Goal: Task Accomplishment & Management: Manage account settings

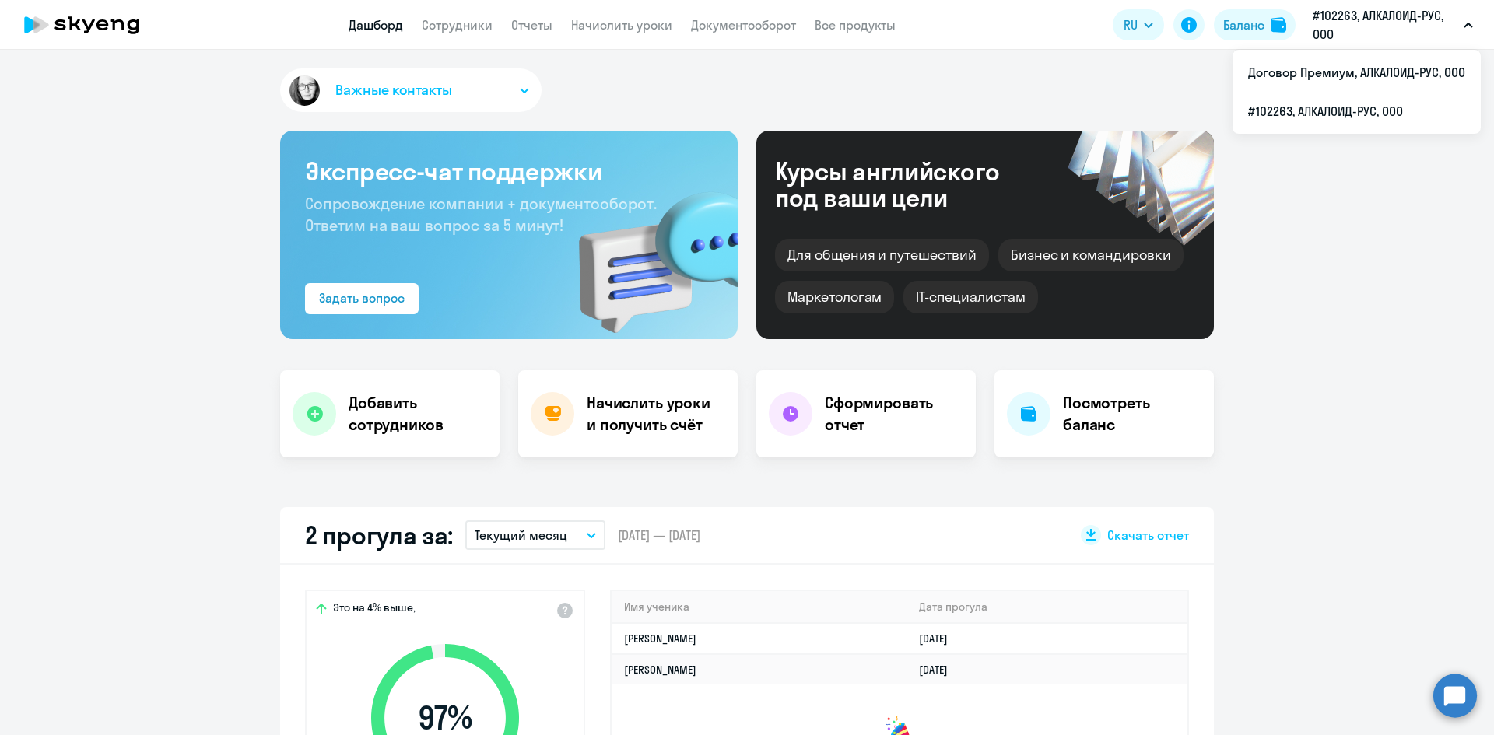
select select "30"
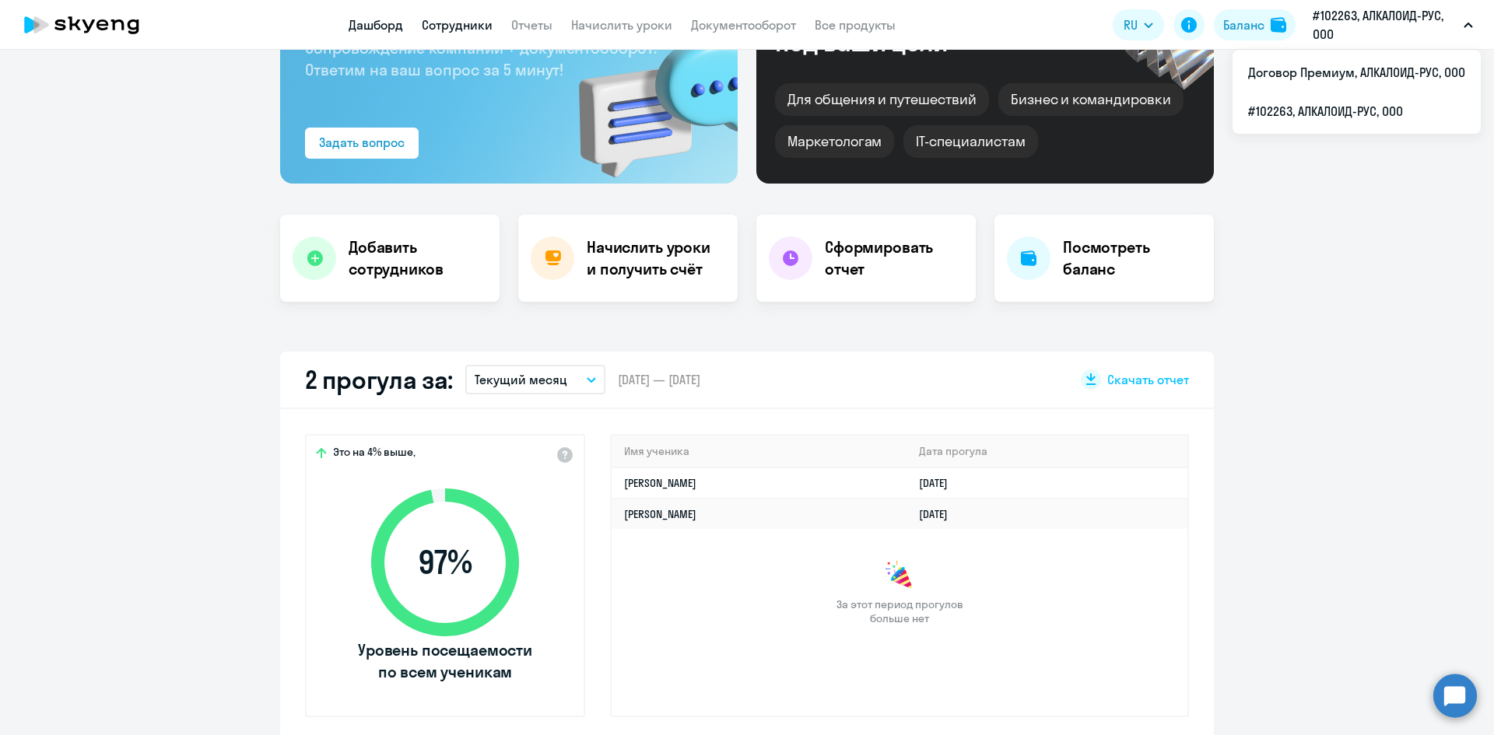
click at [472, 22] on link "Сотрудники" at bounding box center [457, 25] width 71 height 16
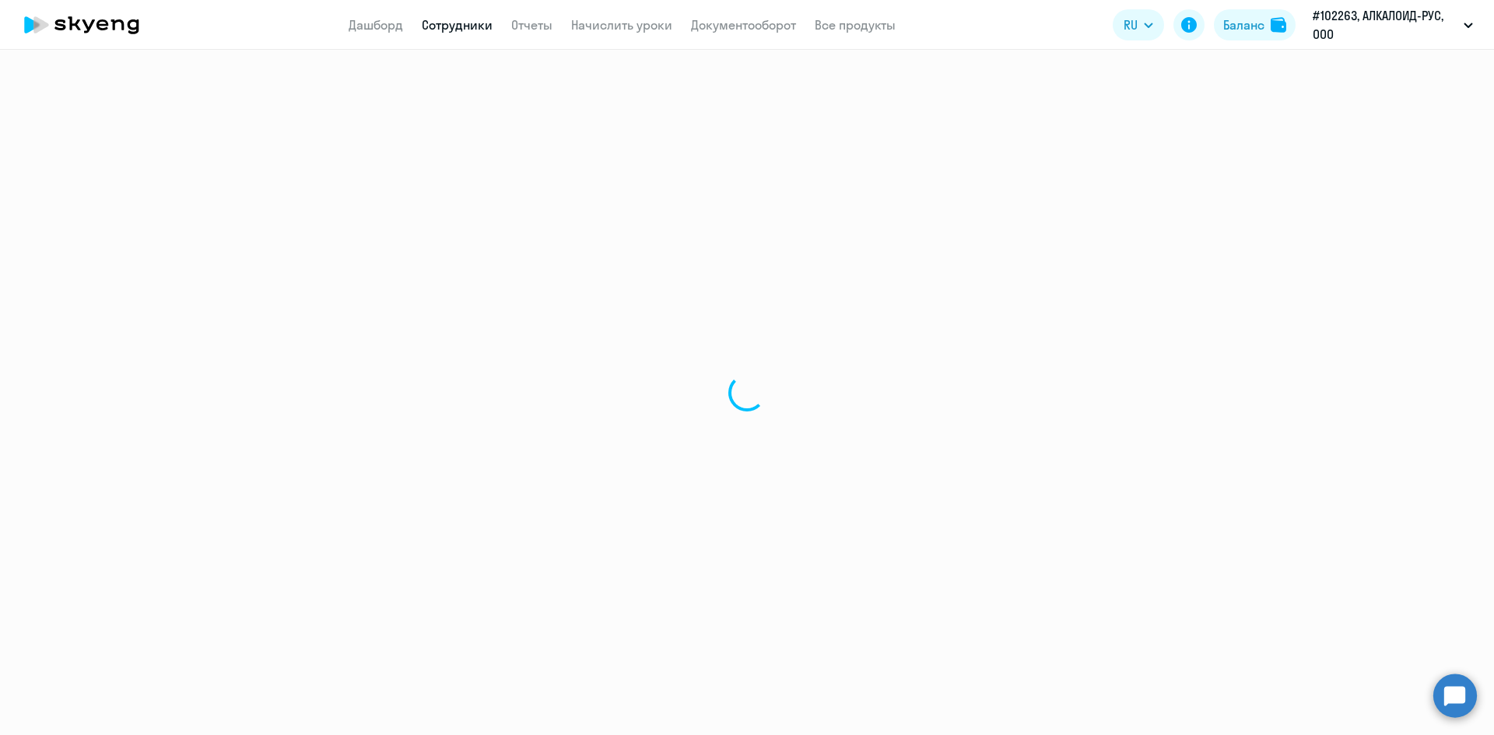
select select "30"
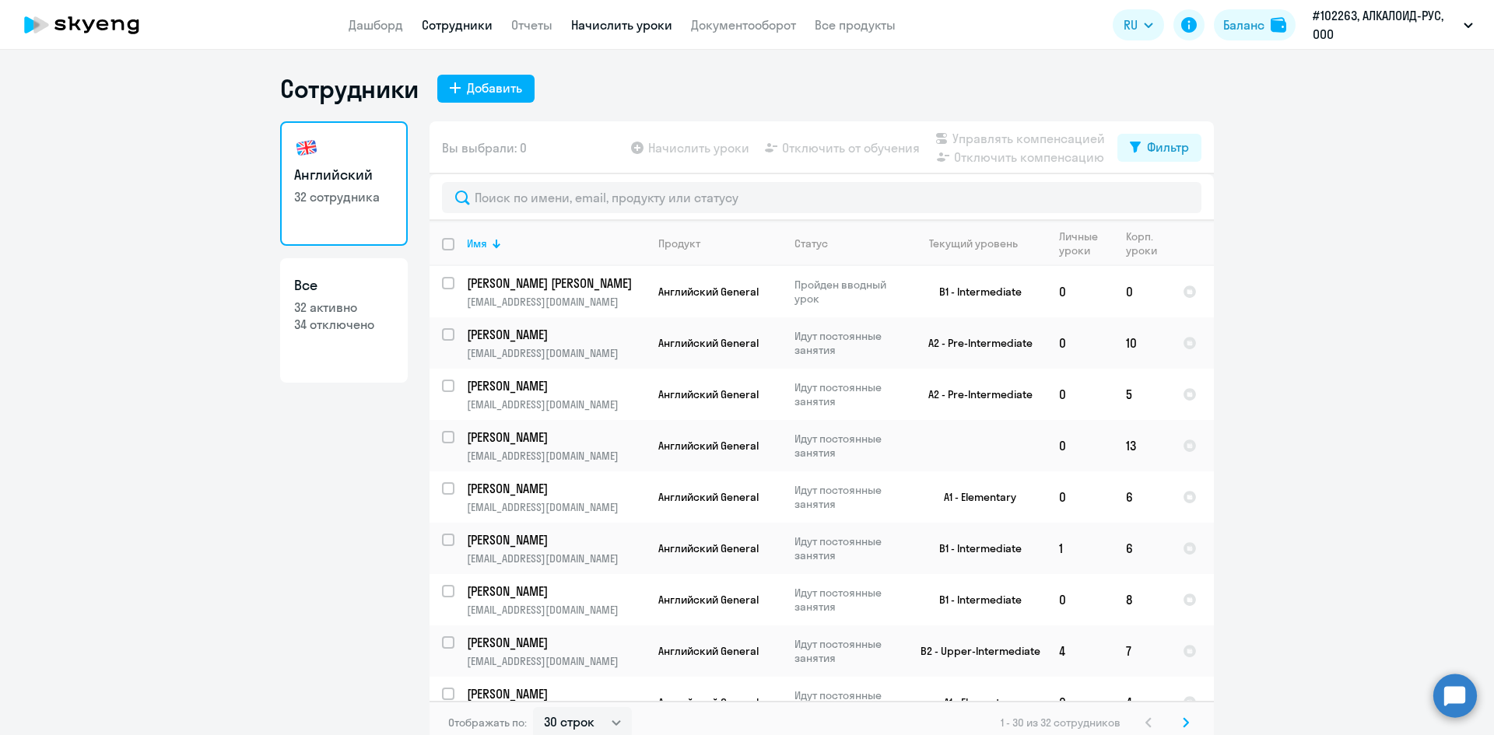
click at [594, 22] on link "Начислить уроки" at bounding box center [621, 25] width 101 height 16
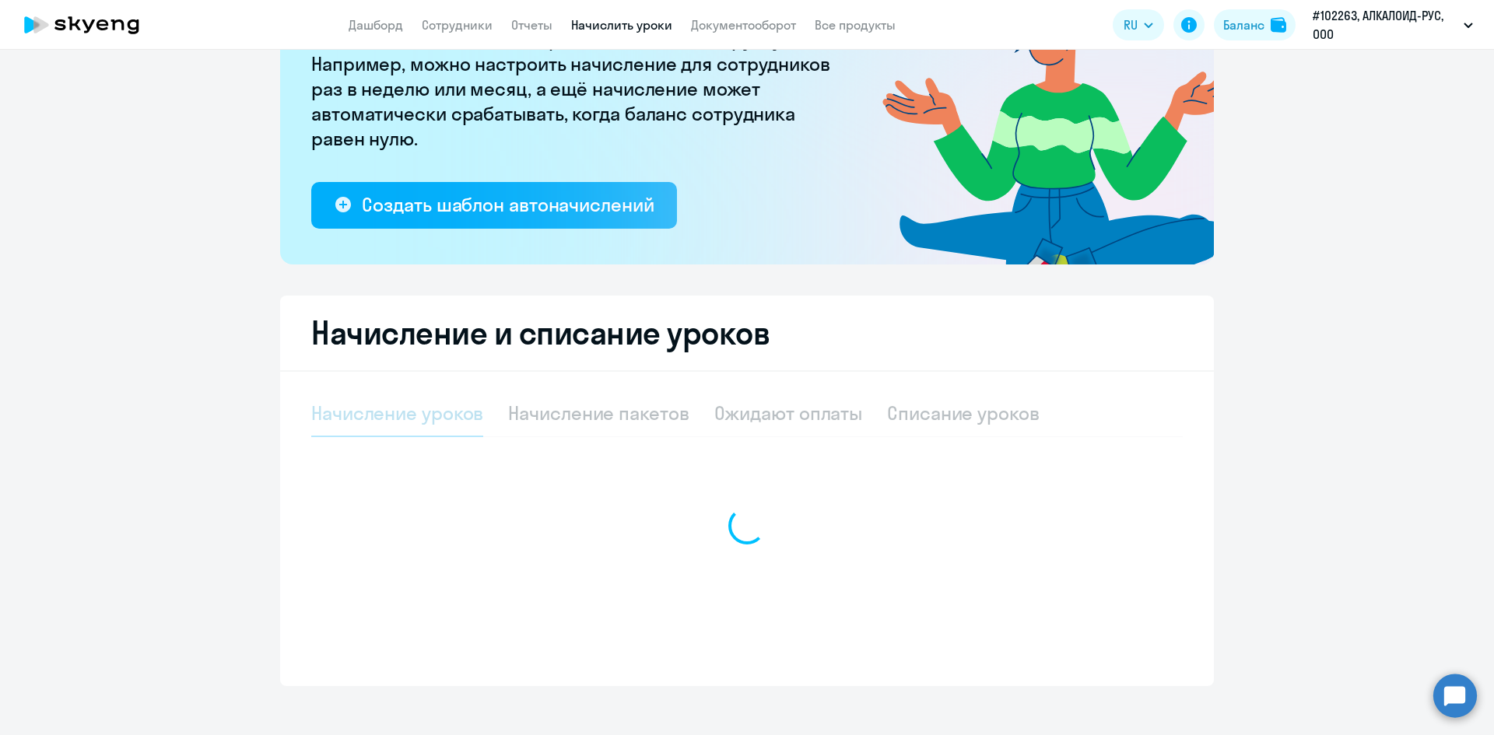
scroll to position [184, 0]
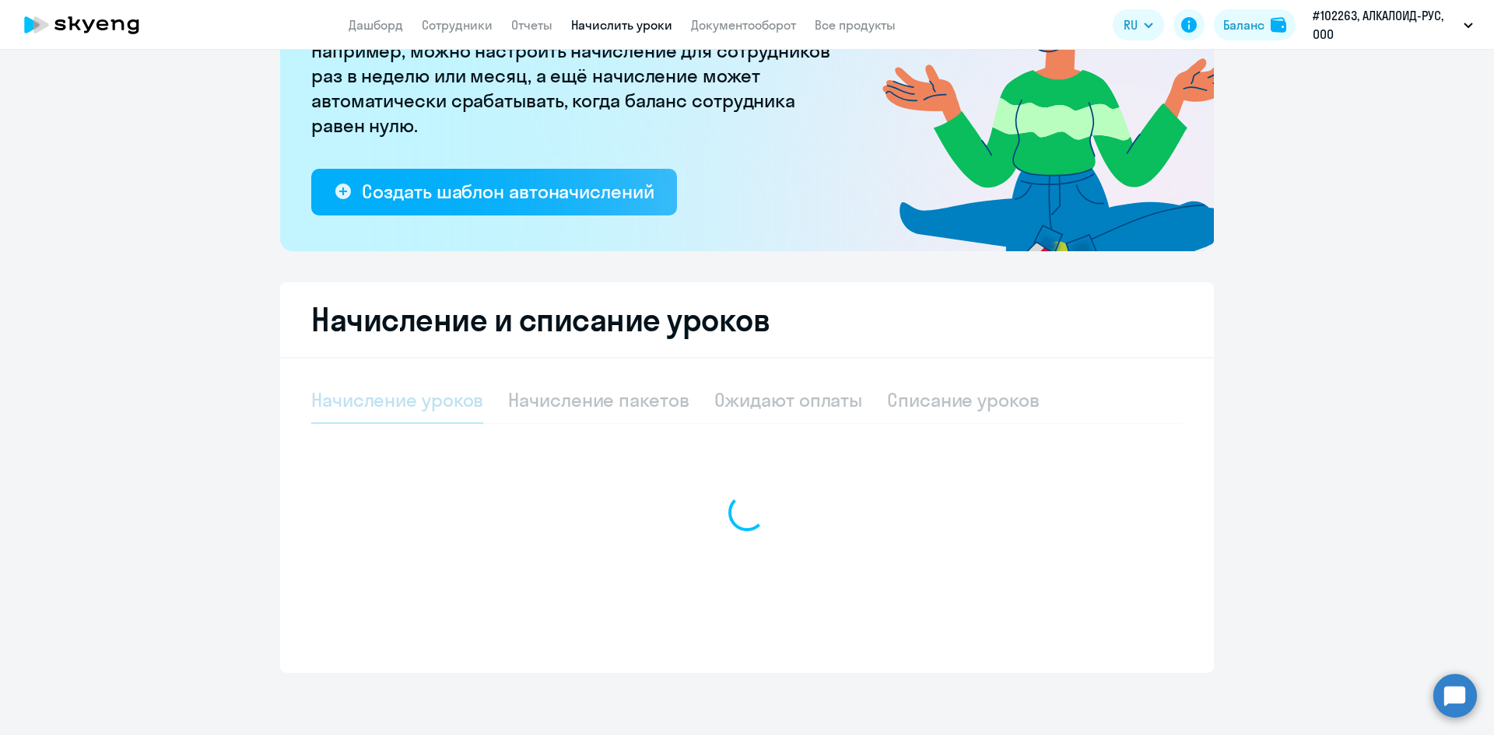
select select "10"
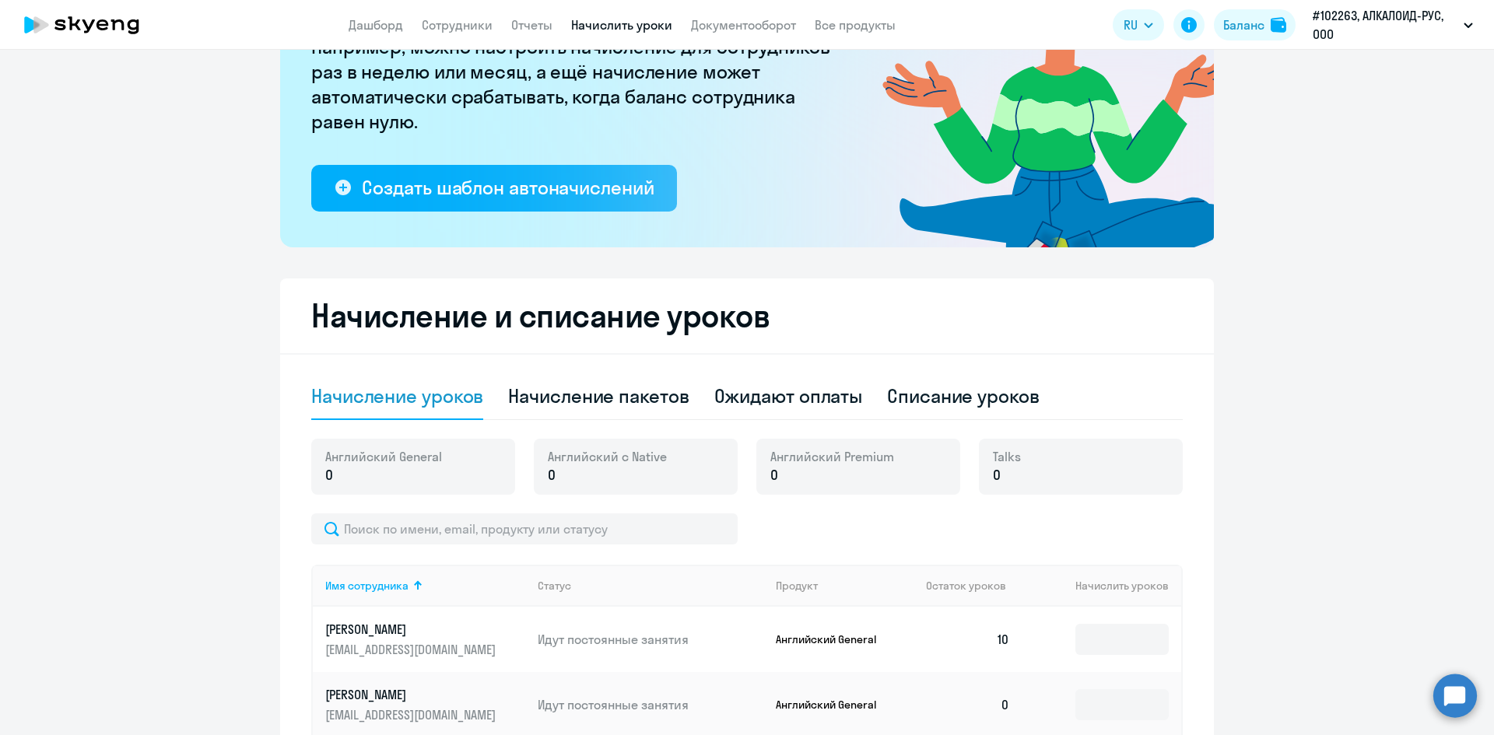
scroll to position [107, 0]
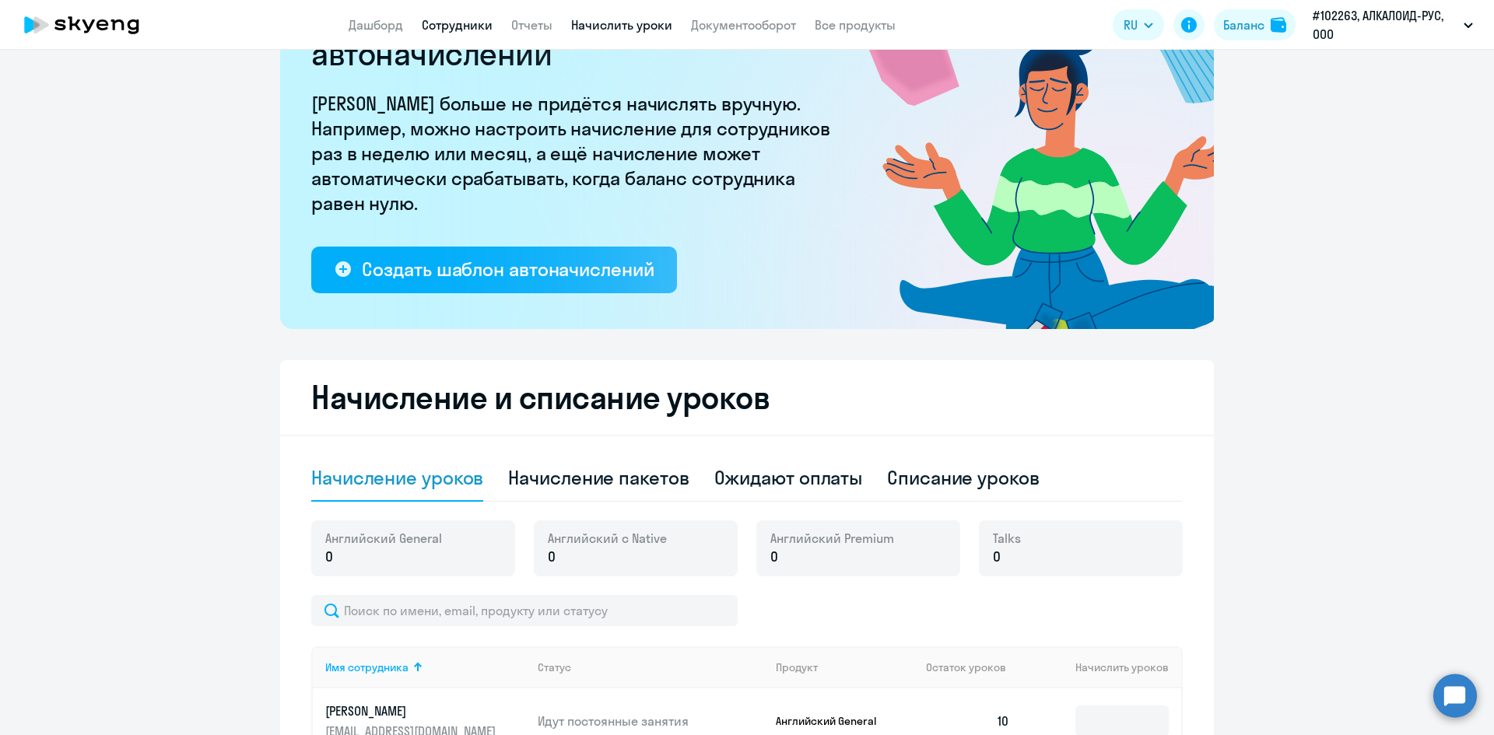
click at [451, 25] on link "Сотрудники" at bounding box center [457, 25] width 71 height 16
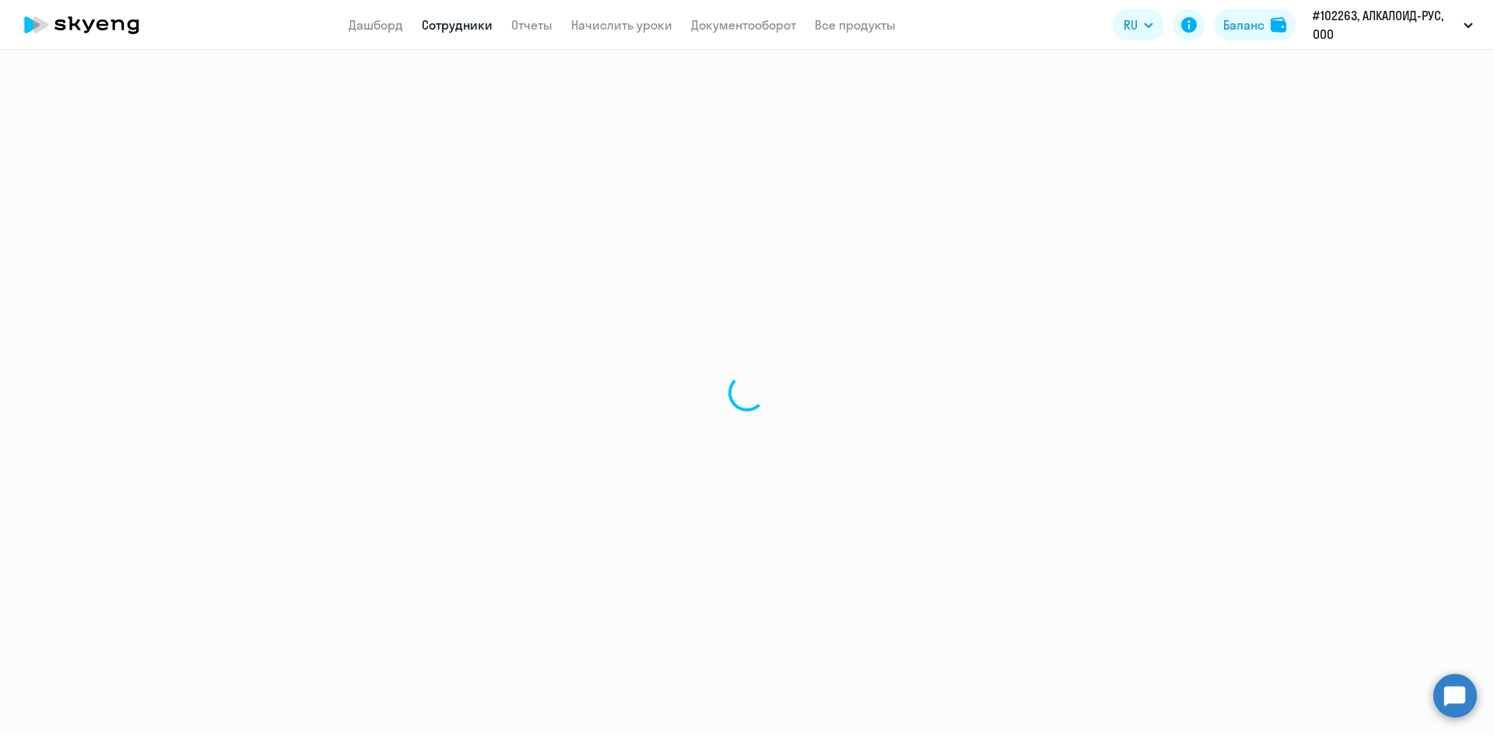
select select "30"
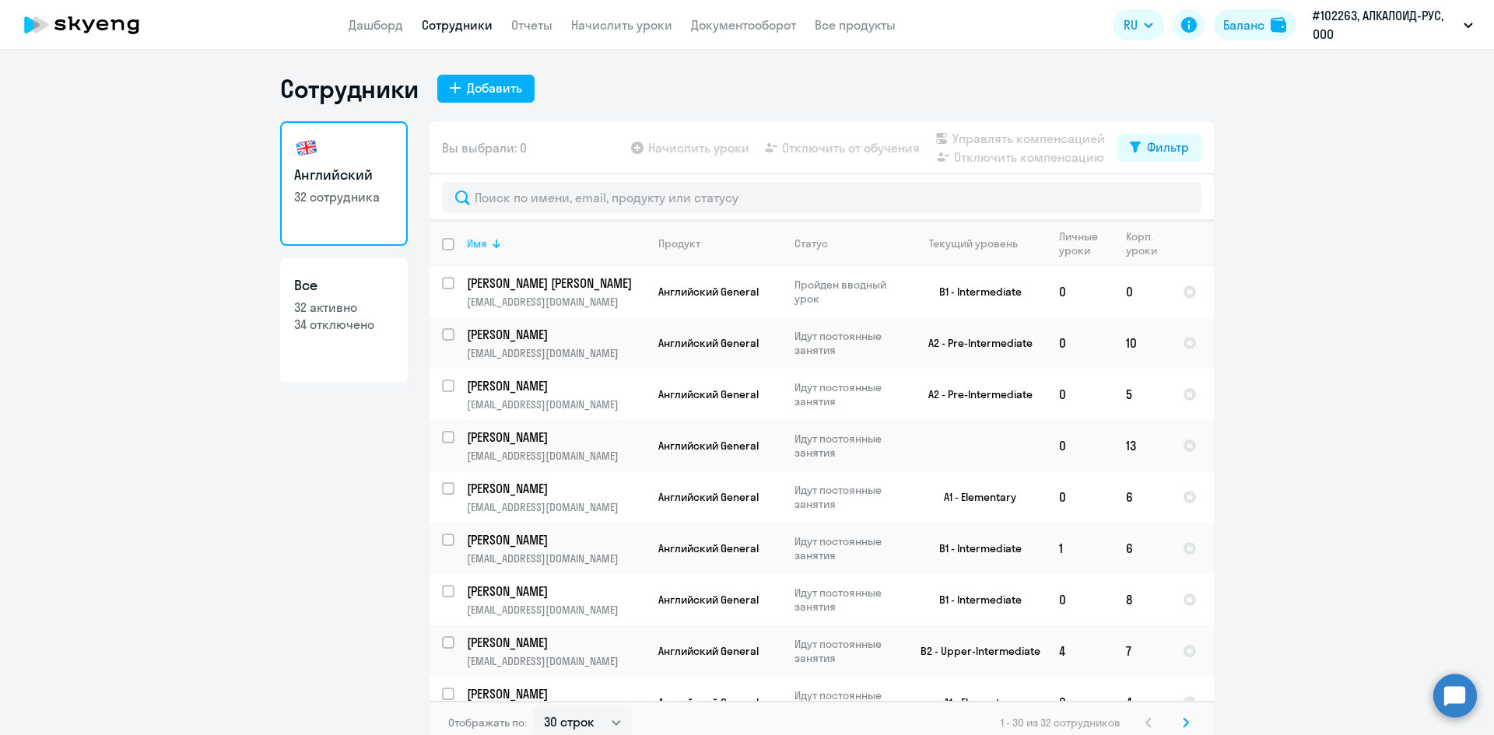
click at [475, 247] on div "Имя" at bounding box center [477, 244] width 20 height 14
click at [442, 335] on input "select row 22638772" at bounding box center [457, 343] width 31 height 31
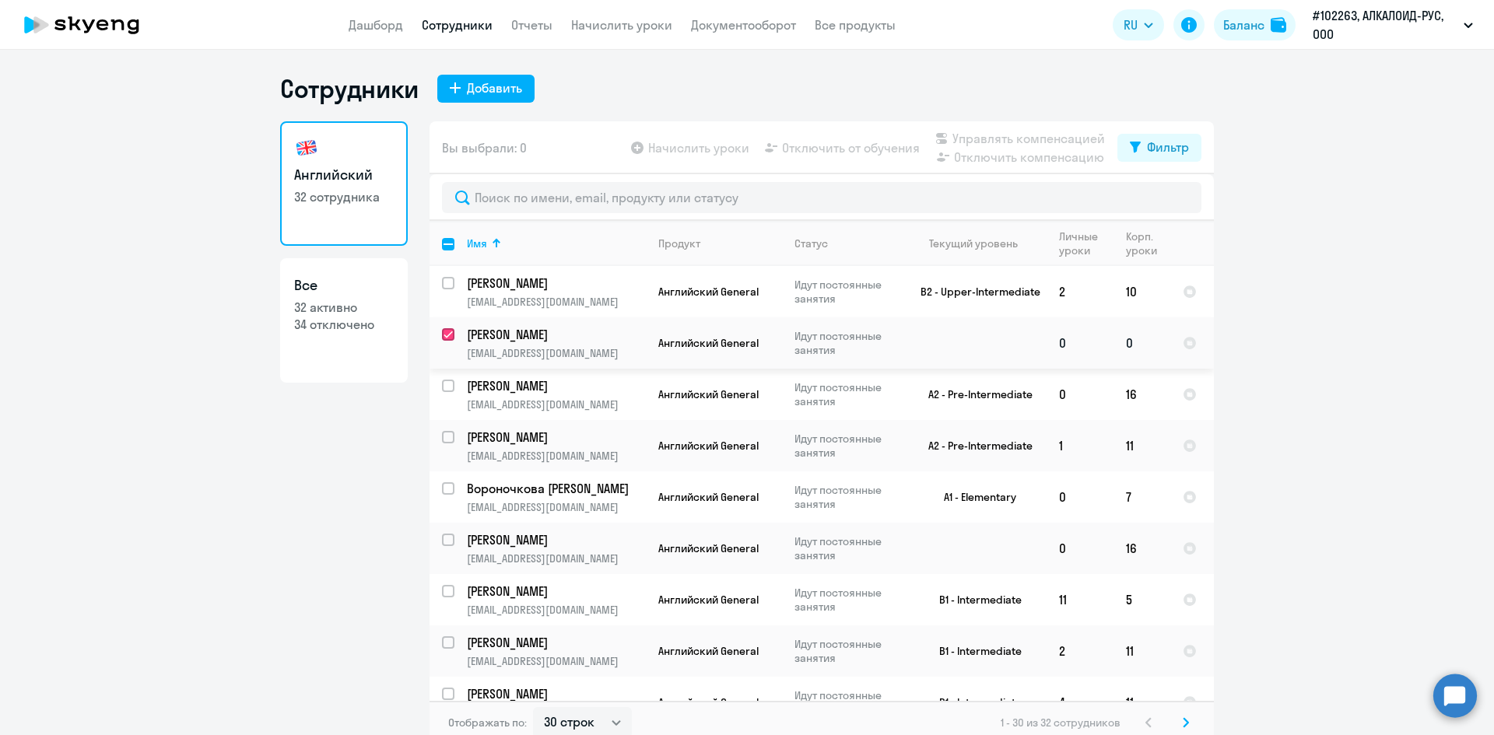
checkbox input "true"
click at [872, 147] on span "Отключить от обучения" at bounding box center [851, 147] width 138 height 19
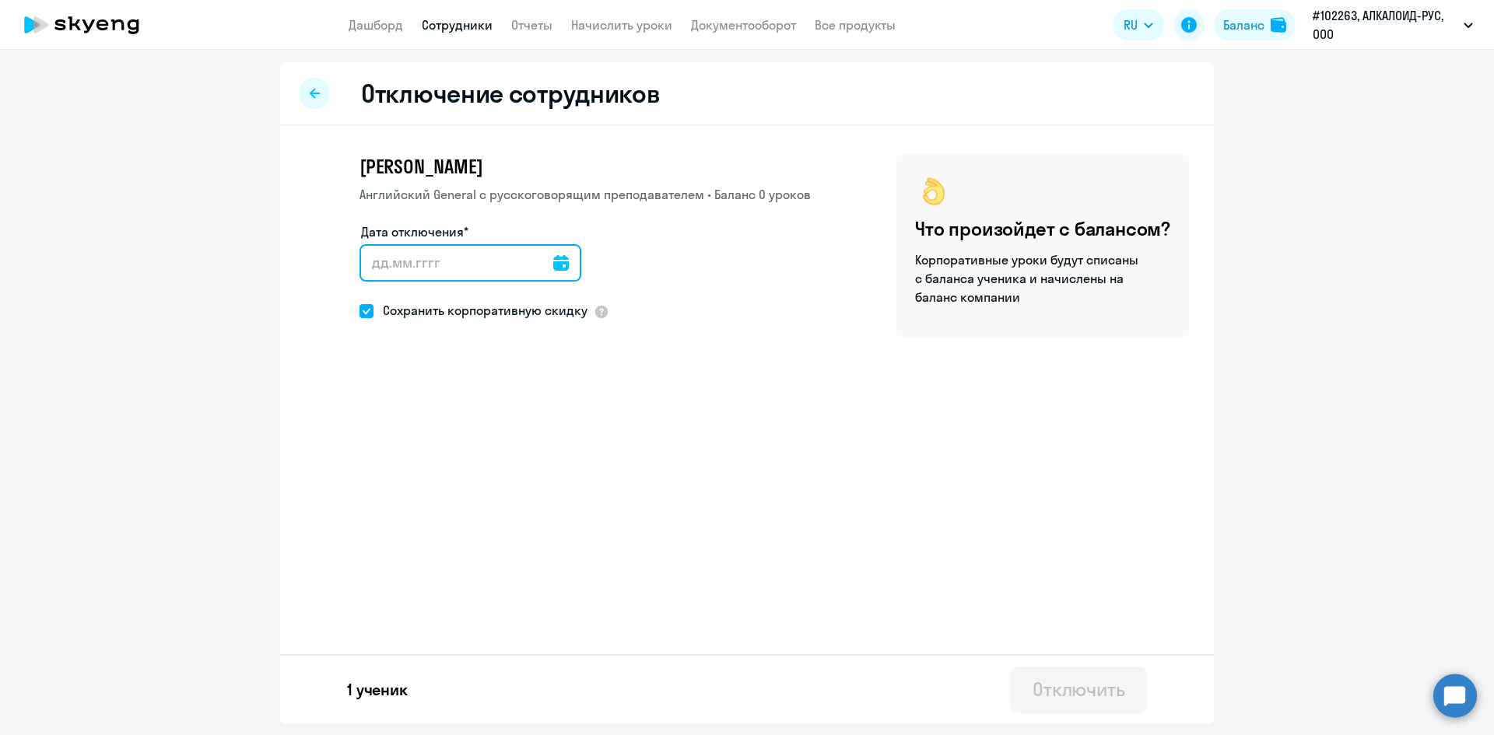
click at [541, 267] on input "Дата отключения*" at bounding box center [470, 262] width 222 height 37
click at [553, 267] on icon at bounding box center [561, 263] width 16 height 16
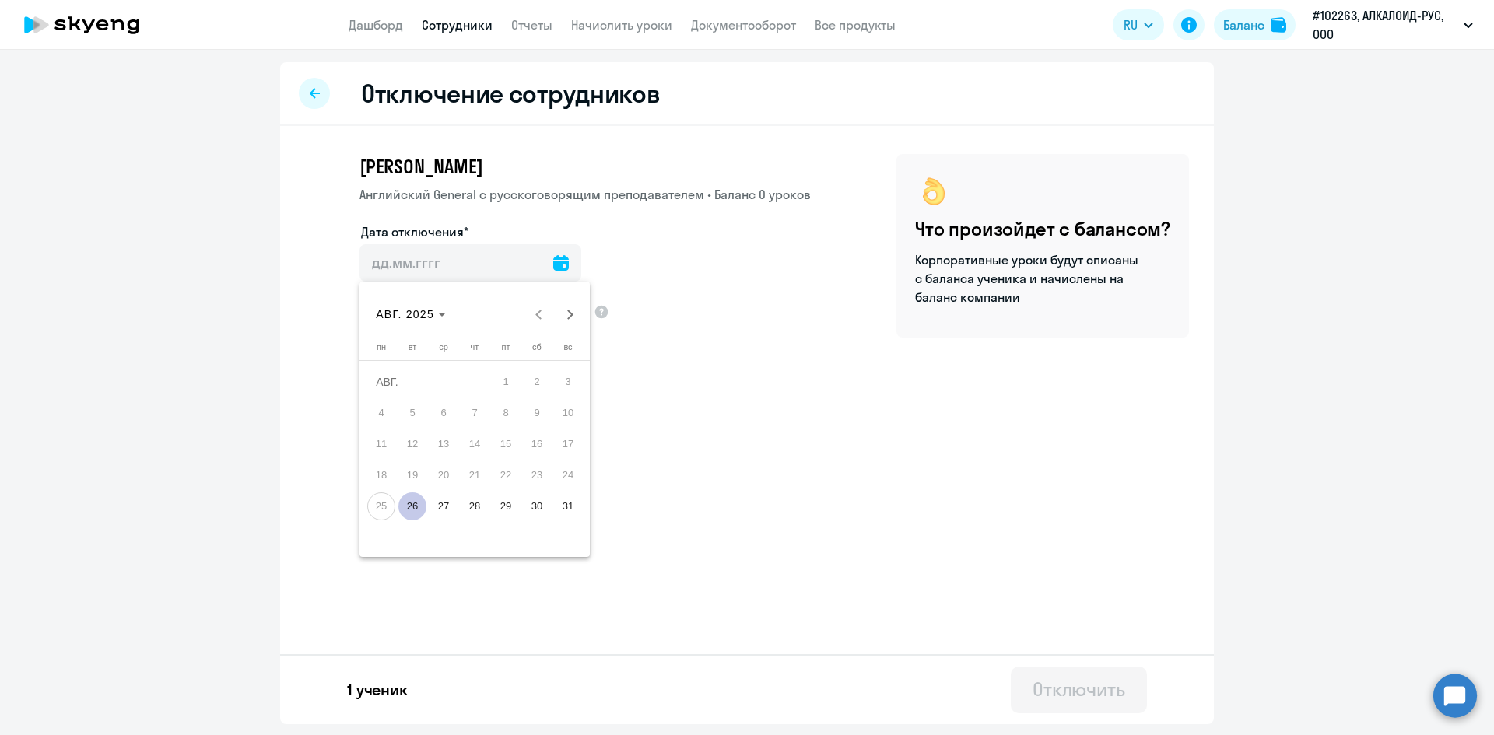
click at [414, 511] on span "26" at bounding box center [412, 506] width 28 height 28
type input "[DATE]"
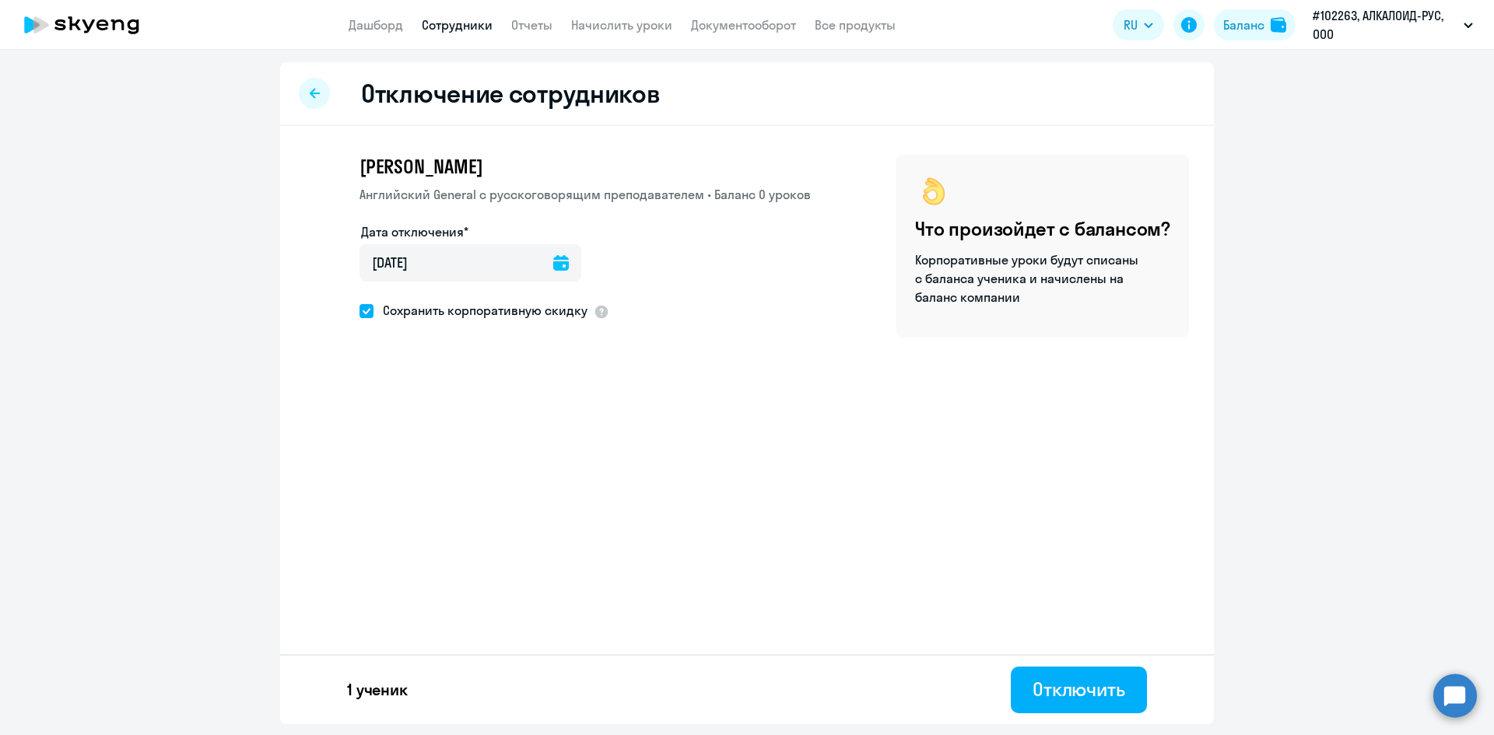
click at [369, 311] on span at bounding box center [366, 311] width 14 height 14
click at [359, 311] on input "Сохранить корпоративную скидку" at bounding box center [359, 310] width 1 height 1
checkbox input "false"
click at [1060, 693] on div "Отключить" at bounding box center [1078, 689] width 93 height 25
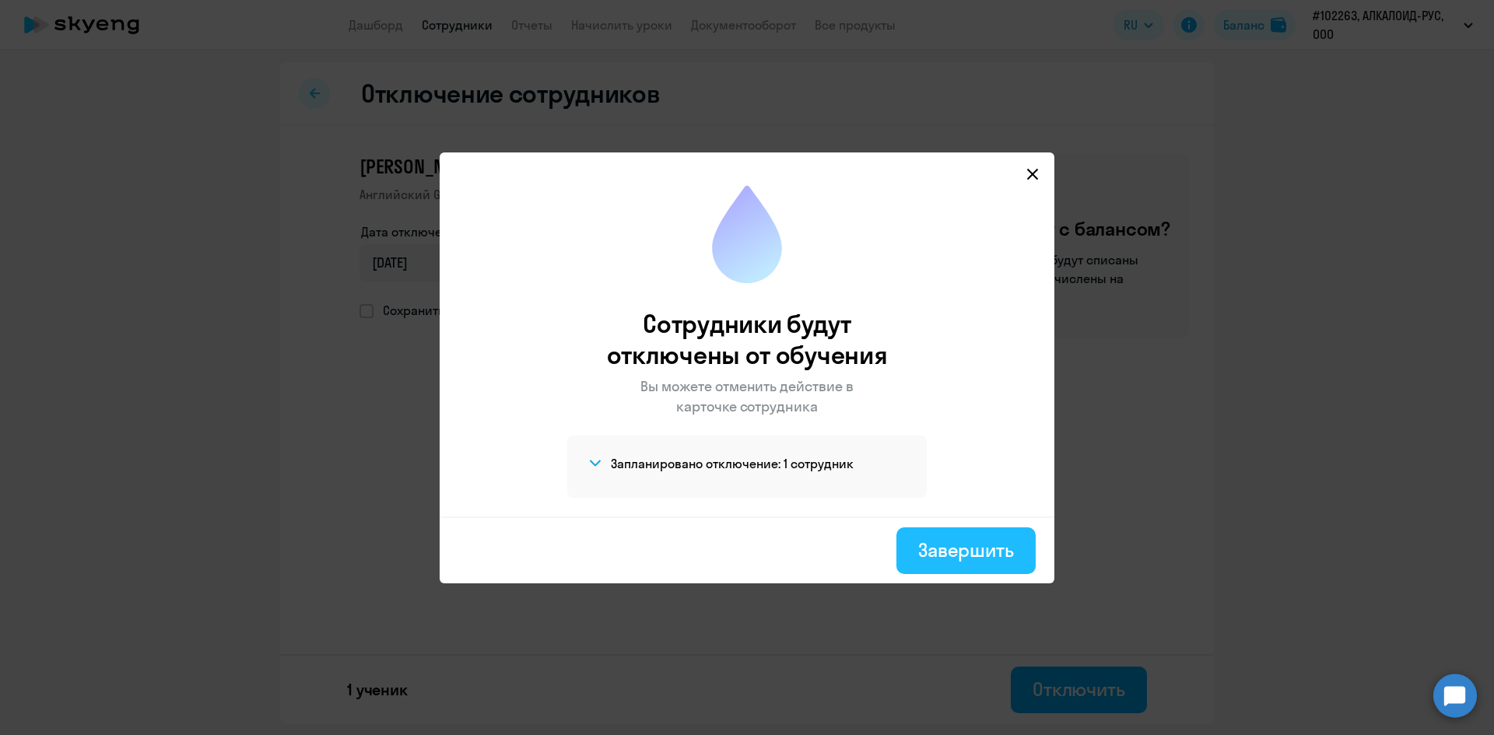
click at [932, 556] on div "Завершить" at bounding box center [966, 550] width 96 height 25
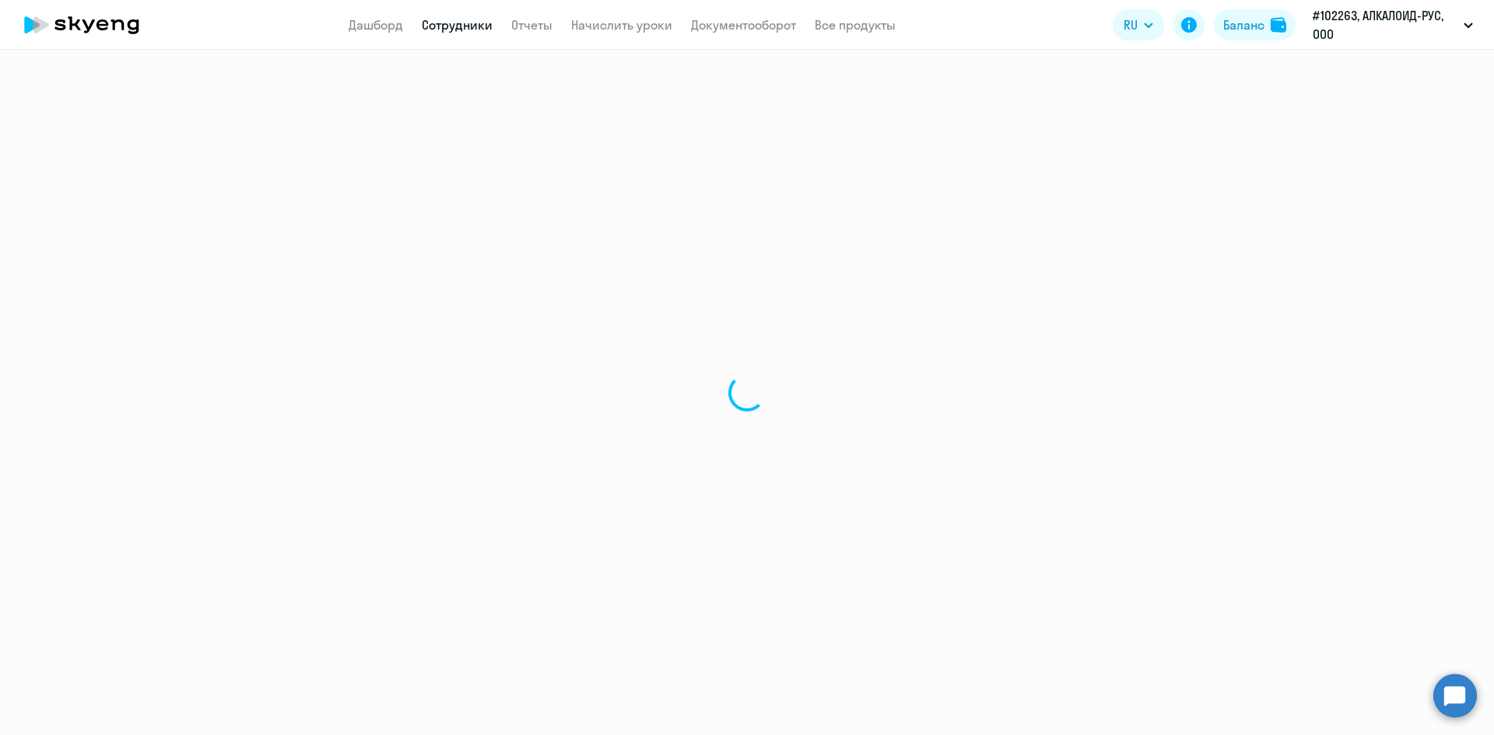
select select "30"
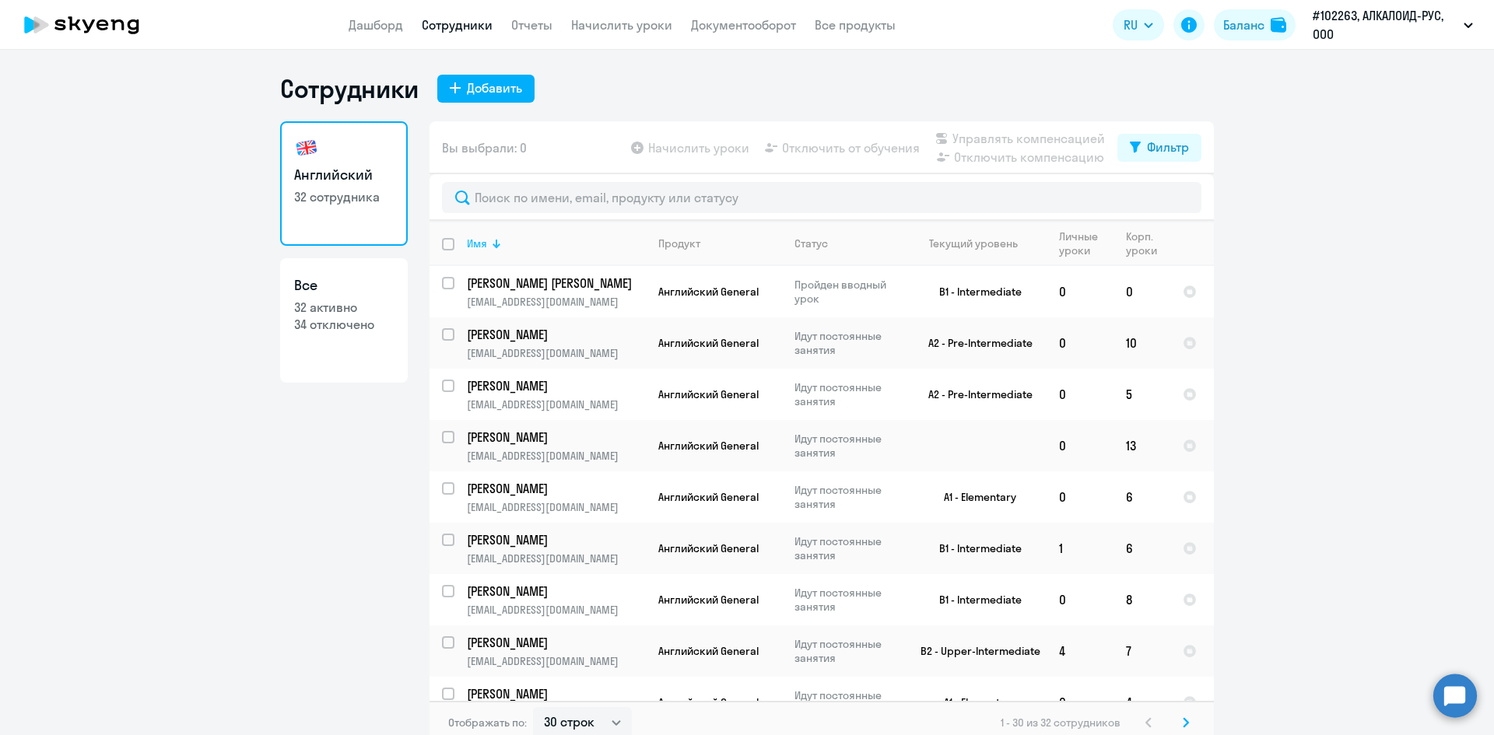
click at [496, 244] on div at bounding box center [497, 244] width 2 height 8
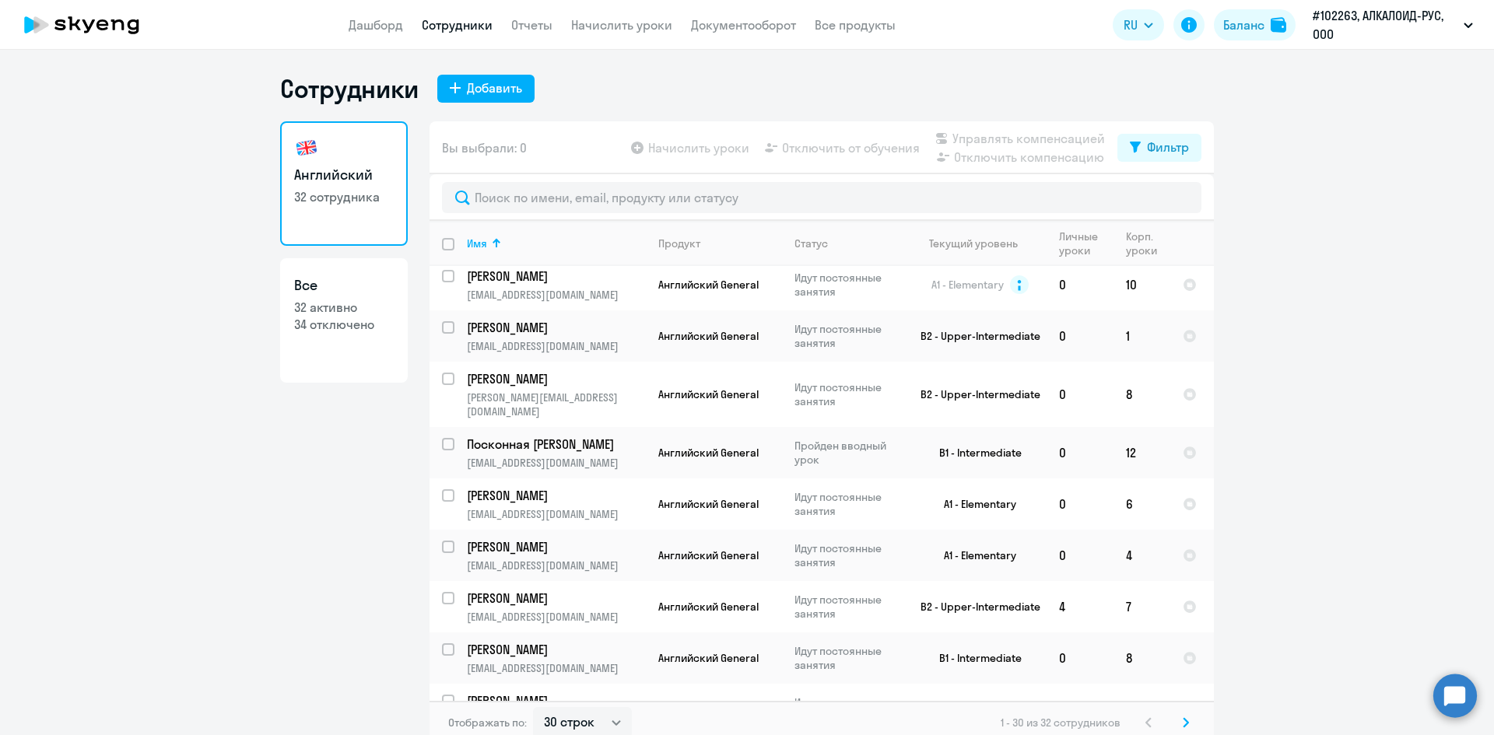
scroll to position [934, 0]
click at [448, 324] on input "select row 15957298" at bounding box center [457, 334] width 31 height 31
checkbox input "true"
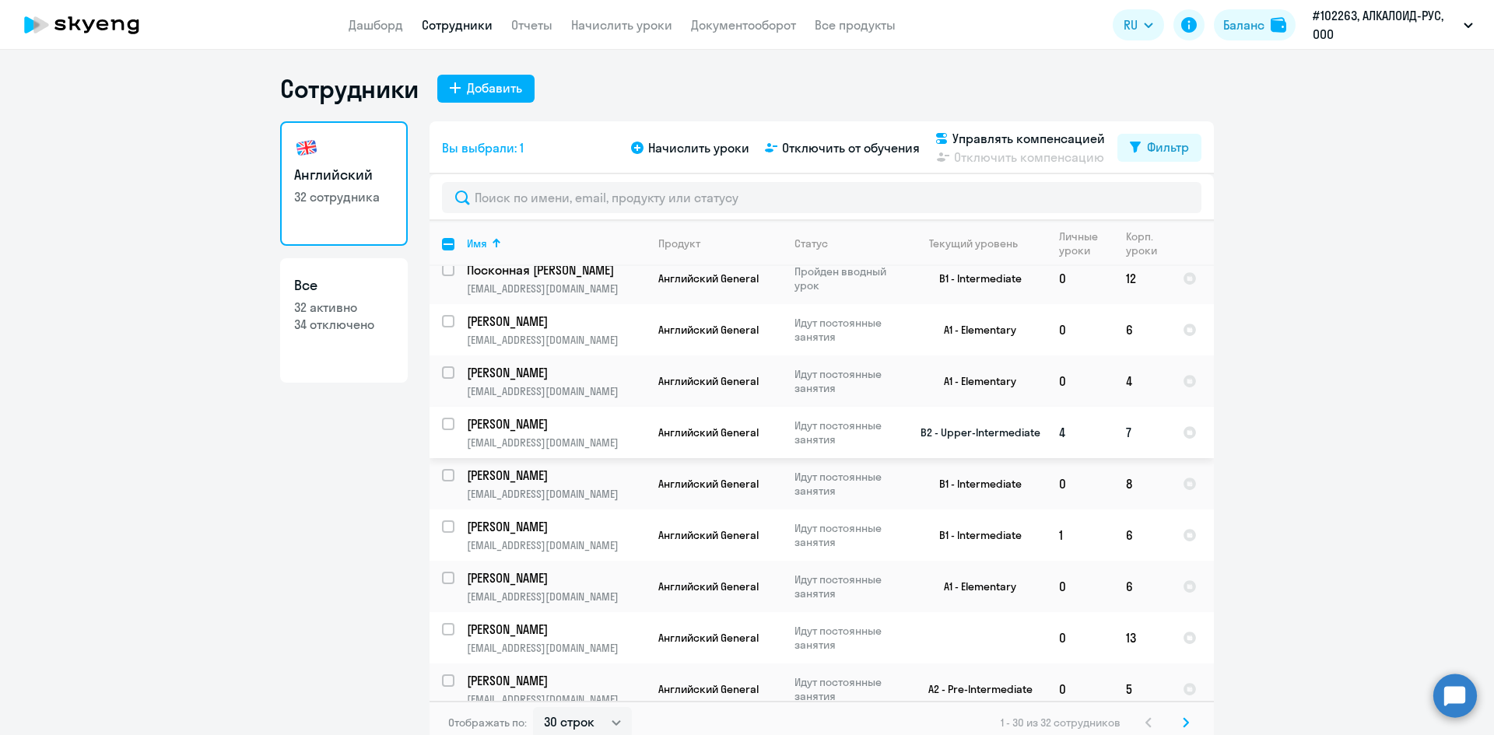
scroll to position [9, 0]
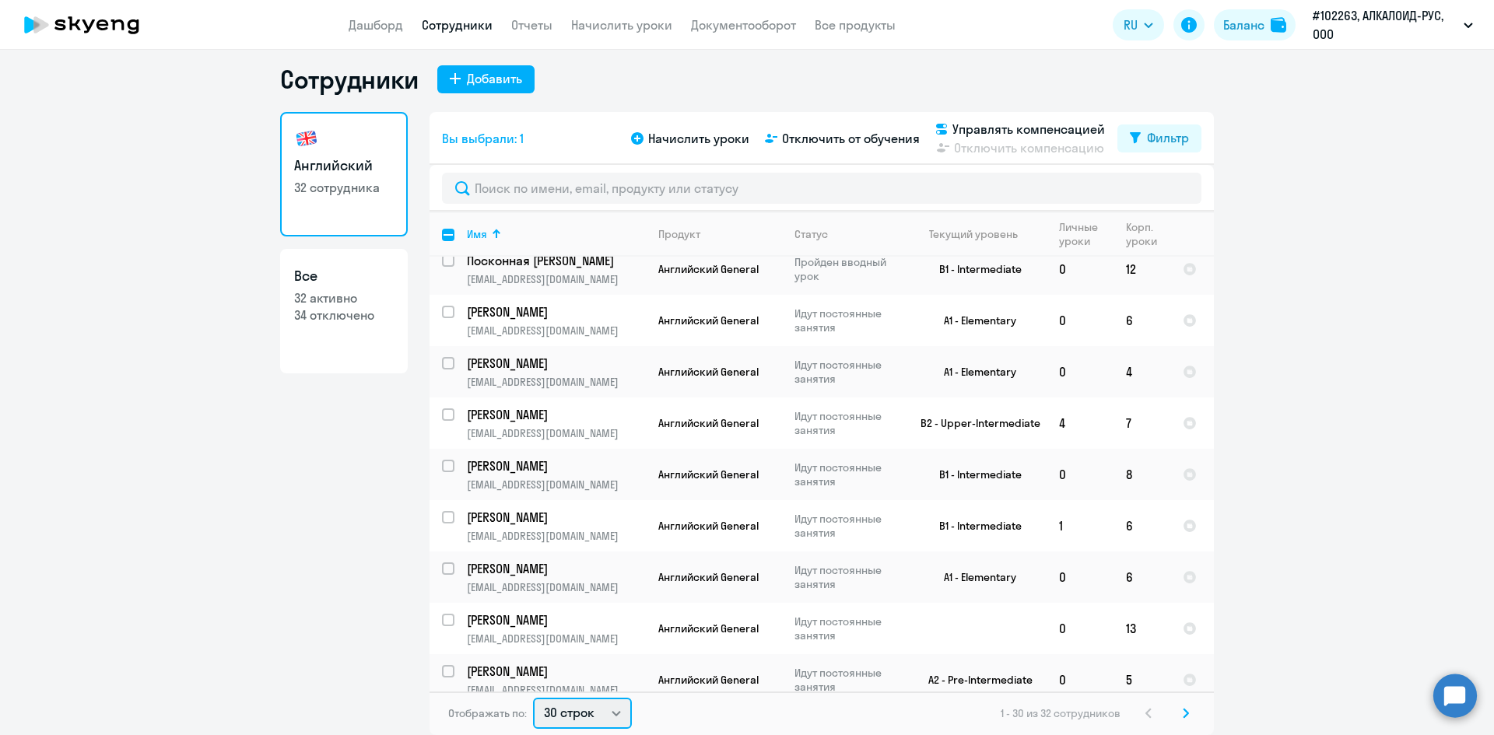
drag, startPoint x: 552, startPoint y: 711, endPoint x: 551, endPoint y: 703, distance: 8.6
click at [552, 711] on select "30 строк 50 строк 100 строк" at bounding box center [582, 713] width 99 height 31
select select "100"
click at [533, 698] on select "30 строк 50 строк 100 строк" at bounding box center [582, 713] width 99 height 31
checkbox input "false"
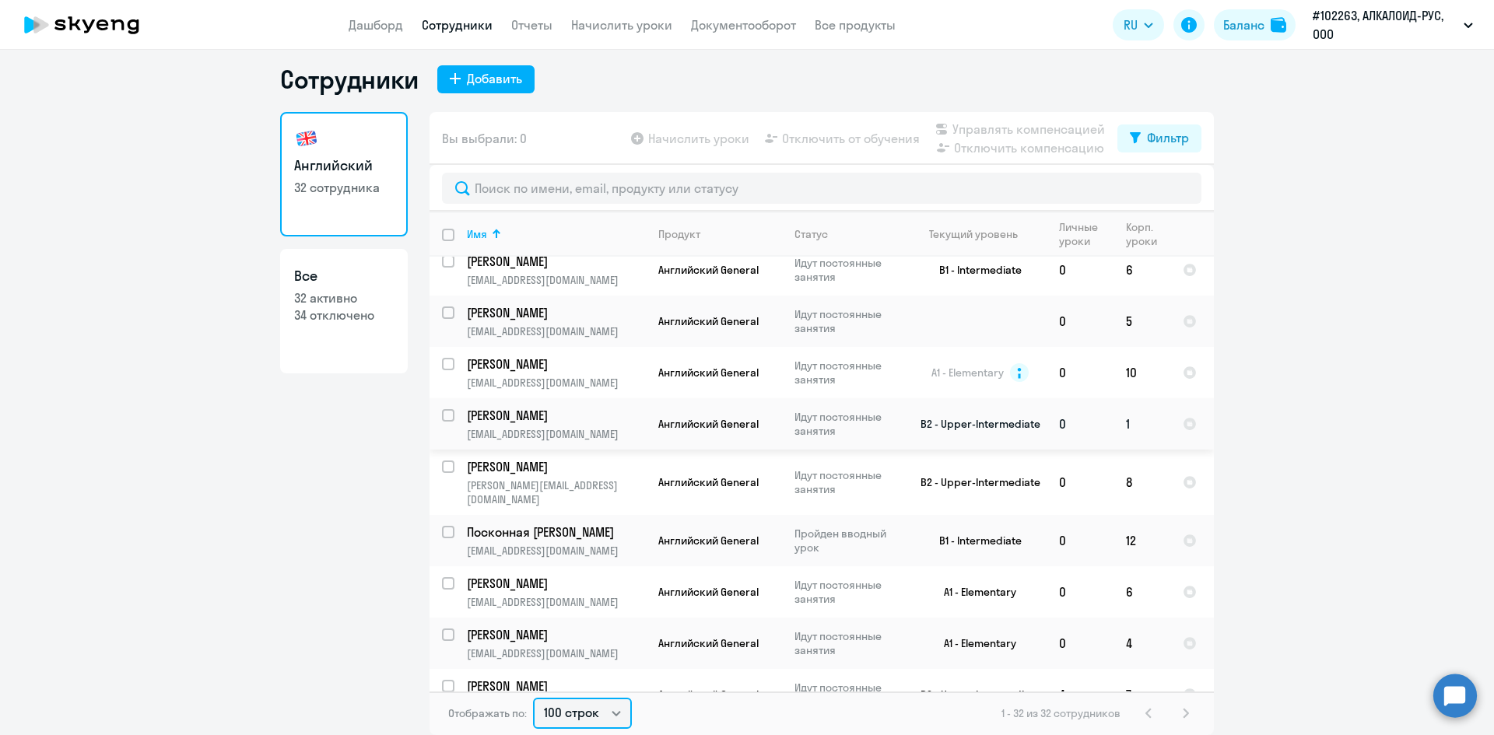
scroll to position [856, 0]
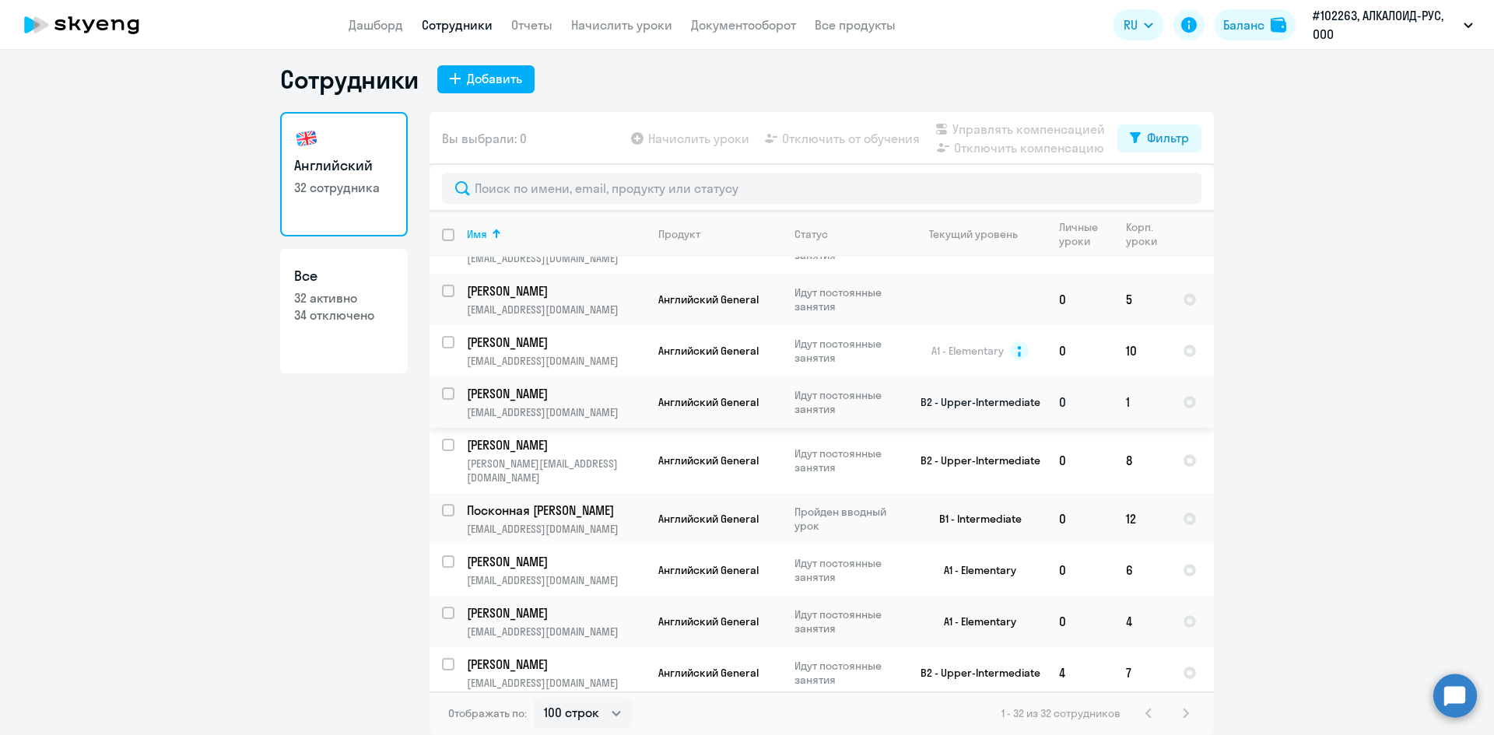
click at [443, 387] on input "select row 15957298" at bounding box center [457, 402] width 31 height 31
checkbox input "true"
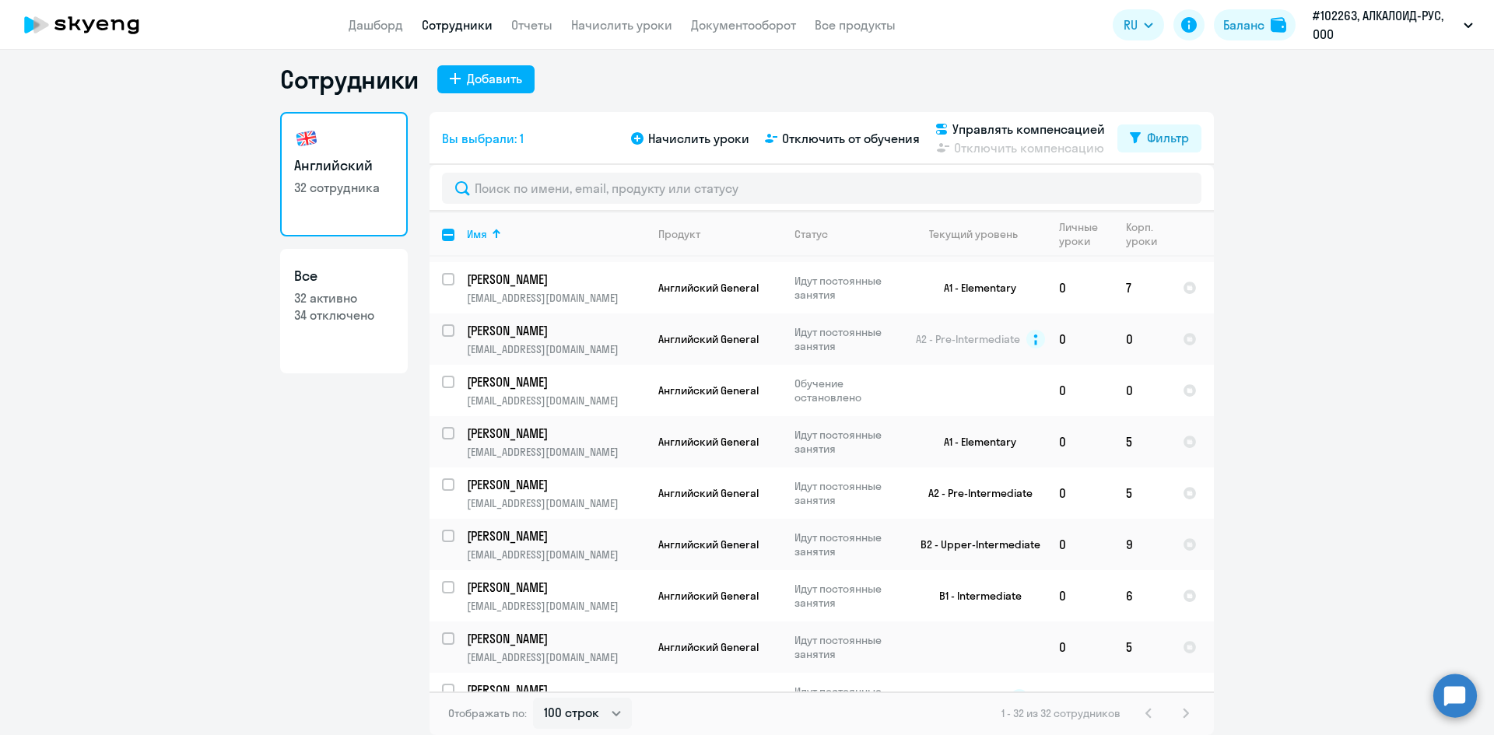
scroll to position [0, 0]
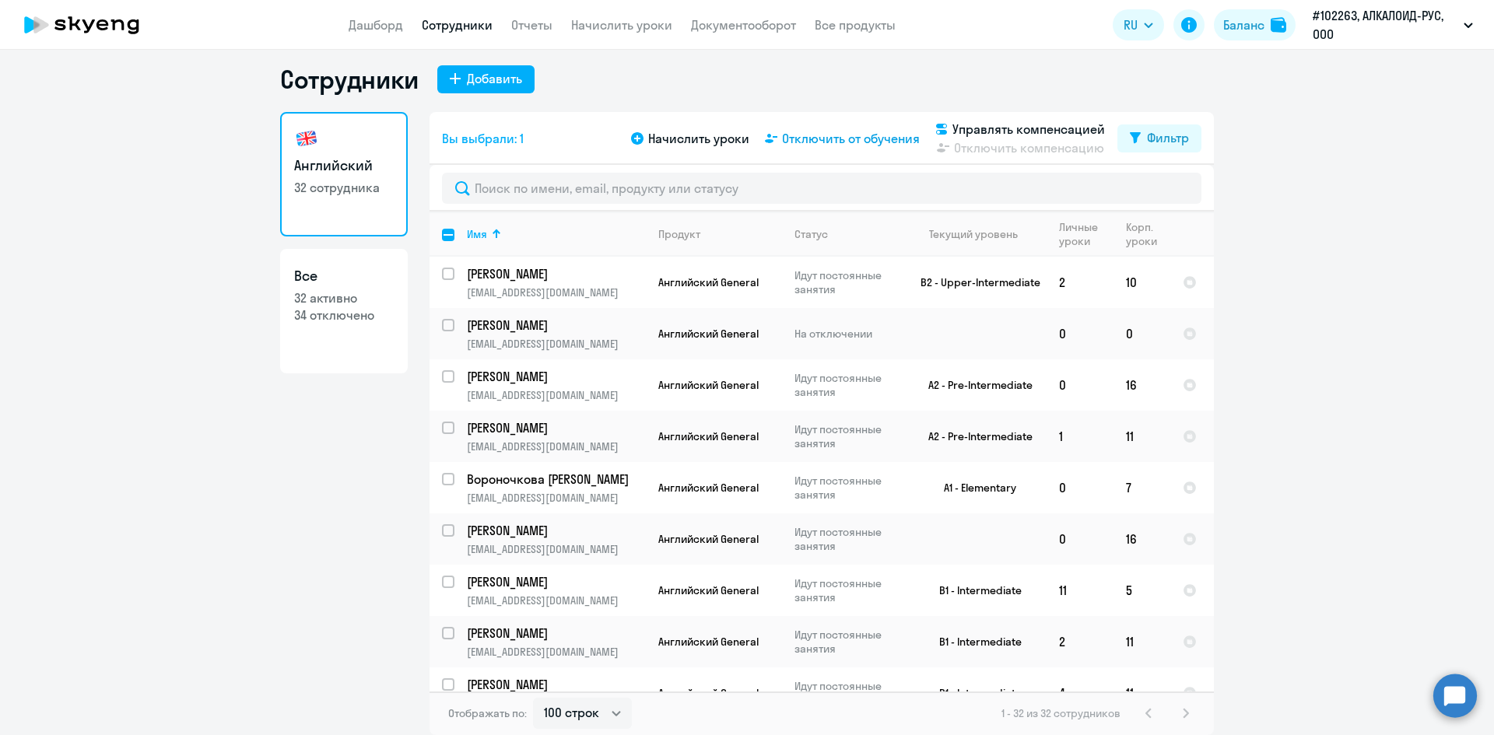
click at [850, 145] on span "Отключить от обучения" at bounding box center [851, 138] width 138 height 19
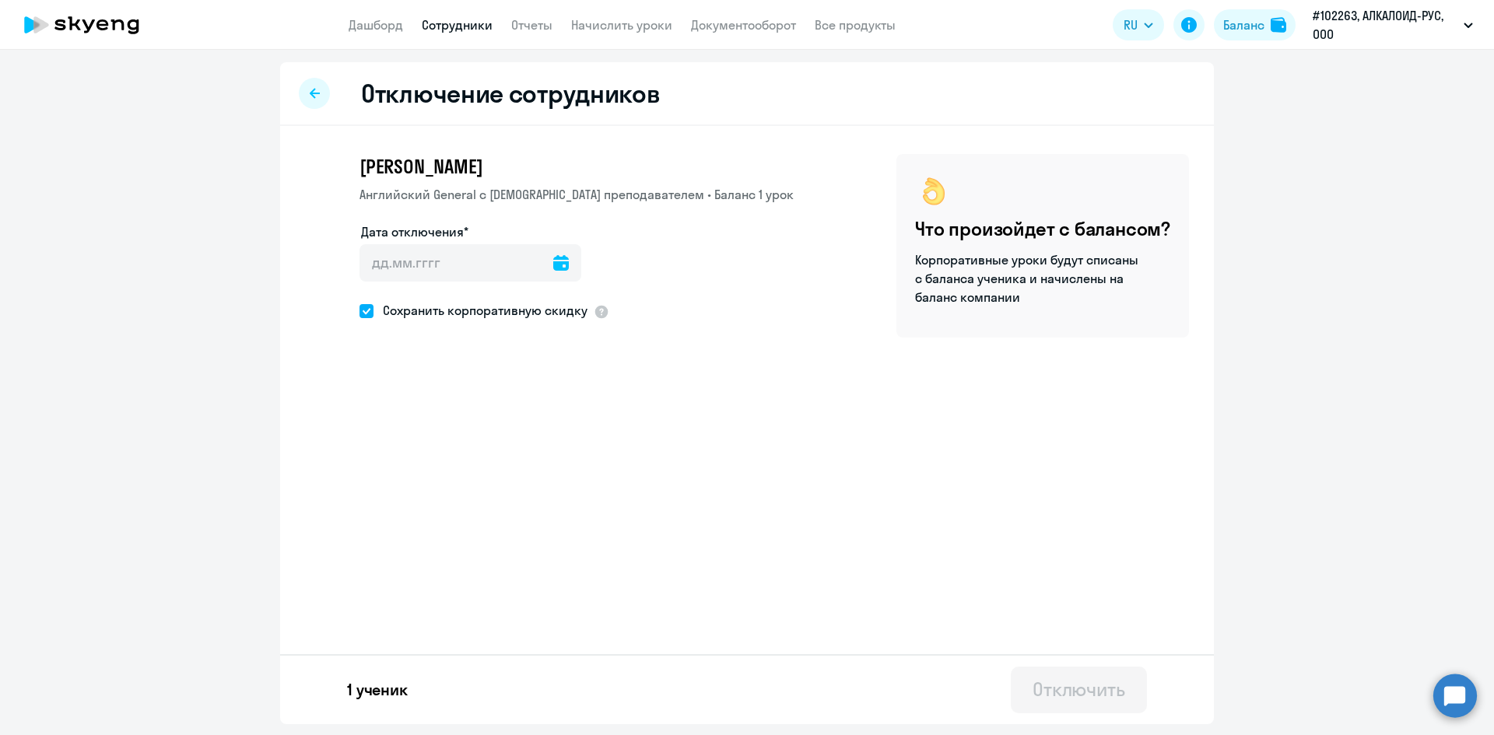
click at [553, 272] on div at bounding box center [561, 262] width 16 height 37
click at [553, 262] on icon at bounding box center [561, 263] width 16 height 16
click at [405, 506] on span "26" at bounding box center [412, 506] width 28 height 28
type input "[DATE]"
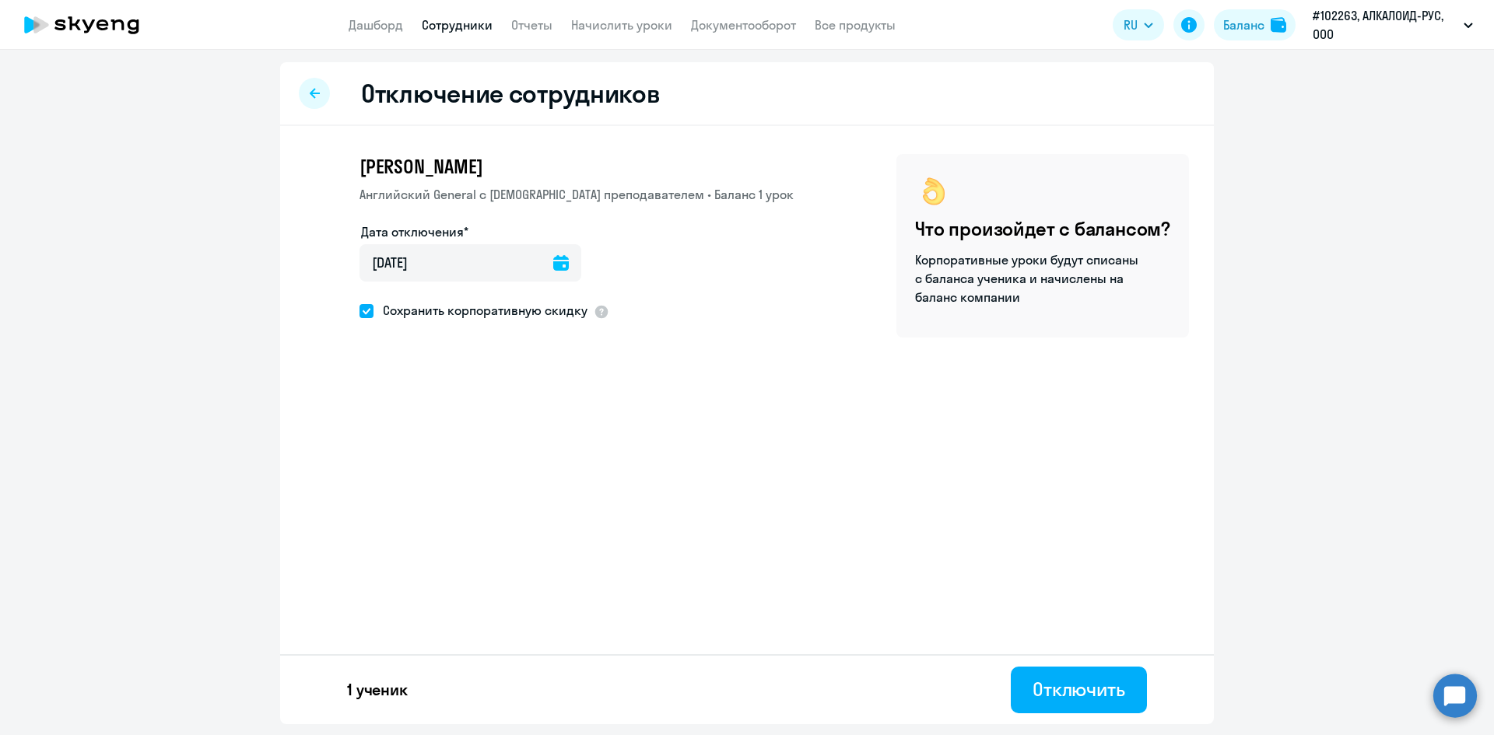
click at [366, 308] on span at bounding box center [366, 311] width 14 height 14
click at [359, 310] on input "Сохранить корпоративную скидку" at bounding box center [359, 310] width 1 height 1
checkbox input "false"
click at [1056, 680] on div "Отключить" at bounding box center [1078, 689] width 93 height 25
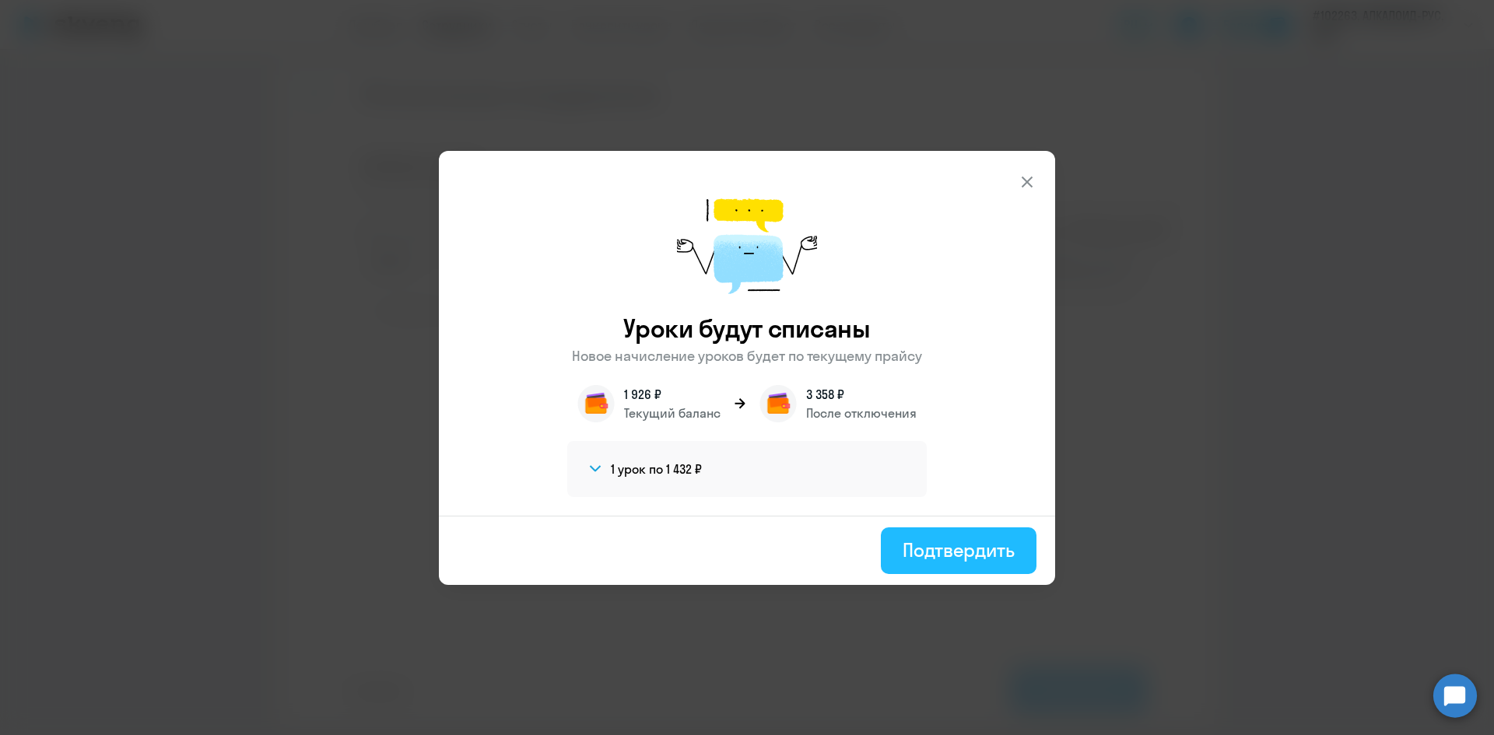
click at [926, 562] on div "Подтвердить" at bounding box center [958, 550] width 112 height 25
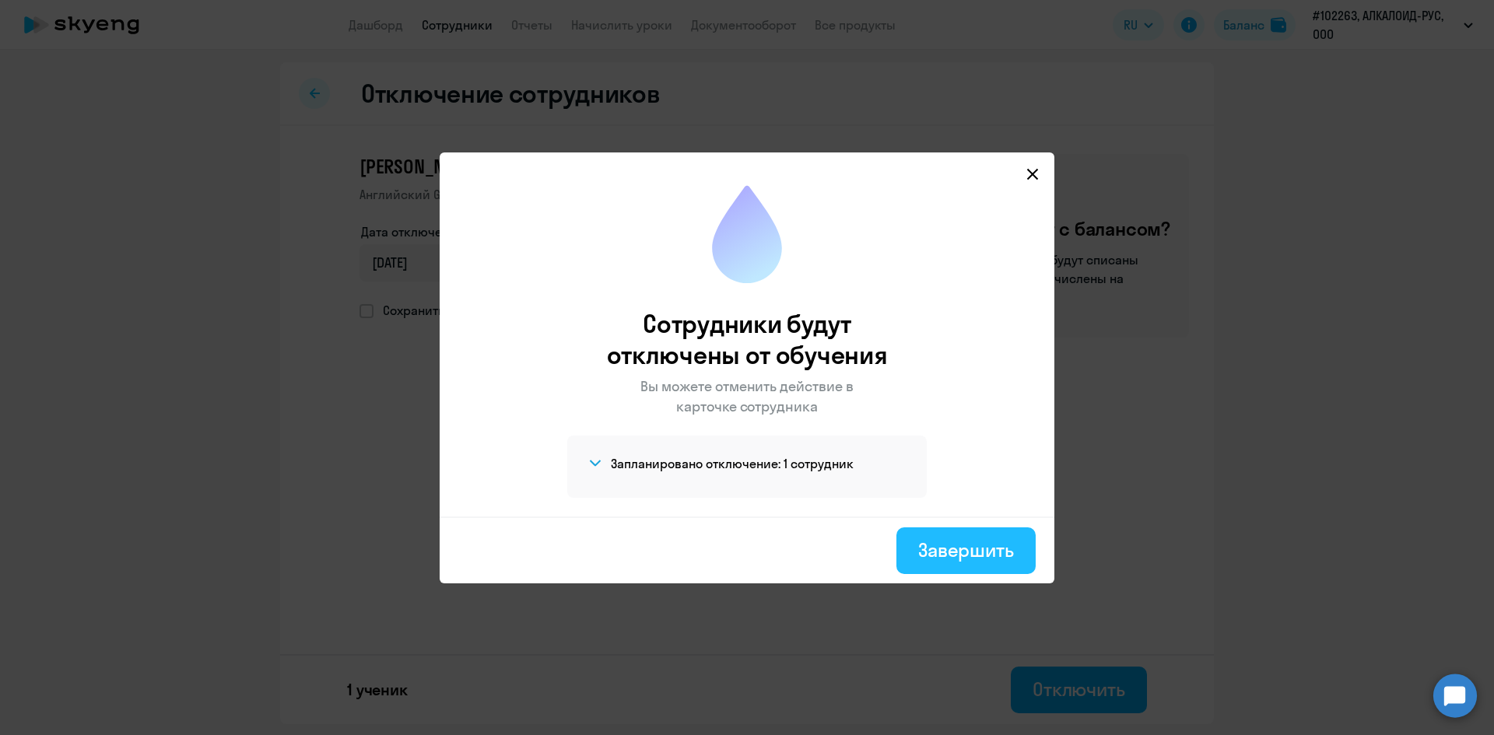
click at [929, 559] on div "Завершить" at bounding box center [966, 550] width 96 height 25
select select "30"
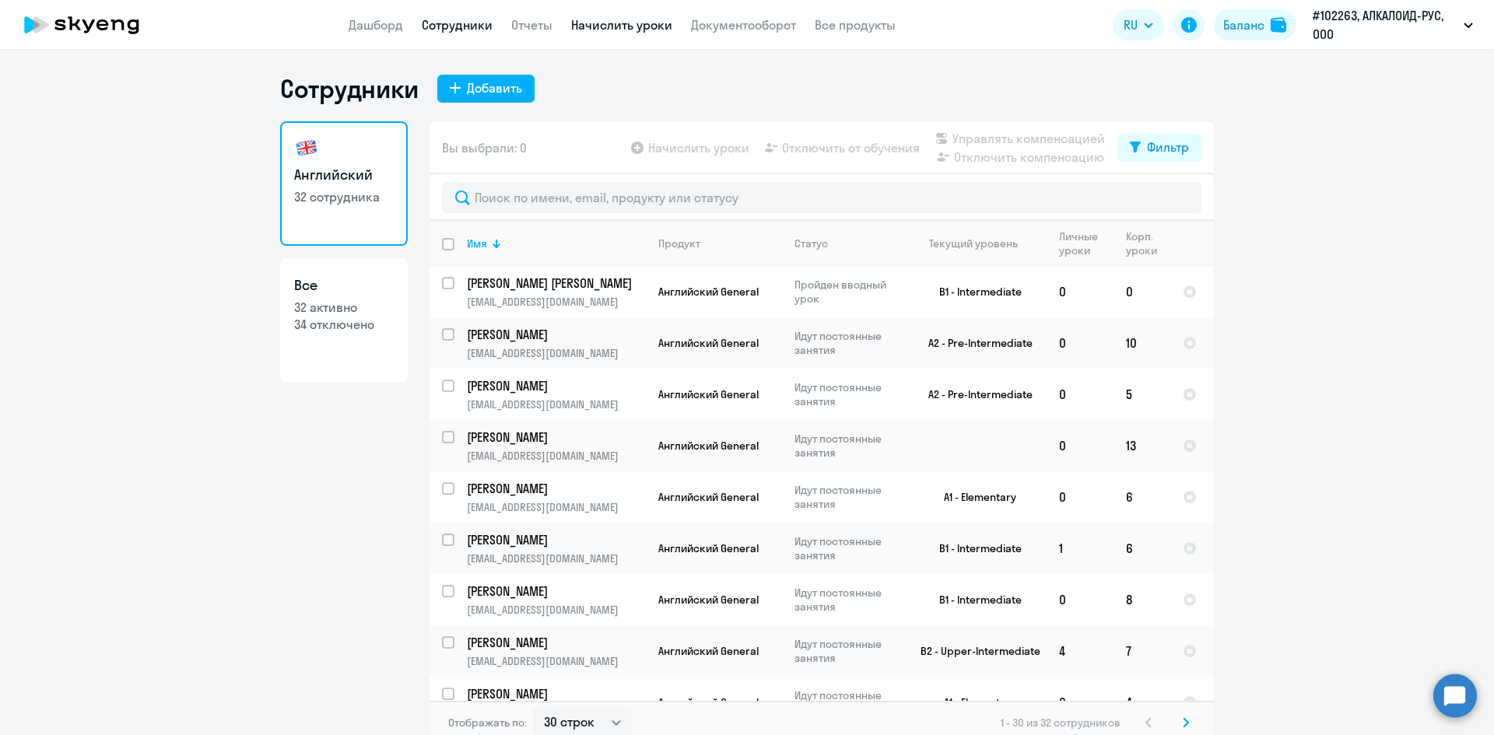
click at [601, 21] on link "Начислить уроки" at bounding box center [621, 25] width 101 height 16
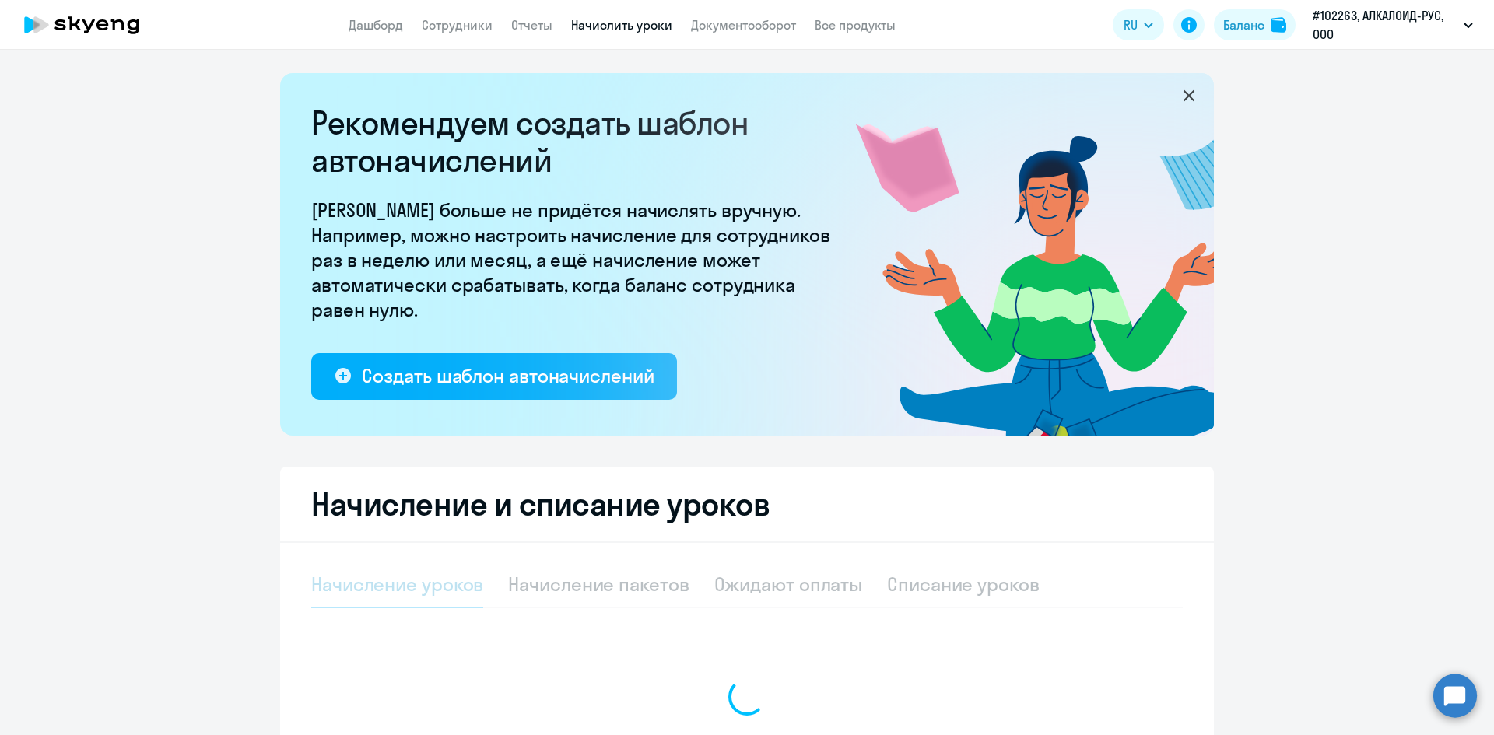
select select "10"
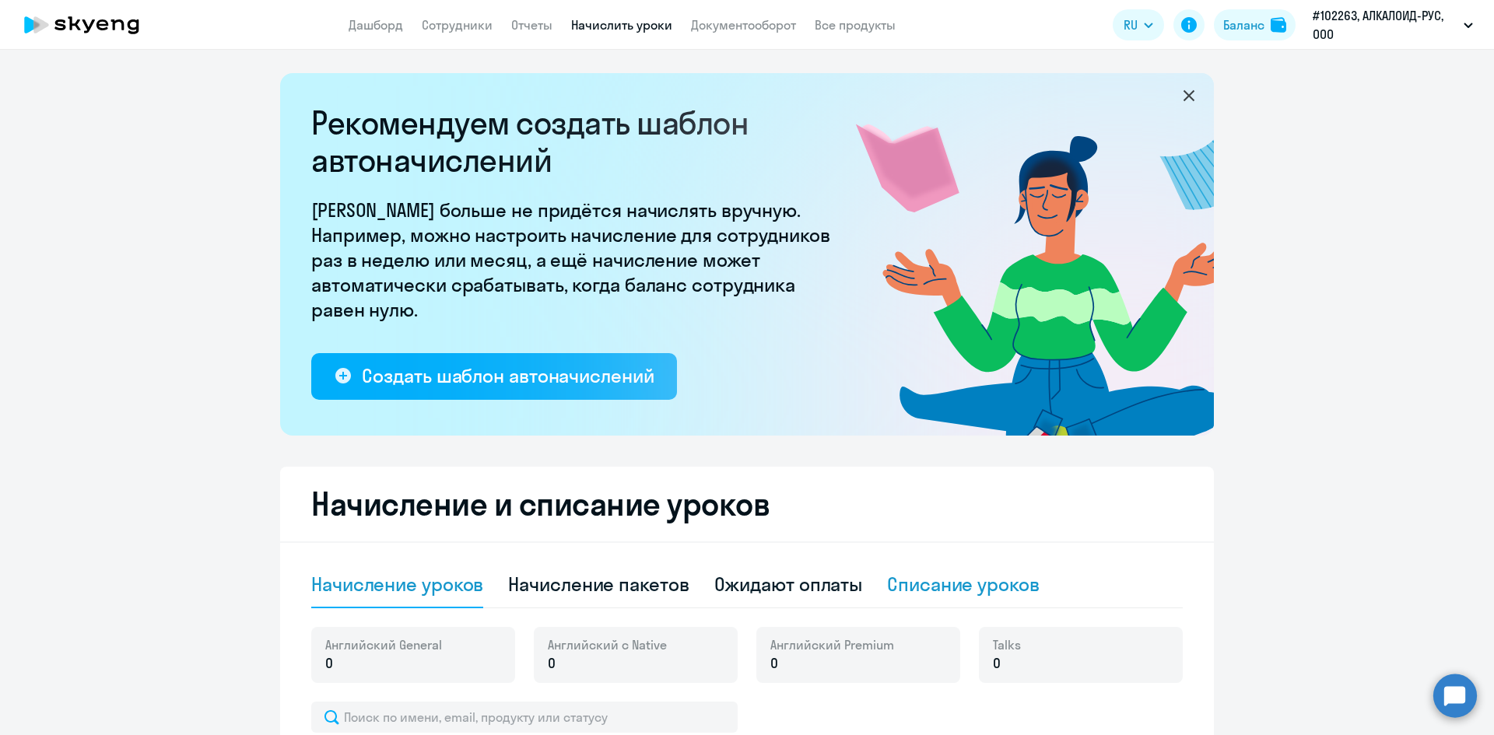
click at [923, 602] on div "Списание уроков" at bounding box center [963, 585] width 152 height 47
select select "10"
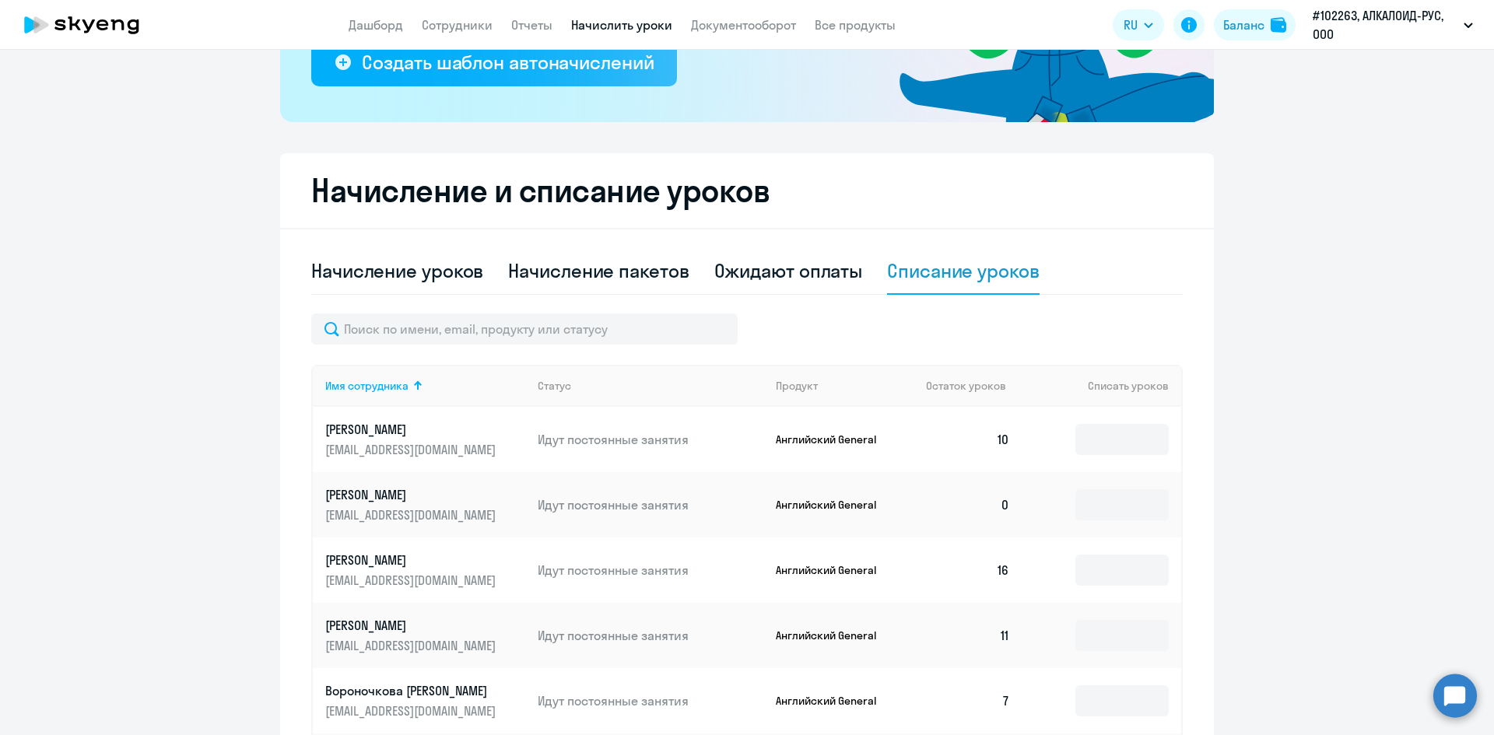
scroll to position [545, 0]
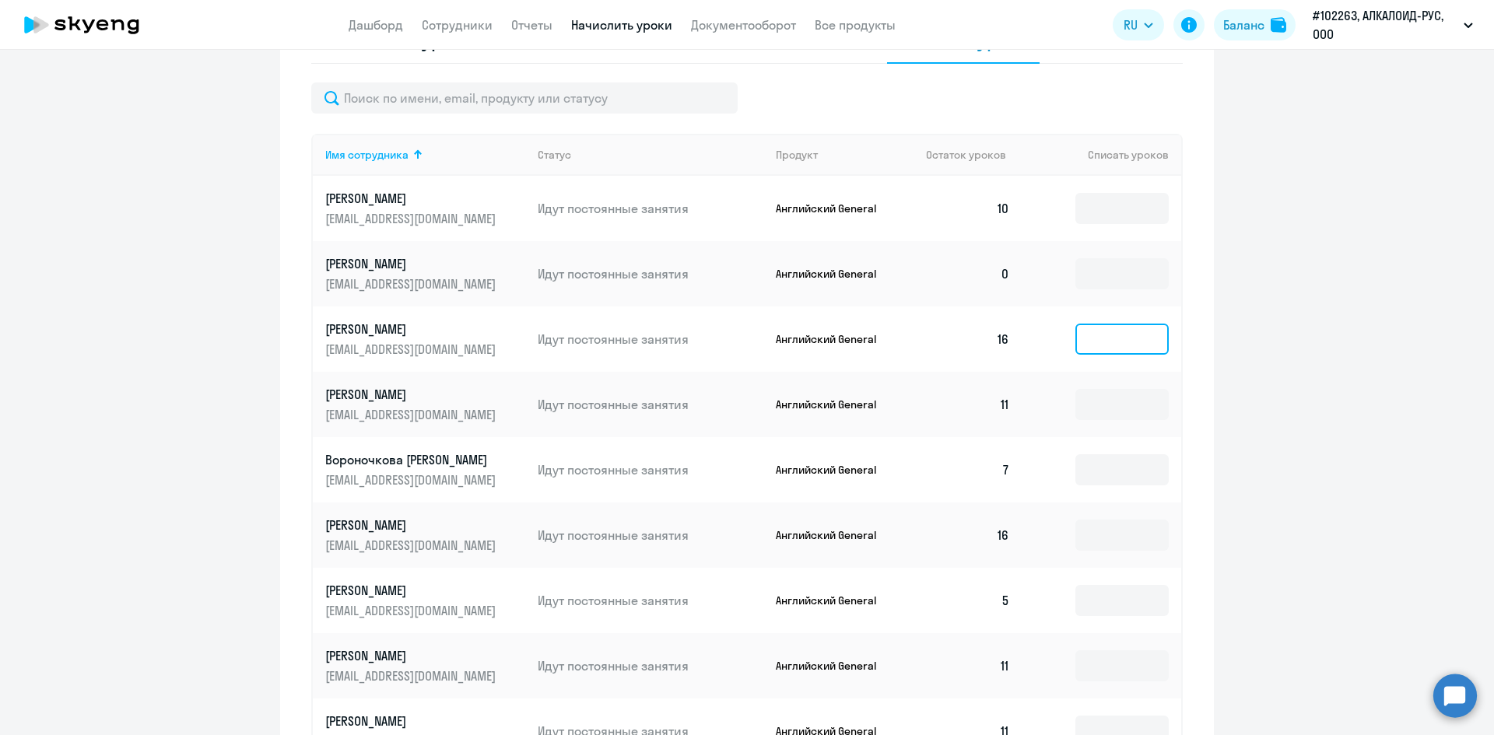
click at [1098, 340] on input at bounding box center [1121, 339] width 93 height 31
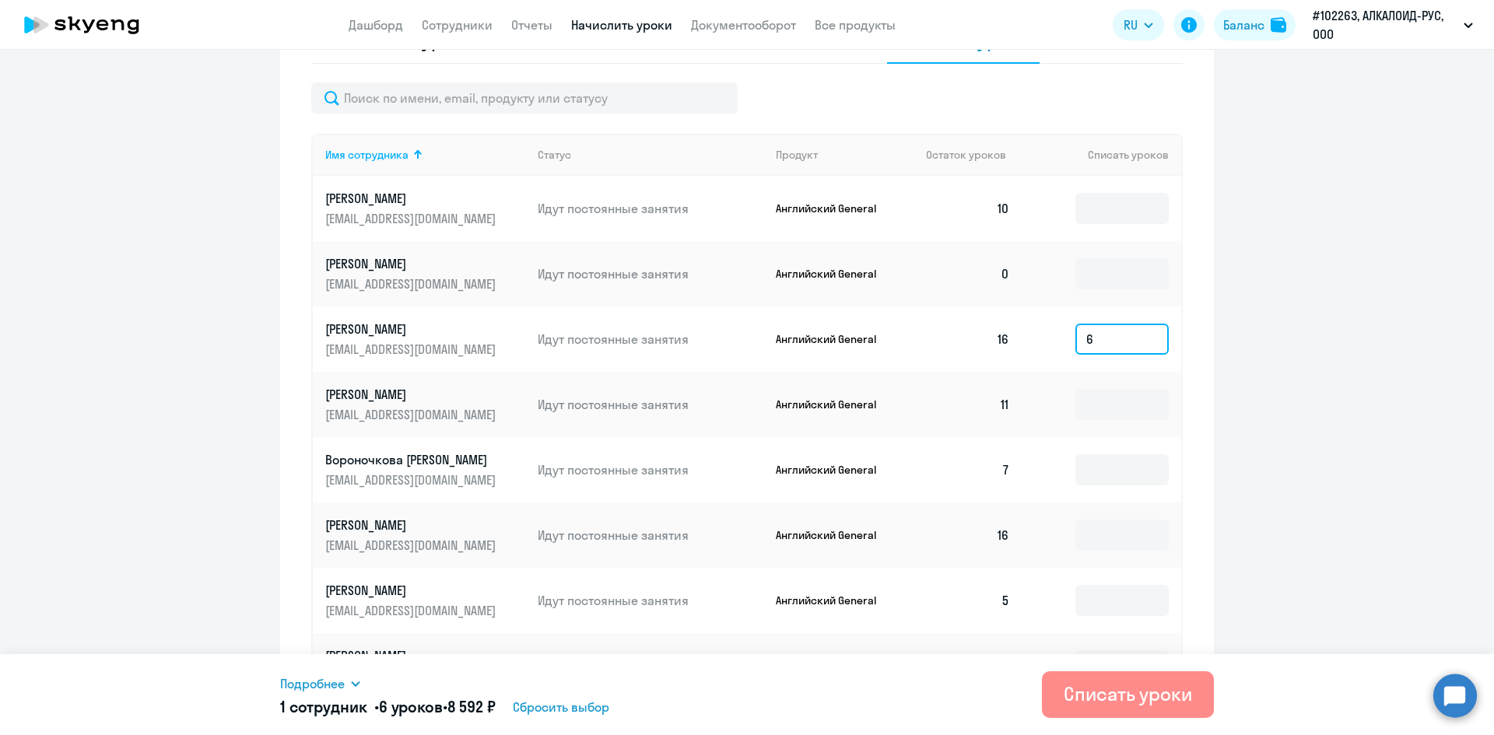
type input "6"
click at [1096, 703] on div "Списать уроки" at bounding box center [1127, 694] width 128 height 25
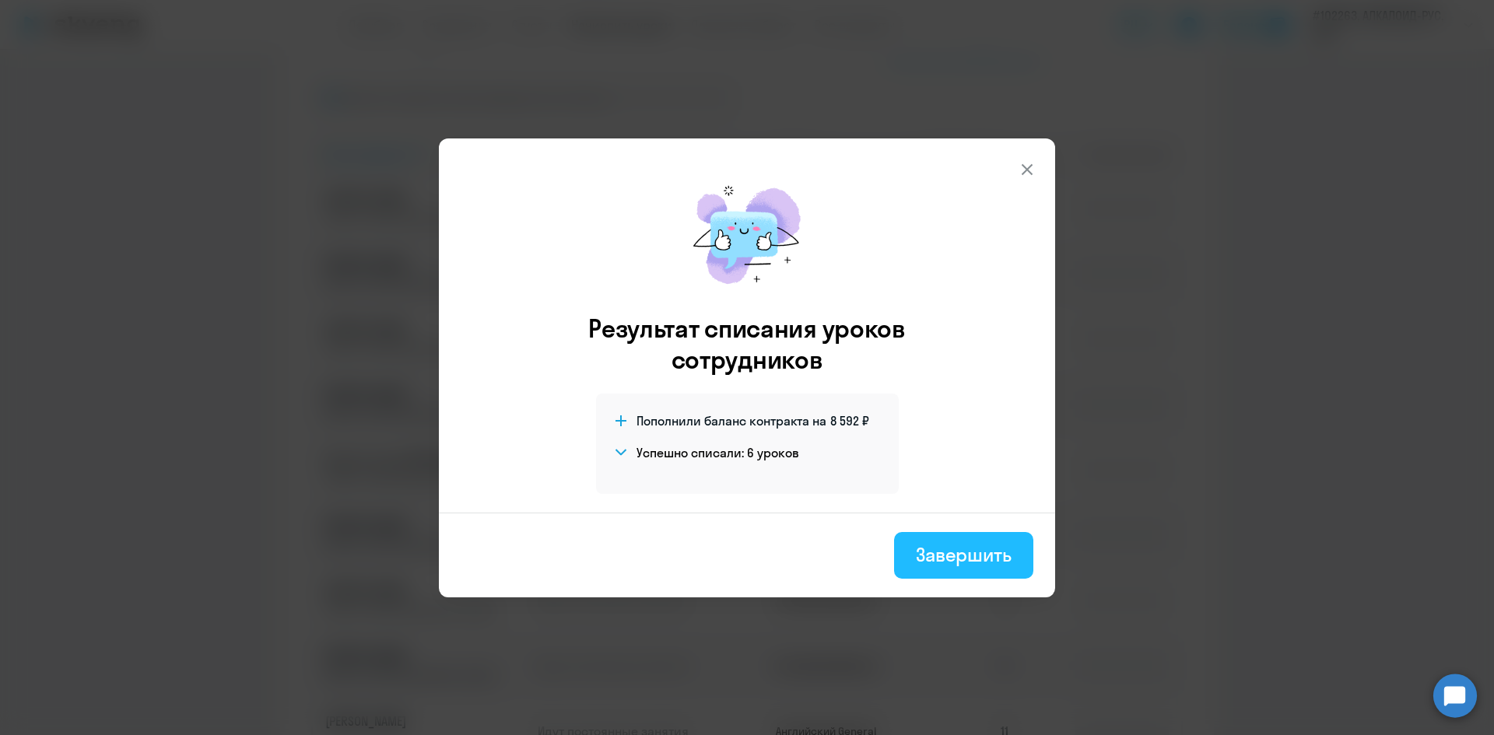
click at [955, 569] on button "Завершить" at bounding box center [963, 555] width 139 height 47
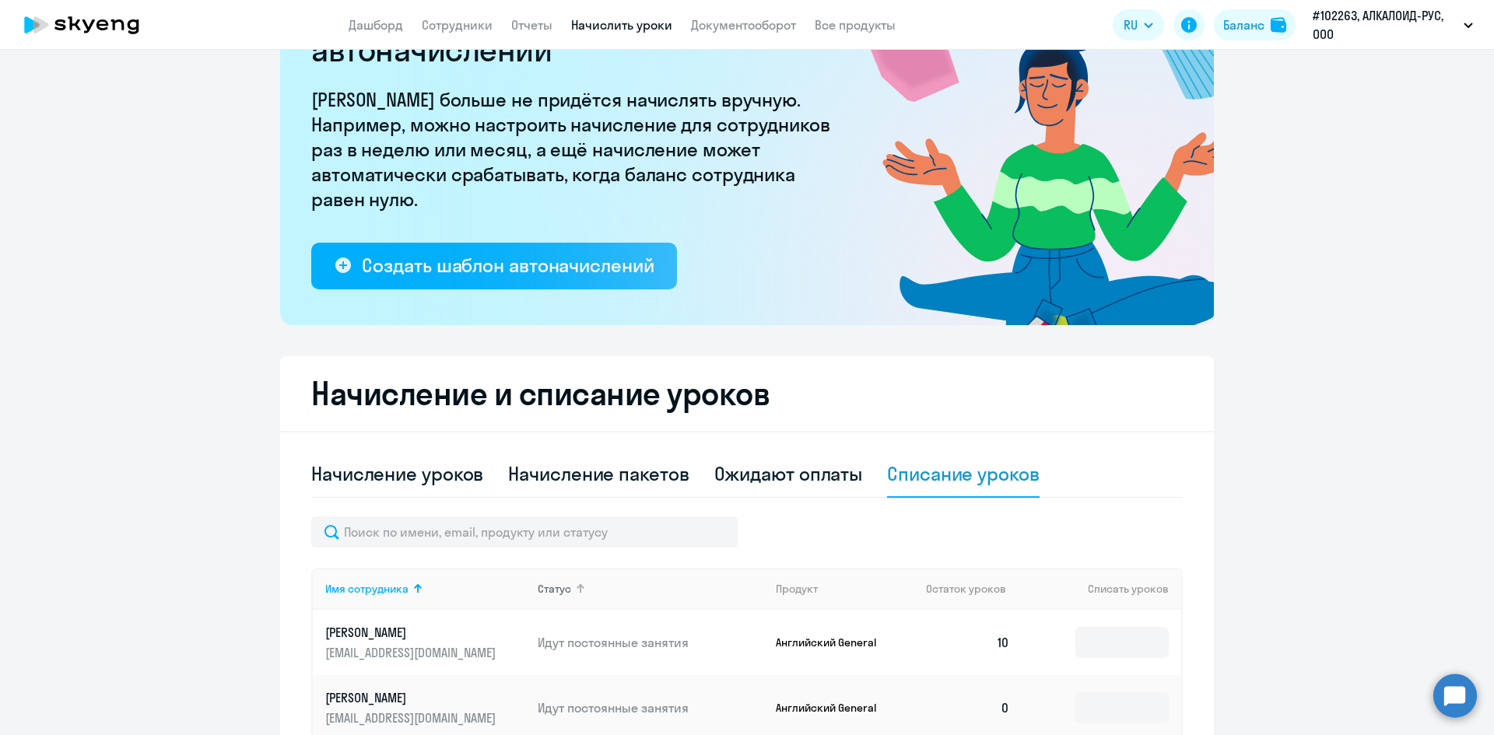
scroll to position [78, 0]
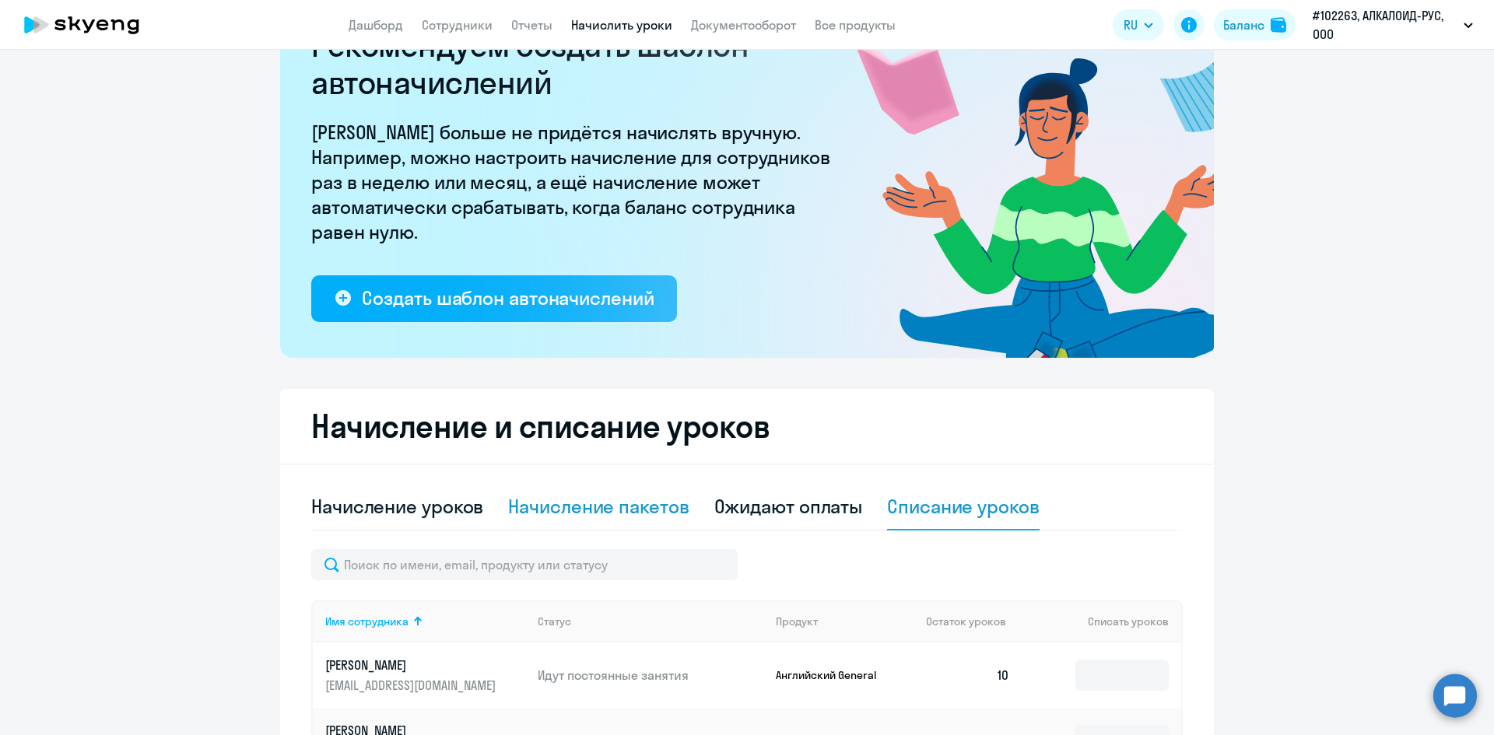
click at [608, 511] on div "Начисление пакетов" at bounding box center [598, 506] width 180 height 25
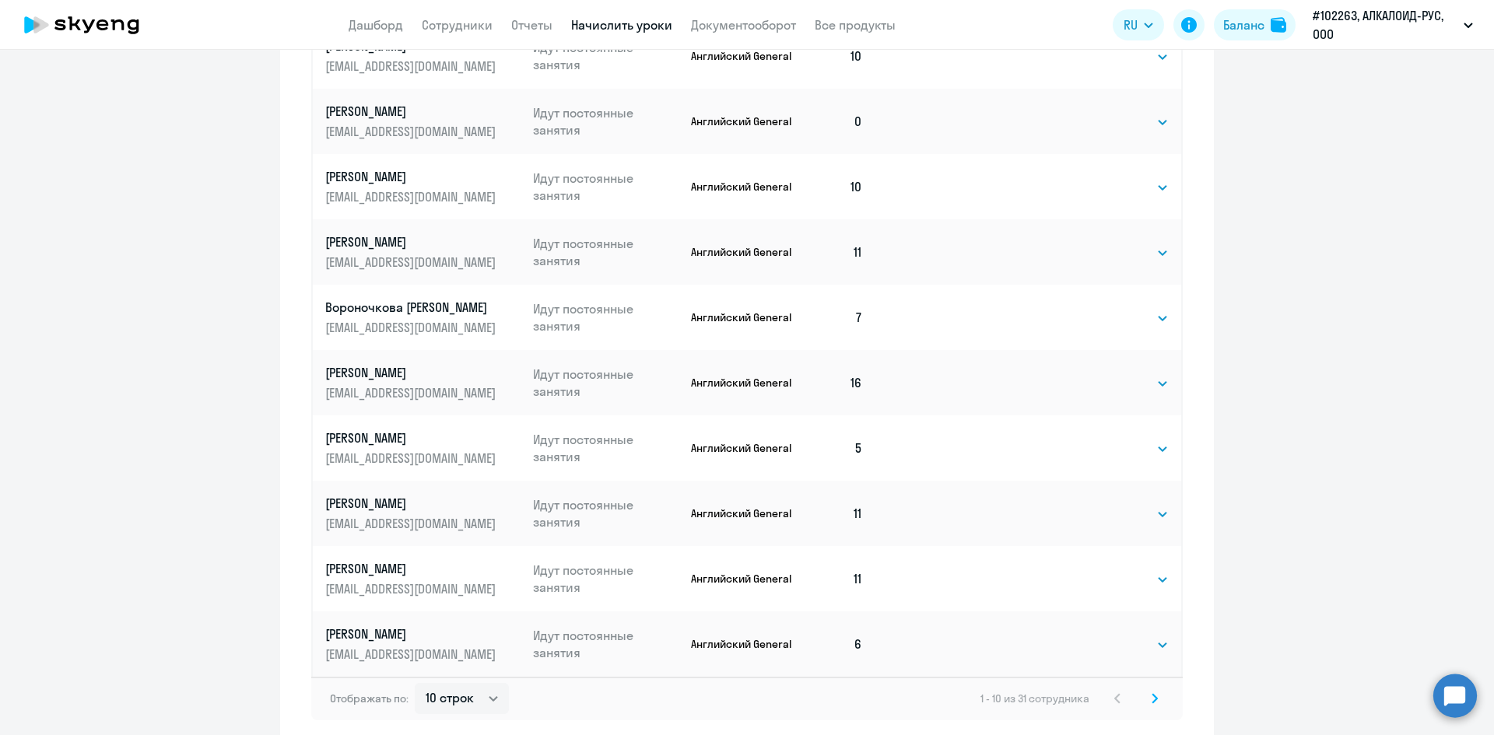
scroll to position [908, 0]
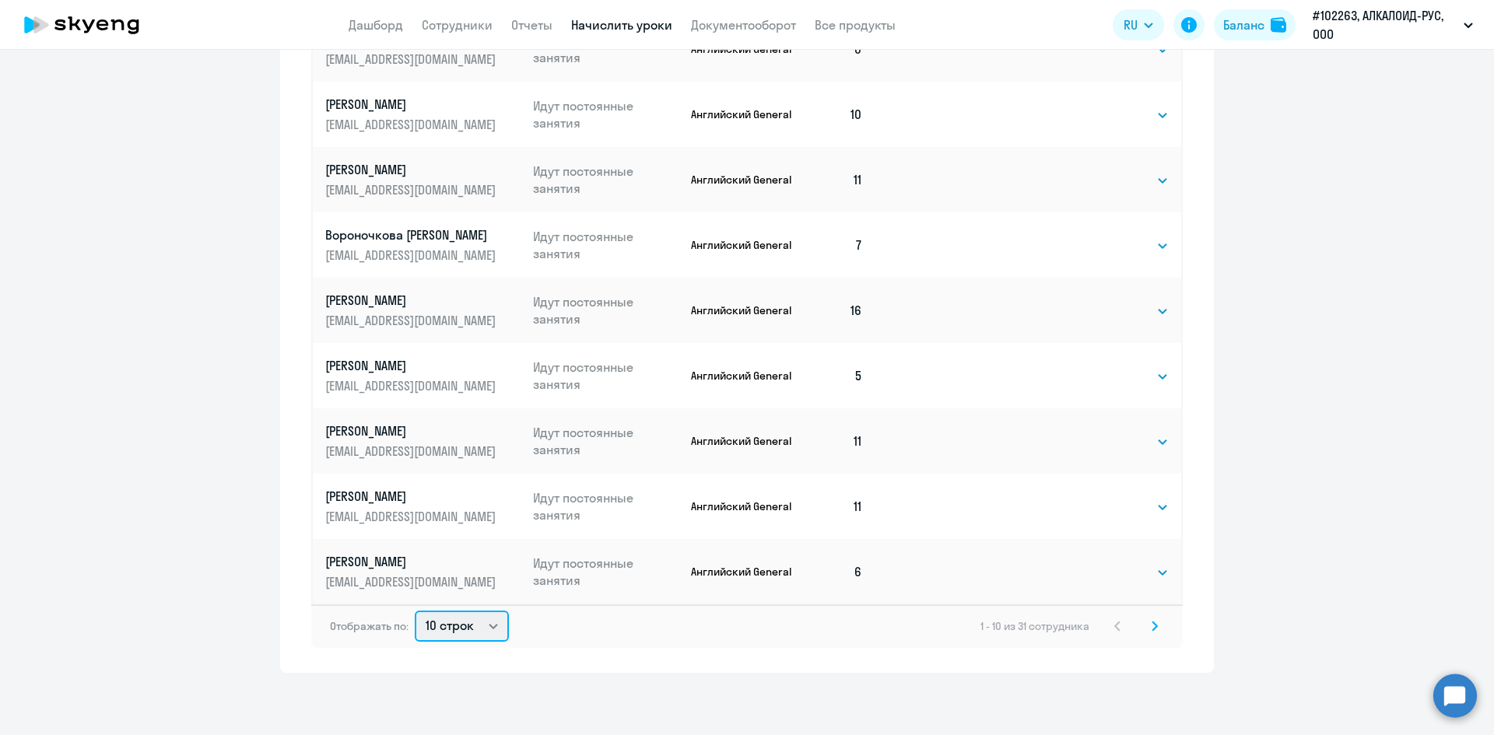
click at [468, 630] on select "10 строк 30 строк 50 строк" at bounding box center [462, 626] width 94 height 31
select select "50"
click at [415, 611] on select "10 строк 30 строк 50 строк" at bounding box center [462, 626] width 94 height 31
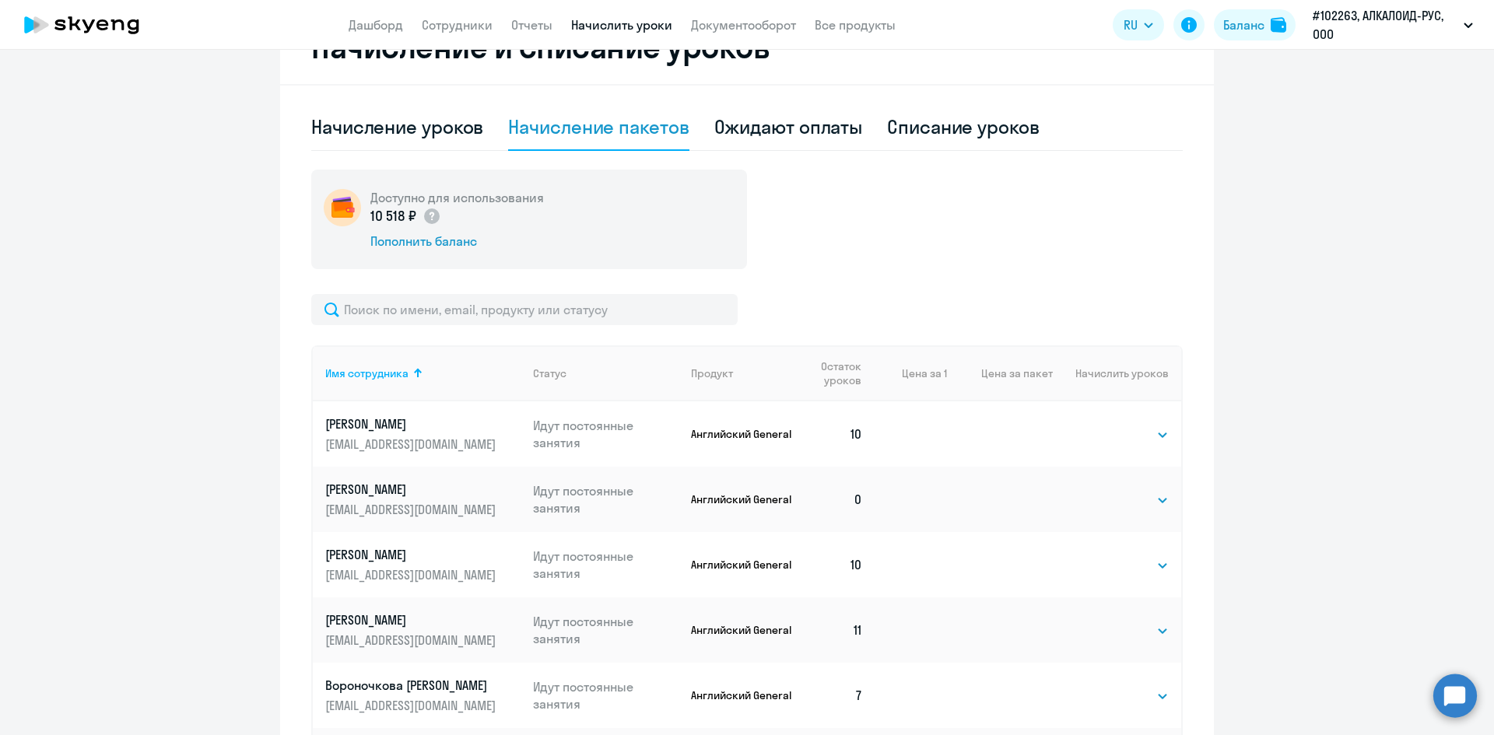
scroll to position [441, 0]
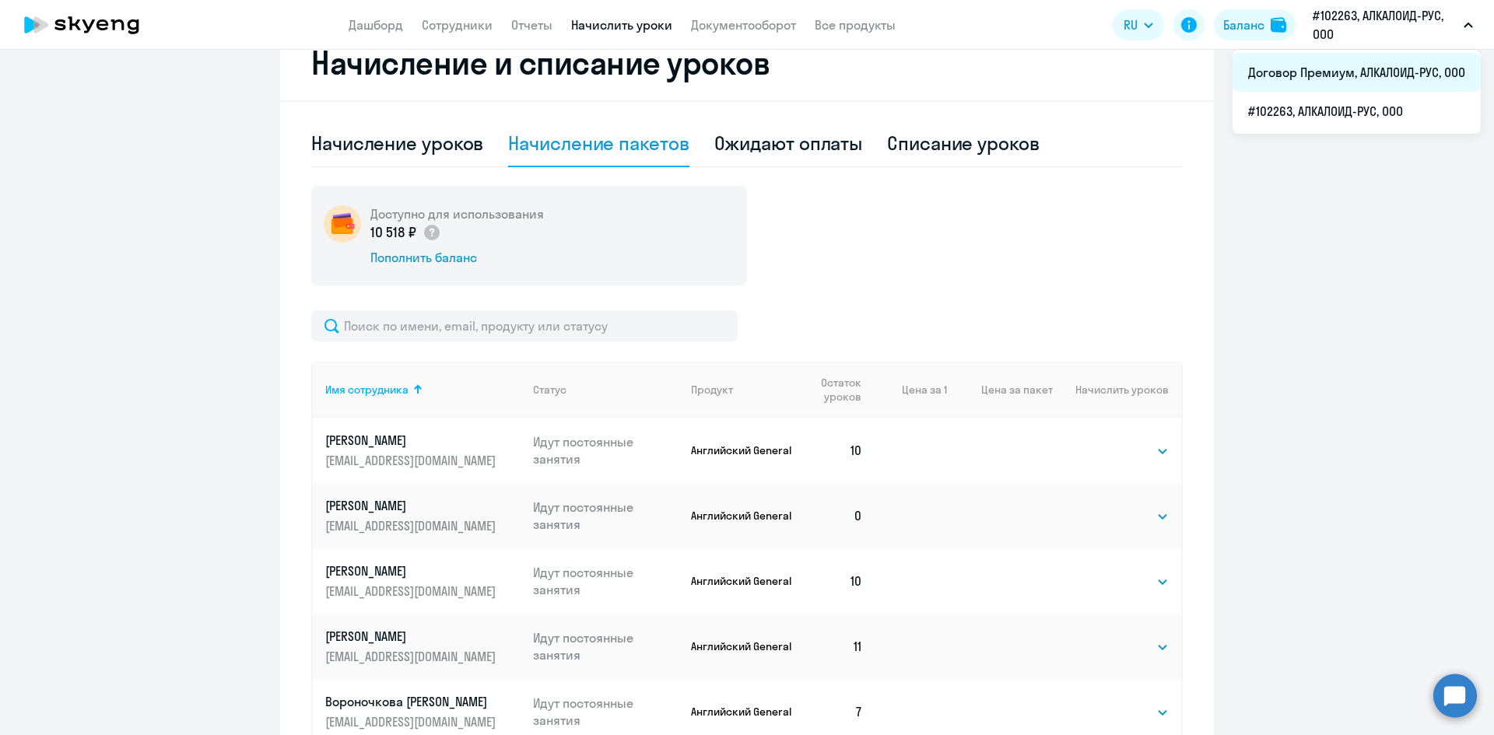
click at [1338, 68] on li "Договор Премиум, АЛКАЛОИД-РУС, ООО" at bounding box center [1356, 72] width 248 height 39
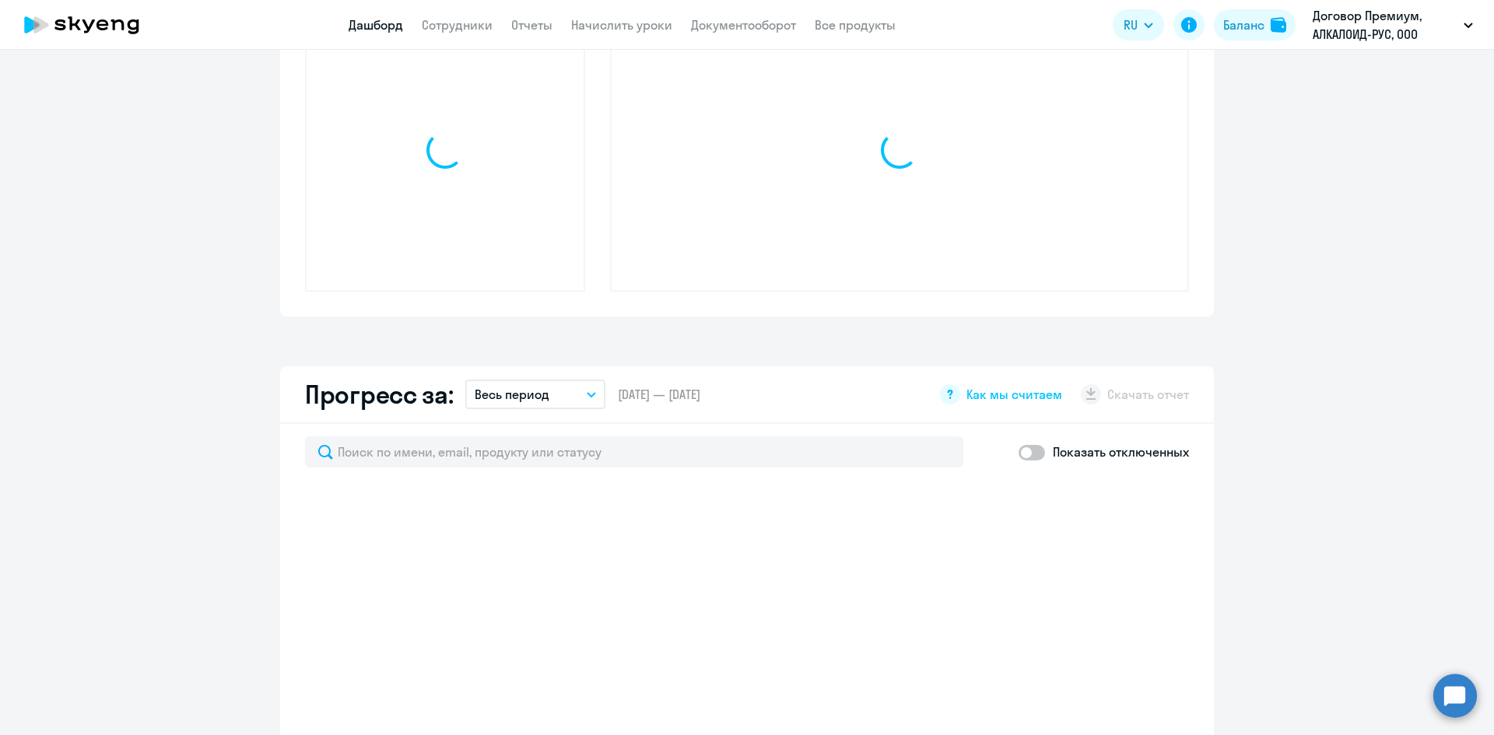
scroll to position [581, 0]
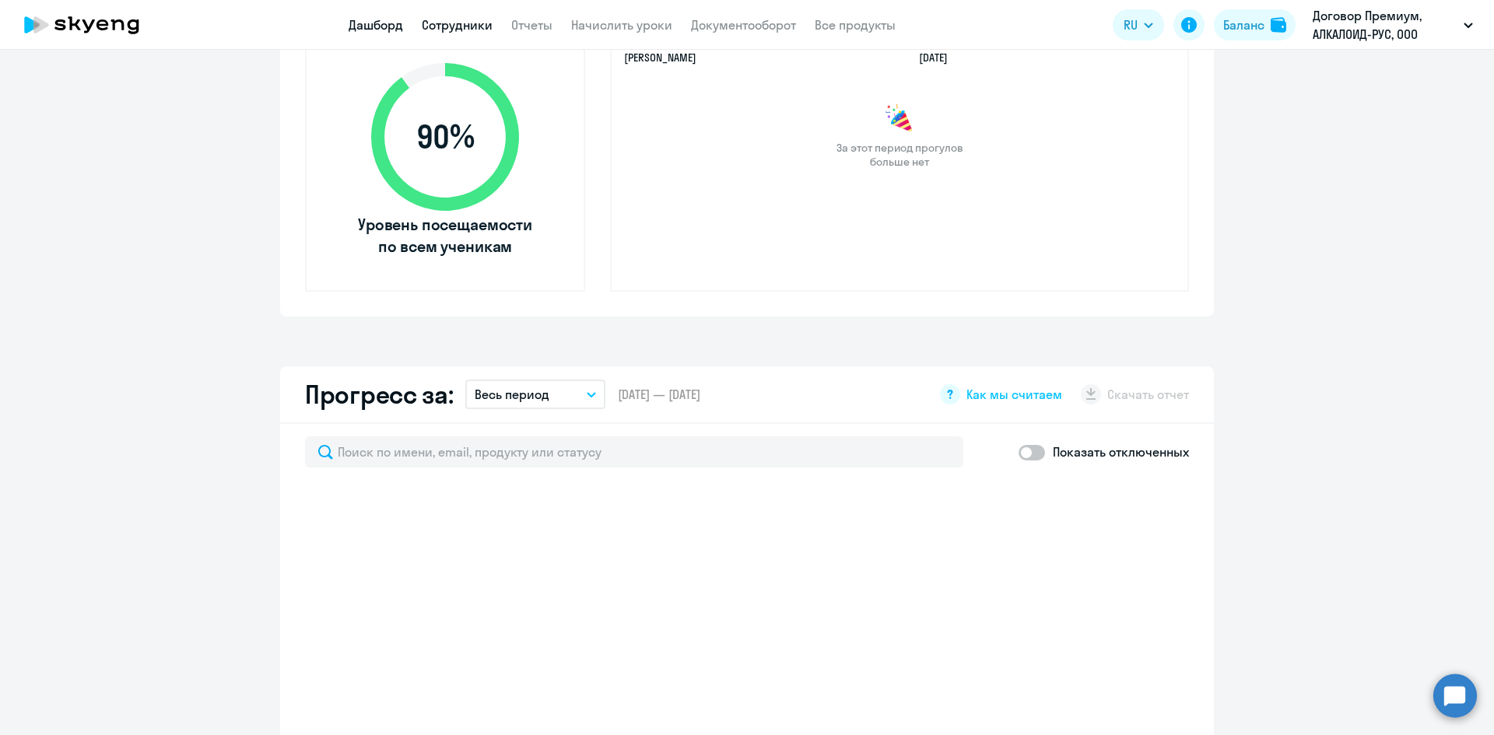
click at [436, 26] on link "Сотрудники" at bounding box center [457, 25] width 71 height 16
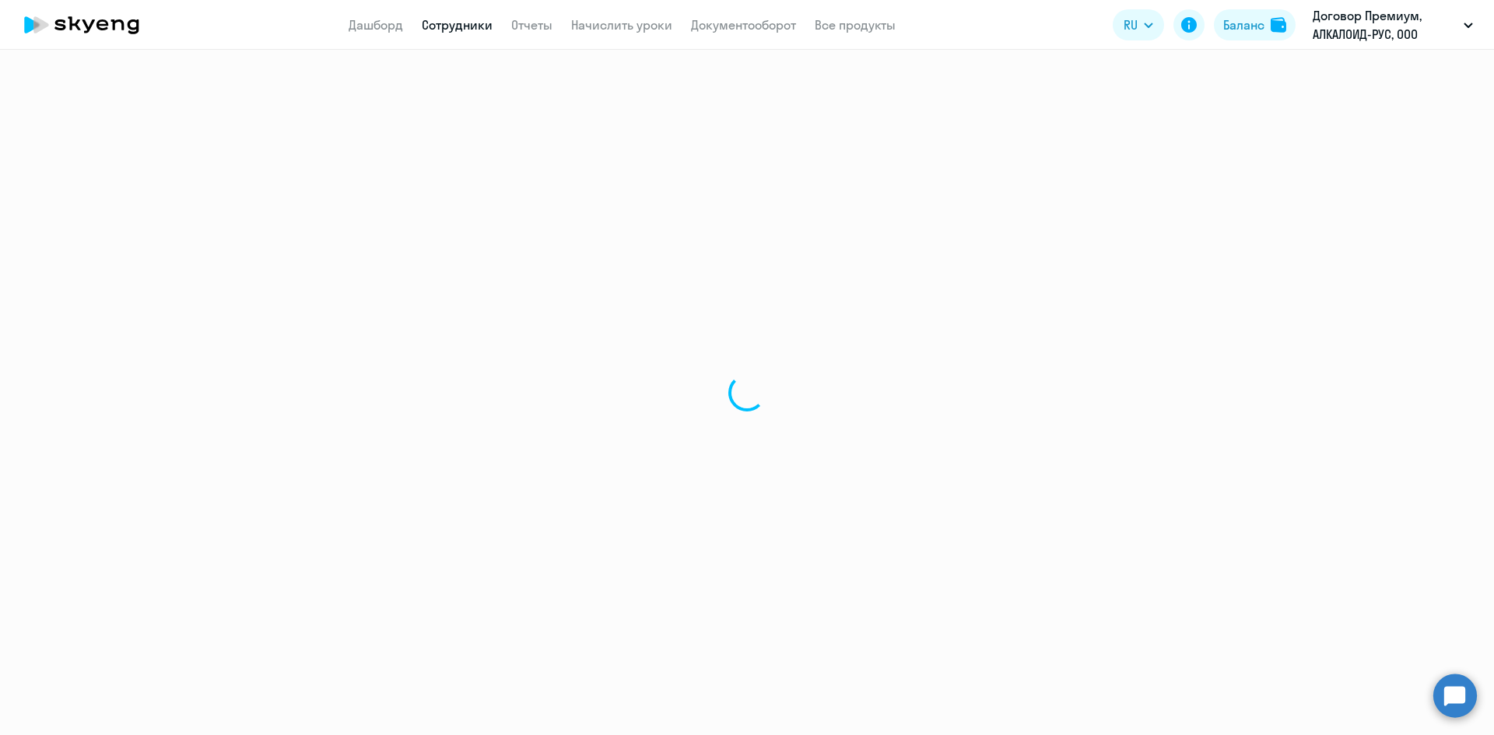
select select "30"
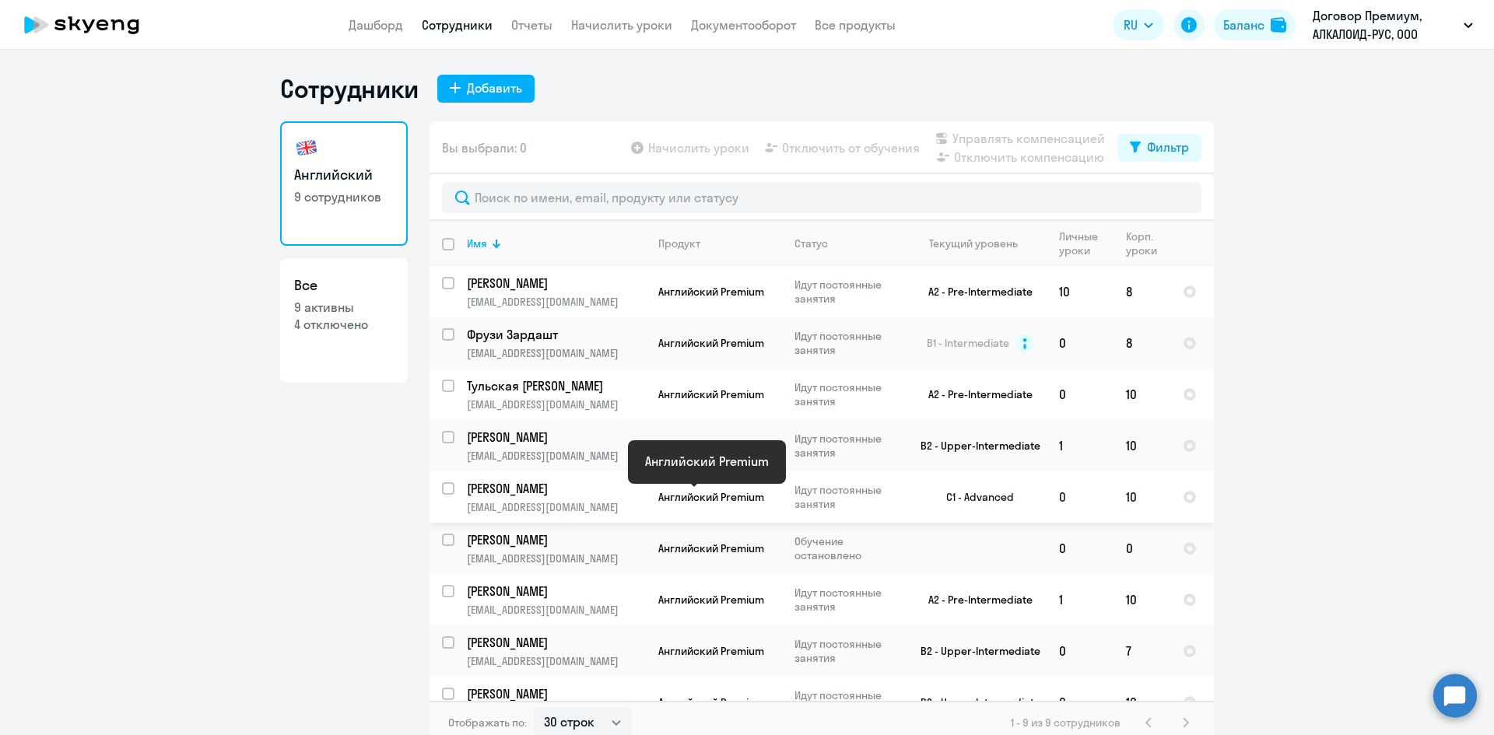
scroll to position [27, 0]
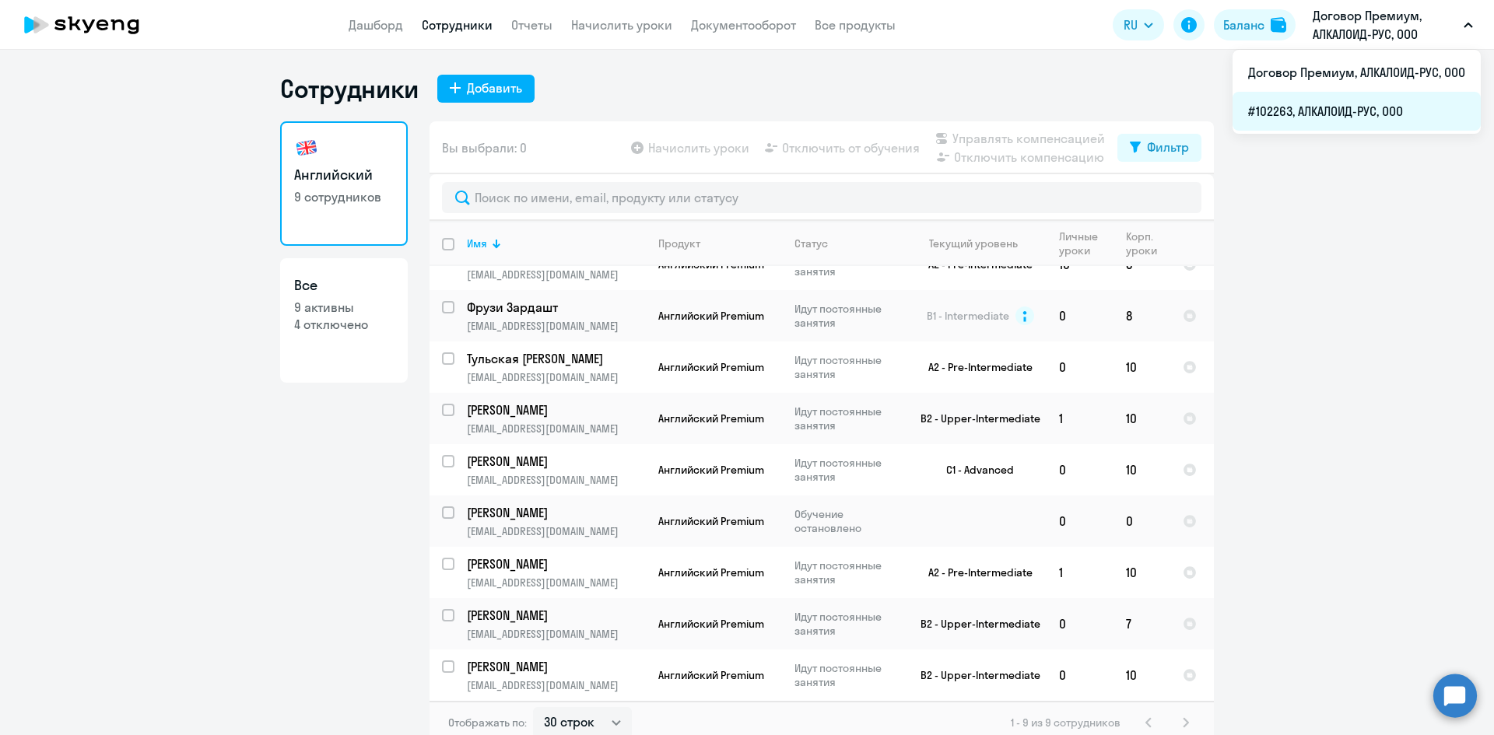
click at [1323, 114] on li "#102263, АЛКАЛОИД-РУС, ООО" at bounding box center [1356, 111] width 248 height 39
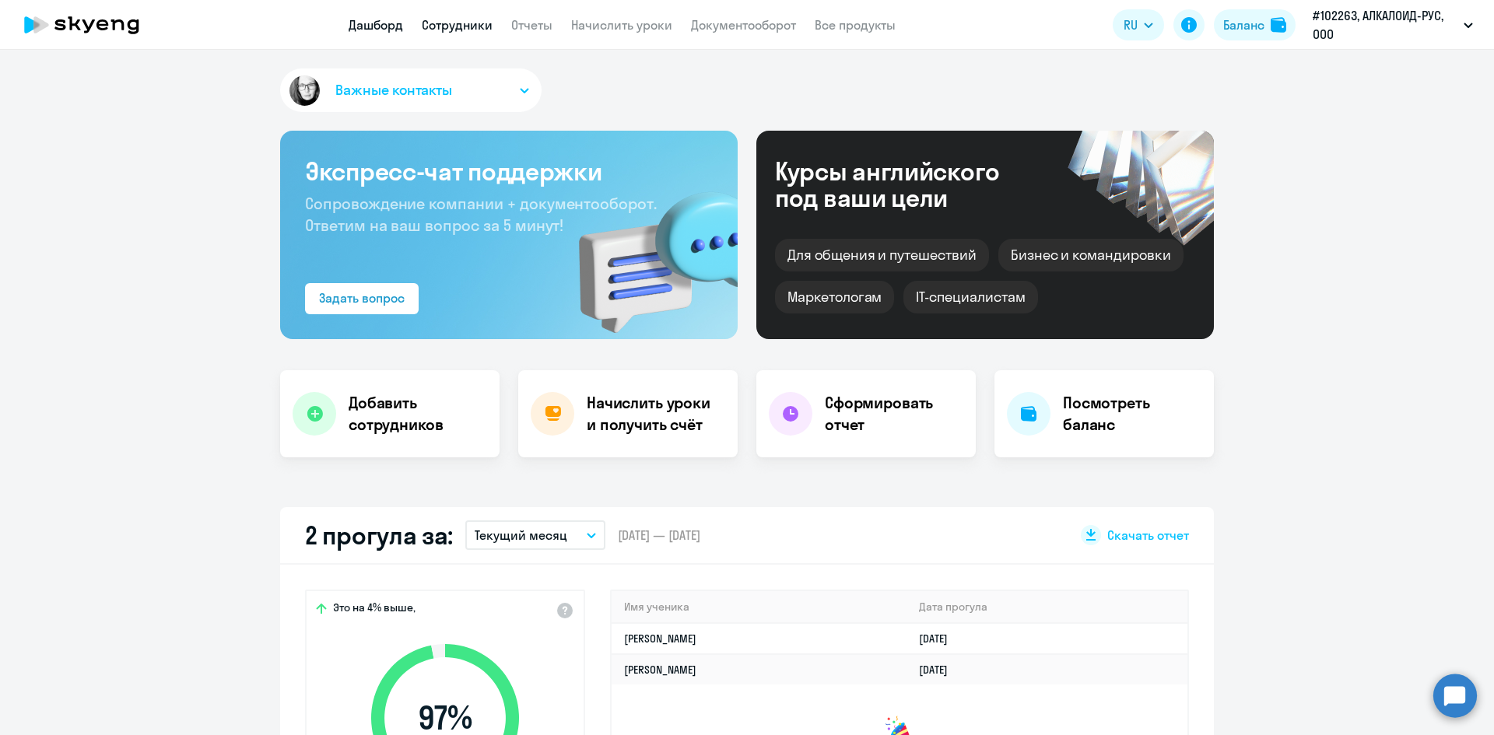
click at [460, 26] on link "Сотрудники" at bounding box center [457, 25] width 71 height 16
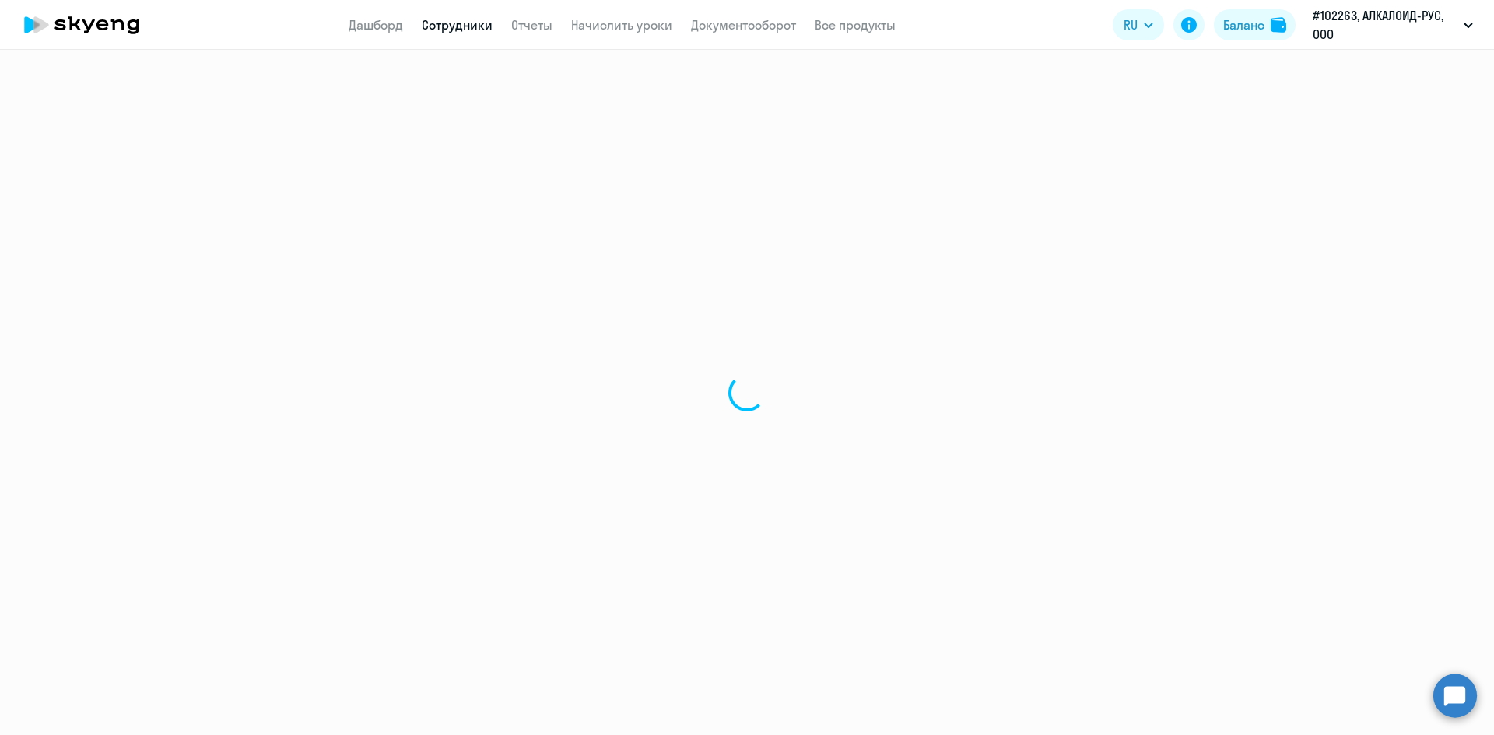
select select "30"
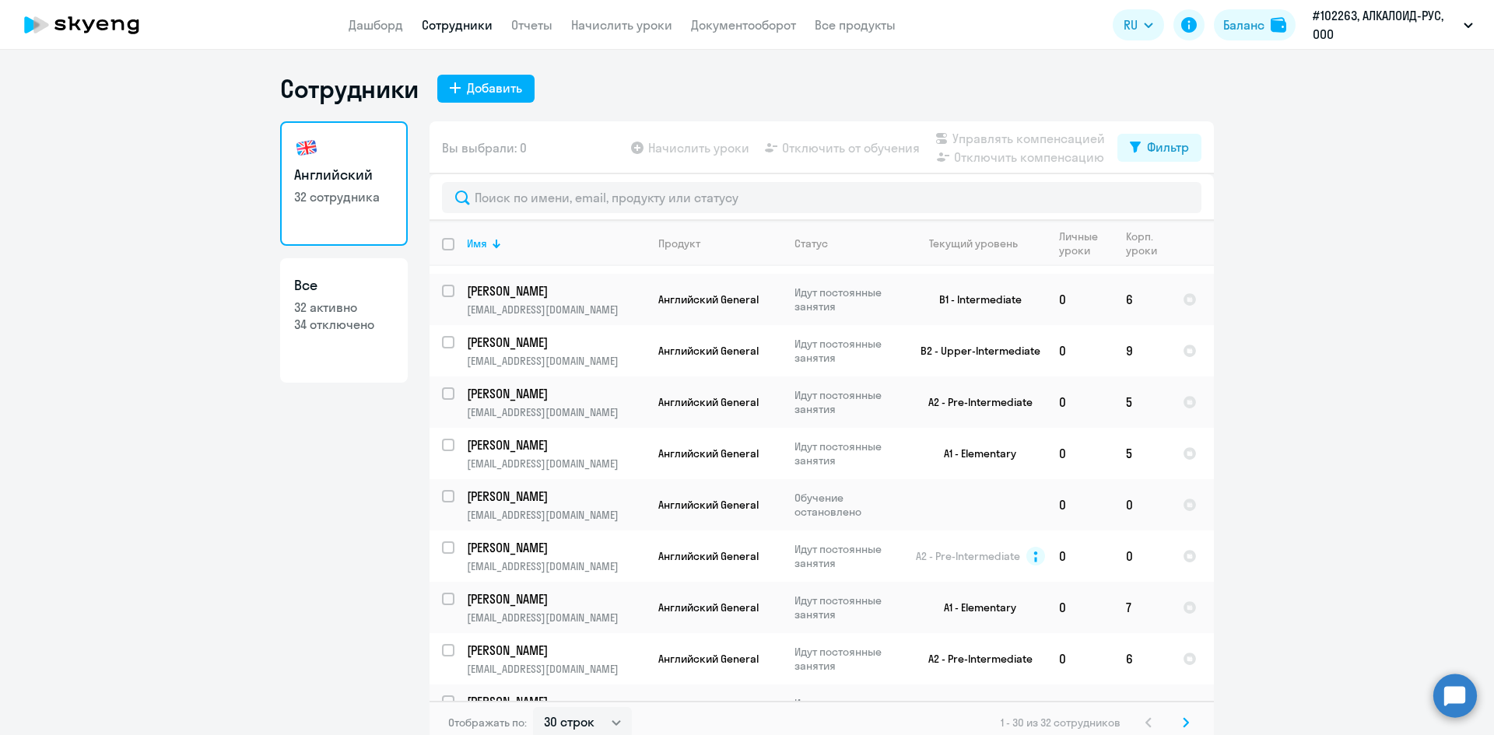
scroll to position [778, 0]
click at [609, 487] on p "[PERSON_NAME]" at bounding box center [555, 494] width 176 height 17
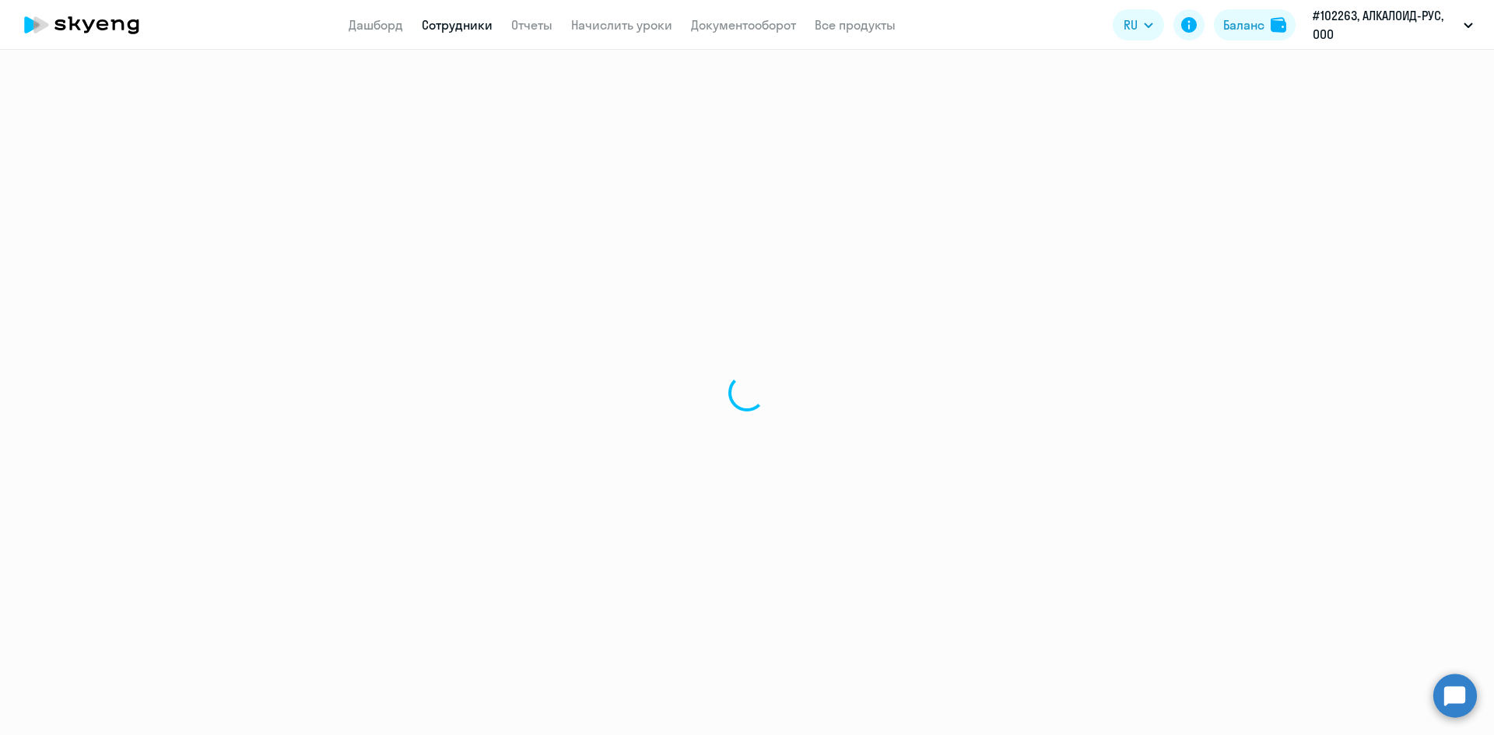
select select "english"
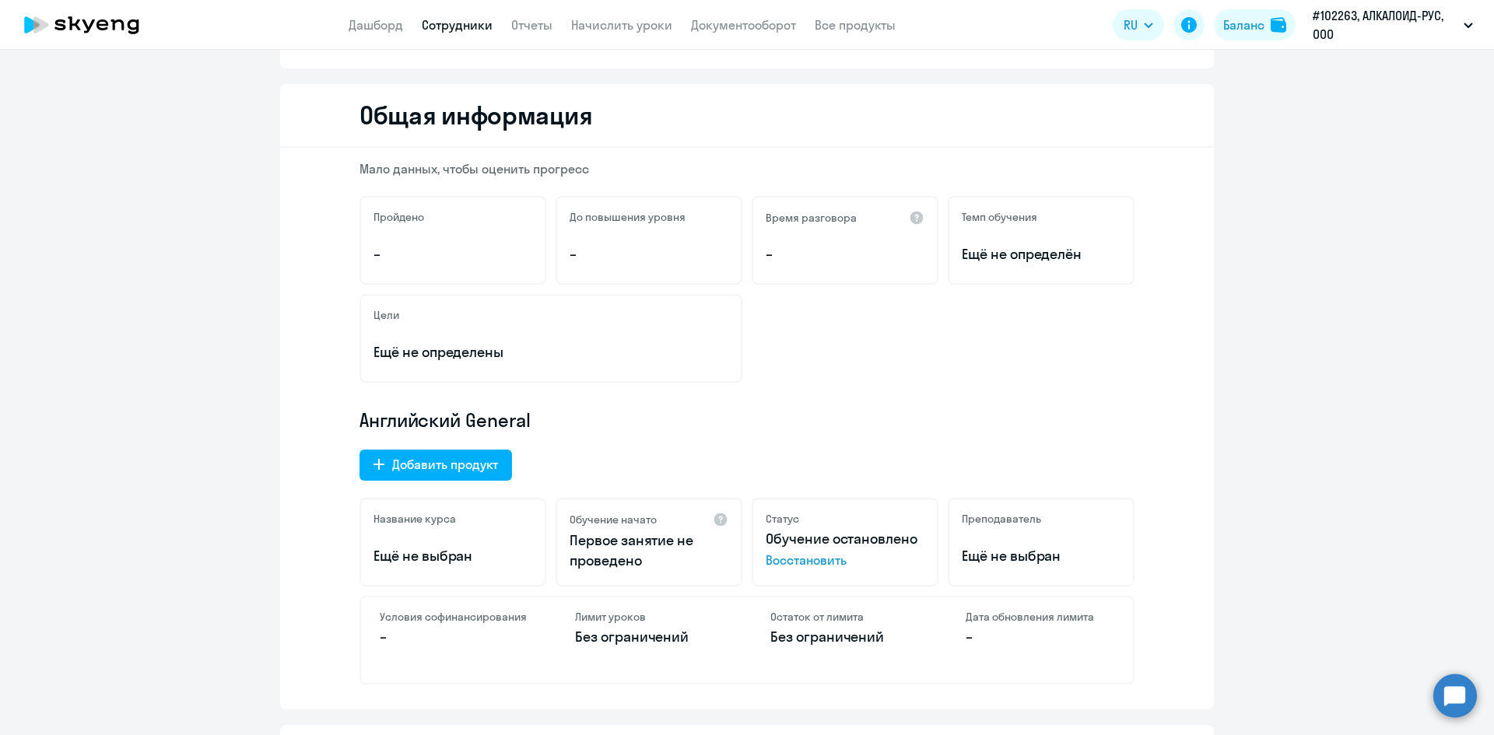
scroll to position [78, 0]
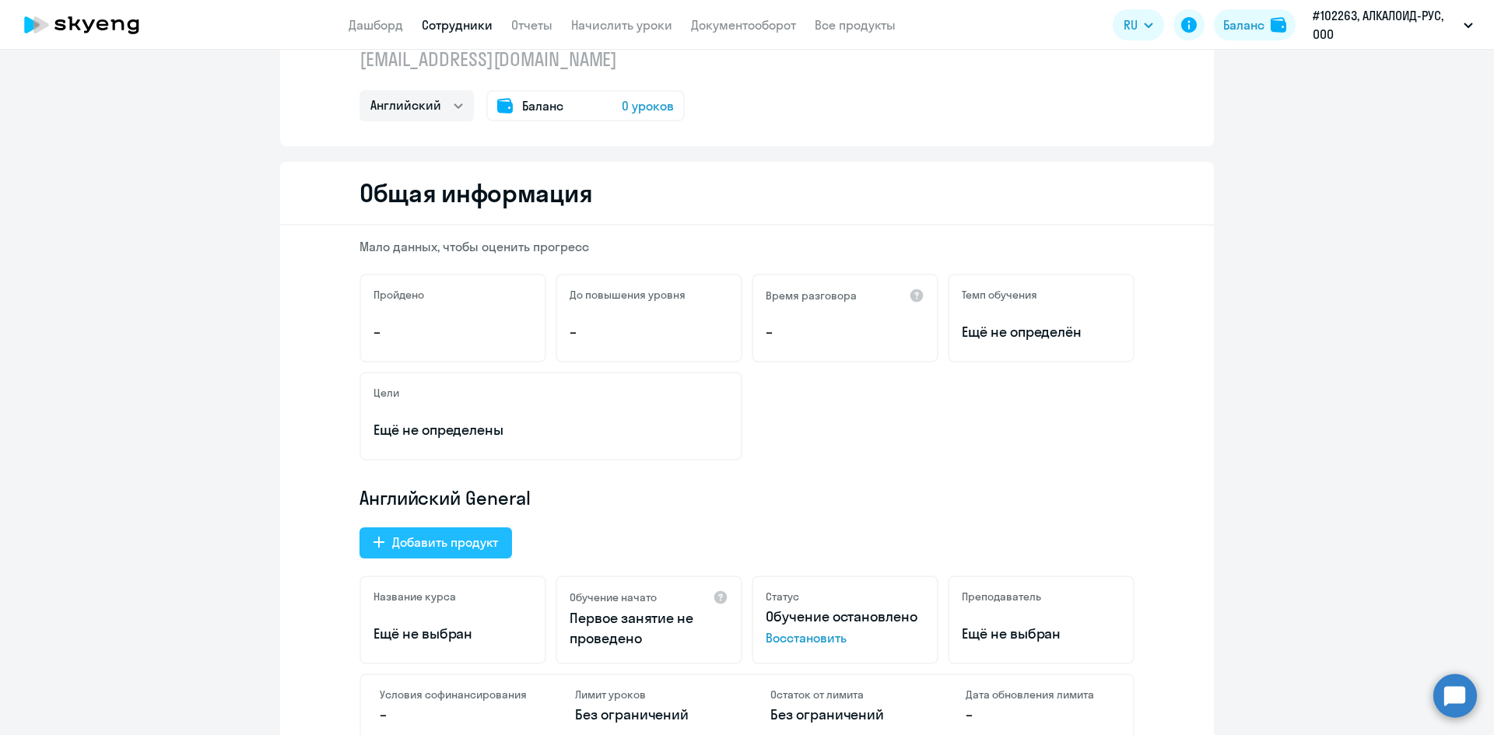
click at [426, 548] on div "Добавить продукт" at bounding box center [445, 542] width 106 height 19
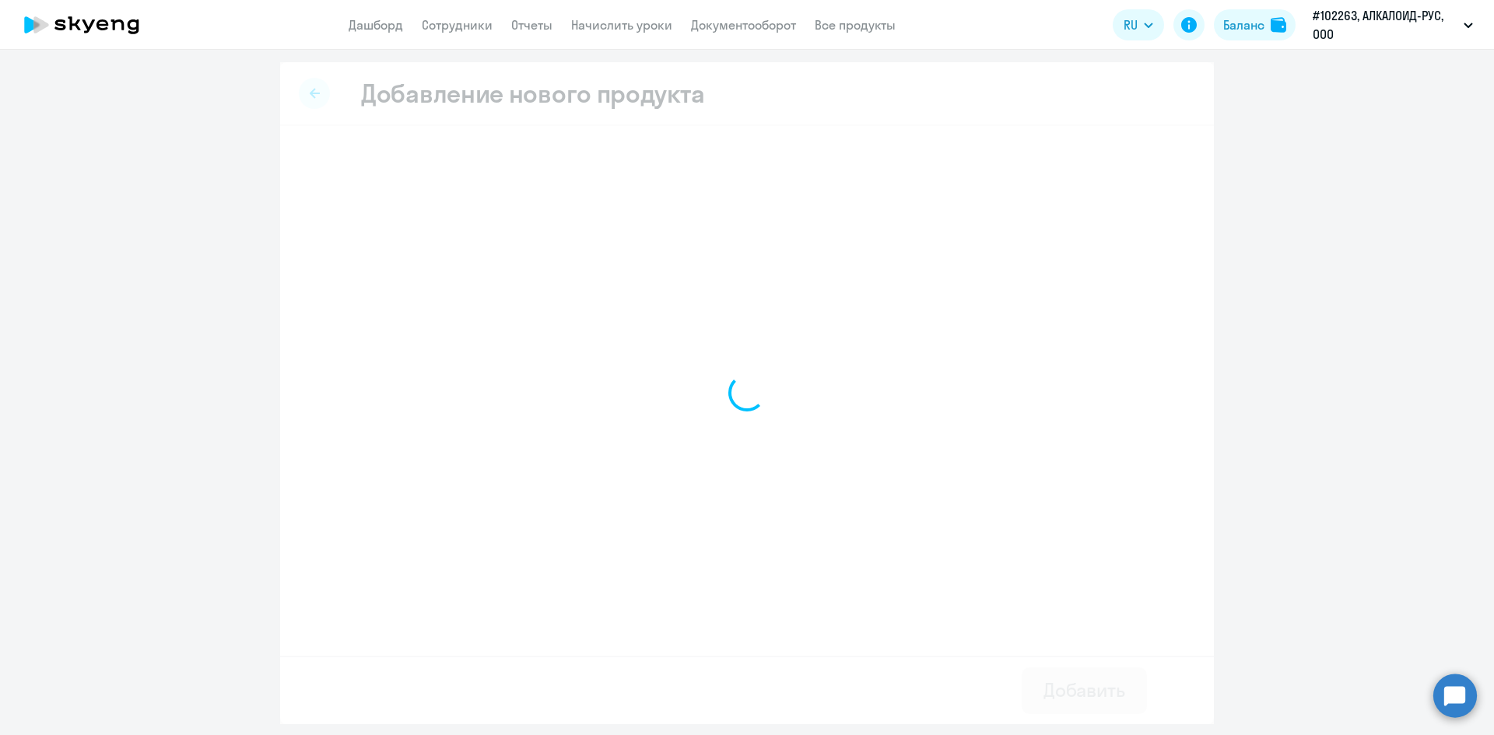
select select "english_adult_not_native_speaker_premium"
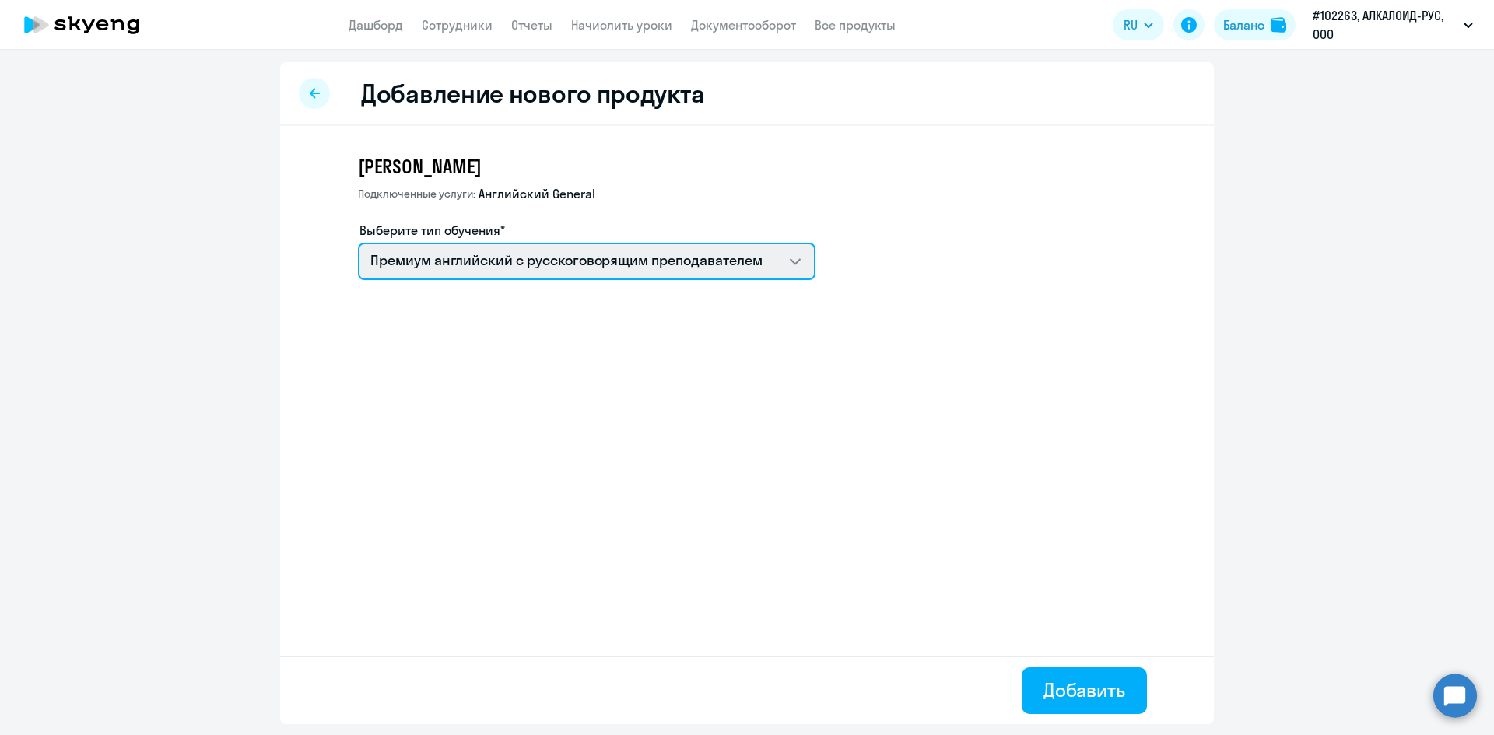
click at [689, 247] on select "Премиум [DEMOGRAPHIC_DATA] с русскоговорящим преподавателем Английский General …" at bounding box center [586, 261] width 457 height 37
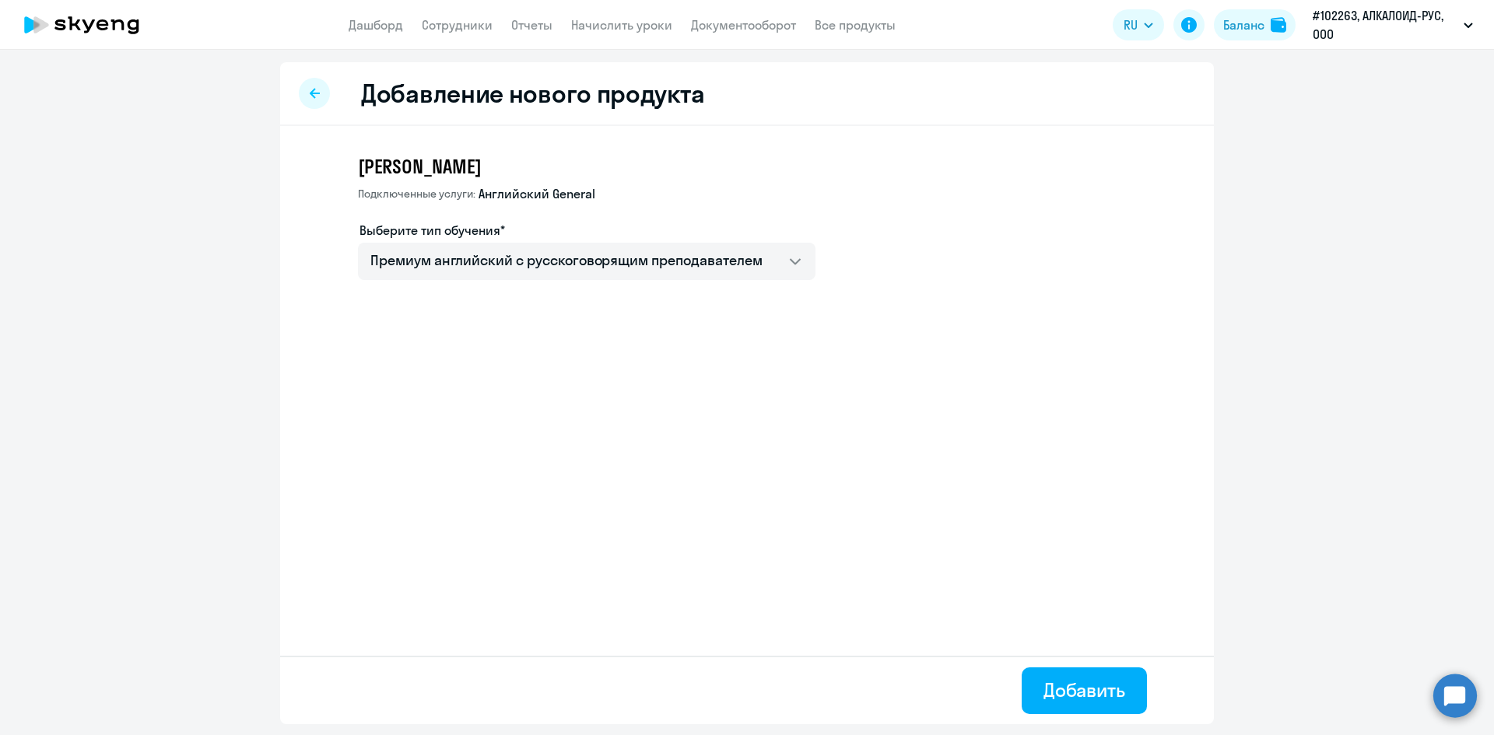
click at [548, 470] on div "Добавление нового продукта [PERSON_NAME] Подключенные услуги: Английский Genera…" at bounding box center [747, 393] width 934 height 662
click at [311, 85] on div at bounding box center [314, 93] width 31 height 31
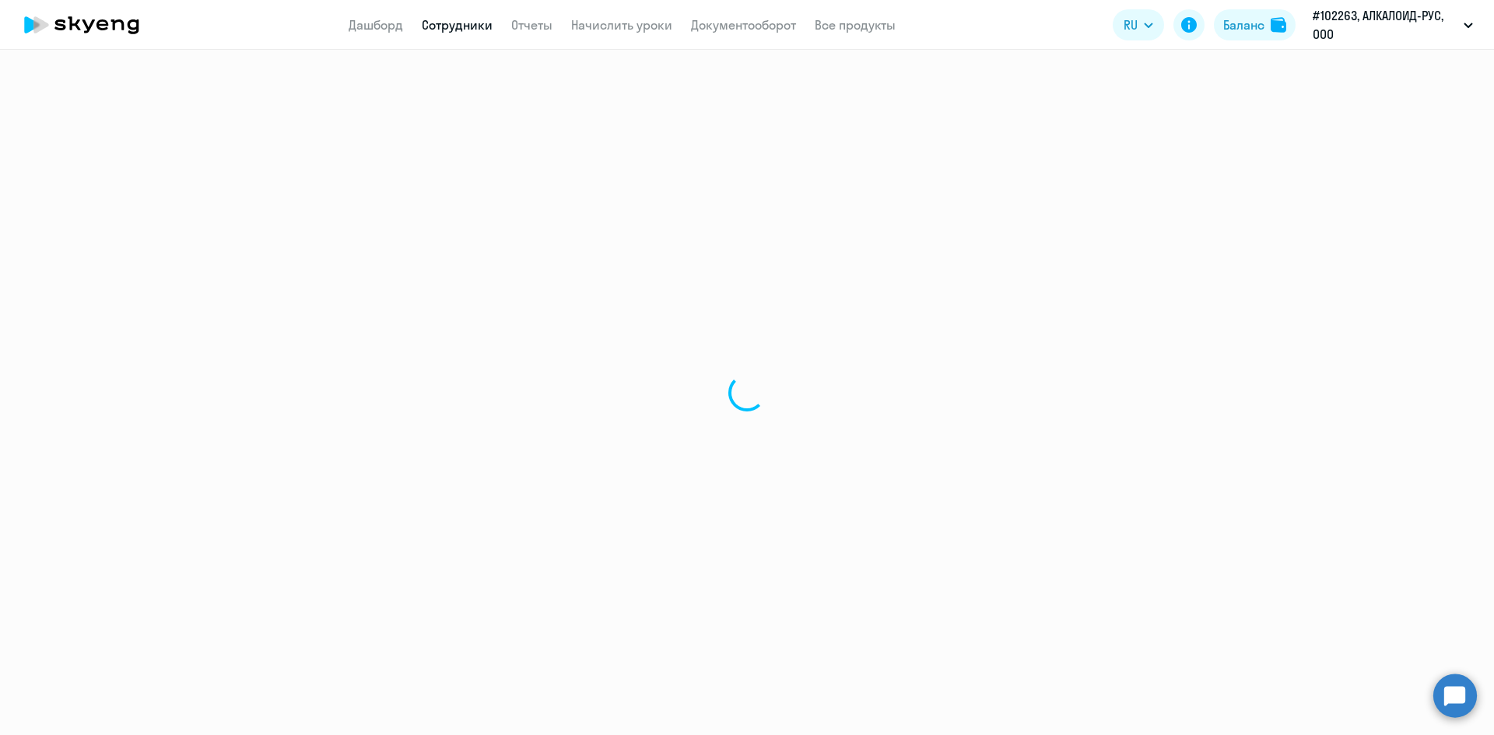
select select "english"
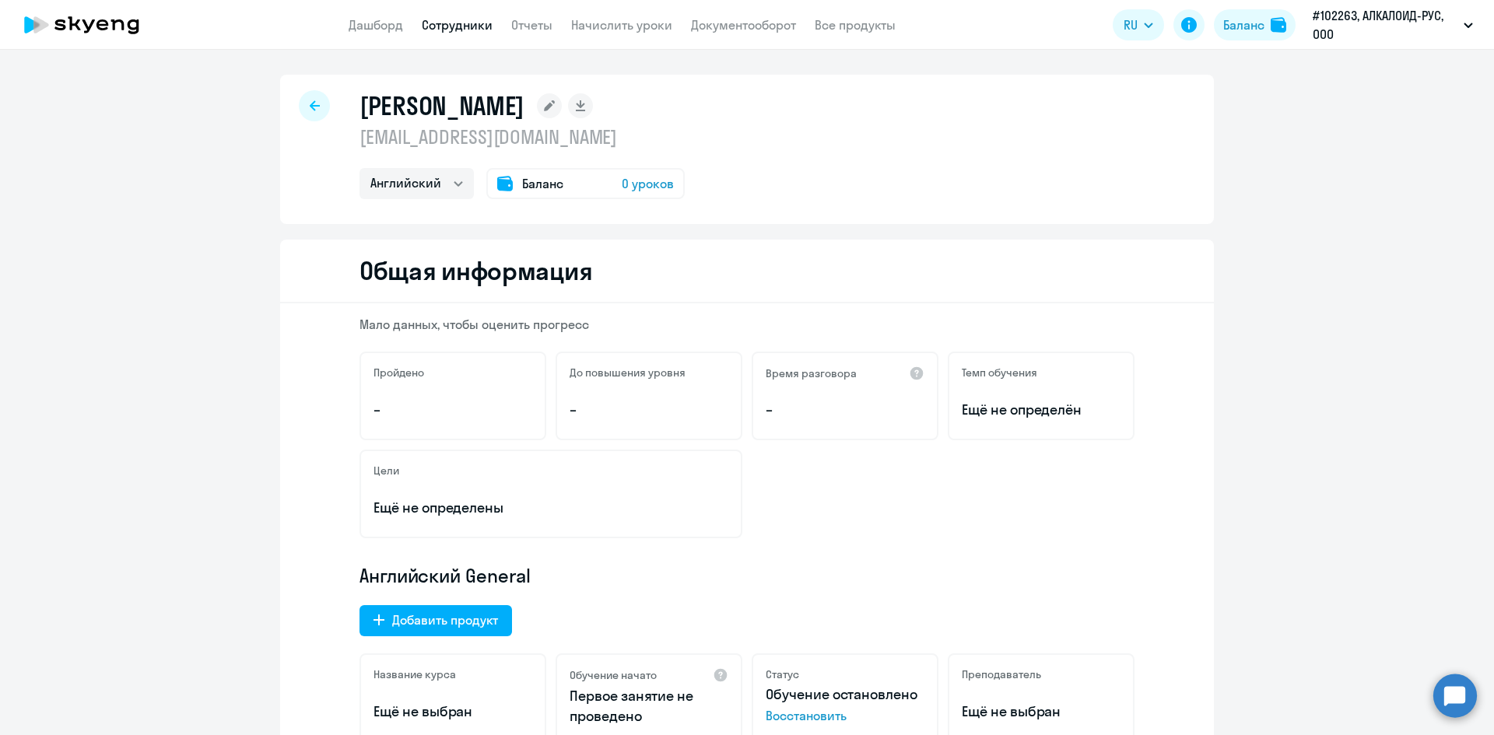
click at [310, 109] on icon at bounding box center [315, 105] width 10 height 11
select select "30"
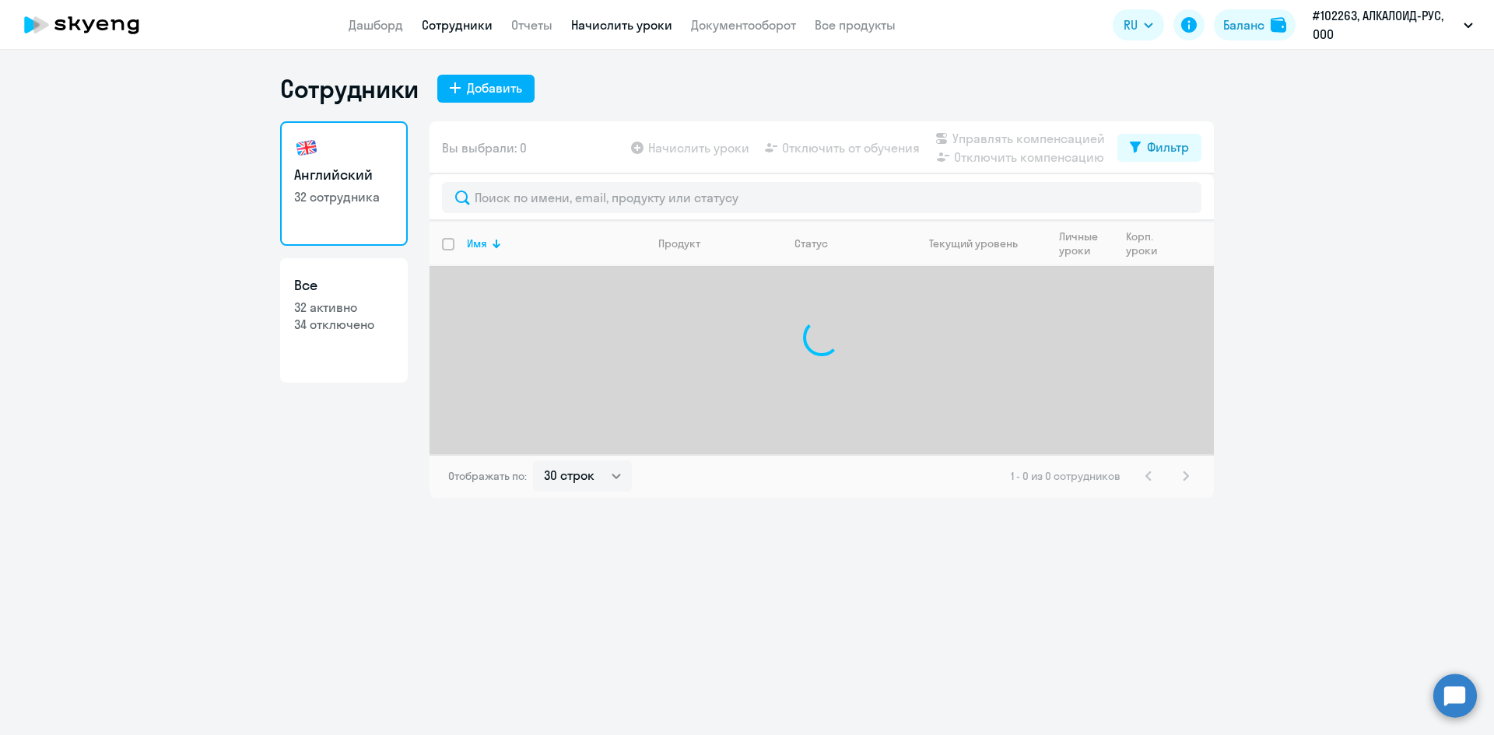
click at [618, 26] on link "Начислить уроки" at bounding box center [621, 25] width 101 height 16
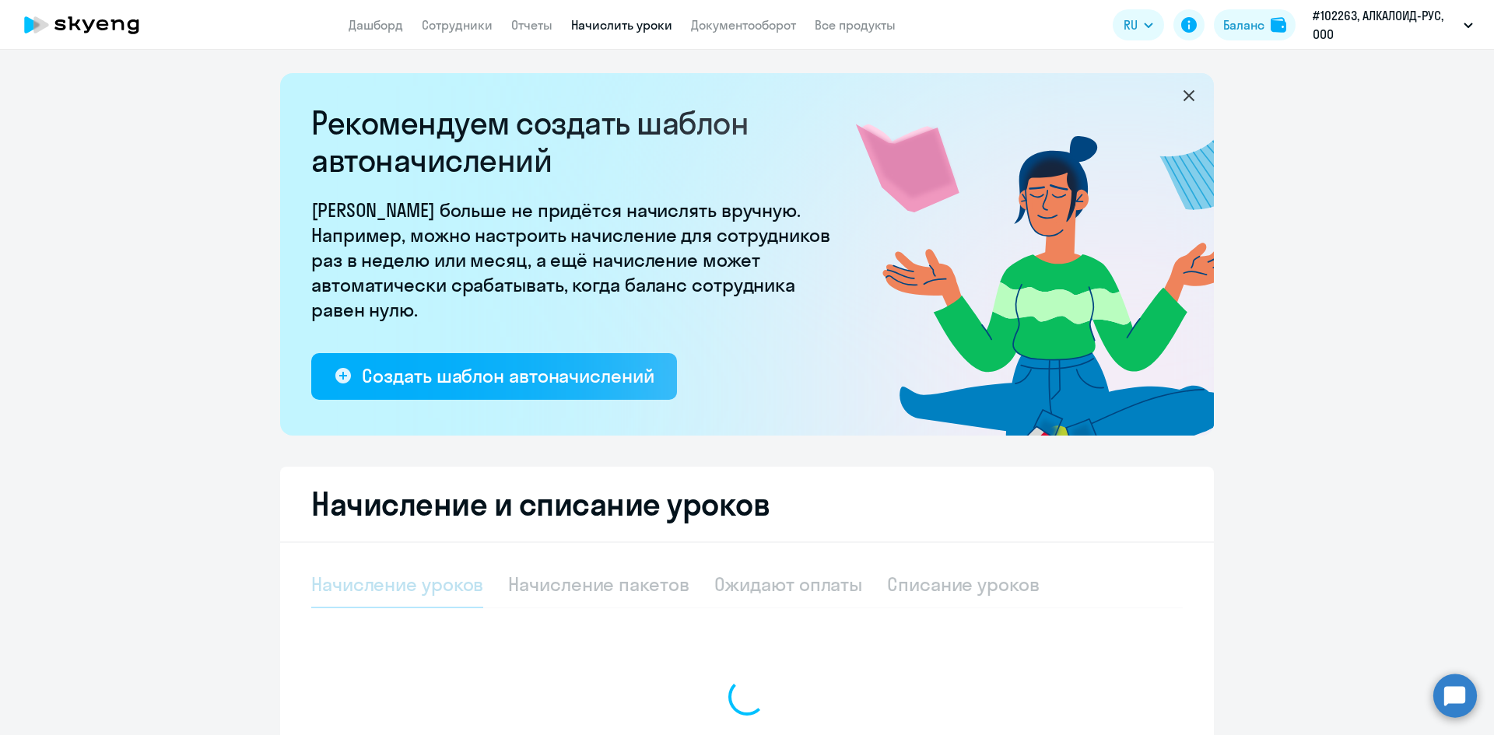
select select "10"
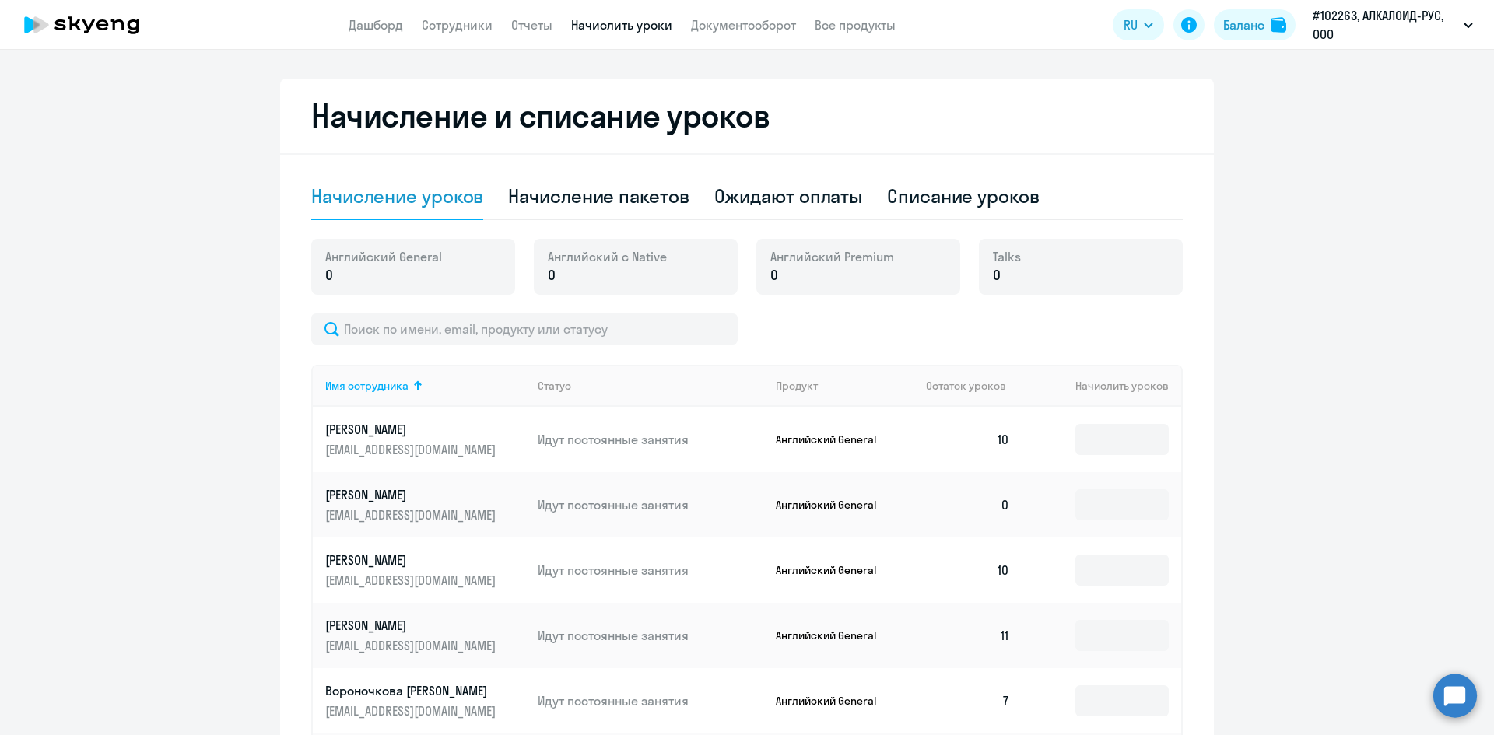
scroll to position [389, 0]
click at [603, 195] on div "Начисление пакетов" at bounding box center [598, 195] width 180 height 25
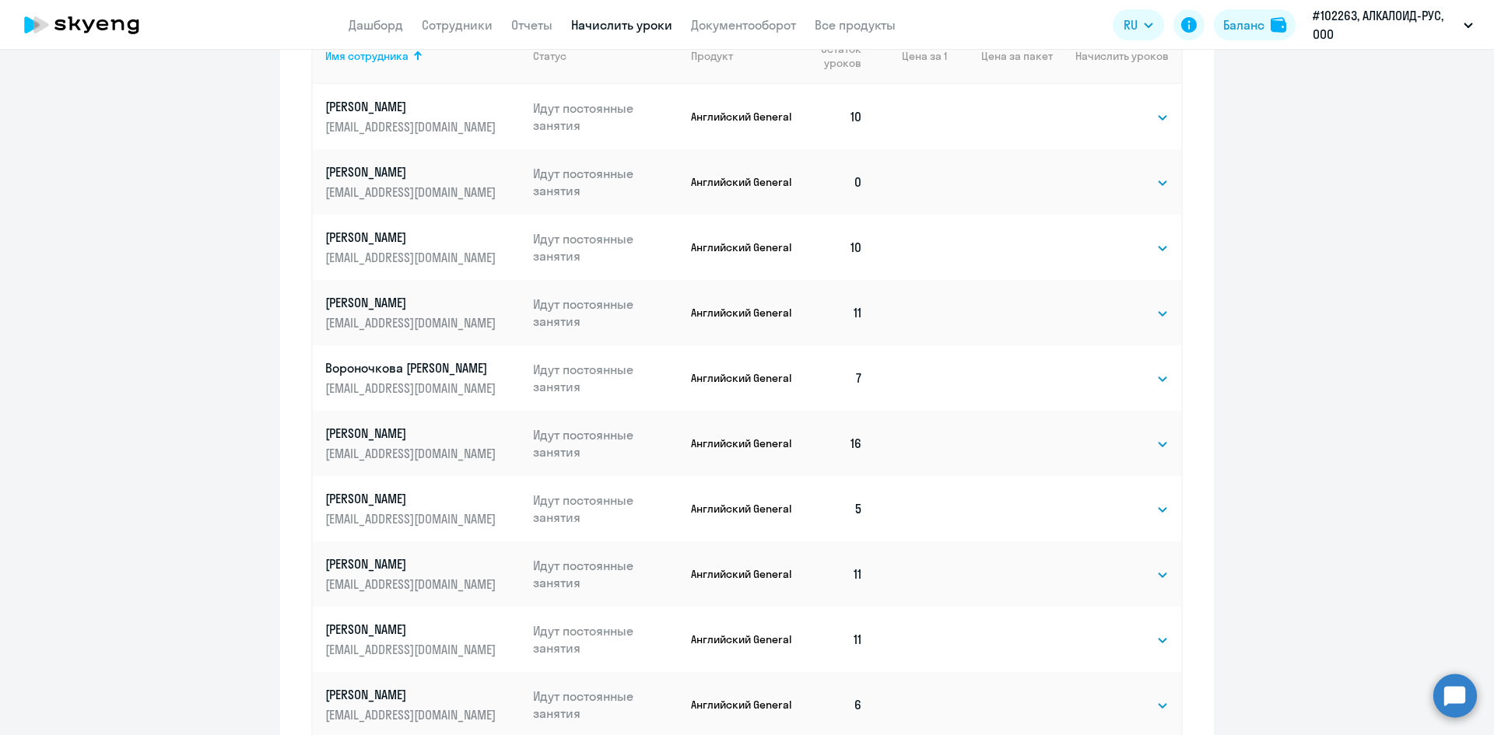
scroll to position [856, 0]
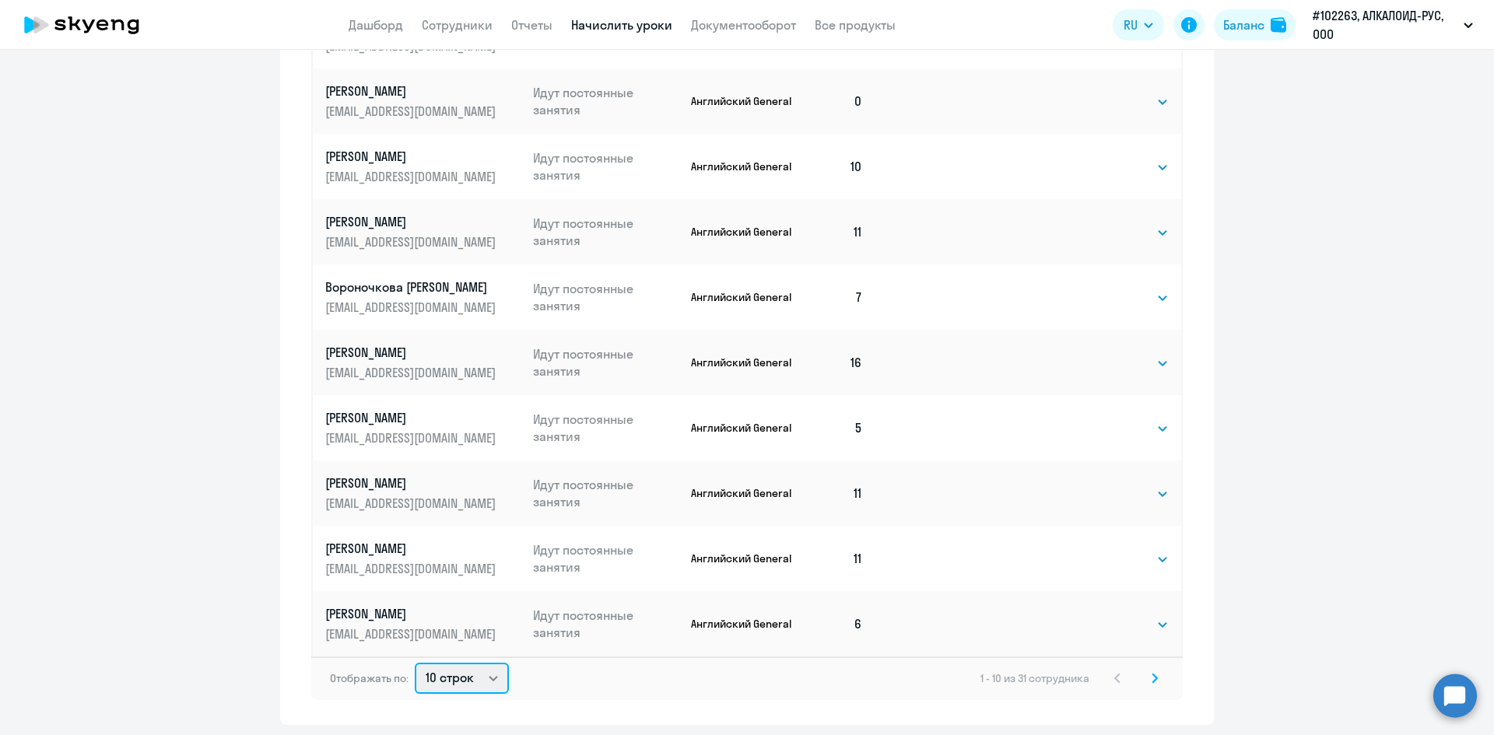
click at [470, 676] on select "10 строк 30 строк 50 строк" at bounding box center [462, 678] width 94 height 31
select select "50"
click at [415, 663] on select "10 строк 30 строк 50 строк" at bounding box center [462, 678] width 94 height 31
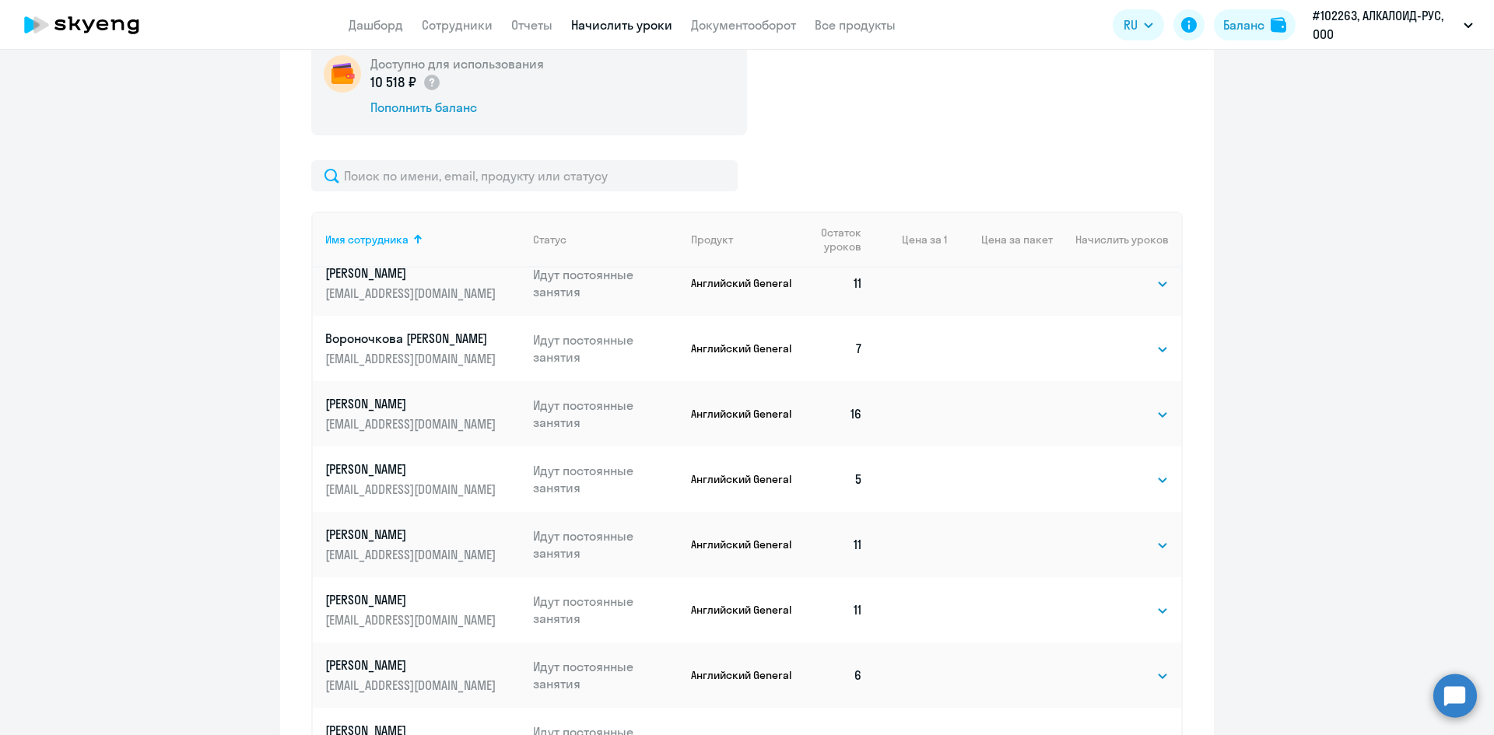
scroll to position [233, 0]
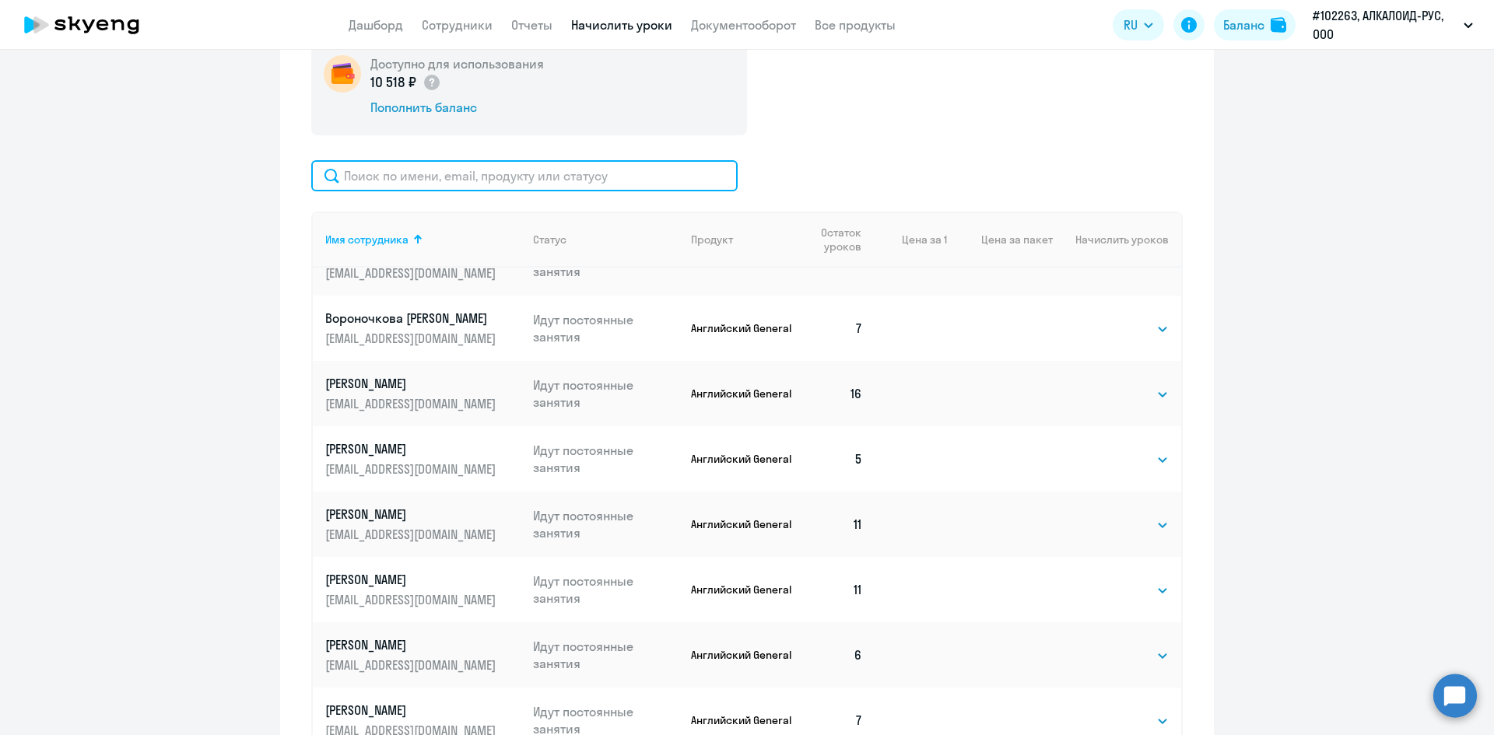
click at [515, 182] on input "text" at bounding box center [524, 175] width 426 height 31
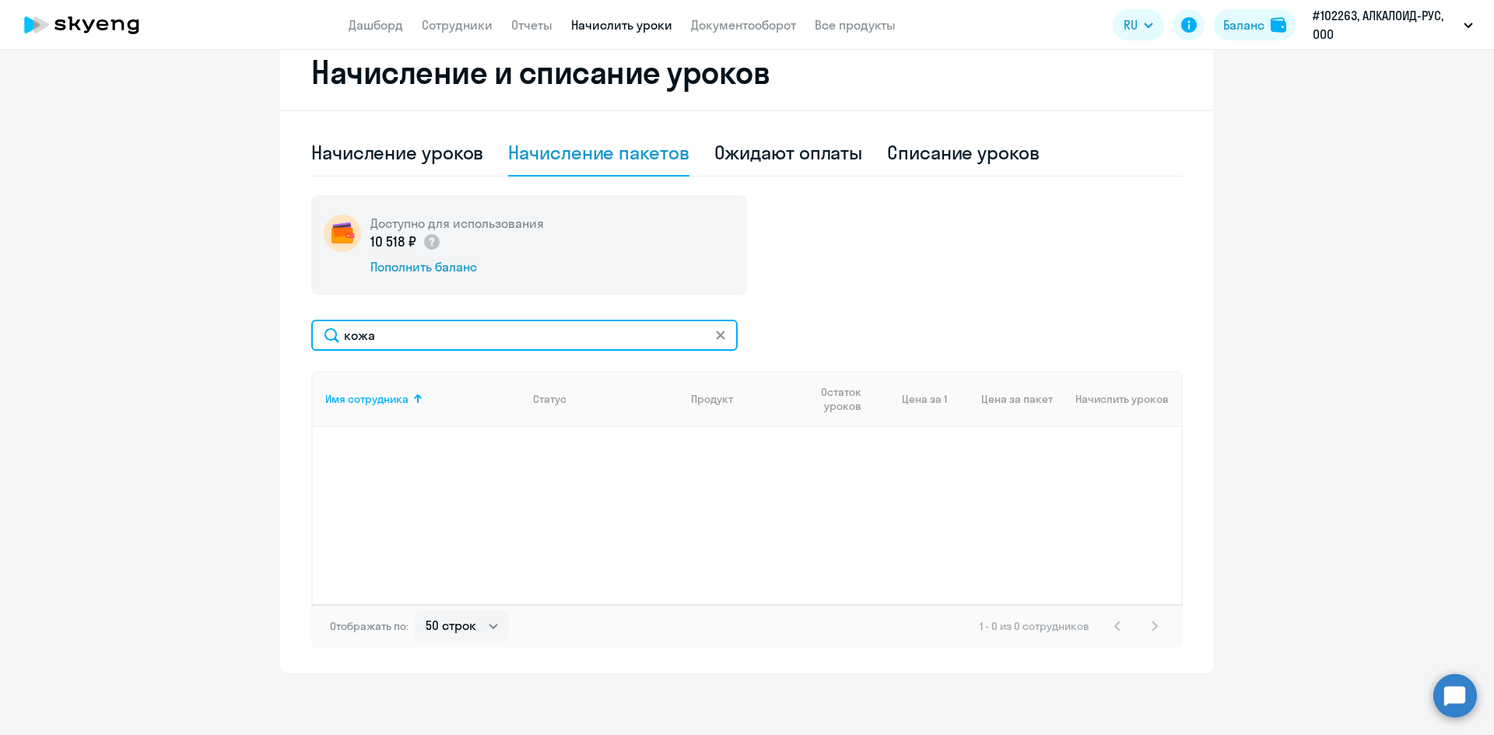
scroll to position [432, 0]
type input "кожа"
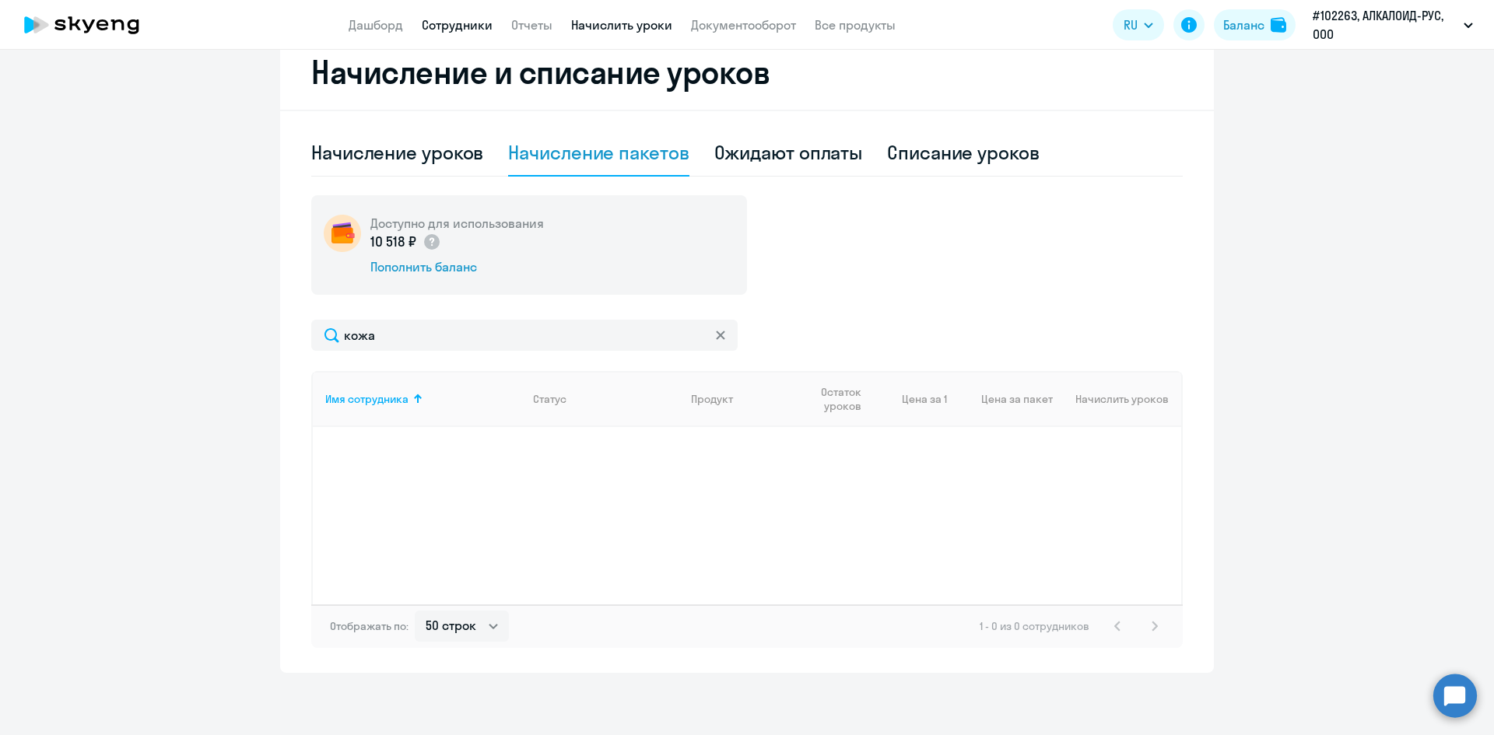
click at [461, 23] on link "Сотрудники" at bounding box center [457, 25] width 71 height 16
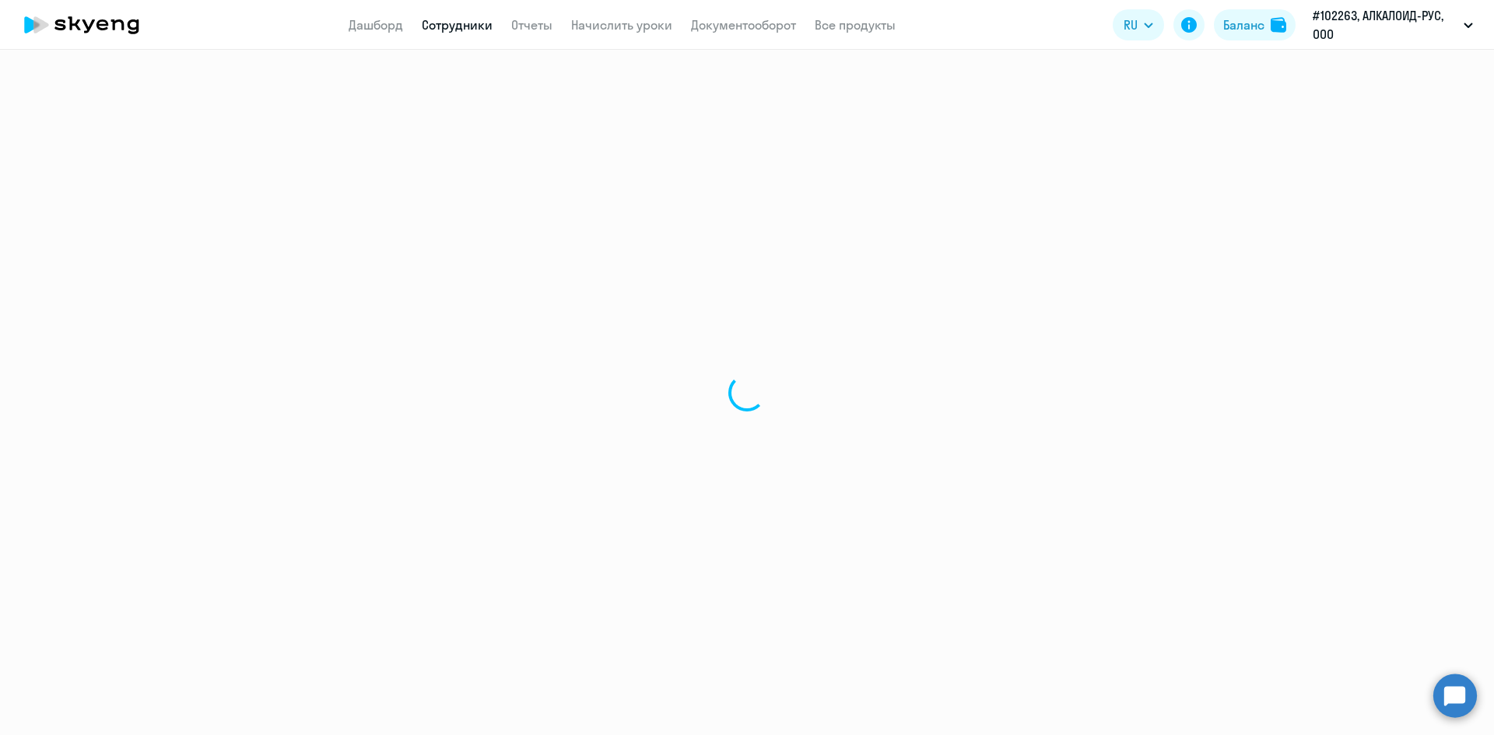
select select "30"
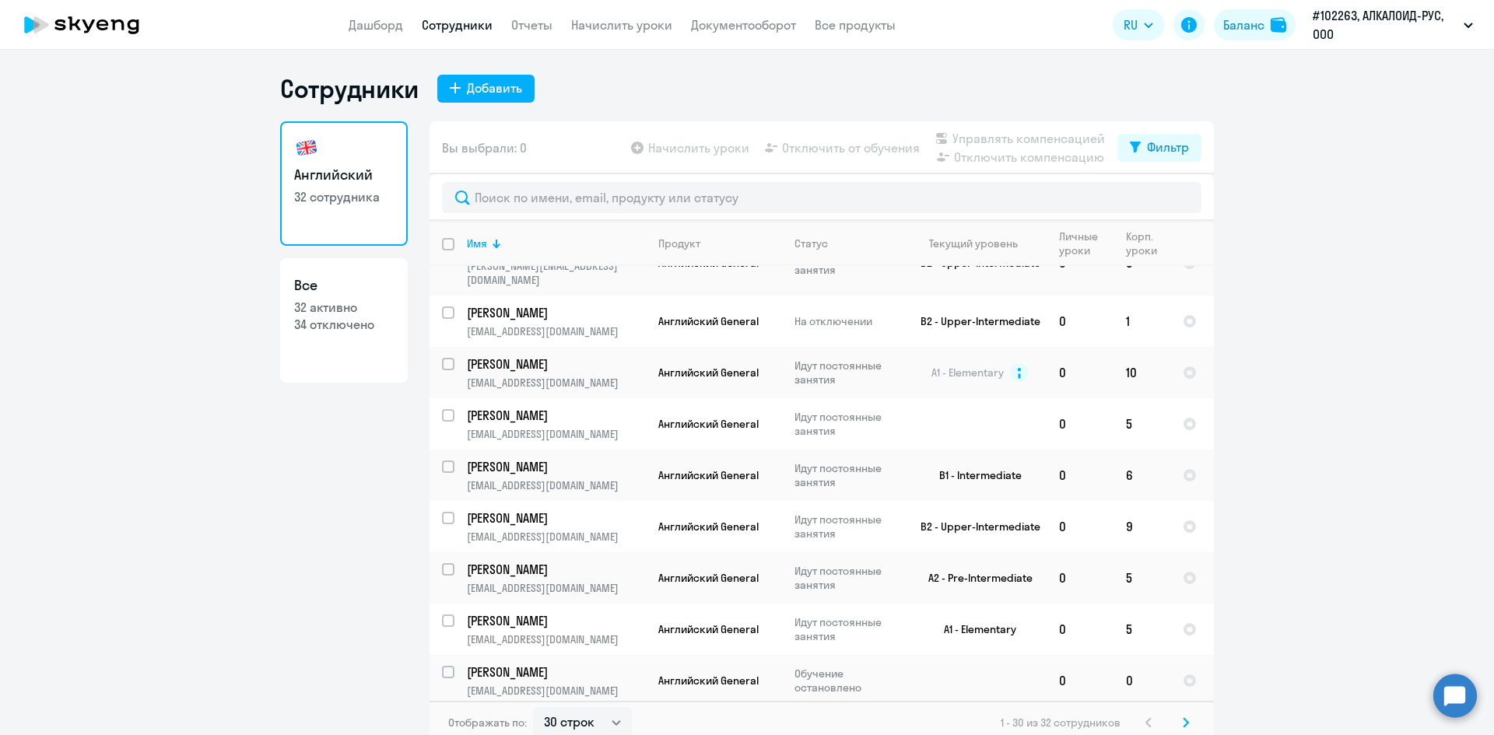
scroll to position [622, 0]
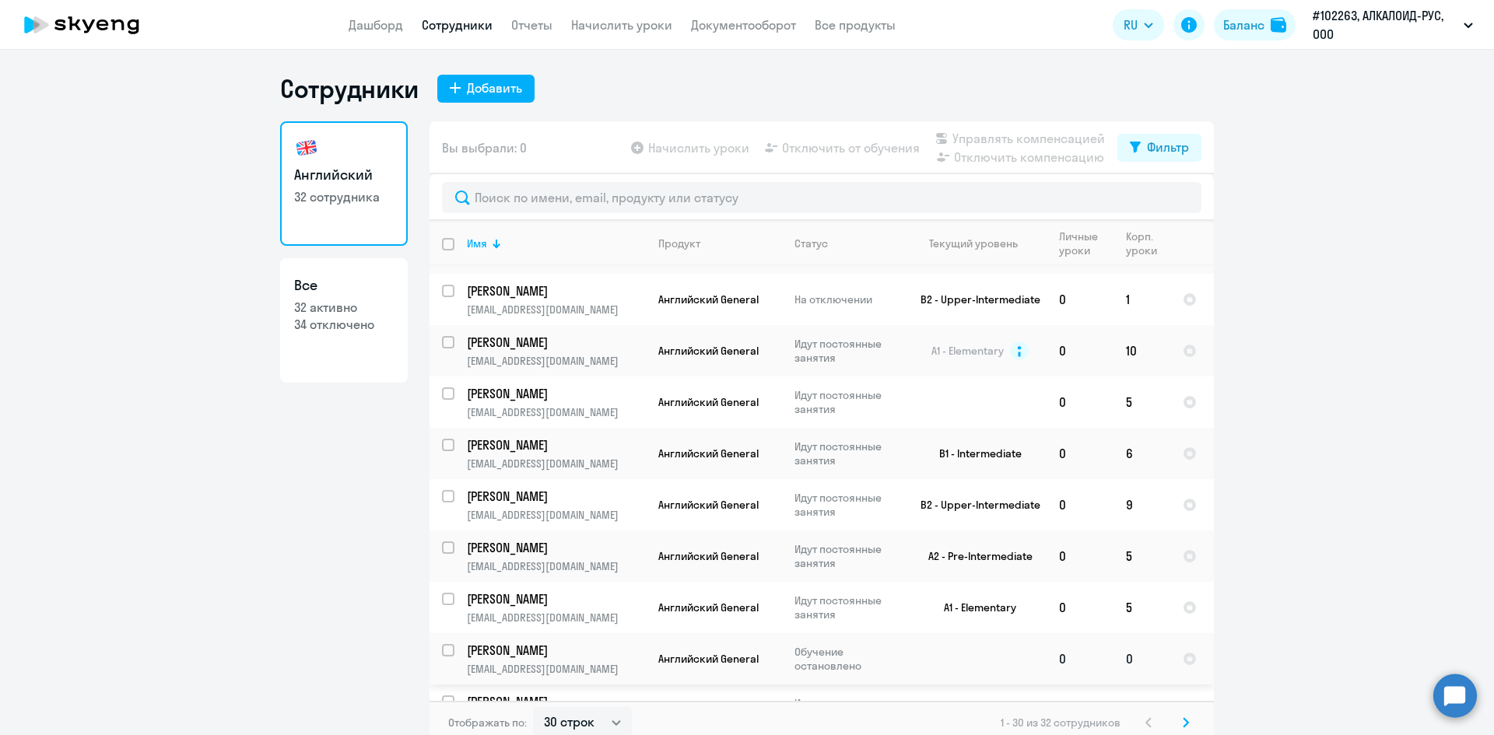
click at [562, 642] on p "[PERSON_NAME]" at bounding box center [555, 650] width 176 height 17
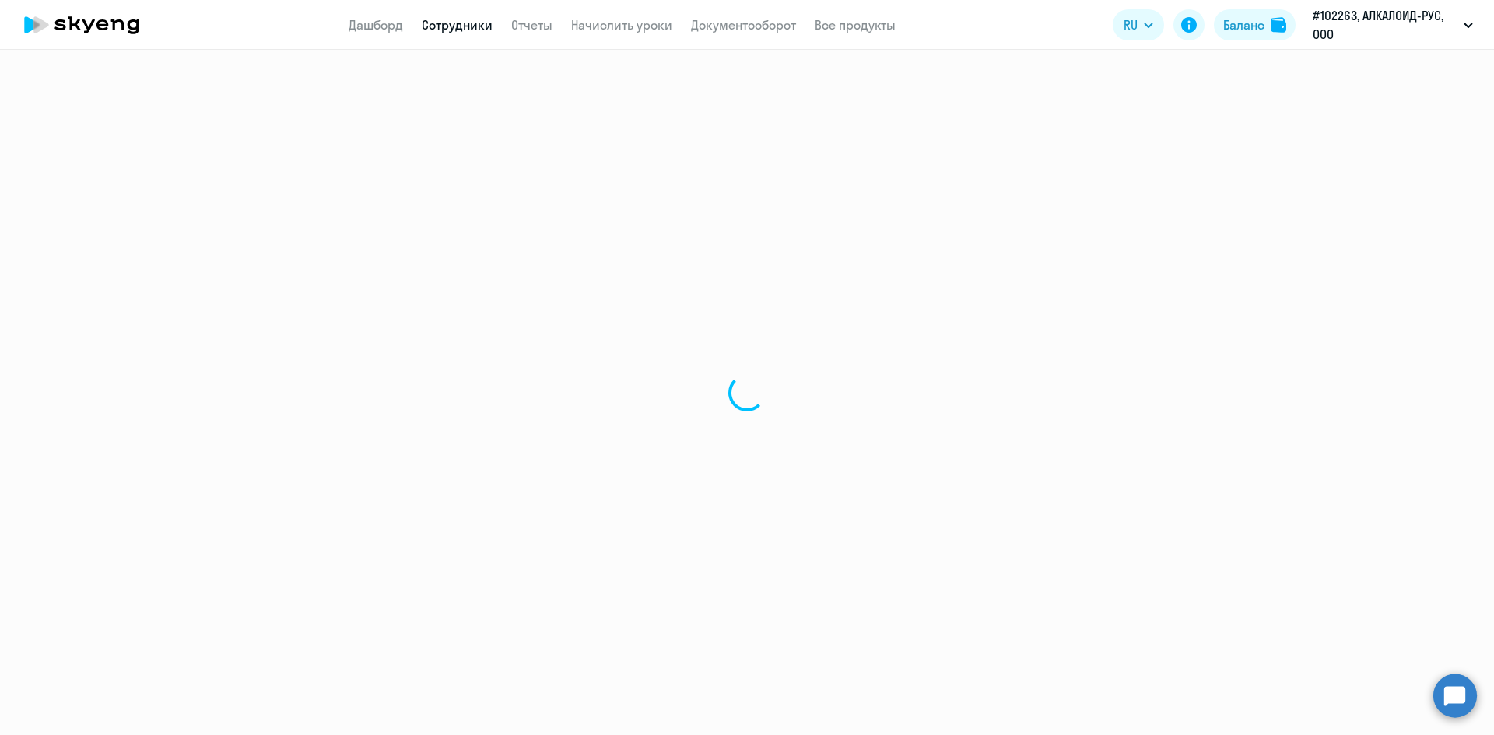
select select "english"
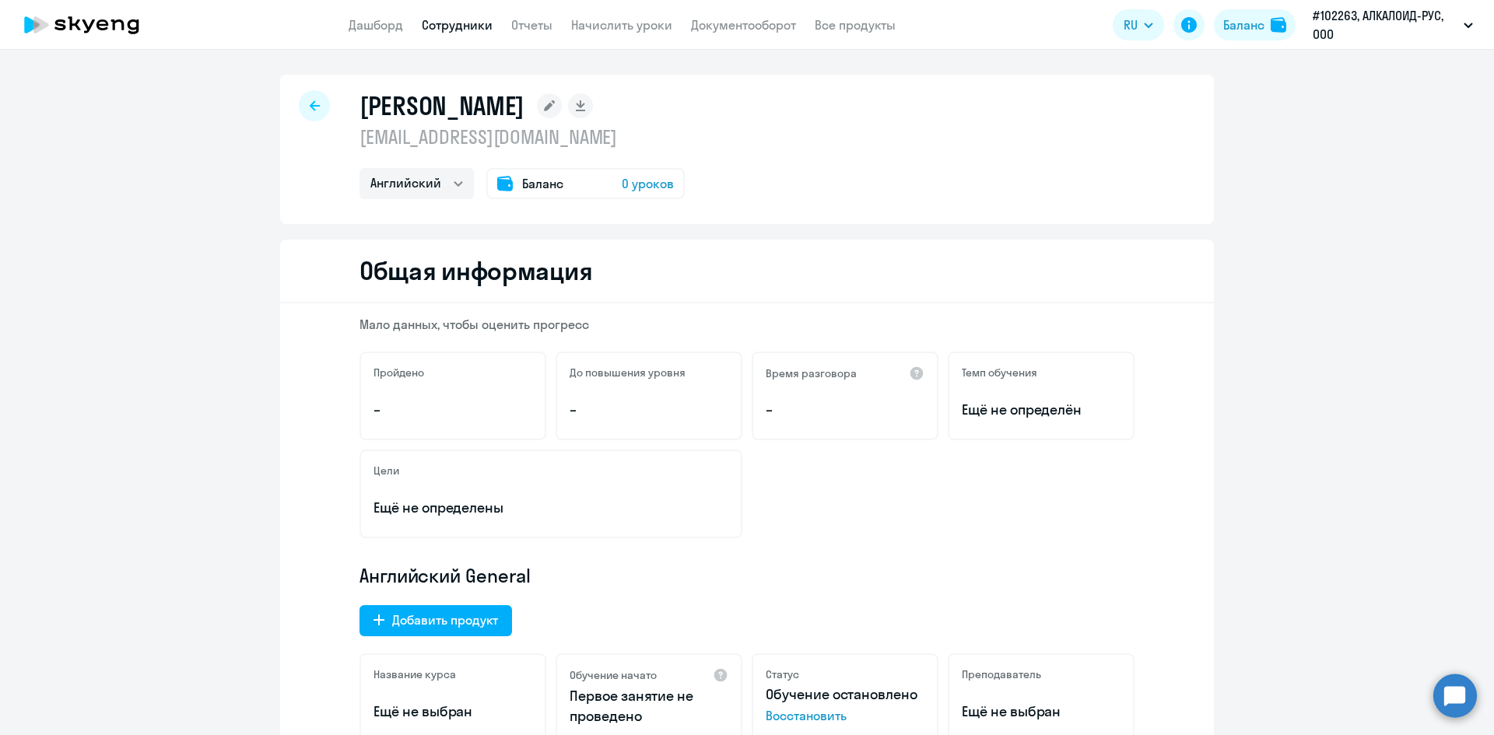
click at [637, 186] on span "0 уроков" at bounding box center [648, 183] width 52 height 19
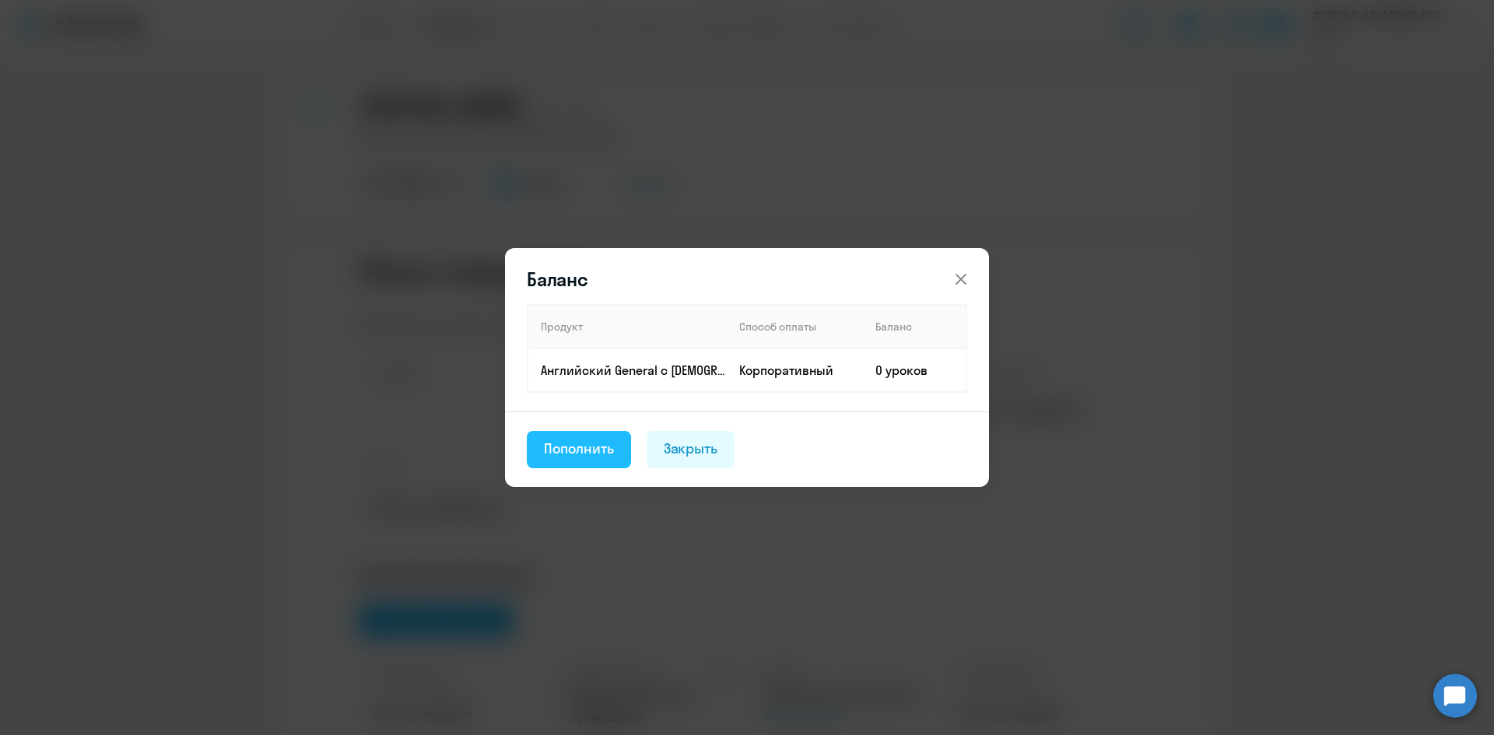
click at [581, 447] on div "Пополнить" at bounding box center [579, 449] width 70 height 20
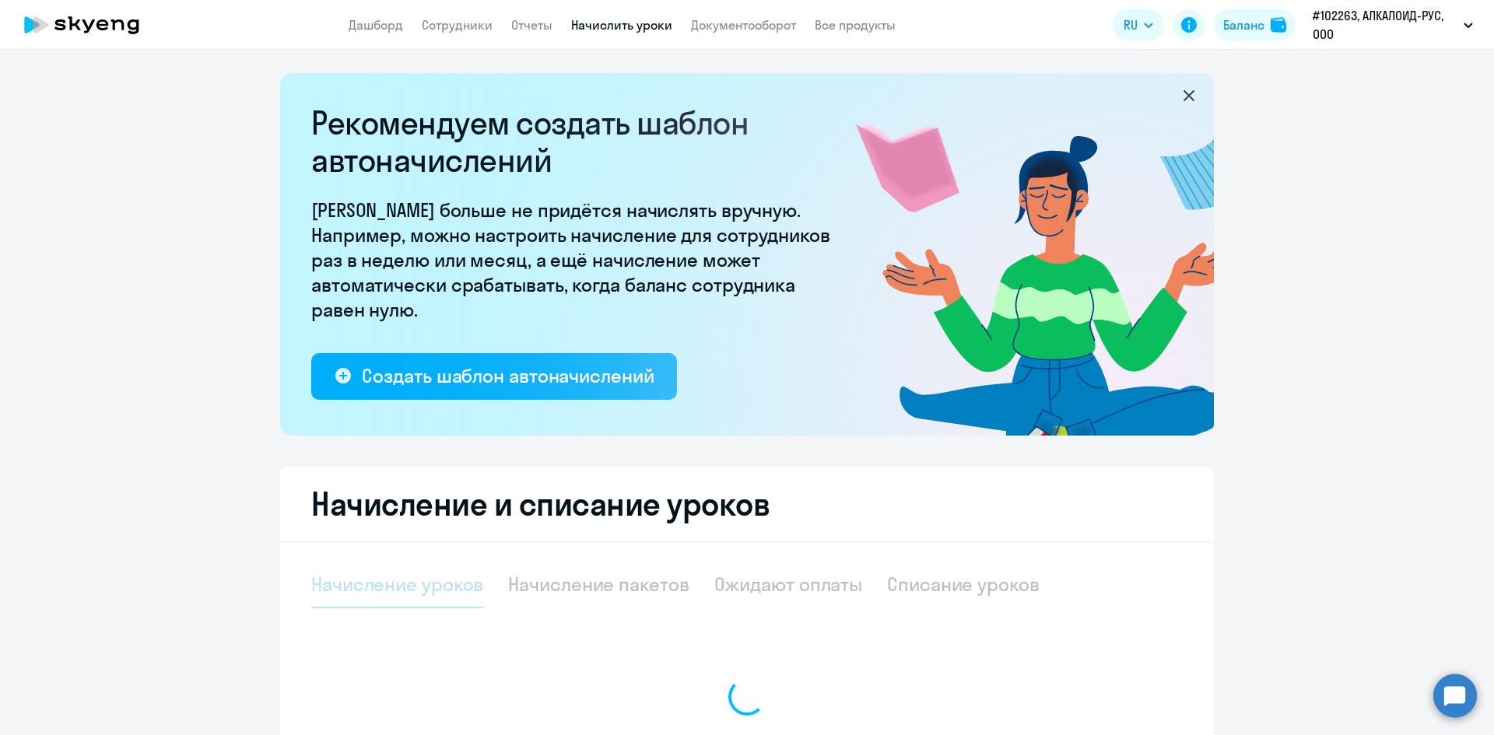
select select "10"
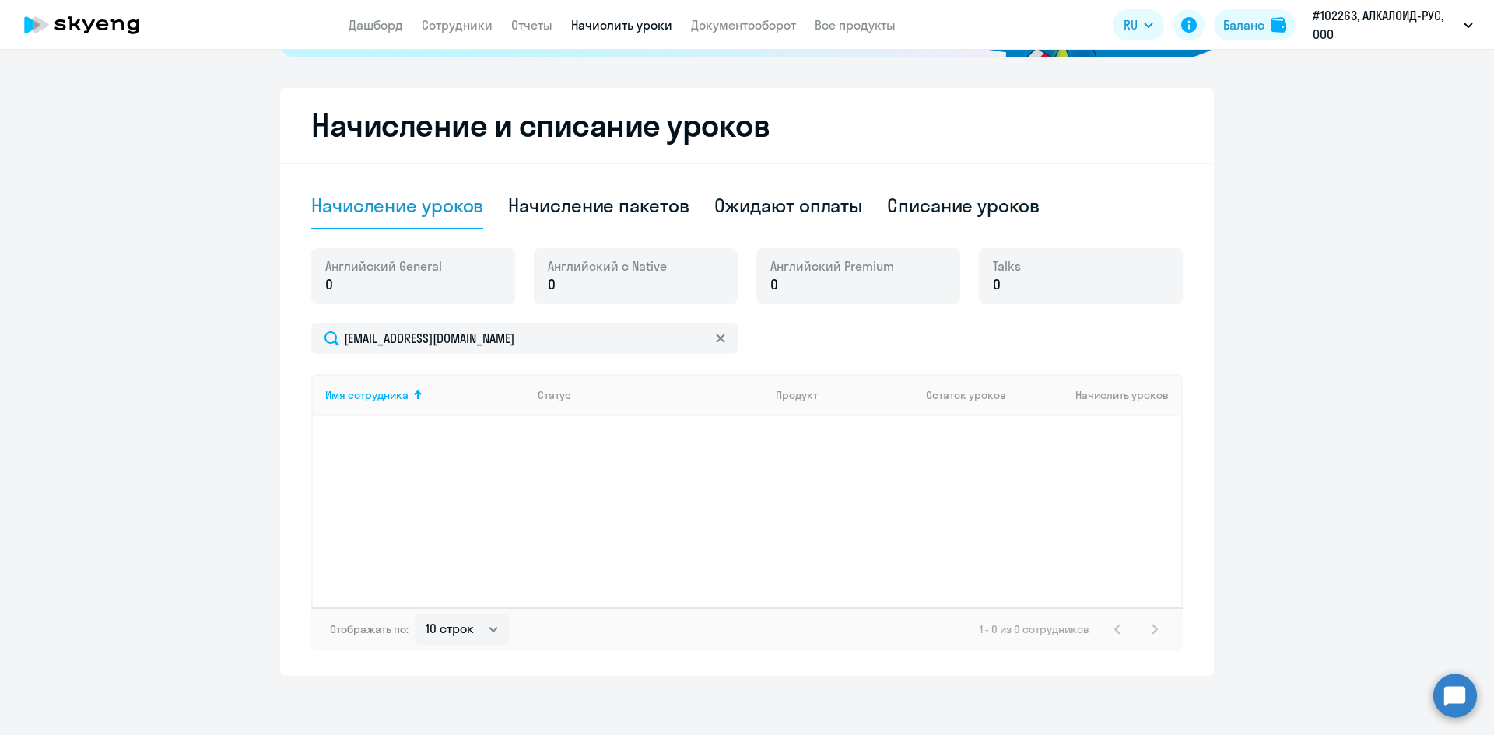
scroll to position [382, 0]
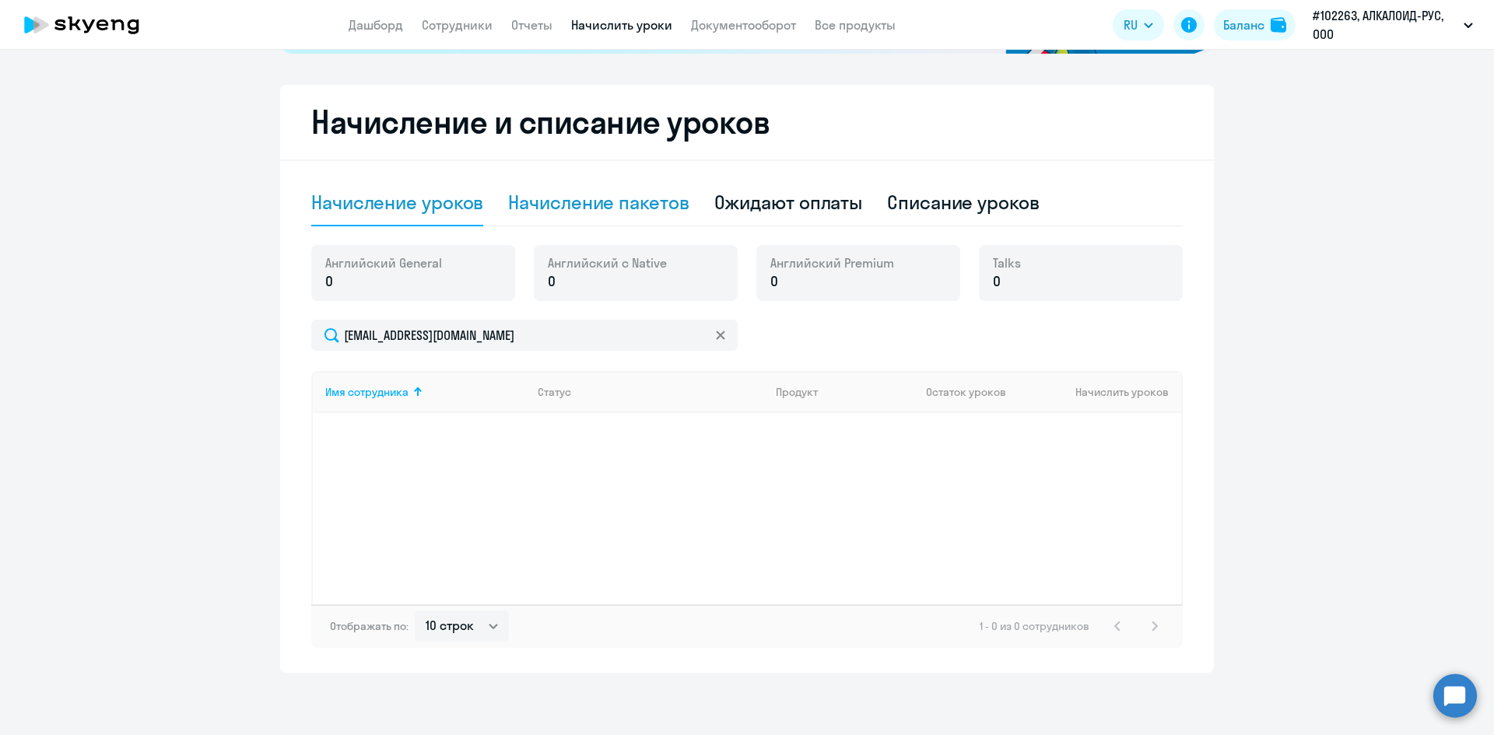
click at [563, 201] on div "Начисление пакетов" at bounding box center [598, 202] width 180 height 25
select select "10"
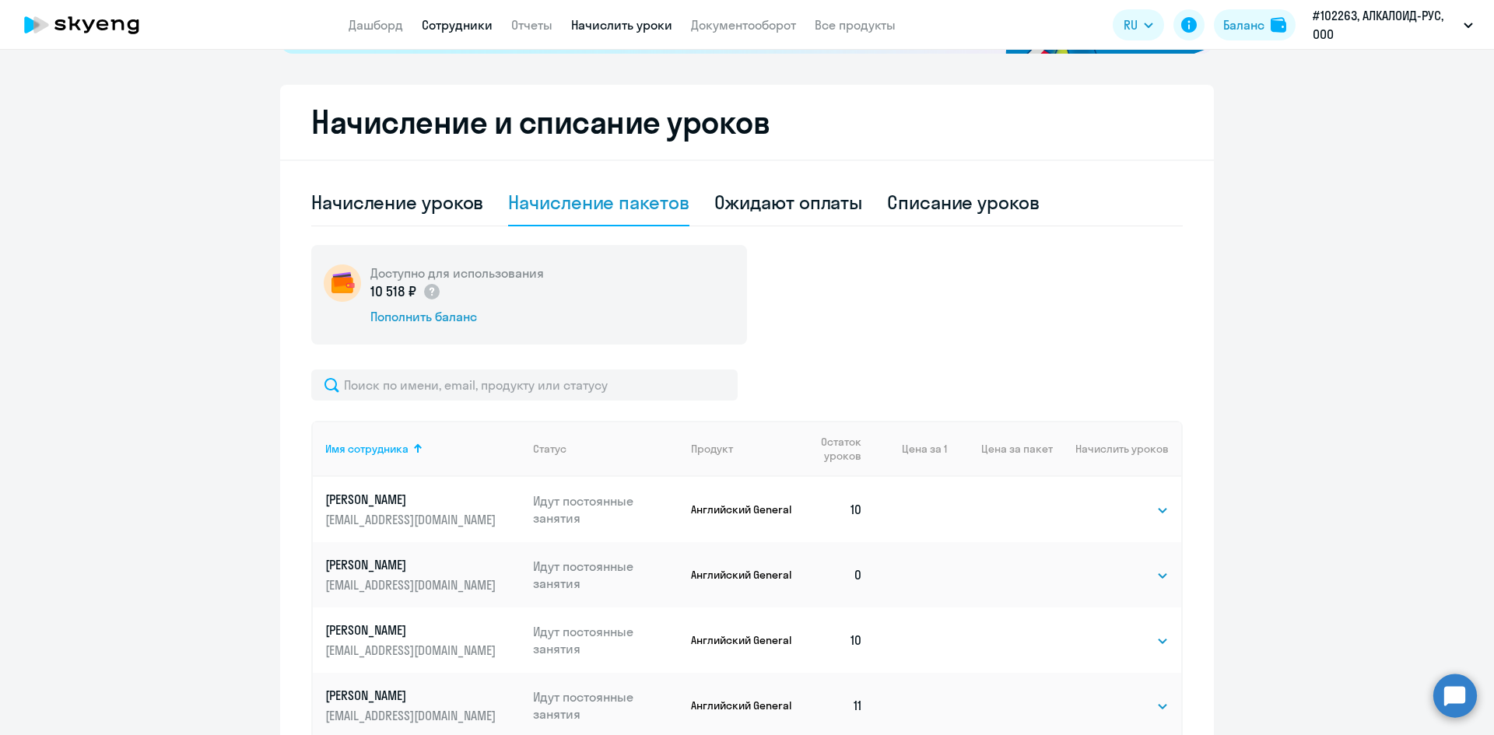
click at [449, 26] on link "Сотрудники" at bounding box center [457, 25] width 71 height 16
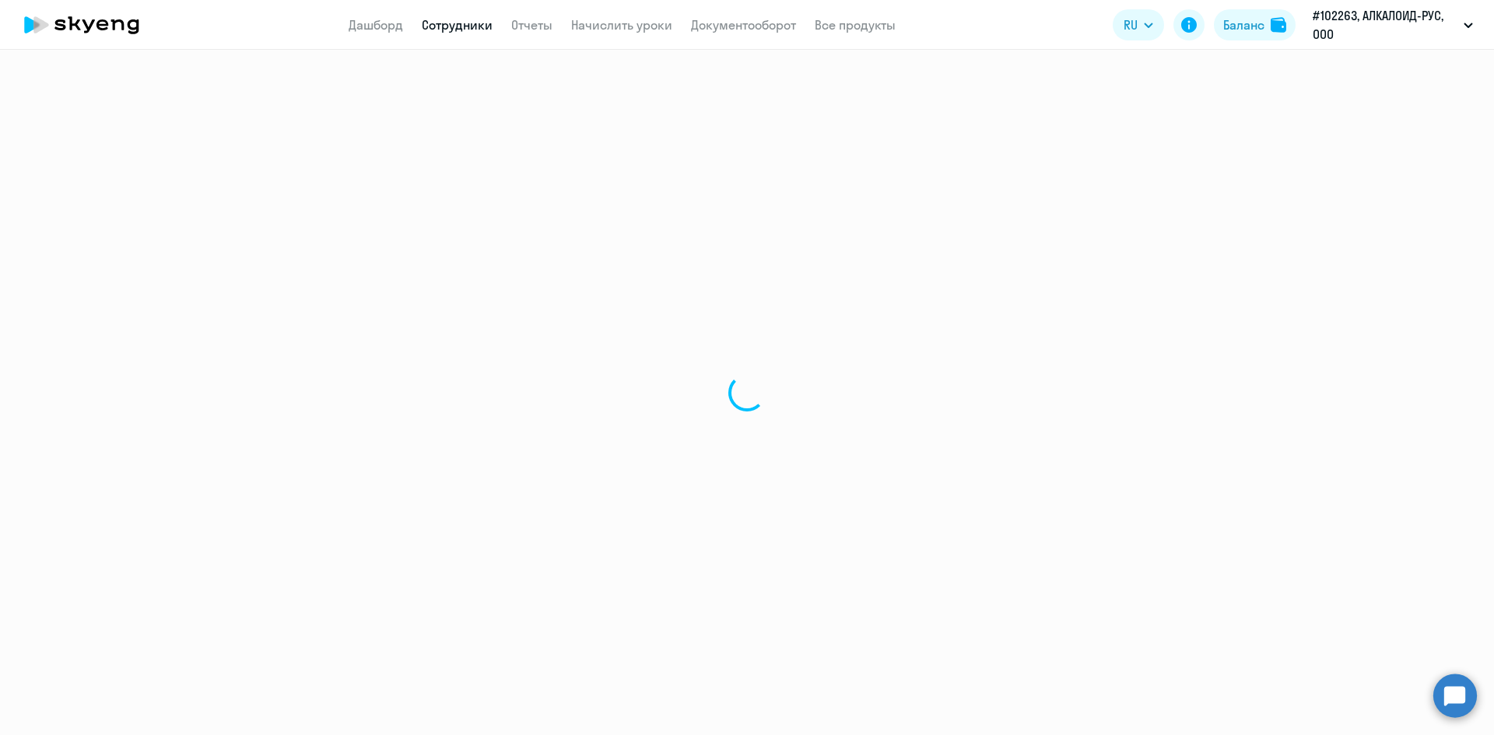
select select "30"
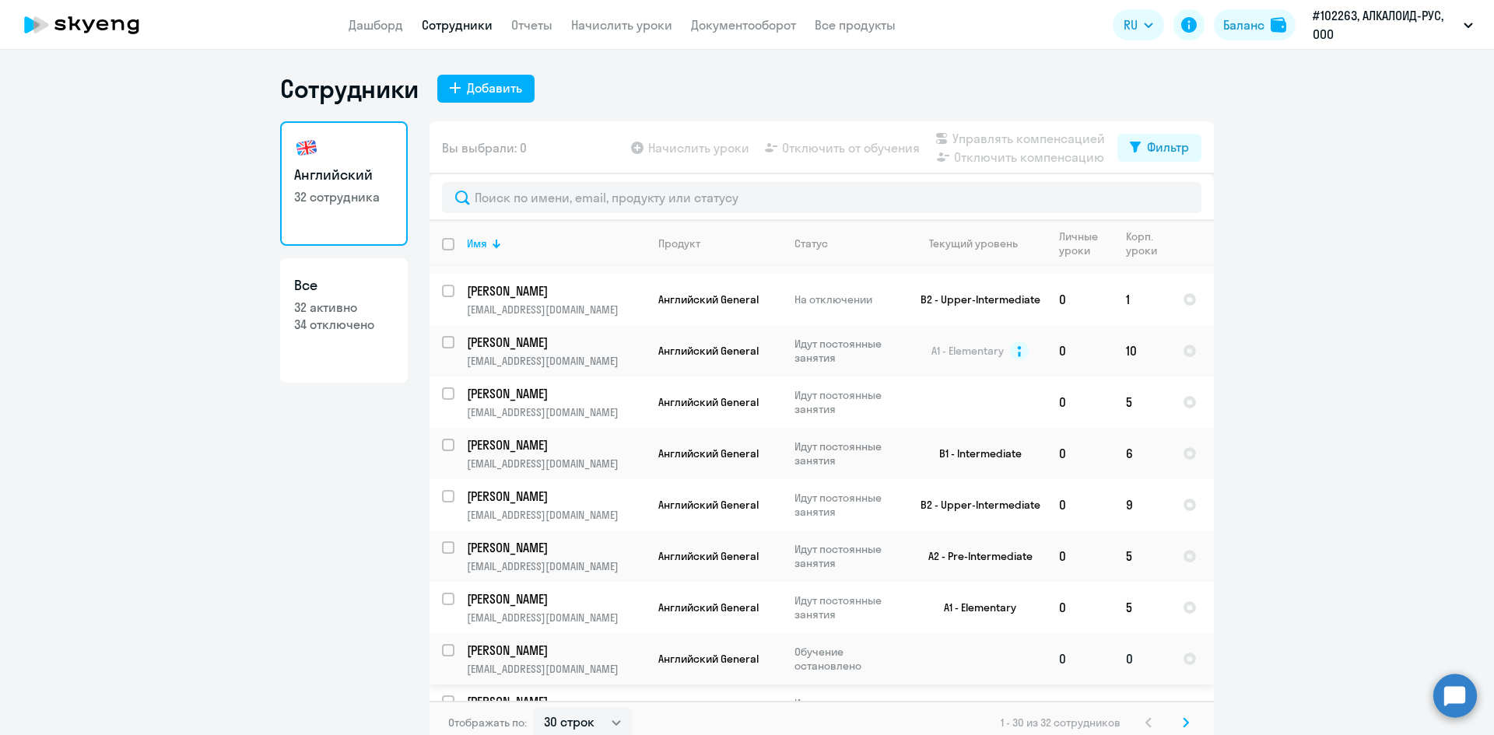
scroll to position [700, 0]
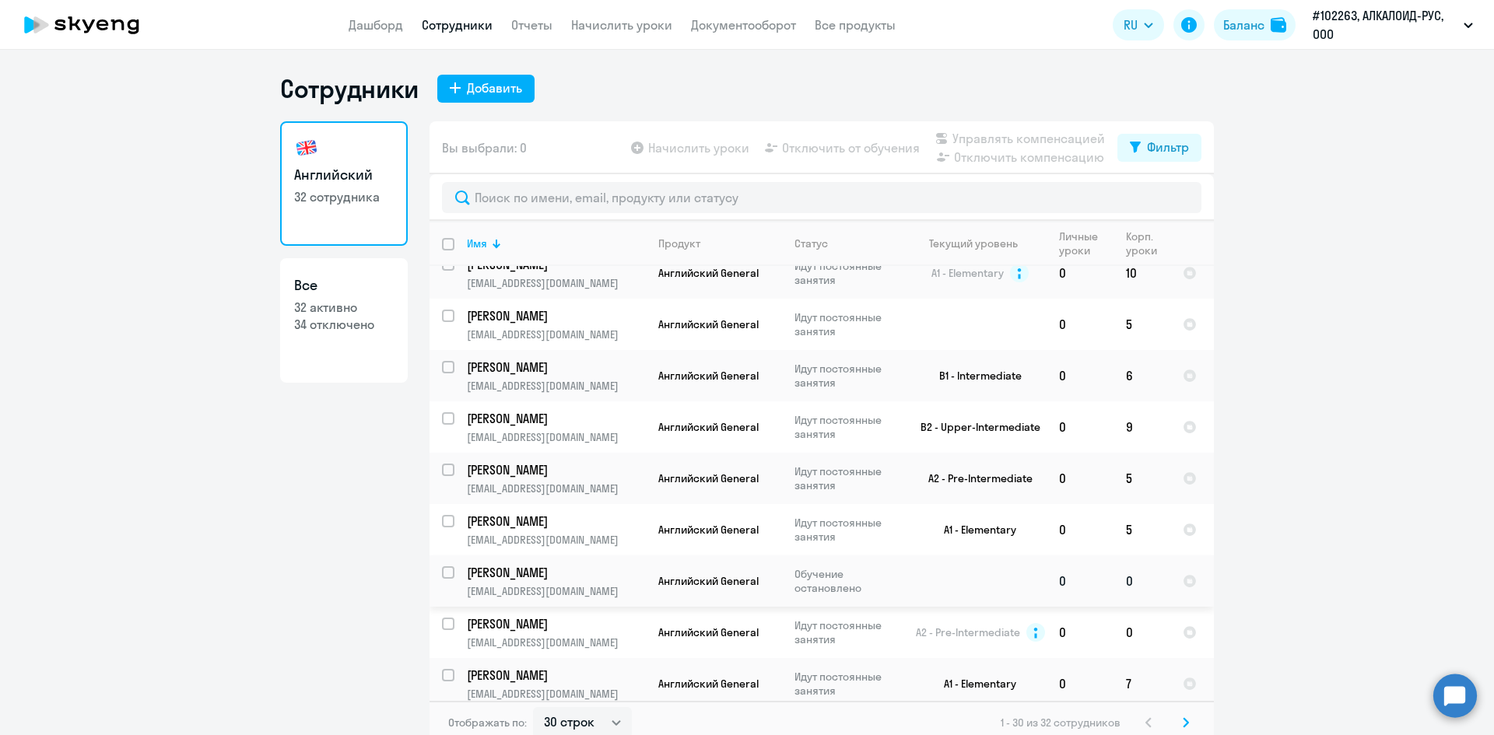
click at [782, 573] on td "Обучение остановлено" at bounding box center [842, 580] width 120 height 51
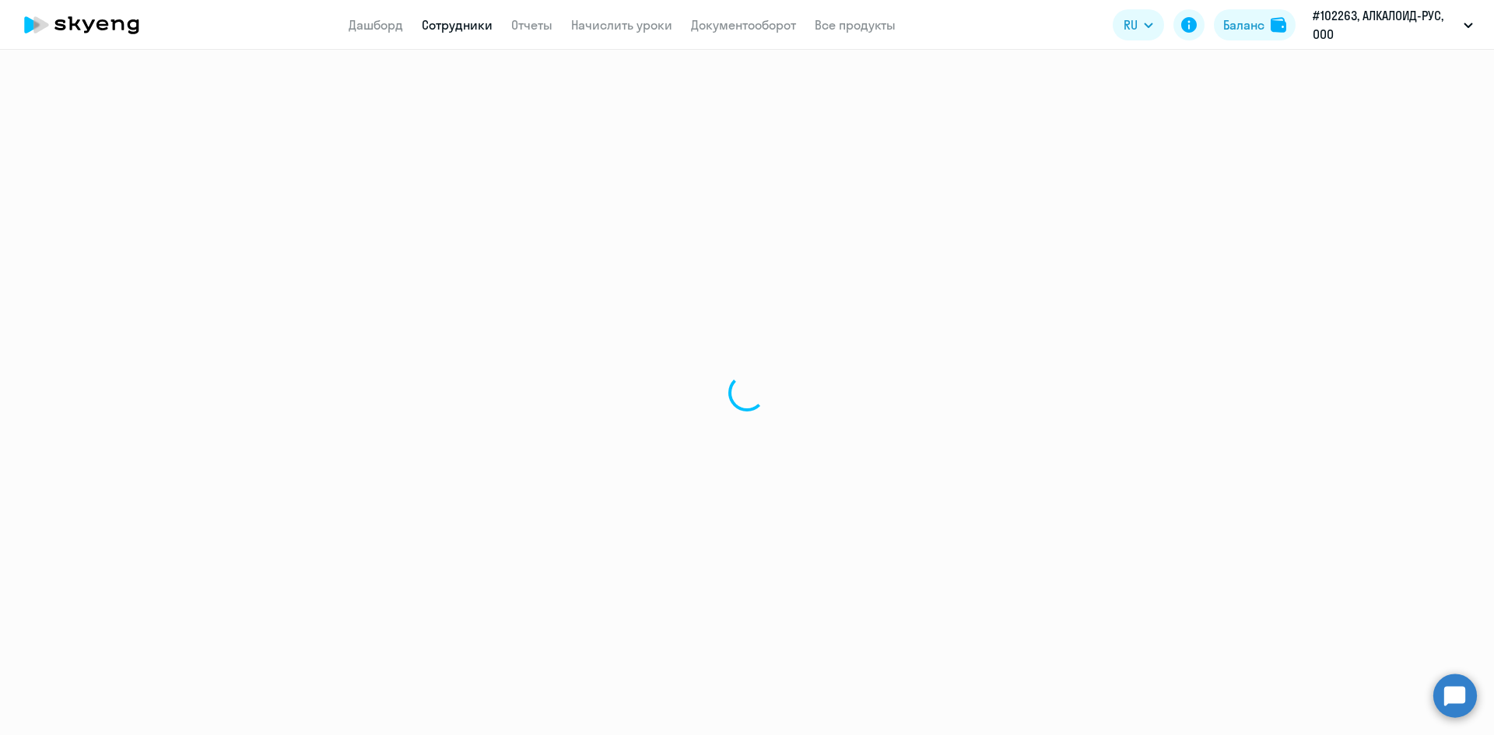
select select "english"
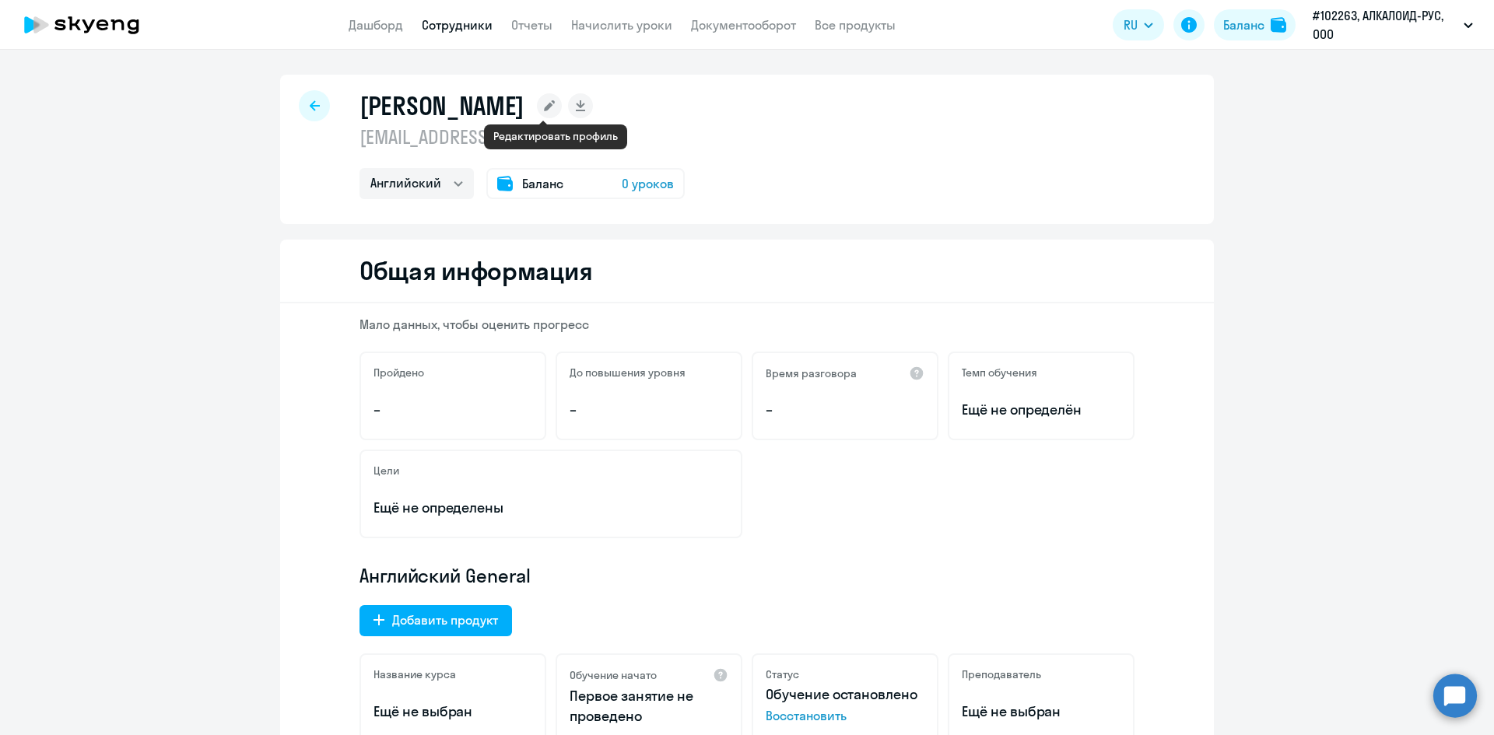
click at [555, 106] on icon at bounding box center [549, 105] width 11 height 11
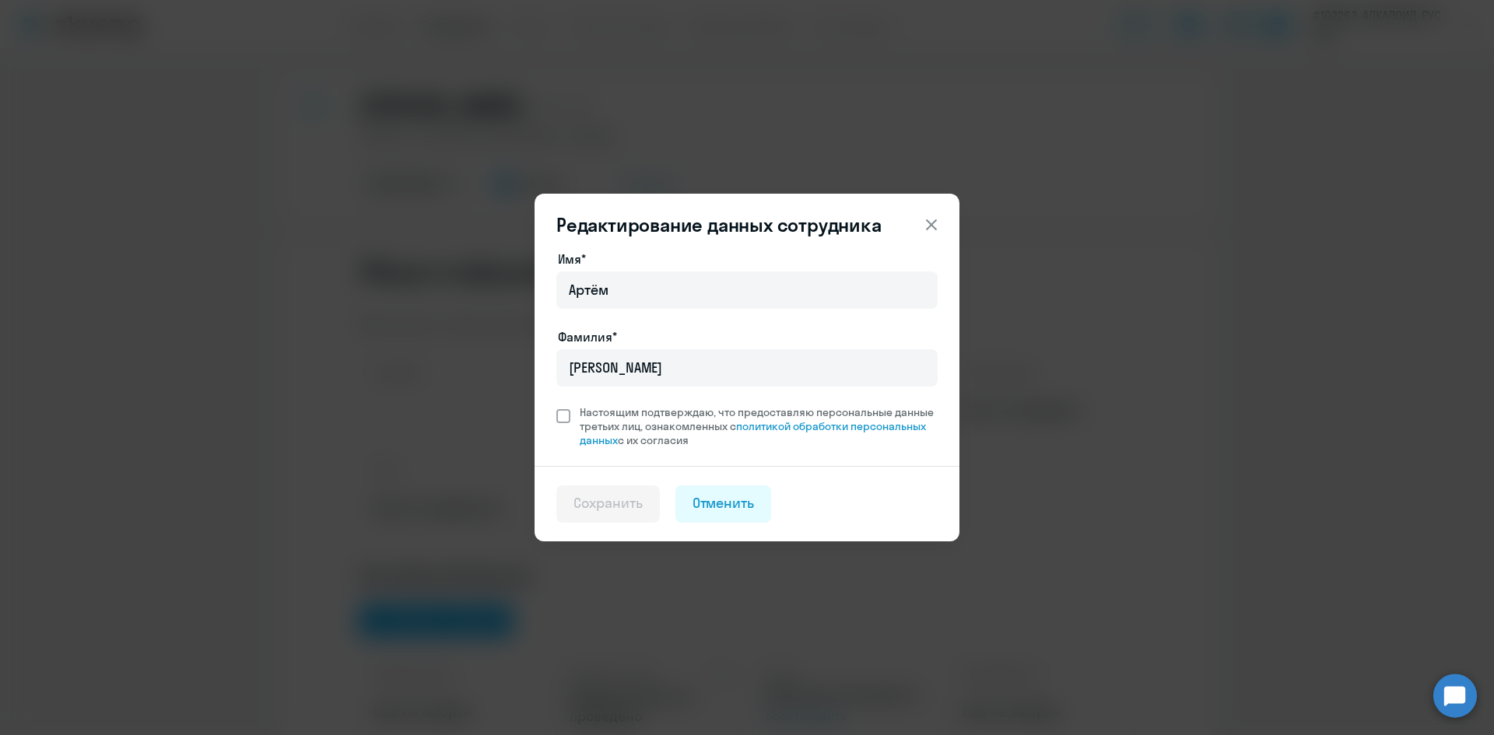
click at [569, 417] on span at bounding box center [563, 416] width 14 height 14
click at [556, 405] on input "Настоящим подтверждаю, что предоставляю персональные данные третьих лиц, ознако…" at bounding box center [555, 405] width 1 height 1
checkbox input "true"
click at [599, 509] on div "Сохранить" at bounding box center [607, 503] width 69 height 20
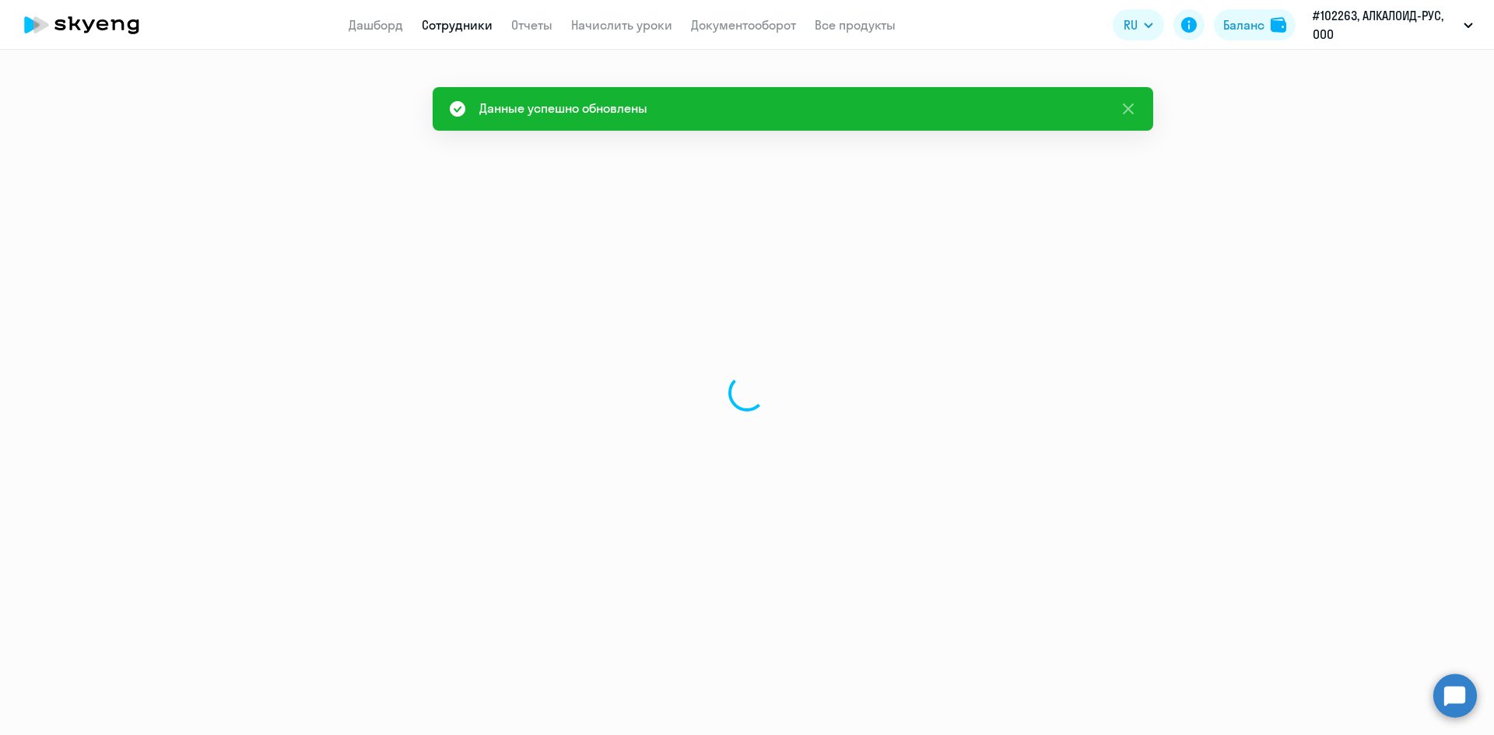
select select "english"
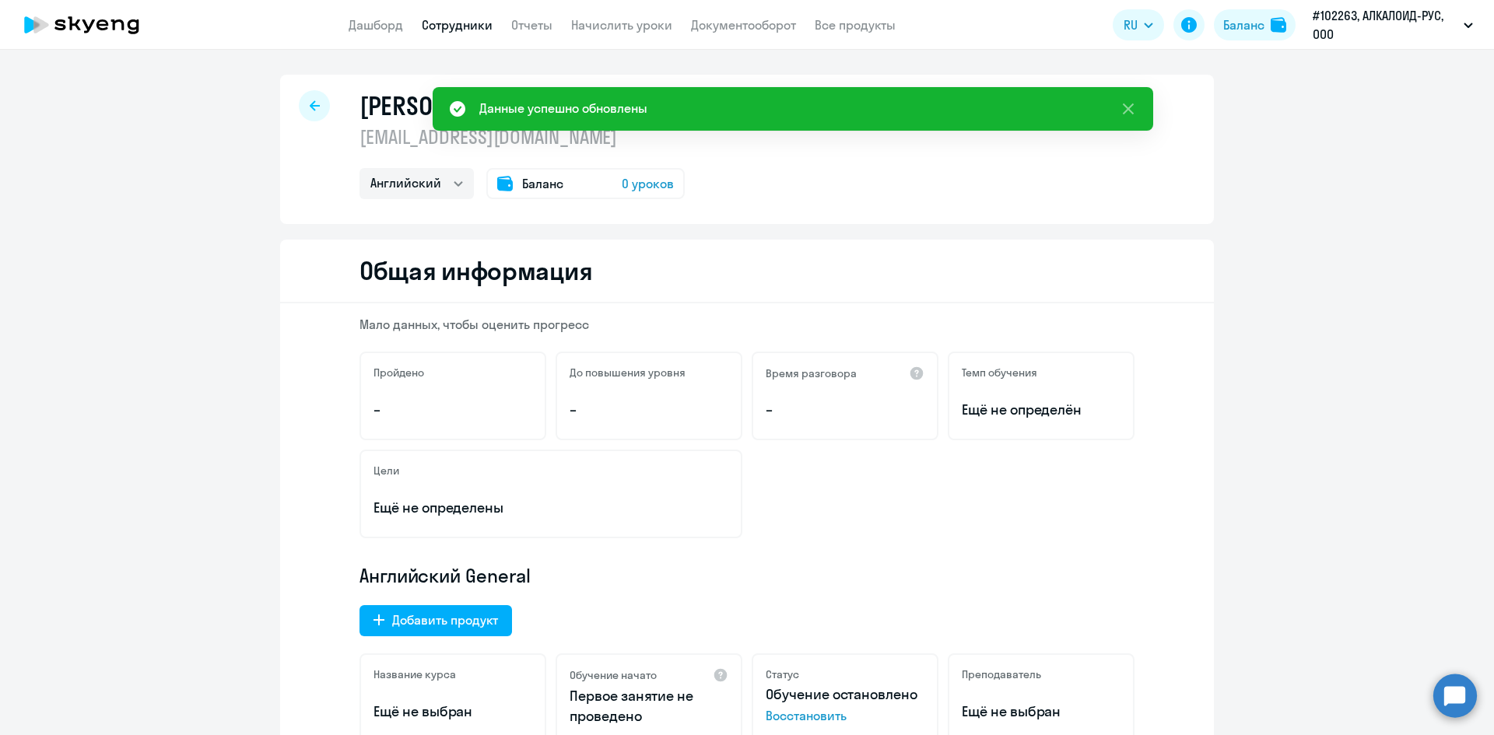
click at [548, 506] on p "Ещё не определены" at bounding box center [550, 508] width 355 height 20
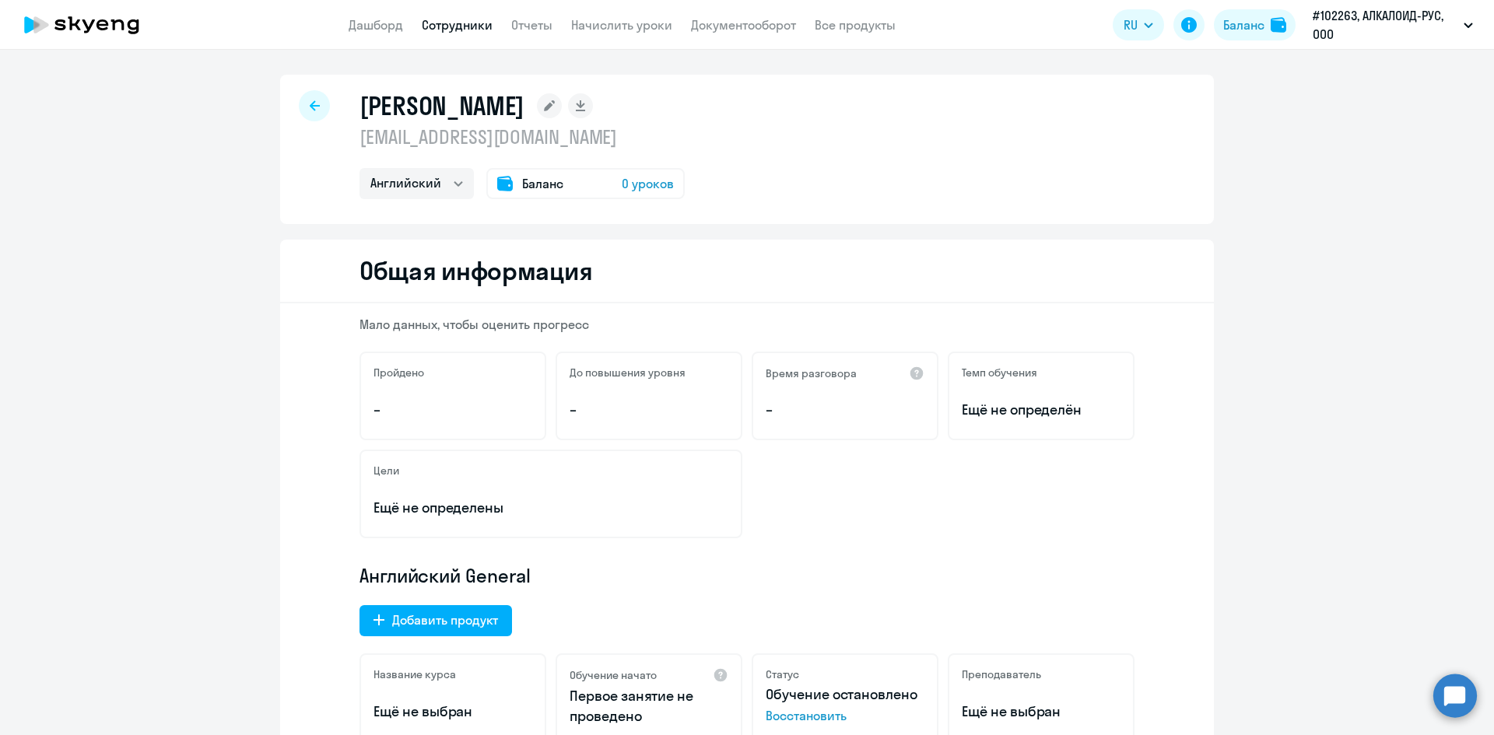
click at [555, 110] on rect at bounding box center [549, 105] width 25 height 25
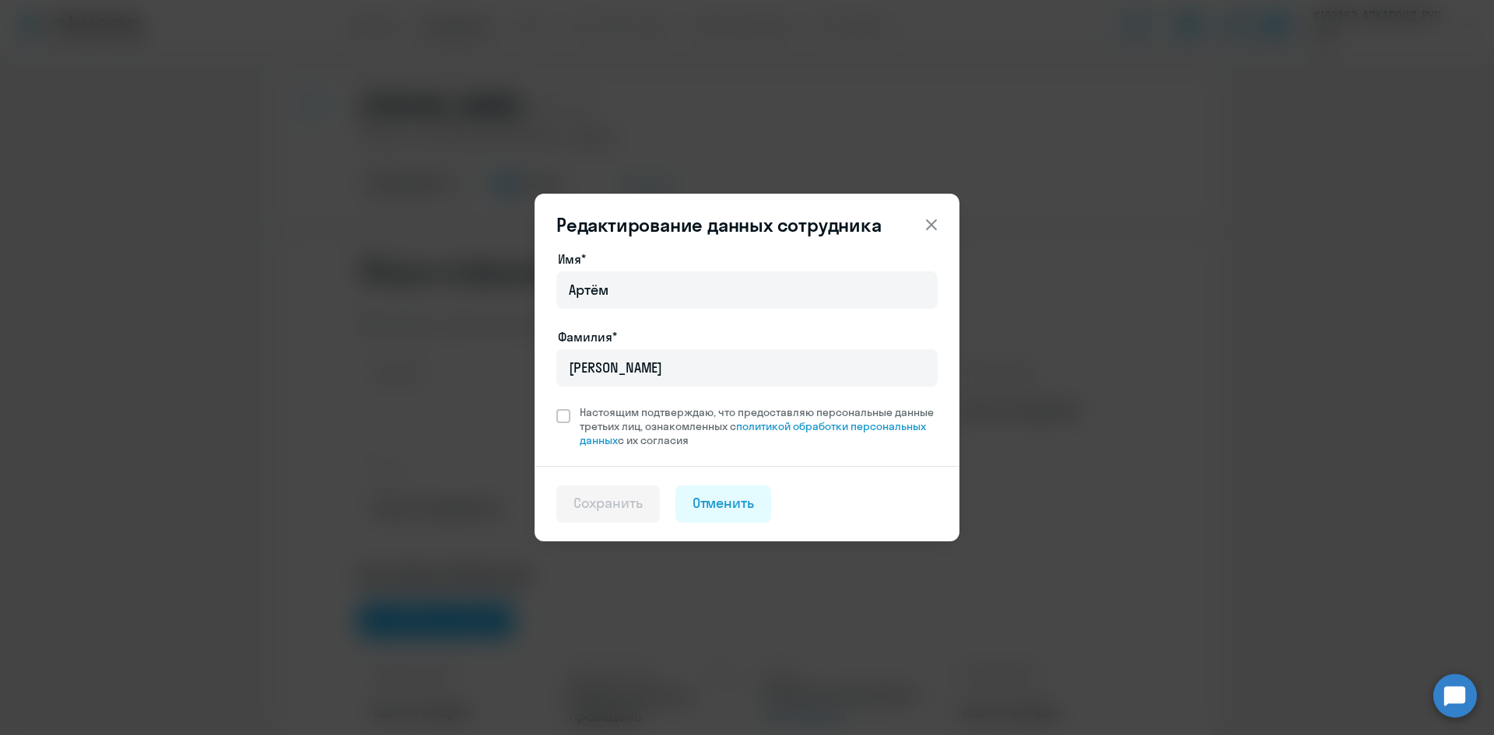
click at [931, 230] on icon at bounding box center [931, 224] width 19 height 19
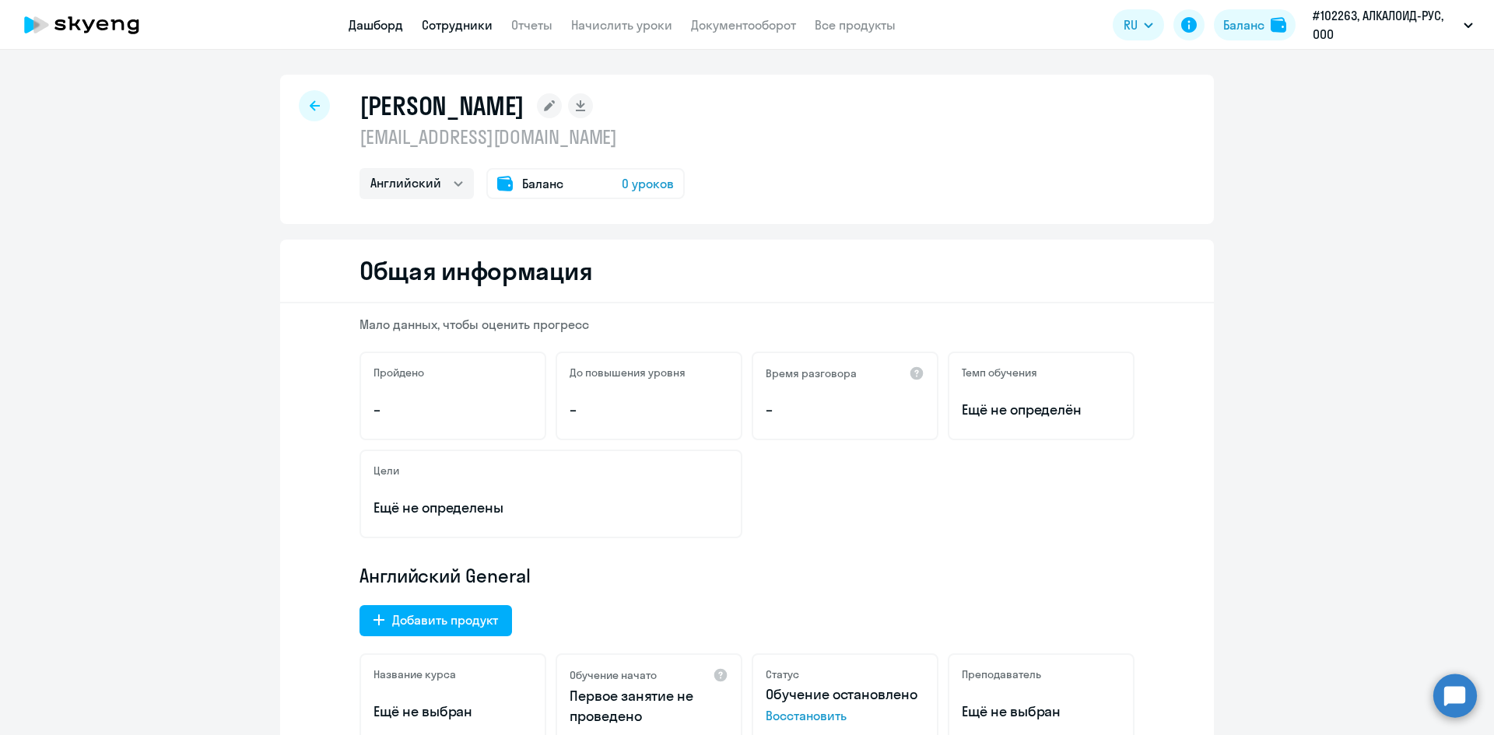
click at [391, 26] on link "Дашборд" at bounding box center [376, 25] width 54 height 16
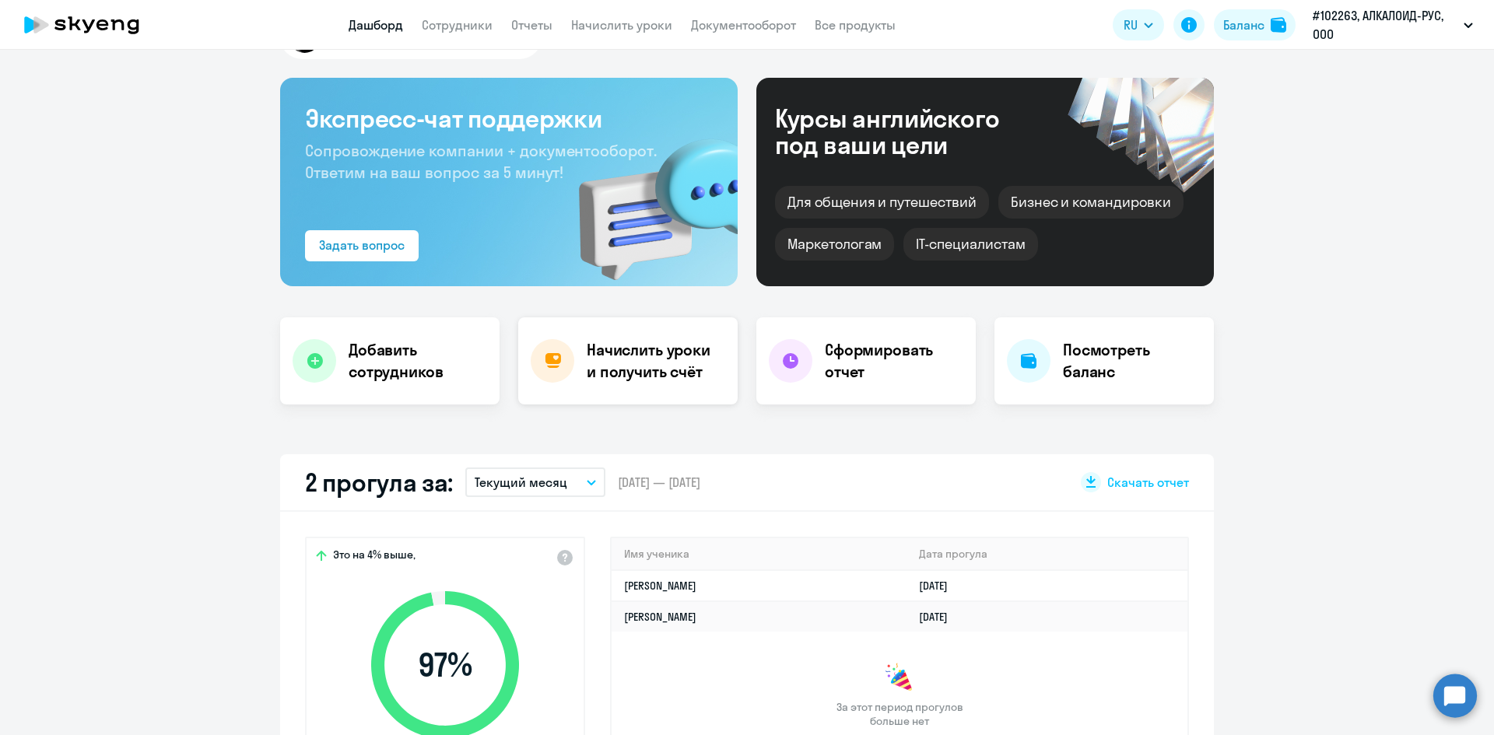
scroll to position [78, 0]
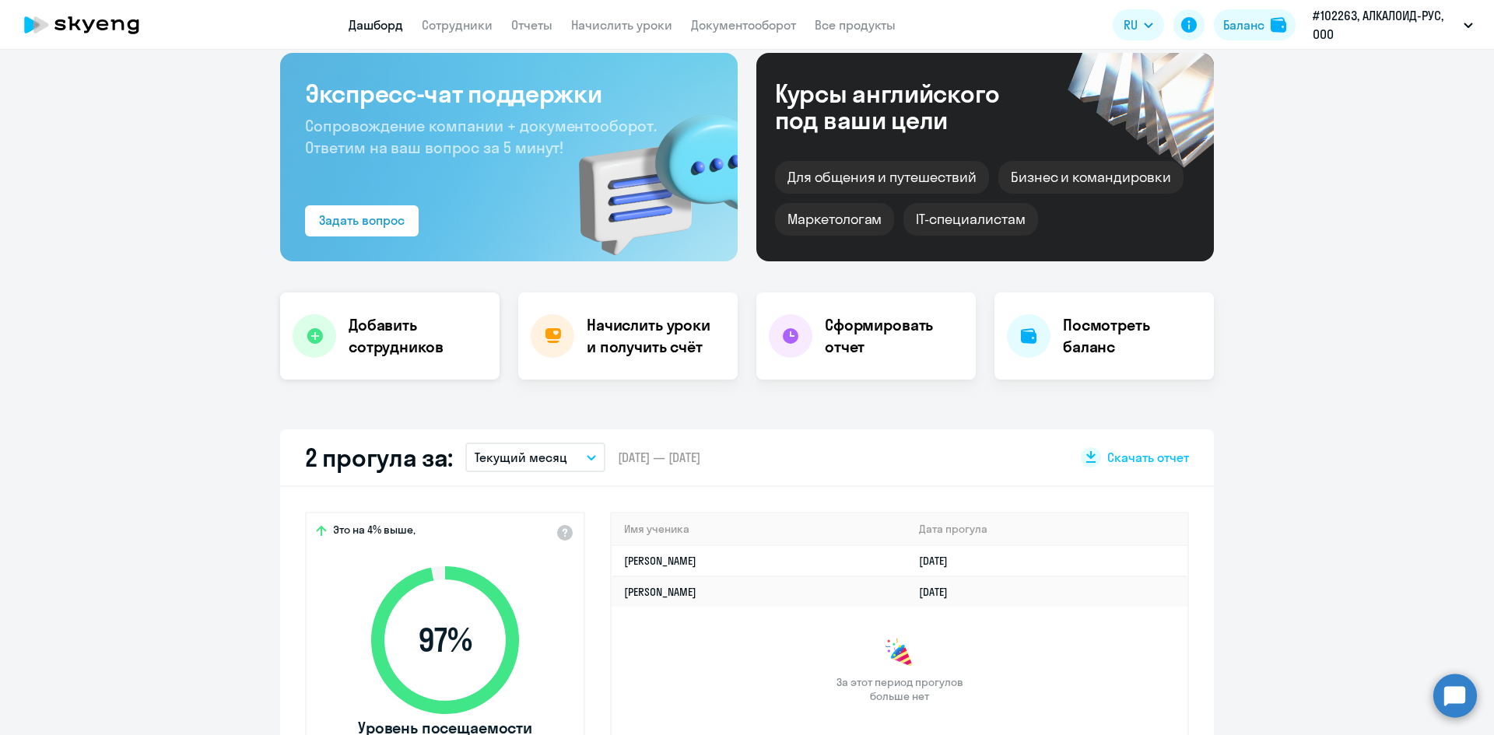
click at [390, 345] on h4 "Добавить сотрудников" at bounding box center [418, 336] width 138 height 44
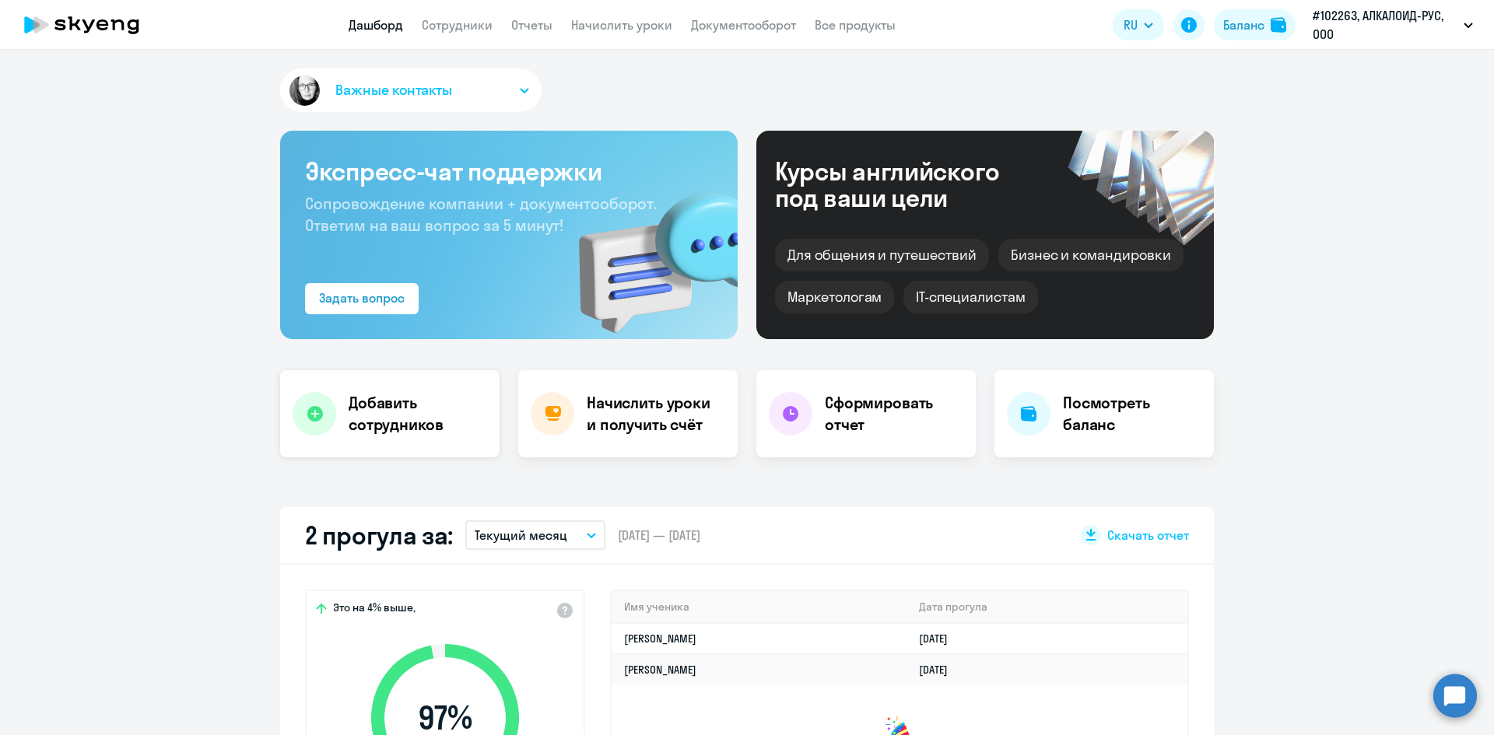
select select "english_adult_not_native_speaker"
select select "3"
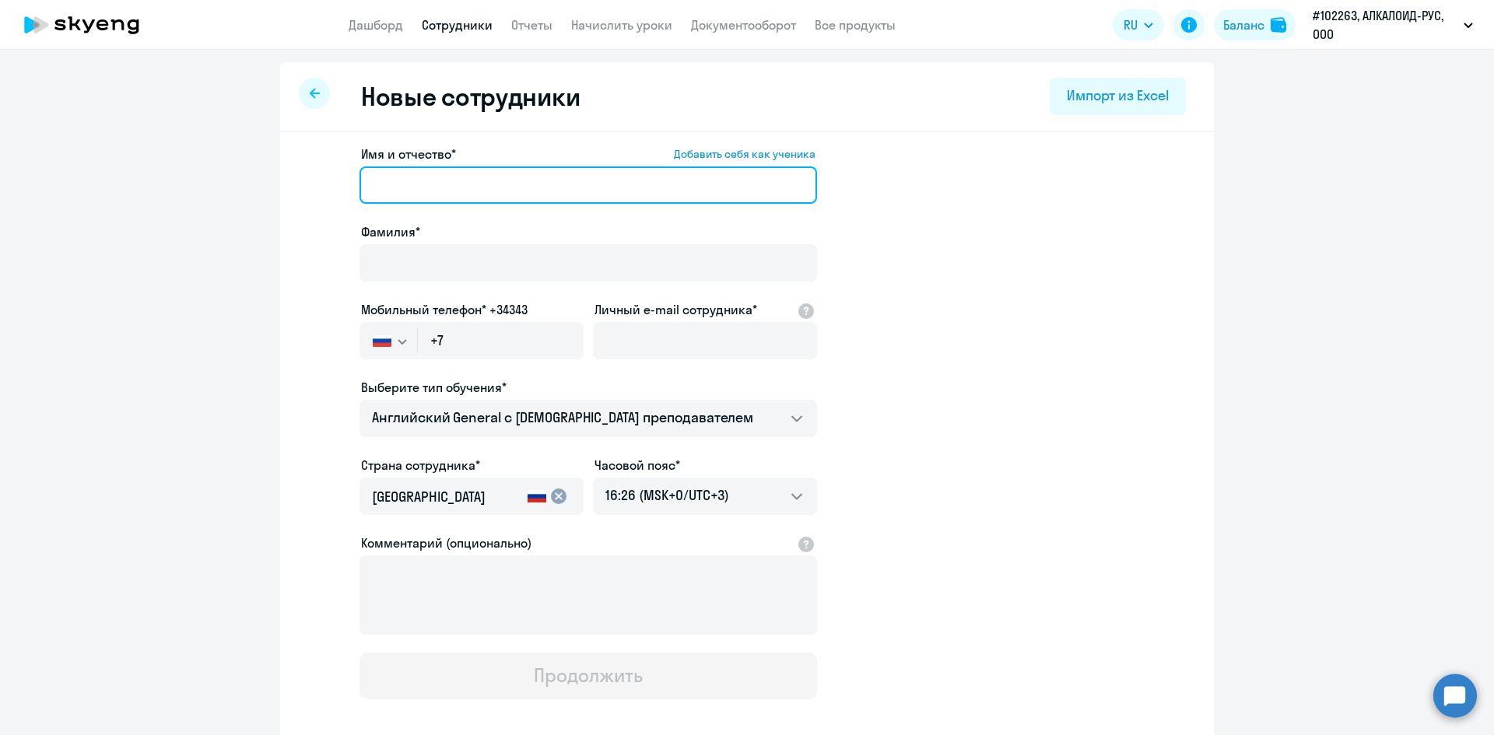
click at [412, 191] on input "Имя и отчество* Добавить себя как ученика" at bounding box center [587, 184] width 457 height 37
type input "Артем"
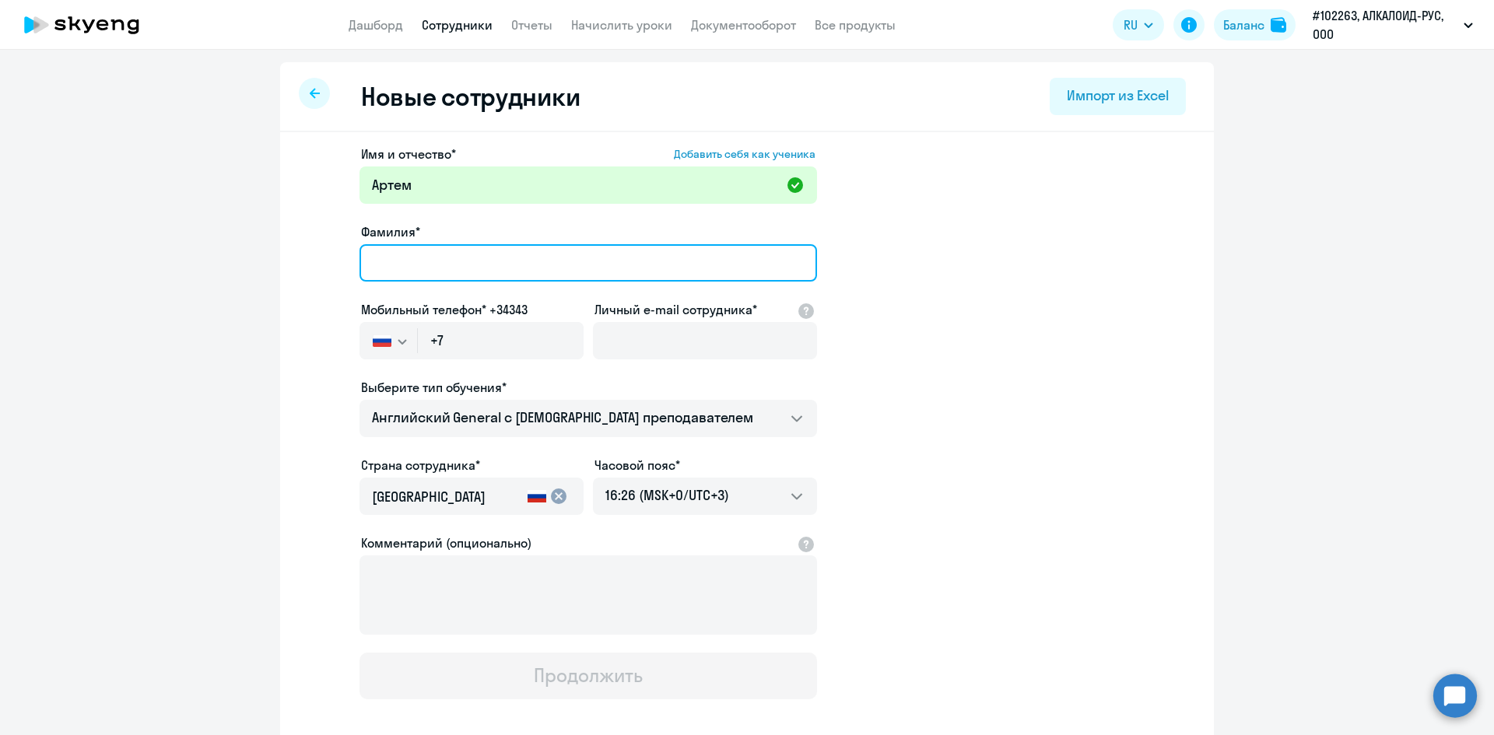
click at [402, 268] on input "Фамилия*" at bounding box center [587, 262] width 457 height 37
type input "[PERSON_NAME]"
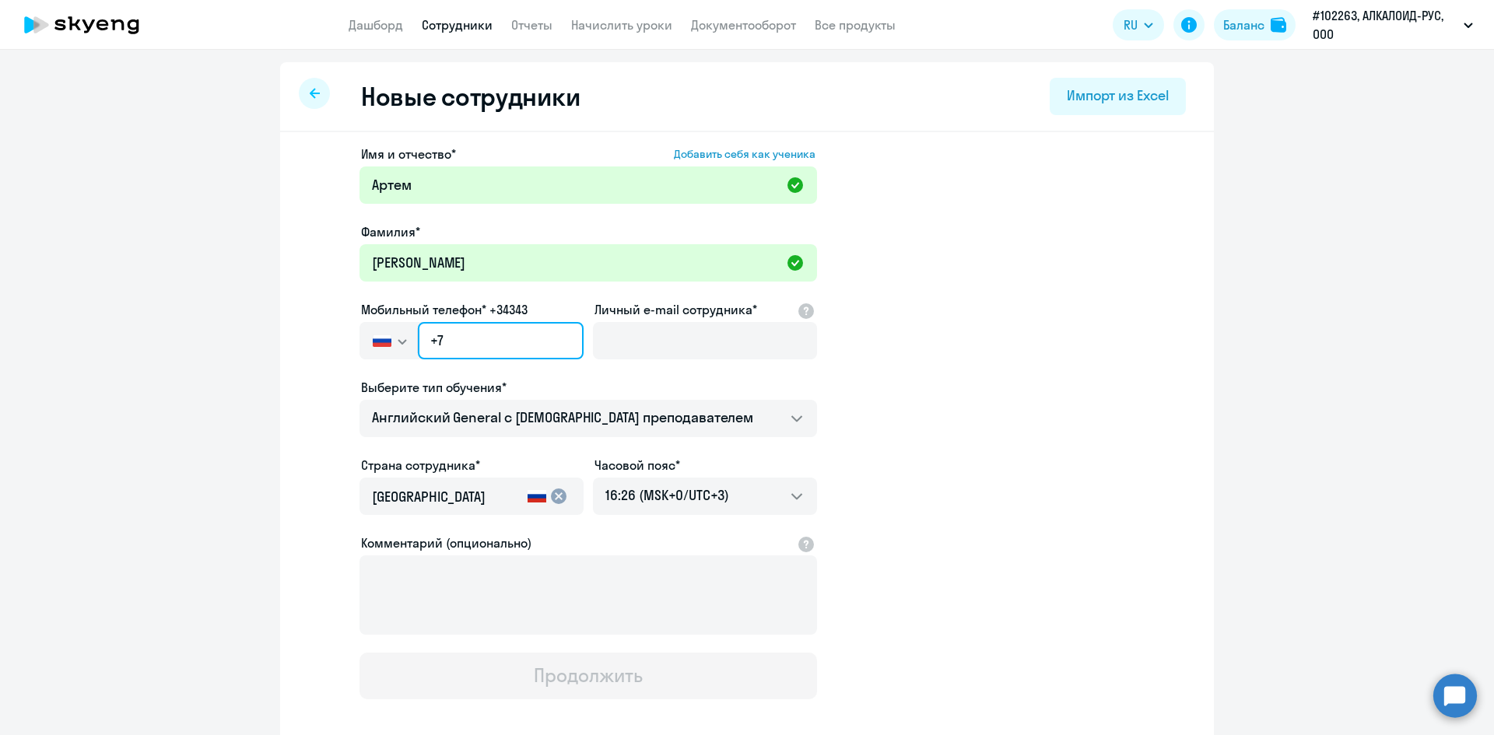
click at [447, 343] on input "+7" at bounding box center [501, 340] width 166 height 37
type input "[PHONE_NUMBER]"
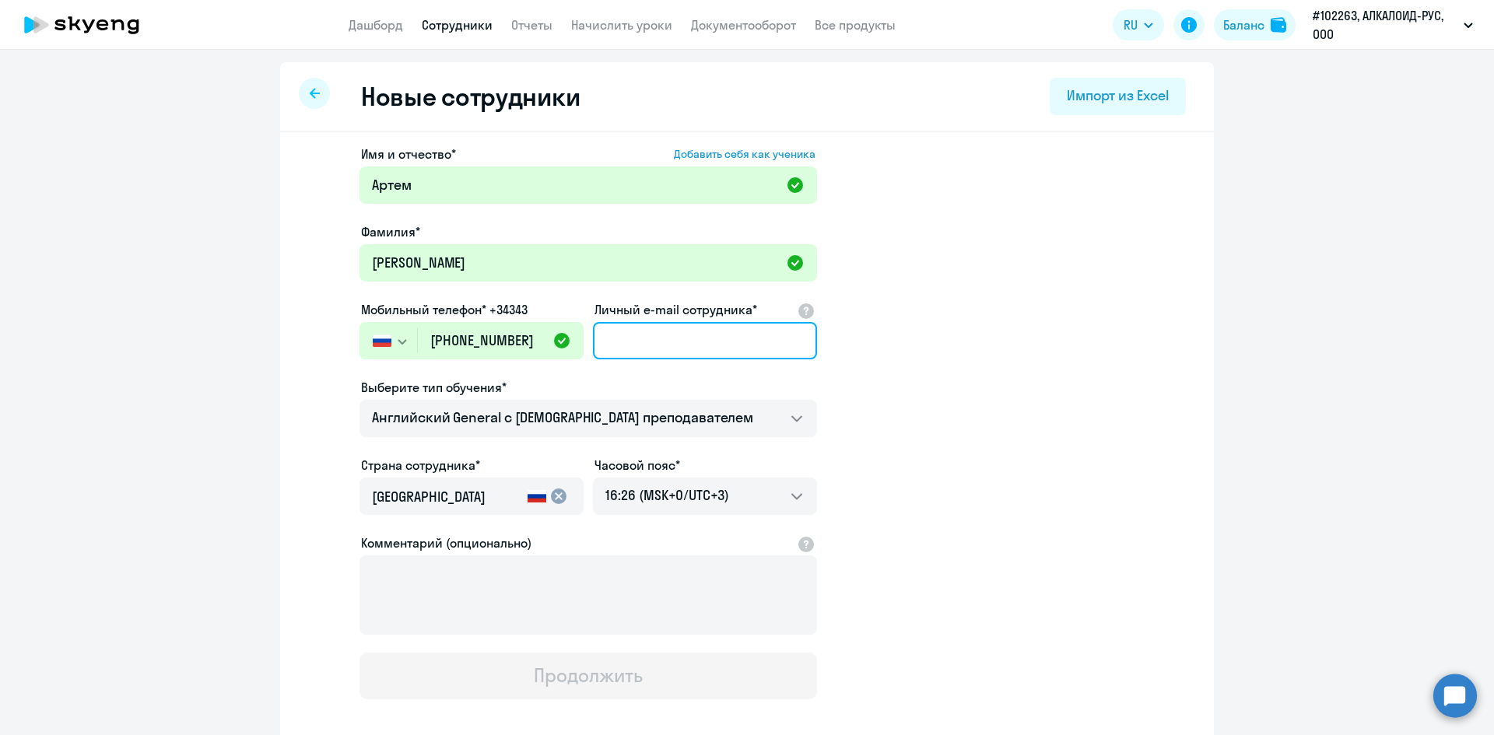
click at [666, 352] on input "Личный e-mail сотрудника*" at bounding box center [705, 340] width 224 height 37
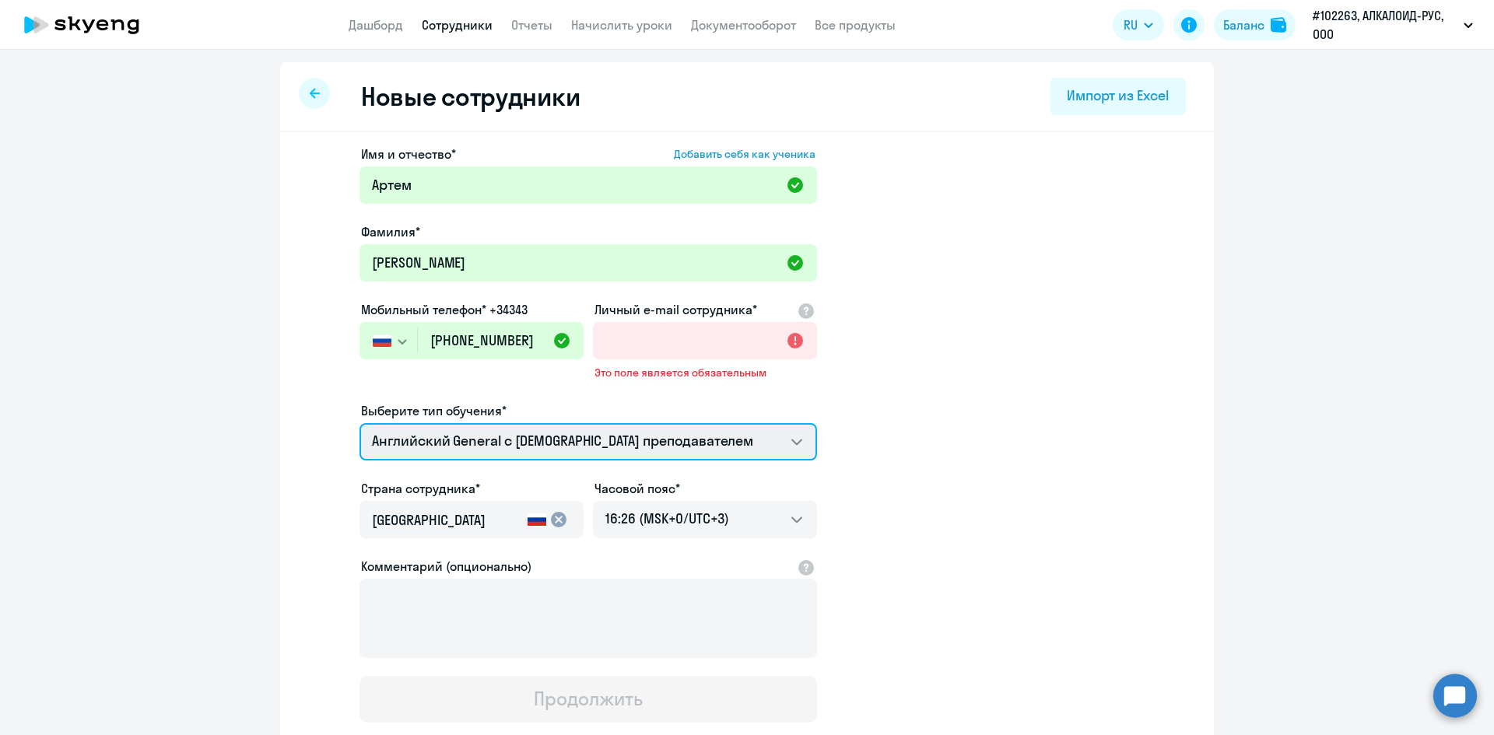
click at [531, 440] on select "Премиум [DEMOGRAPHIC_DATA] с русскоговорящим преподавателем Английский General …" at bounding box center [587, 441] width 457 height 37
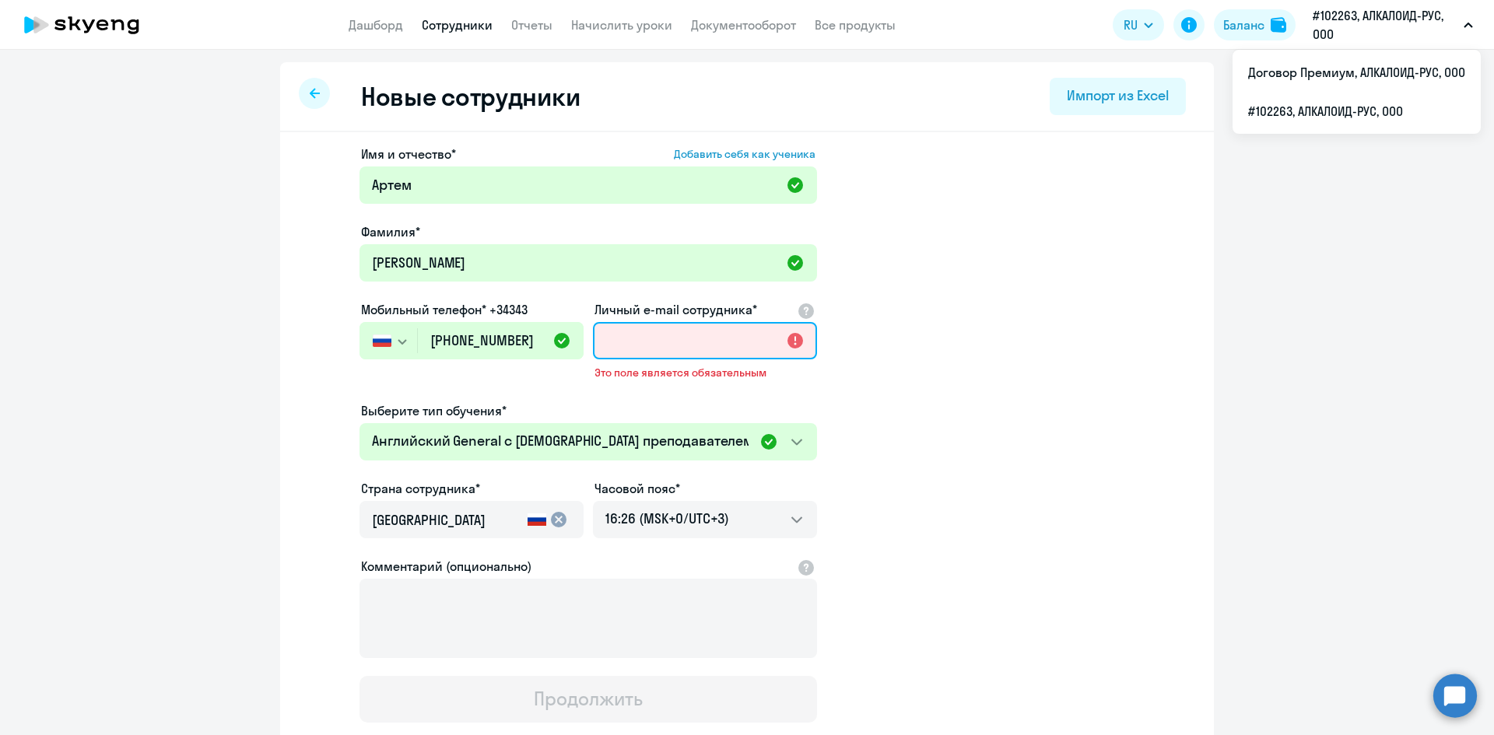
click at [700, 339] on input "Личный e-mail сотрудника*" at bounding box center [705, 340] width 224 height 37
paste input "[EMAIL_ADDRESS][DOMAIN_NAME]"
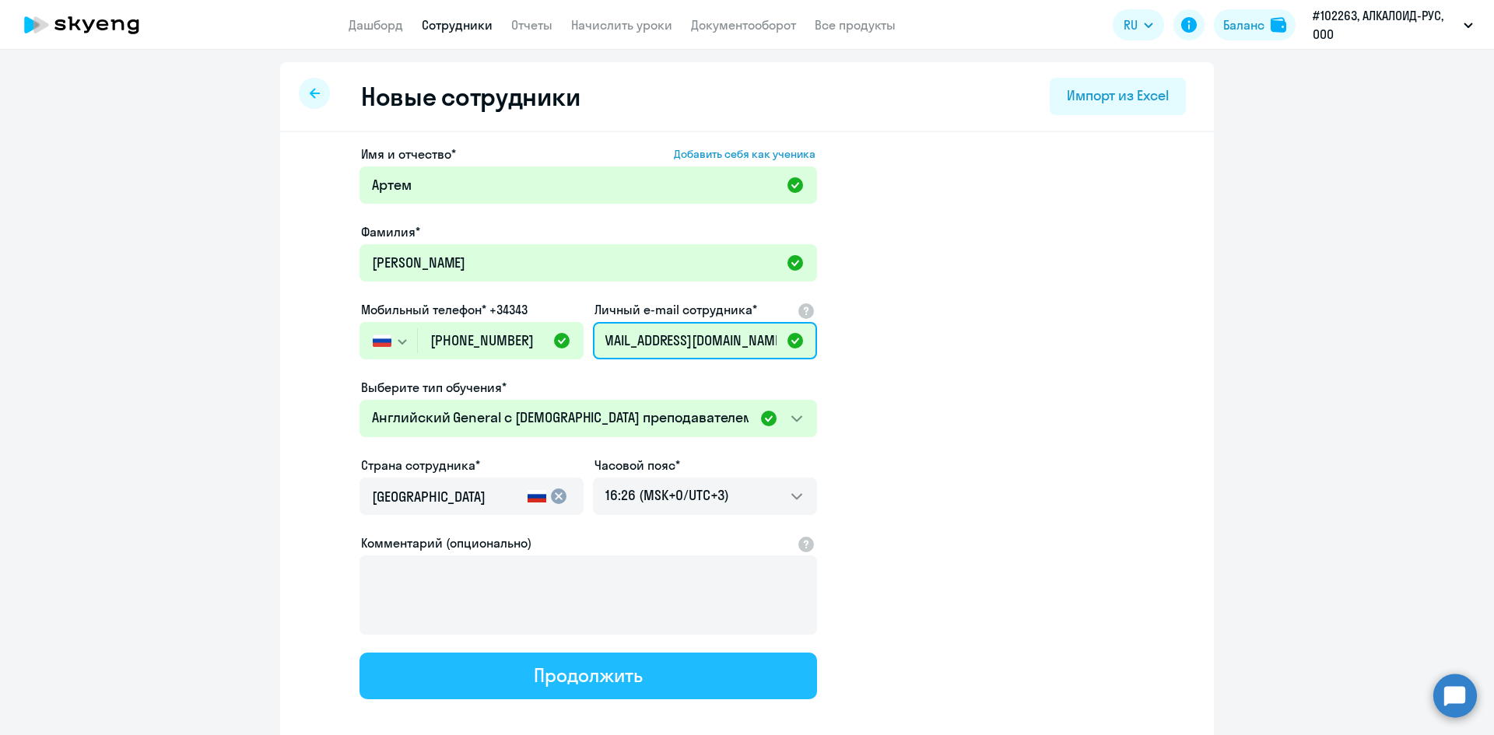
type input "[EMAIL_ADDRESS][DOMAIN_NAME]"
click at [576, 675] on div "Продолжить" at bounding box center [588, 675] width 108 height 25
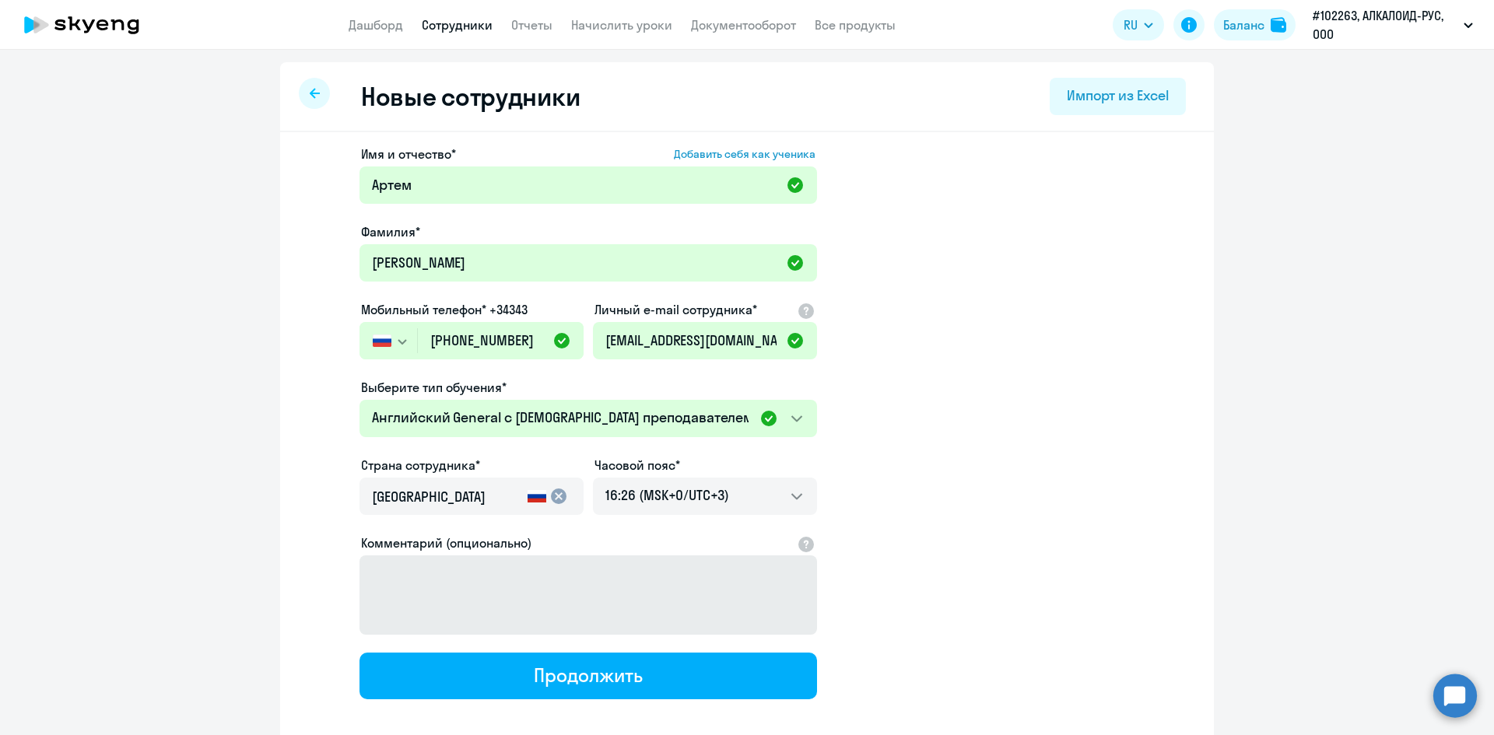
select select "english_adult_not_native_speaker"
select select "3"
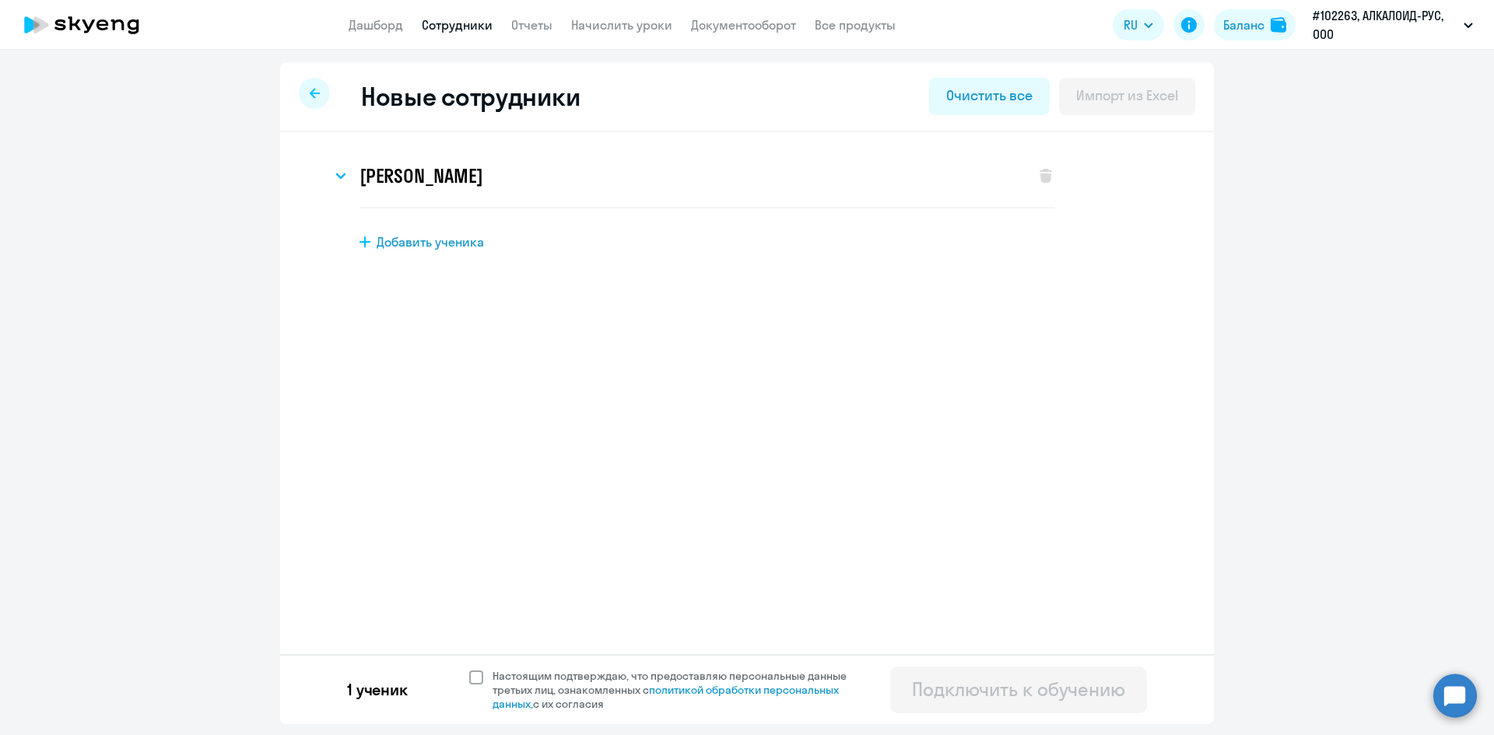
click at [475, 684] on span at bounding box center [476, 678] width 14 height 14
click at [469, 669] on input "Настоящим подтверждаю, что предоставляю персональные данные третьих лиц, ознако…" at bounding box center [468, 668] width 1 height 1
checkbox input "true"
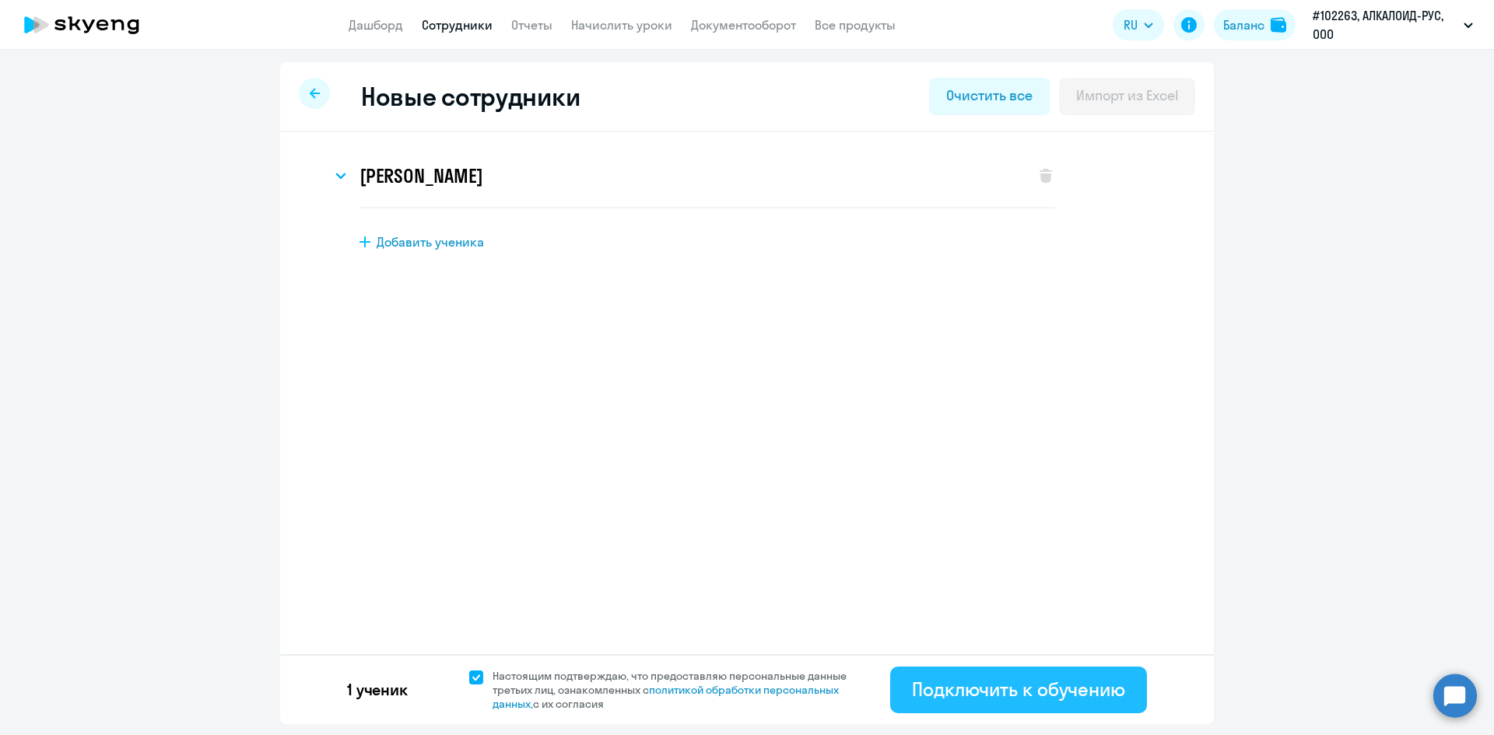
click at [1021, 691] on div "Подключить к обучению" at bounding box center [1018, 689] width 213 height 25
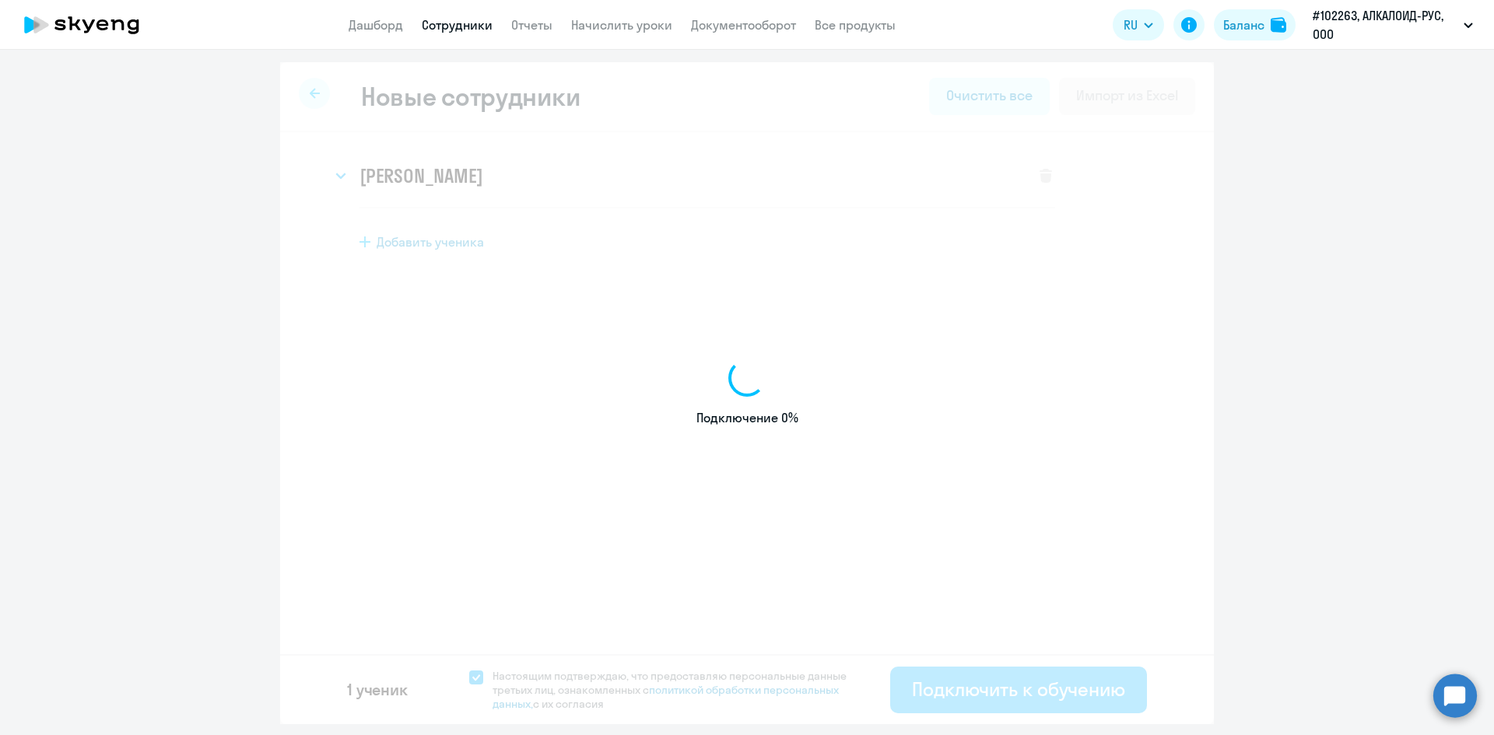
select select "english_adult_not_native_speaker"
select select "3"
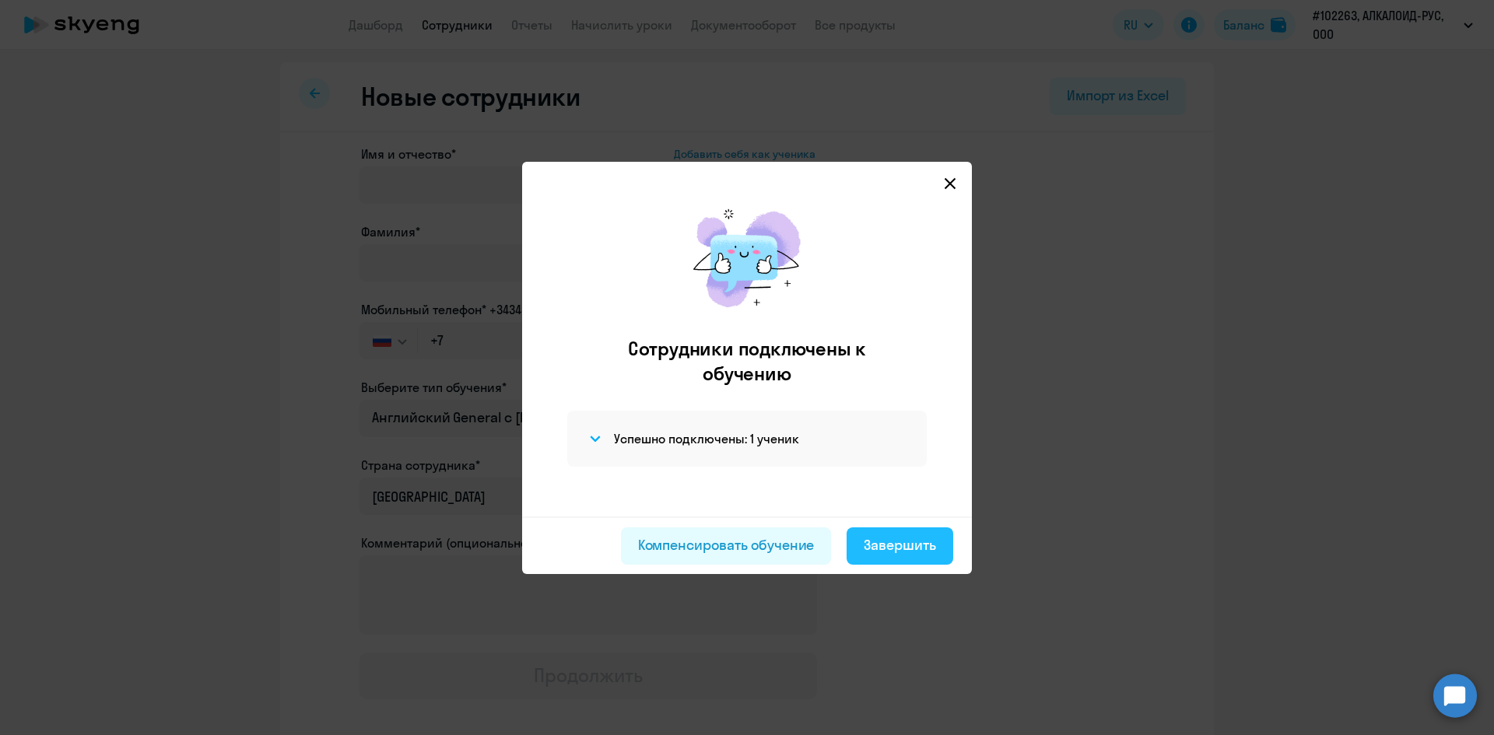
click at [899, 540] on div "Завершить" at bounding box center [900, 545] width 72 height 20
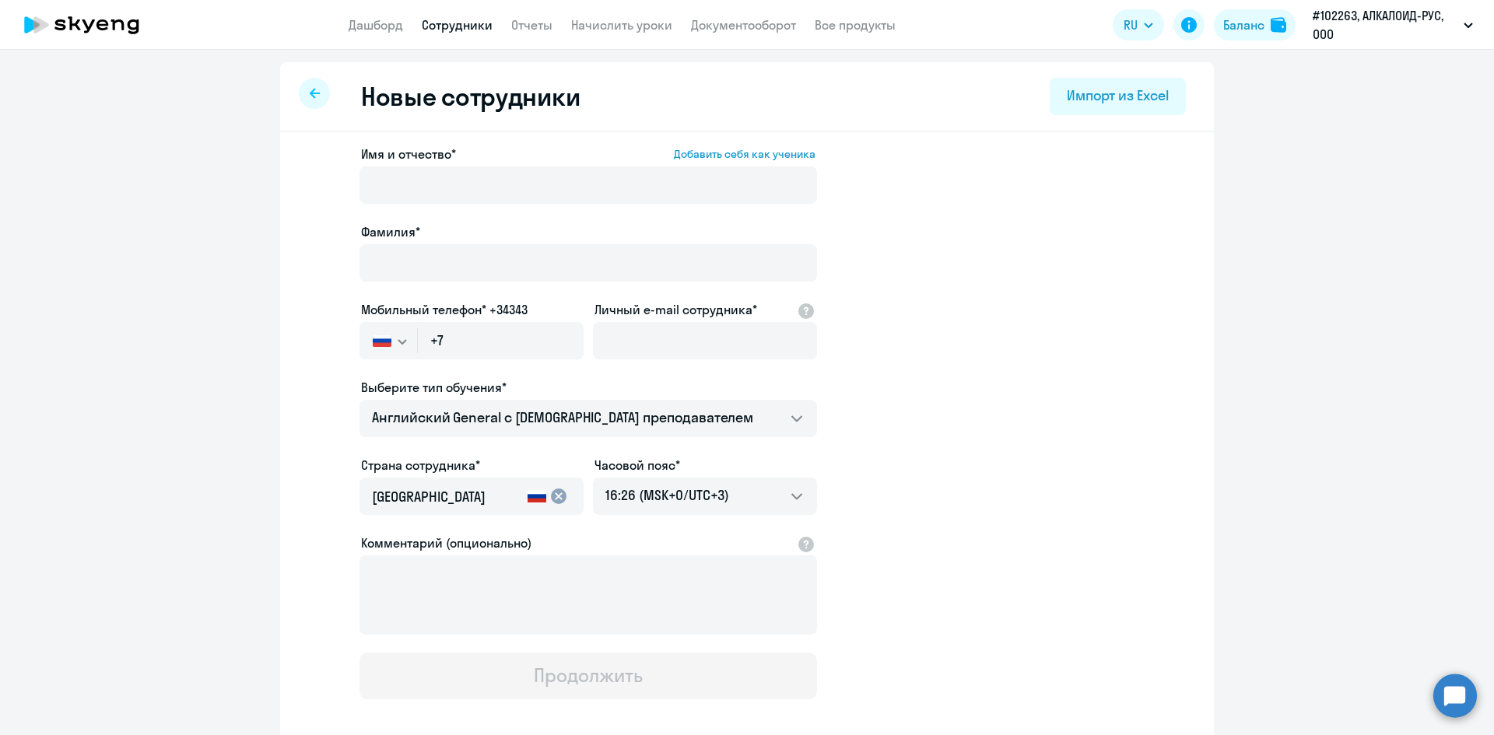
select select "30"
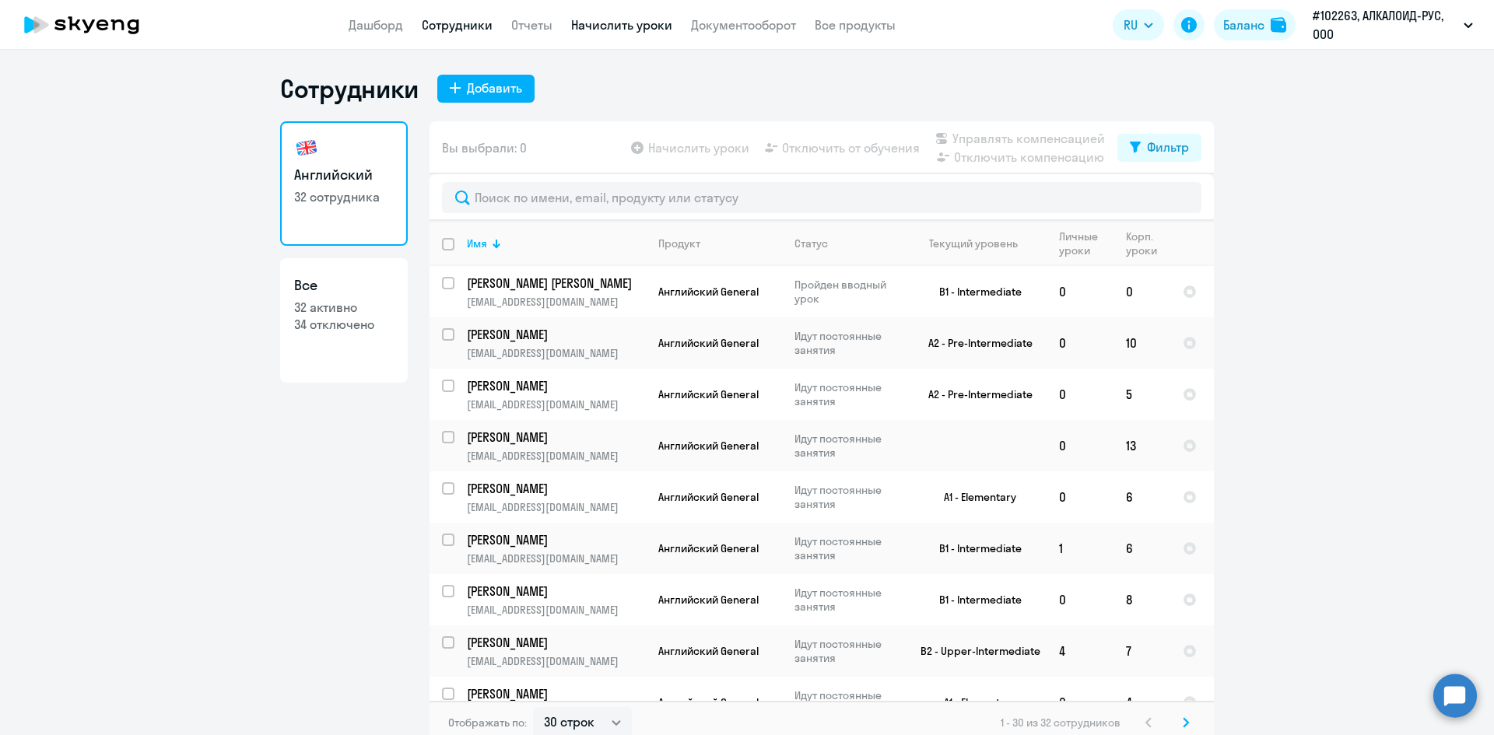
click at [635, 25] on link "Начислить уроки" at bounding box center [621, 25] width 101 height 16
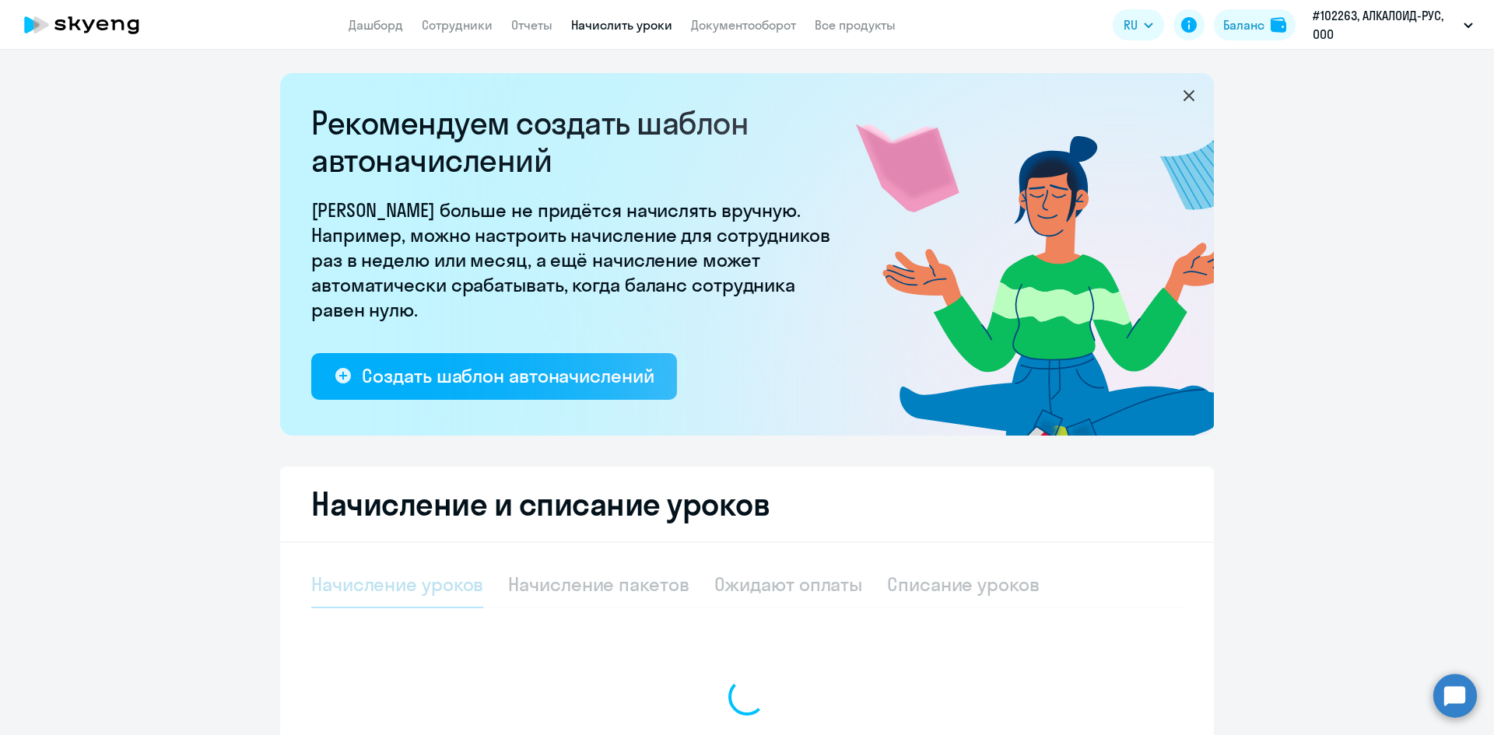
select select "10"
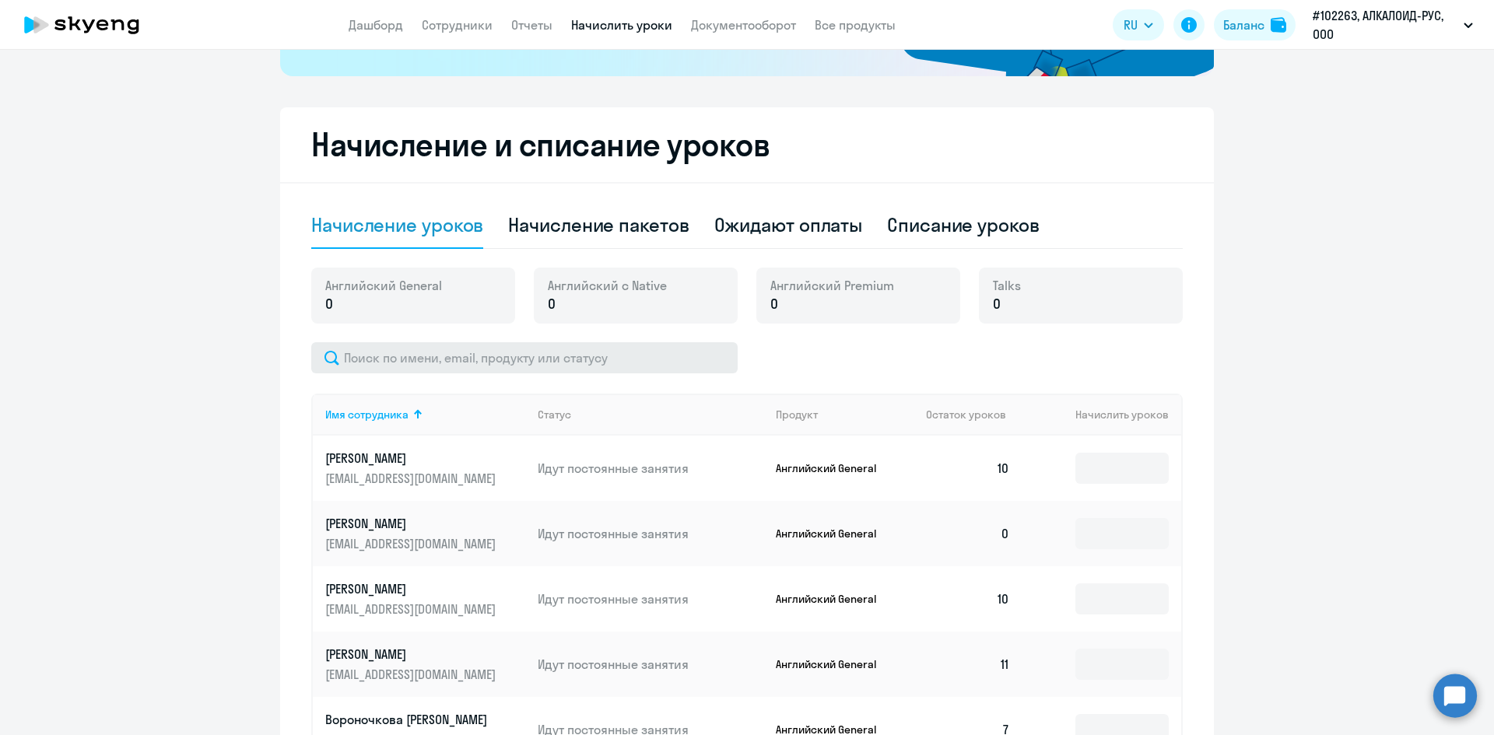
scroll to position [389, 0]
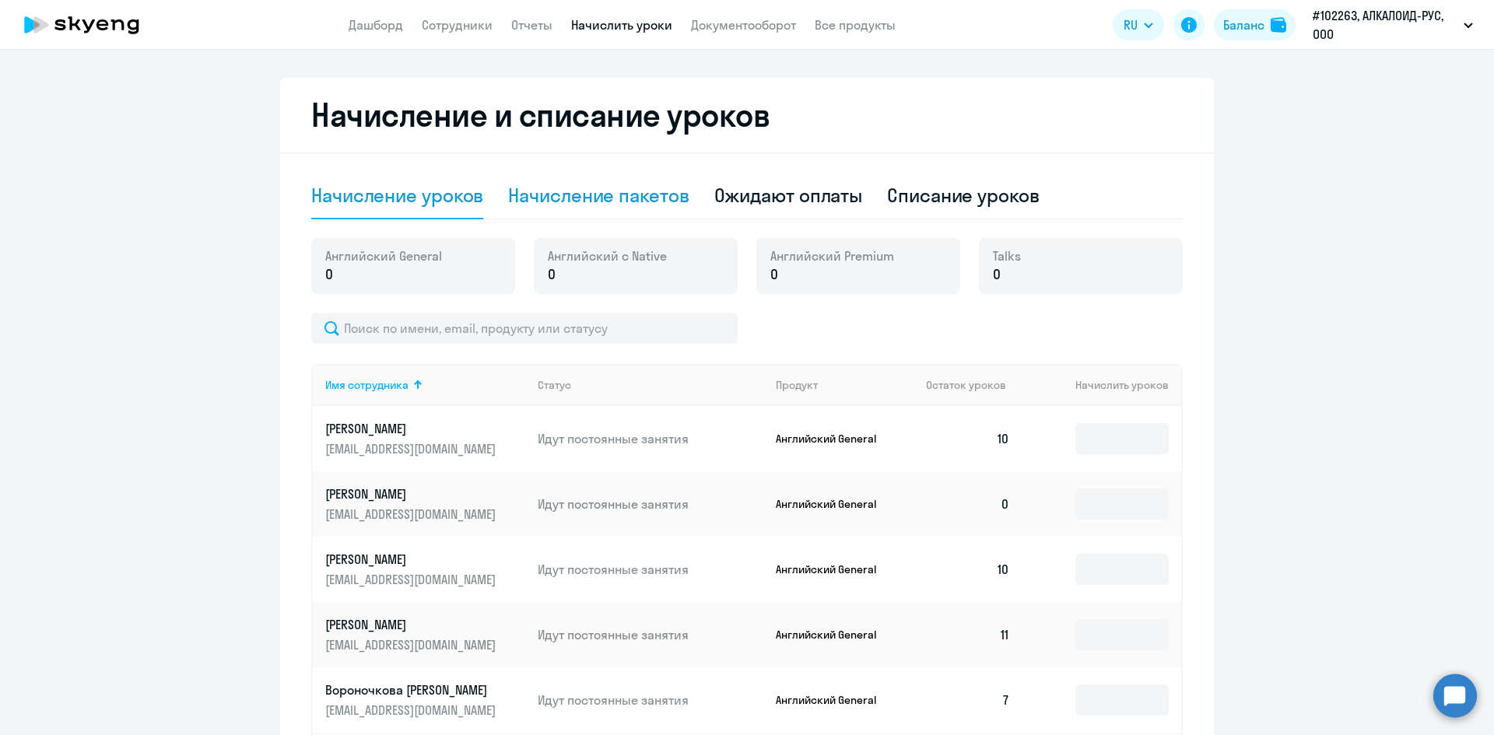
click at [578, 194] on div "Начисление пакетов" at bounding box center [598, 195] width 180 height 25
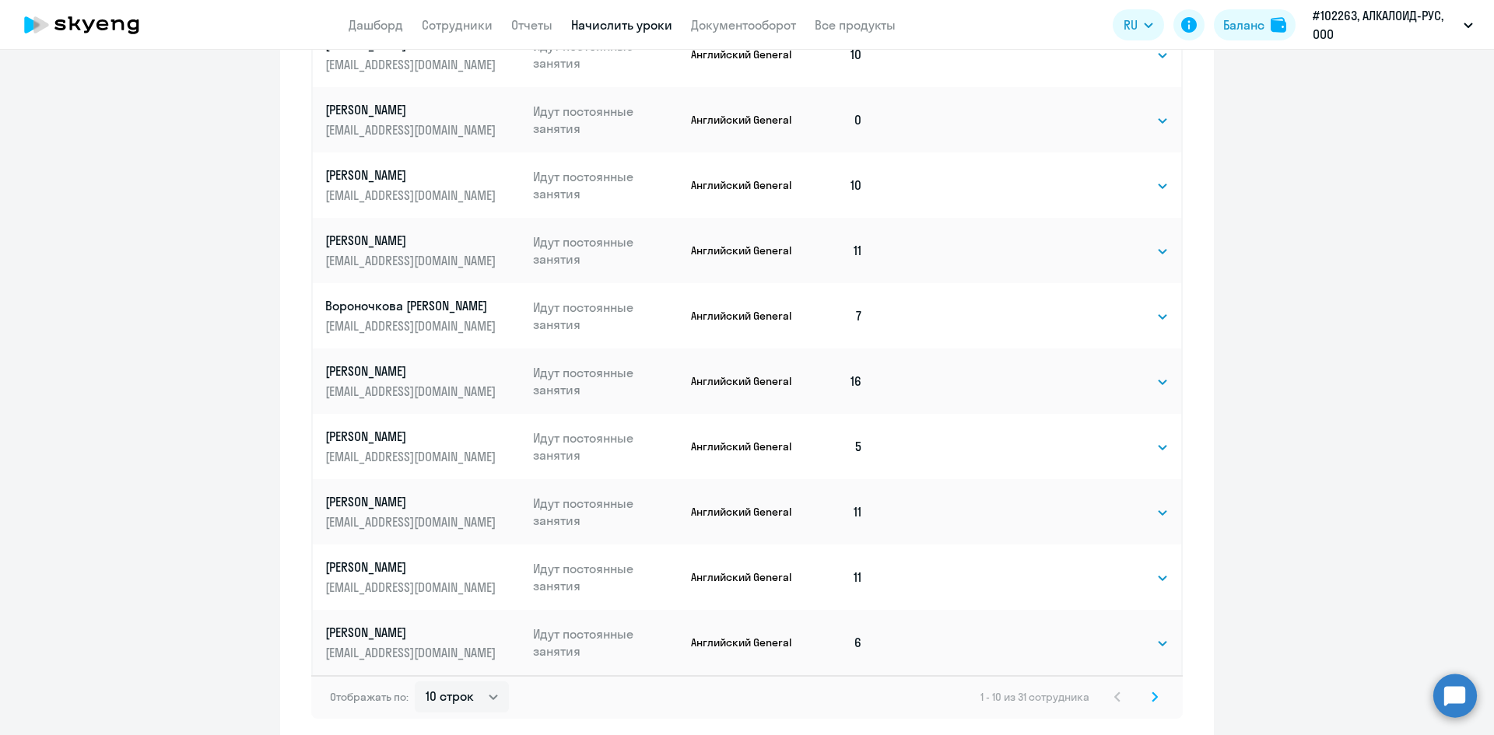
scroll to position [908, 0]
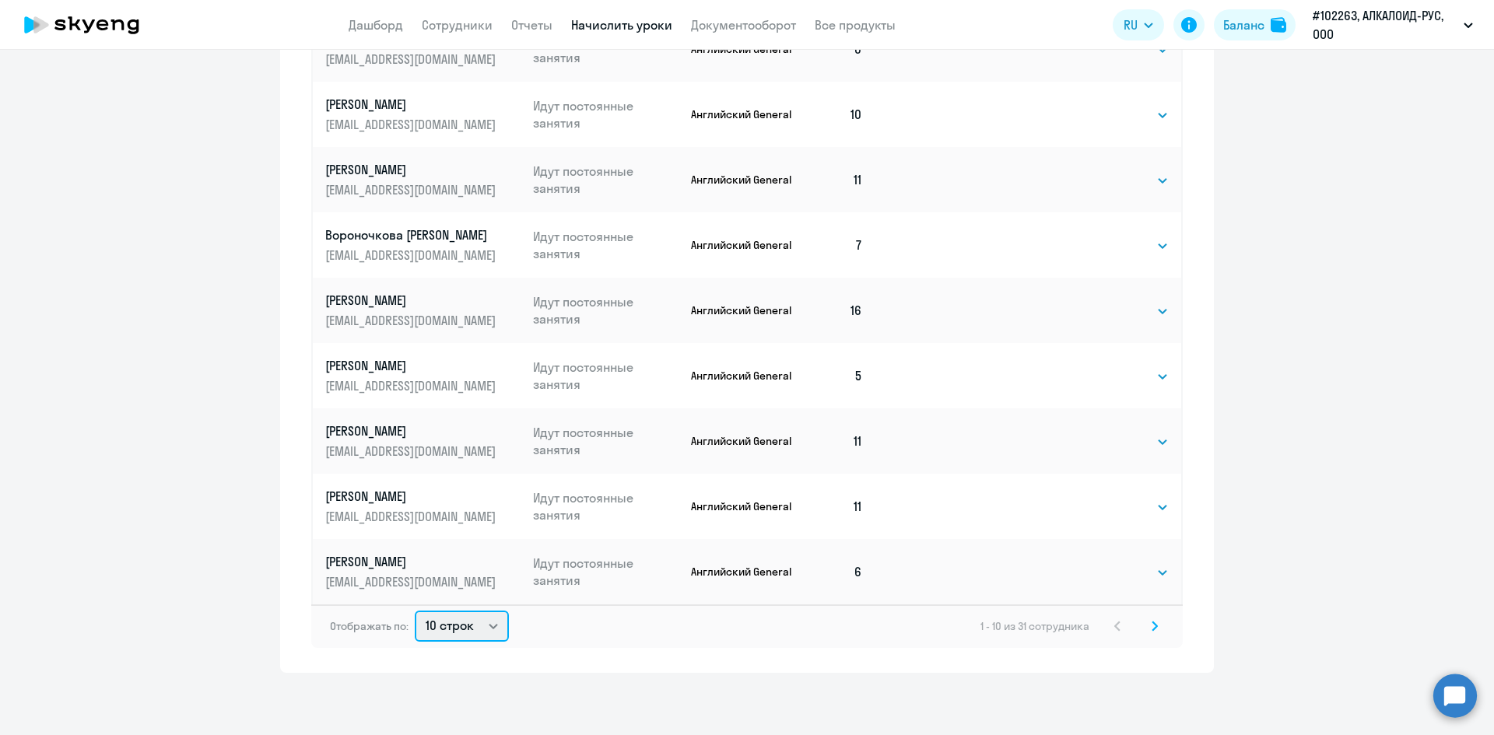
drag, startPoint x: 468, startPoint y: 616, endPoint x: 474, endPoint y: 638, distance: 22.7
click at [468, 617] on select "10 строк 30 строк 50 строк" at bounding box center [462, 626] width 94 height 31
select select "50"
click at [415, 611] on select "10 строк 30 строк 50 строк" at bounding box center [462, 626] width 94 height 31
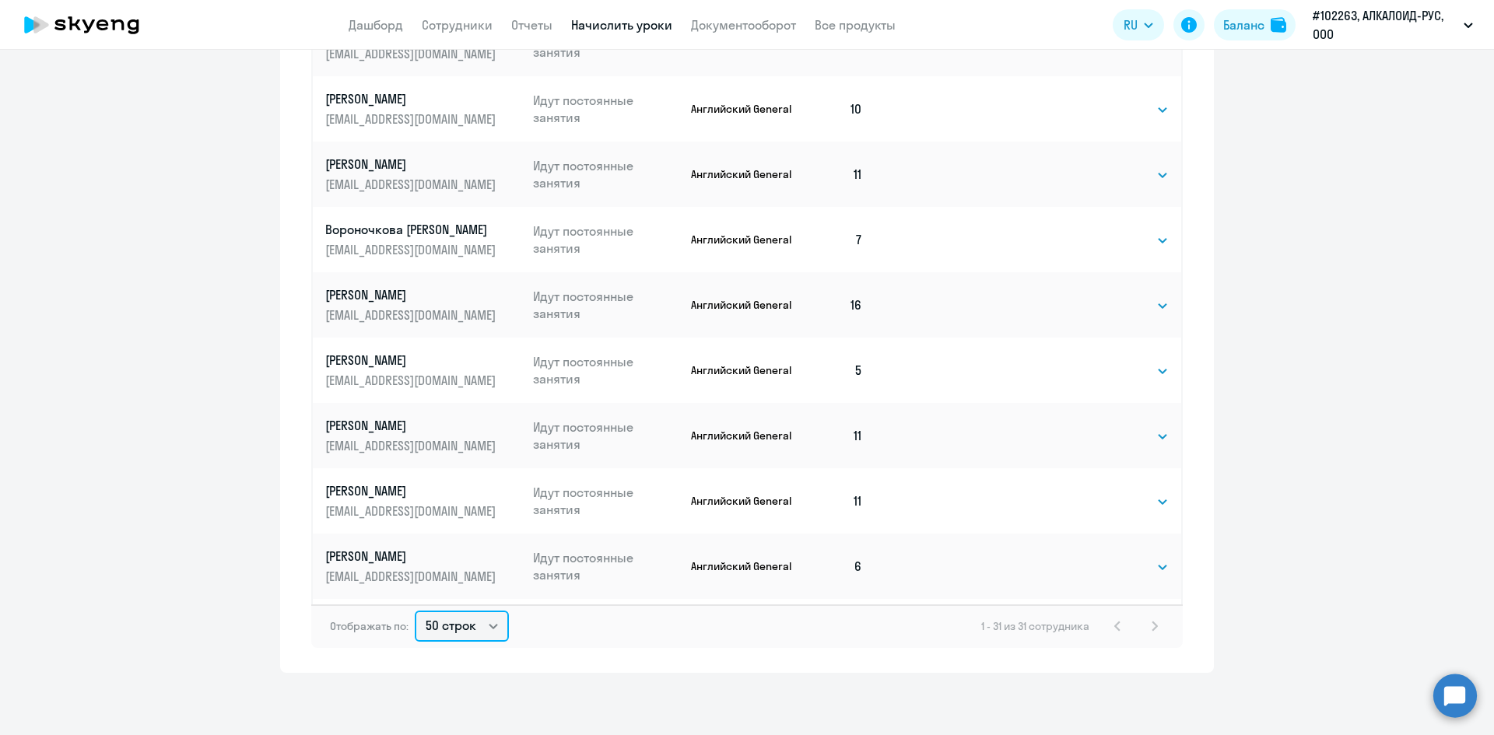
scroll to position [0, 0]
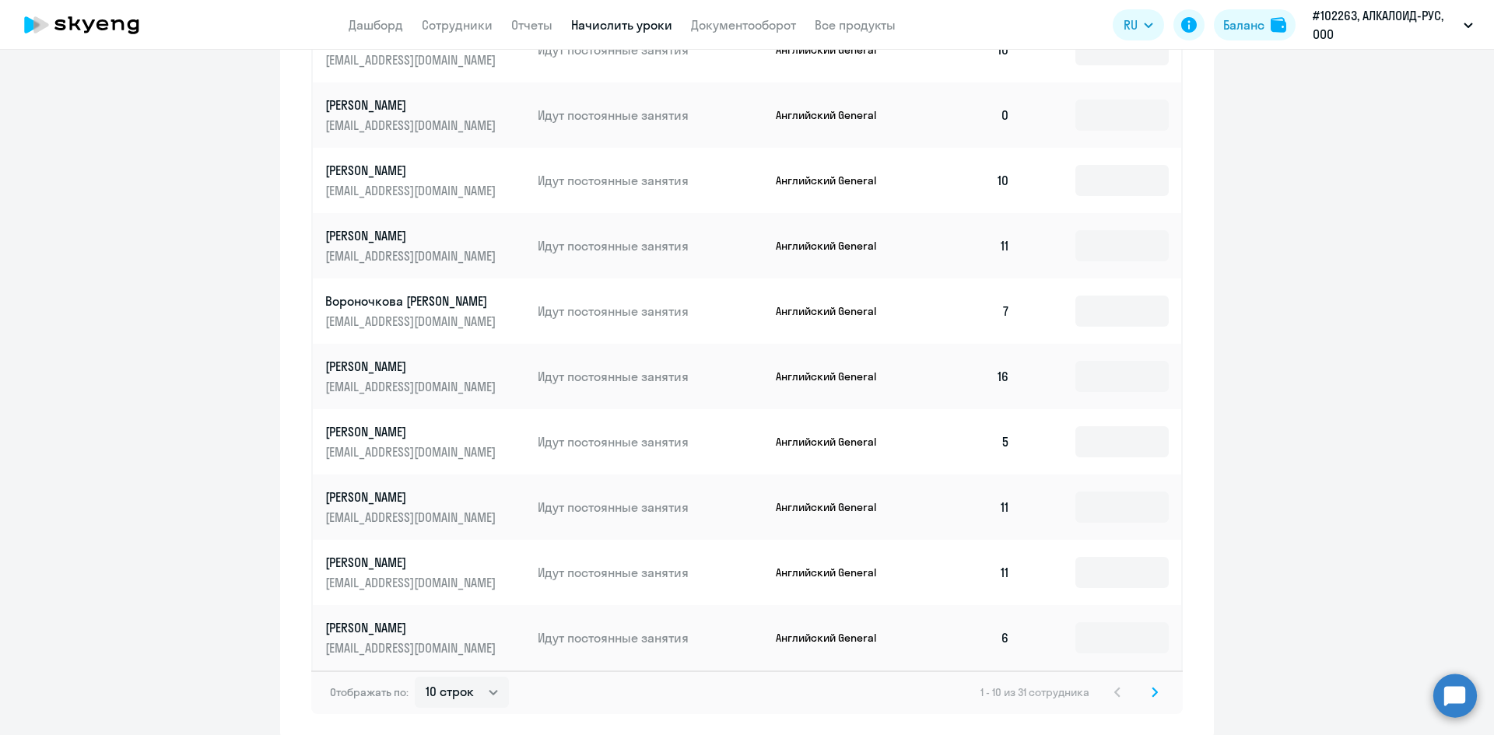
scroll to position [844, 0]
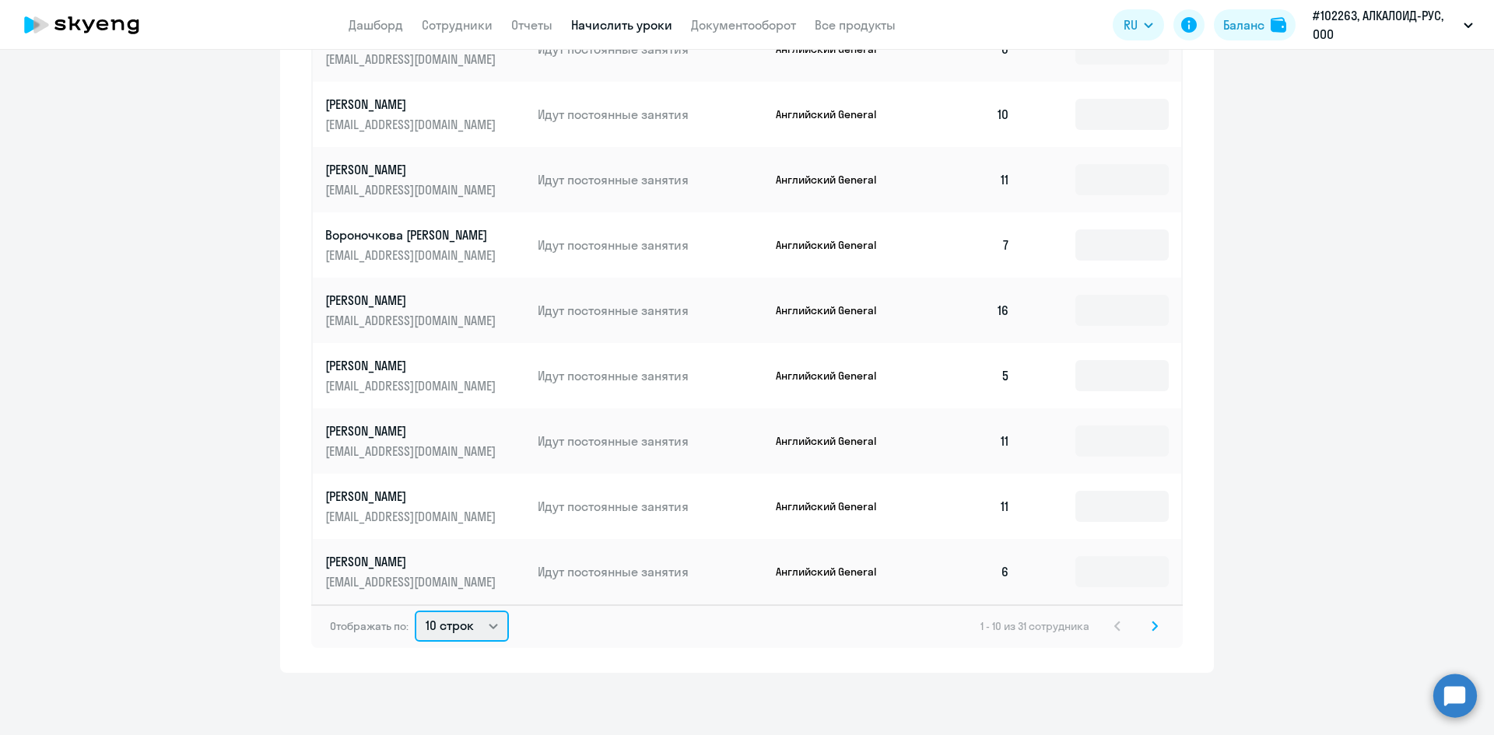
click at [459, 629] on select "10 строк 30 строк 50 строк" at bounding box center [462, 626] width 94 height 31
select select "50"
click at [415, 611] on select "10 строк 30 строк 50 строк" at bounding box center [462, 626] width 94 height 31
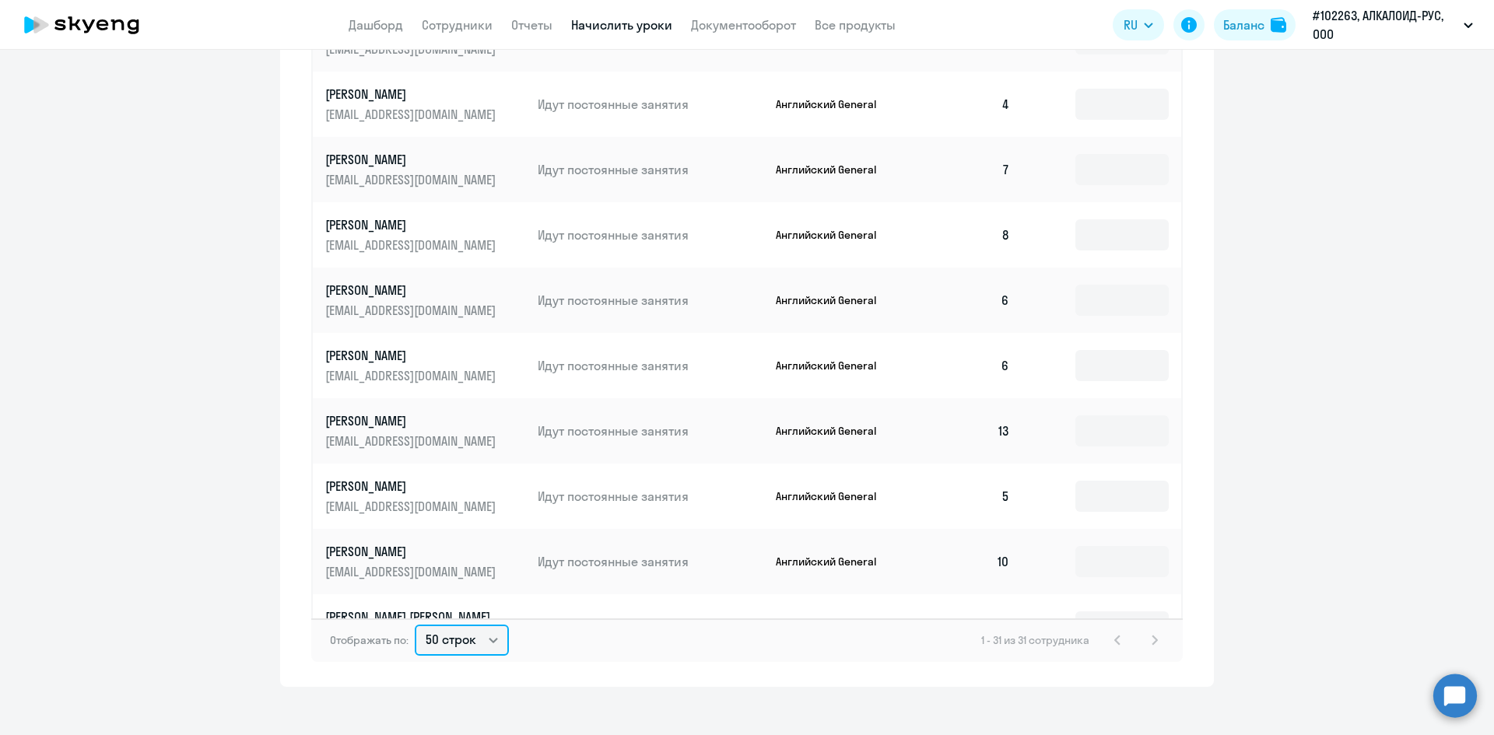
scroll to position [1358, 0]
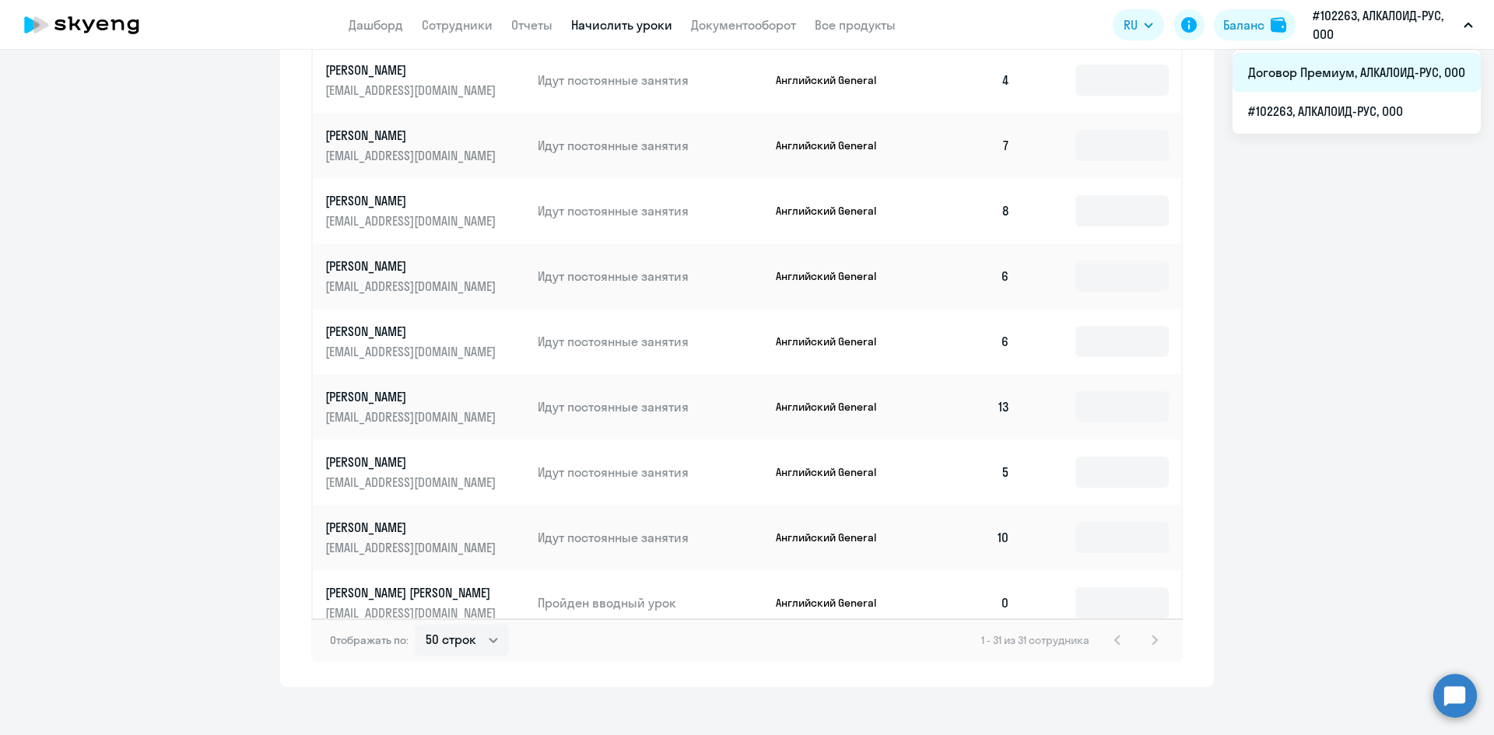
click at [1380, 75] on li "Договор Премиум, АЛКАЛОИД-РУС, ООО" at bounding box center [1356, 72] width 248 height 39
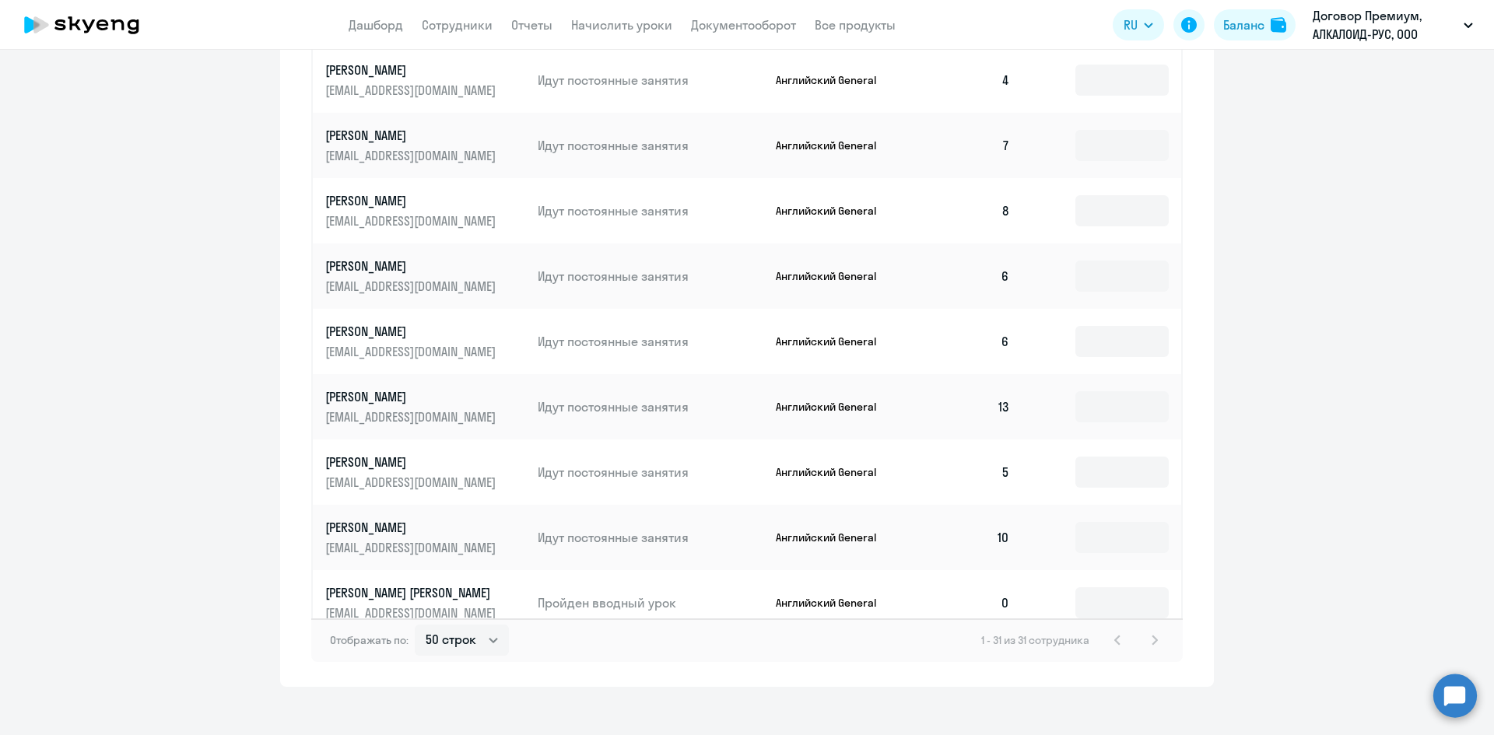
scroll to position [953, 0]
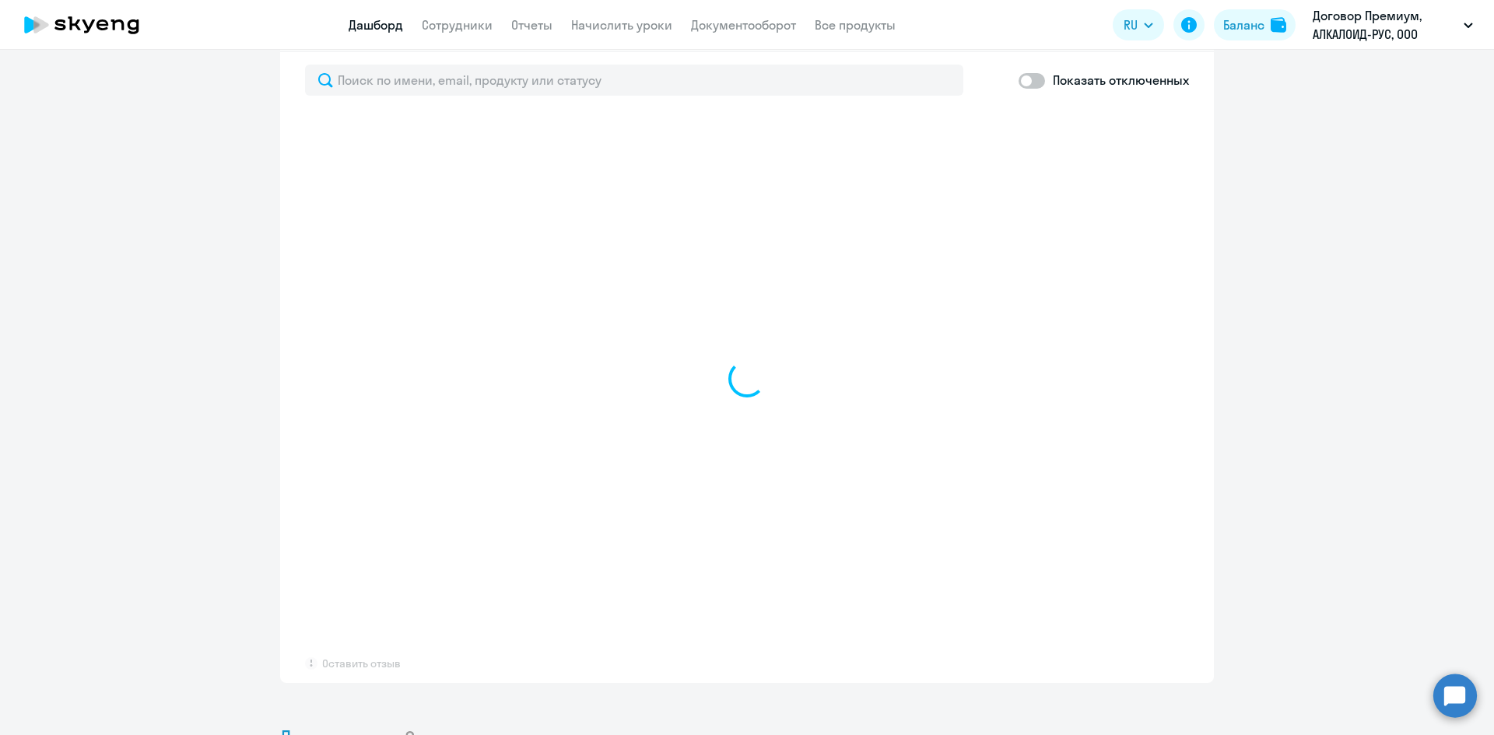
select select "30"
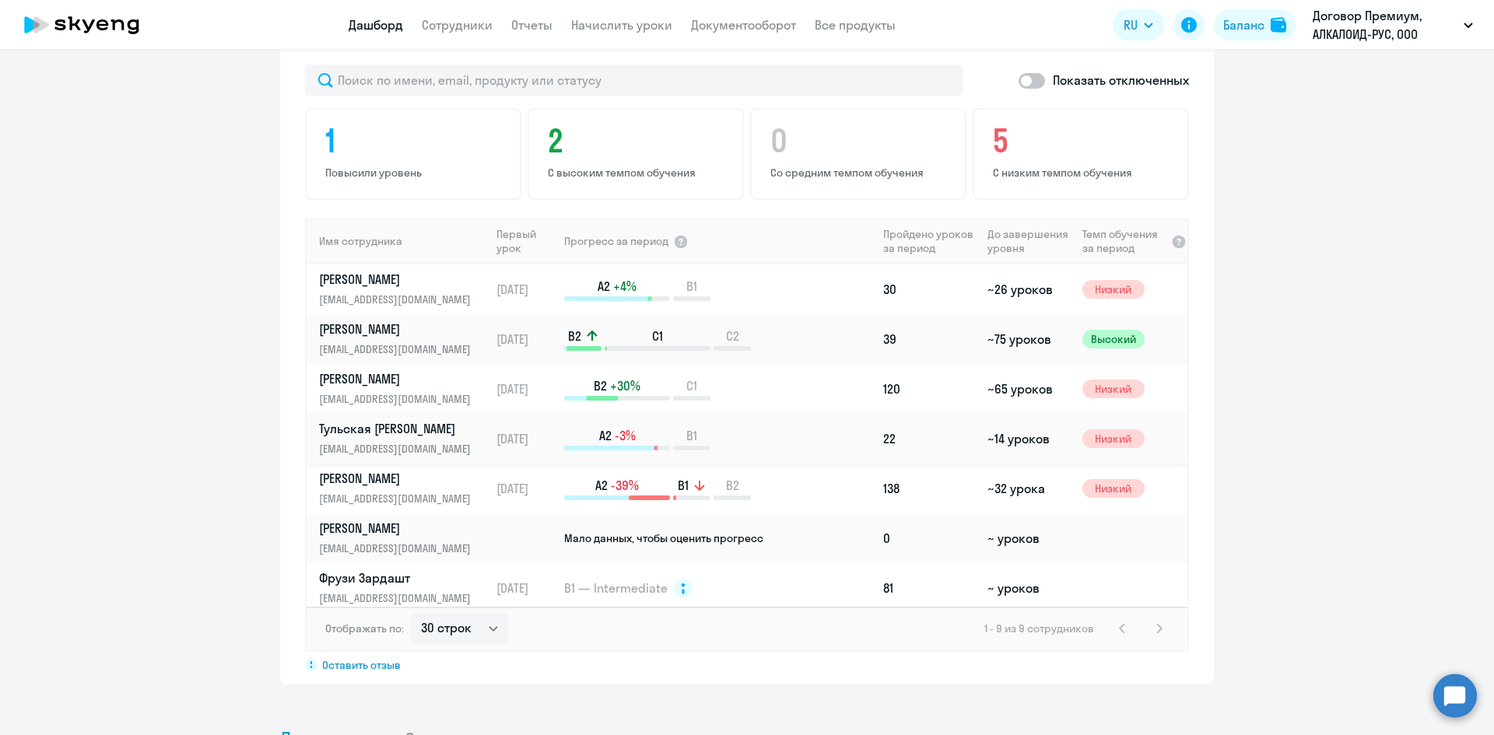
scroll to position [105, 0]
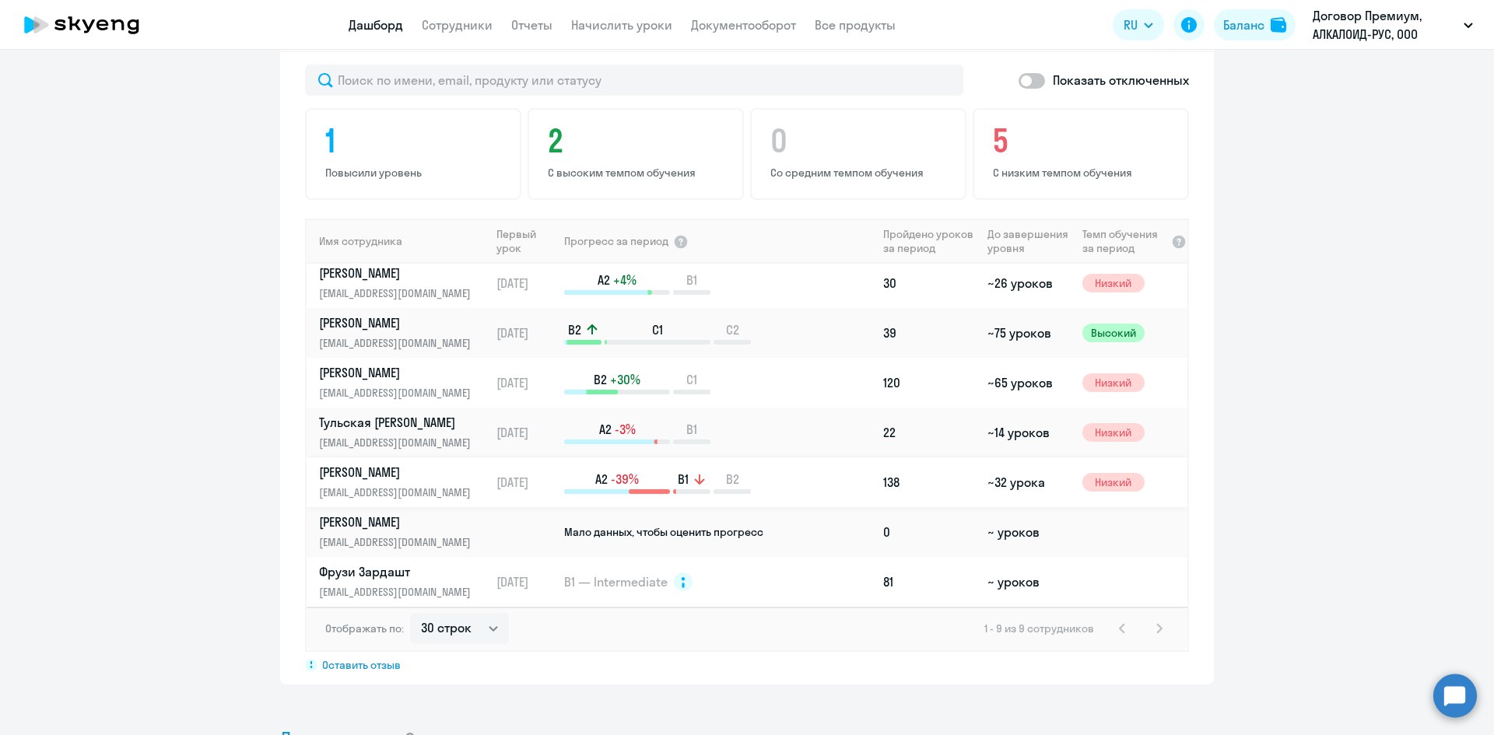
click at [359, 475] on p "[PERSON_NAME]" at bounding box center [399, 472] width 160 height 17
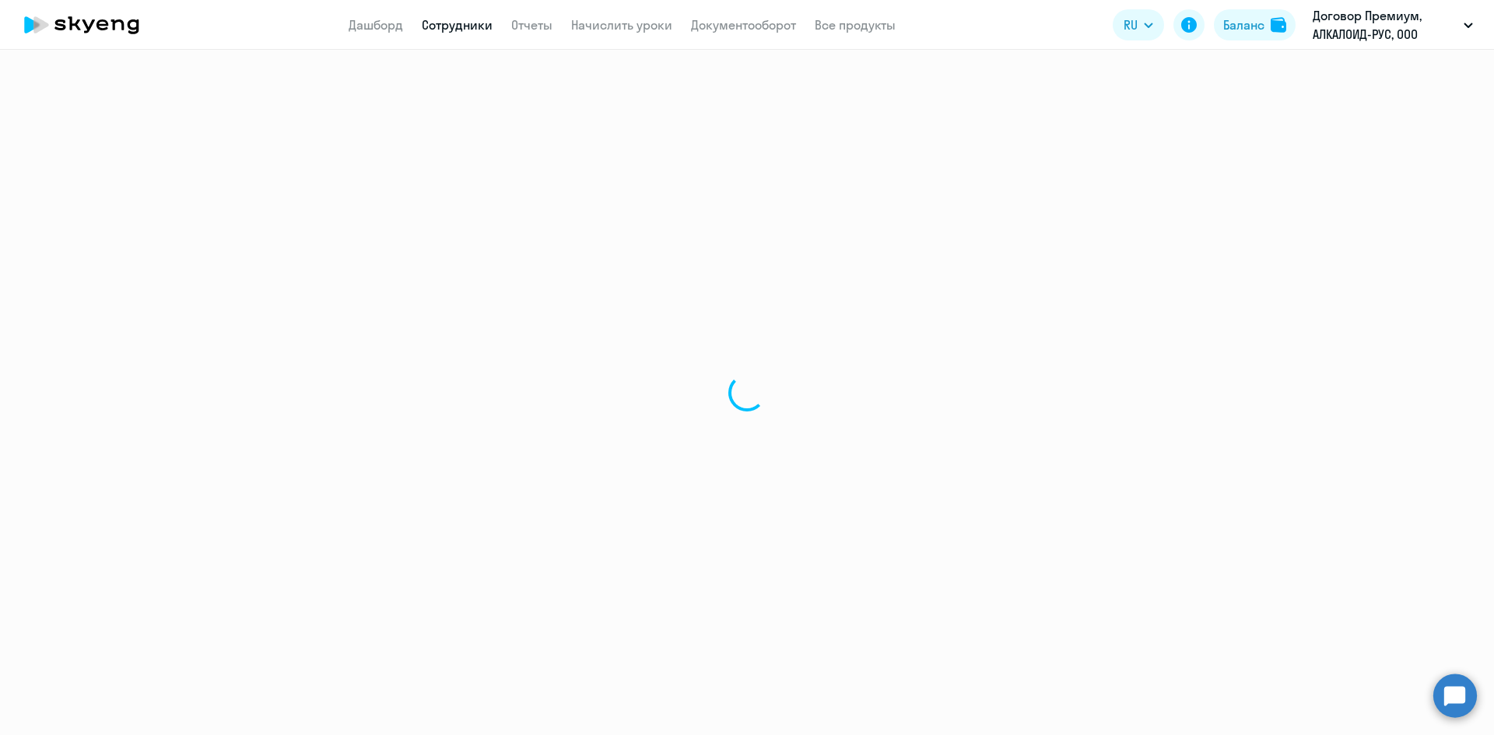
select select "english"
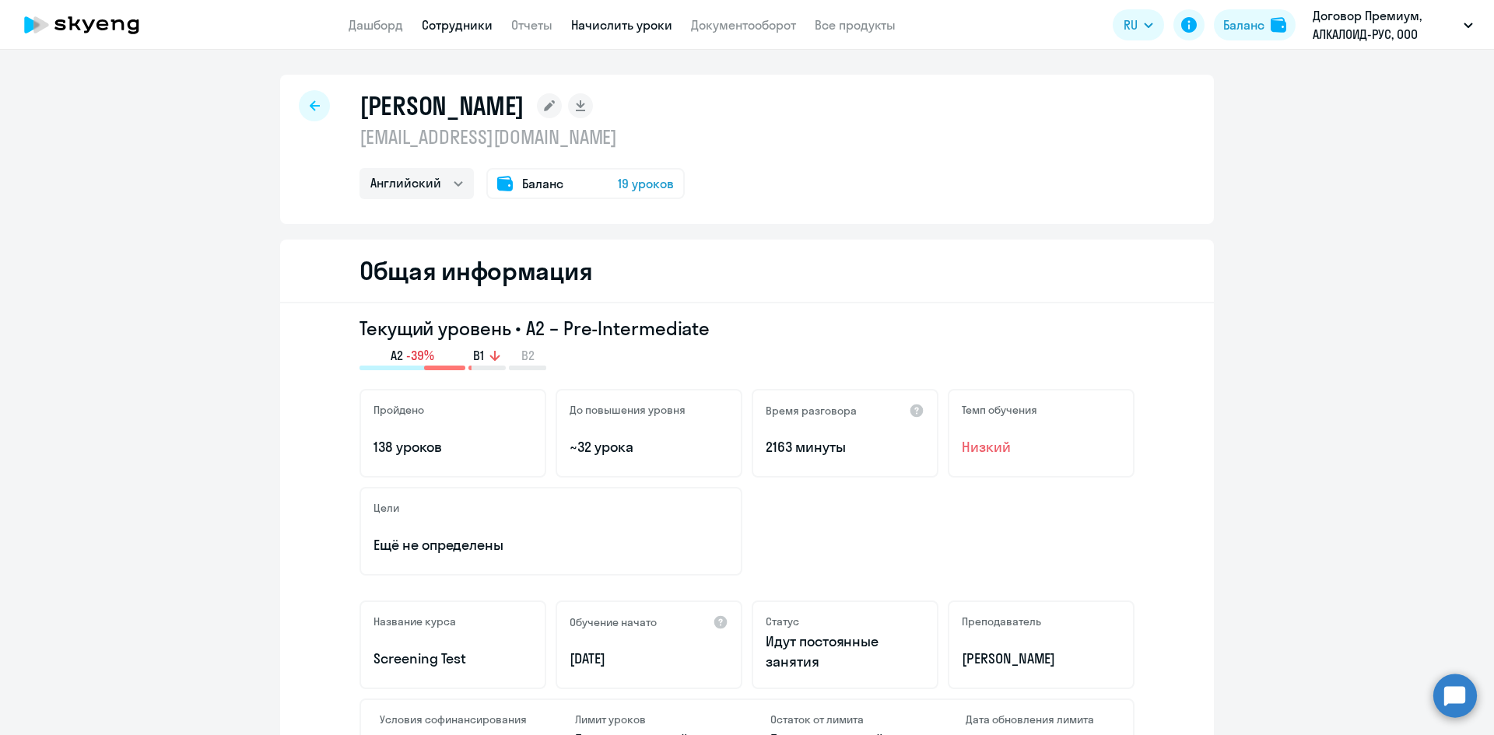
click at [598, 24] on link "Начислить уроки" at bounding box center [621, 25] width 101 height 16
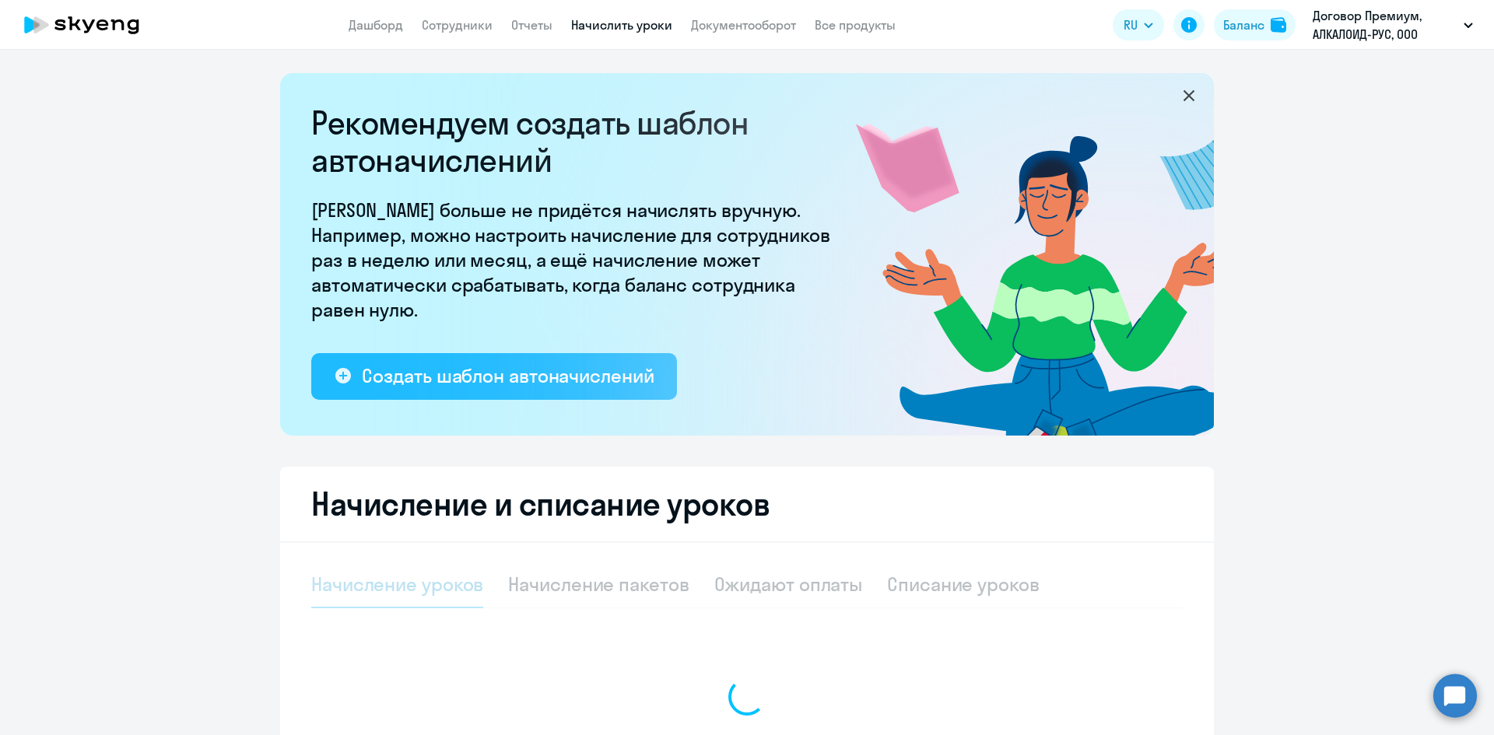
select select "10"
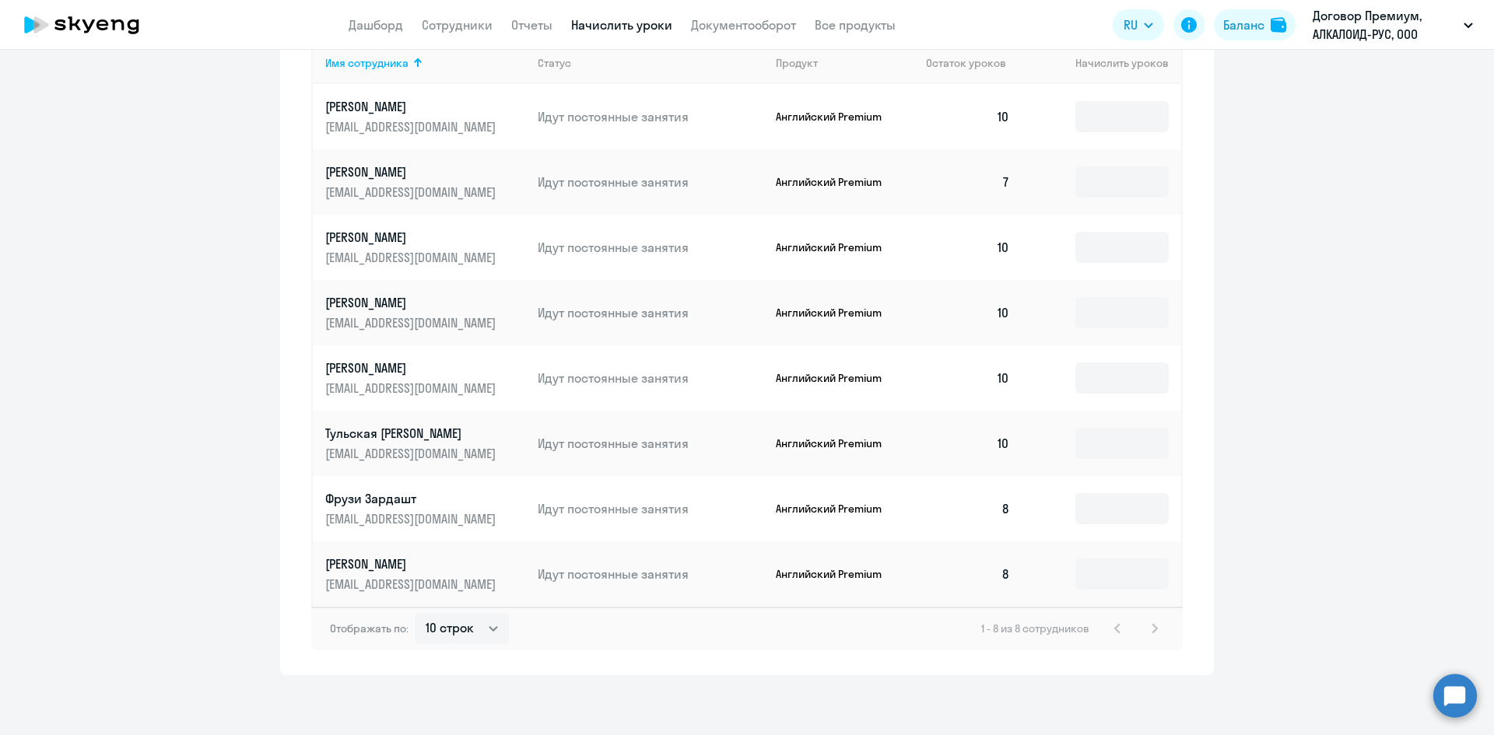
scroll to position [713, 0]
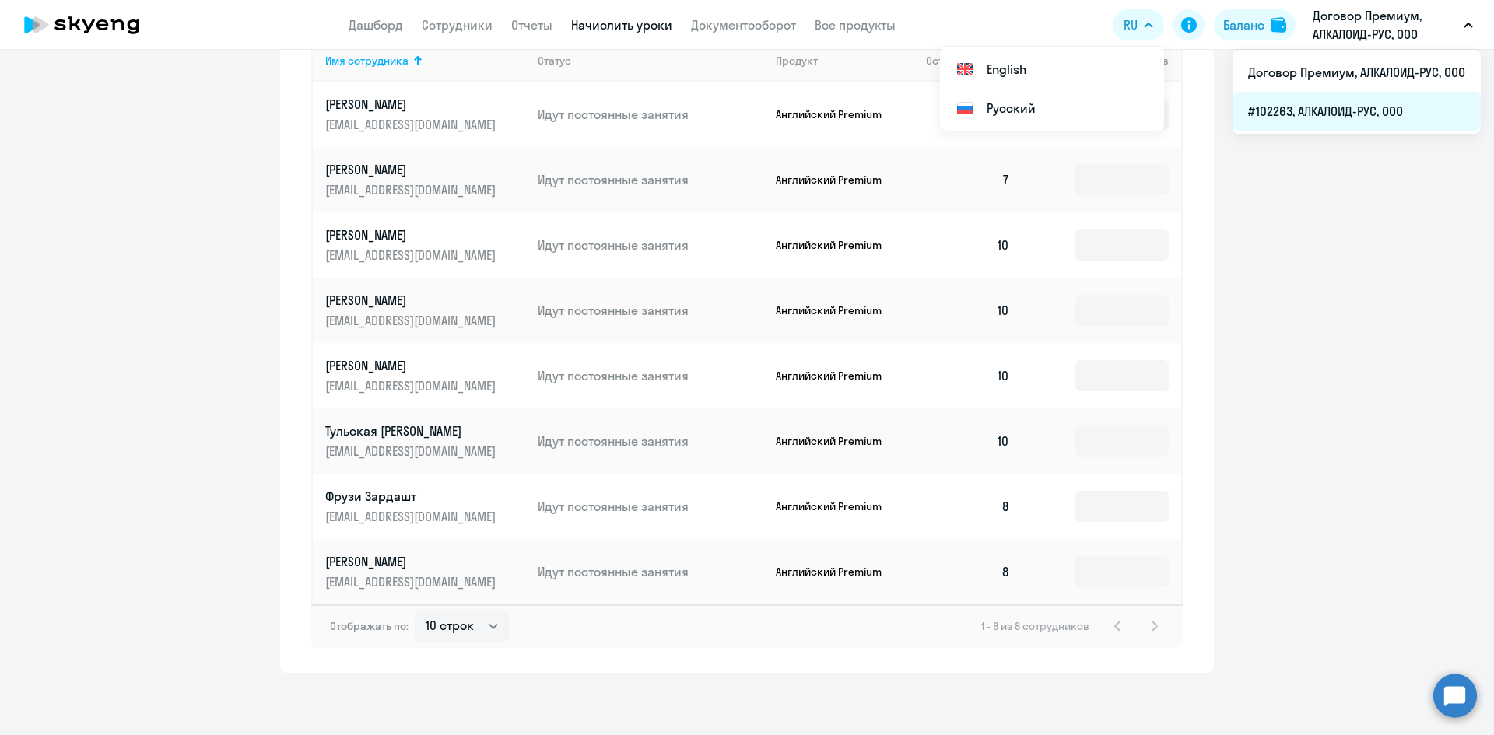
click at [1298, 120] on li "#102263, АЛКАЛОИД-РУС, ООО" at bounding box center [1356, 111] width 248 height 39
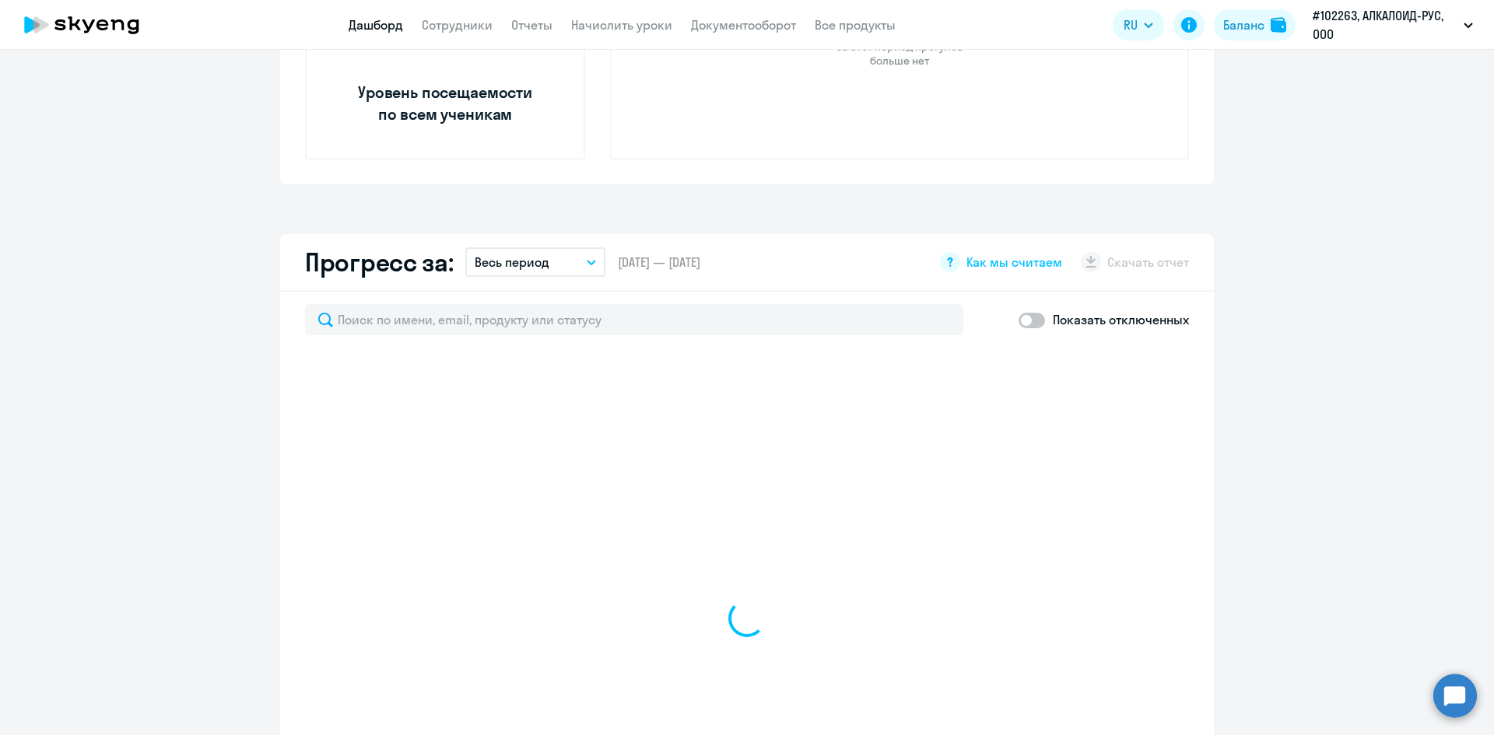
scroll to position [853, 0]
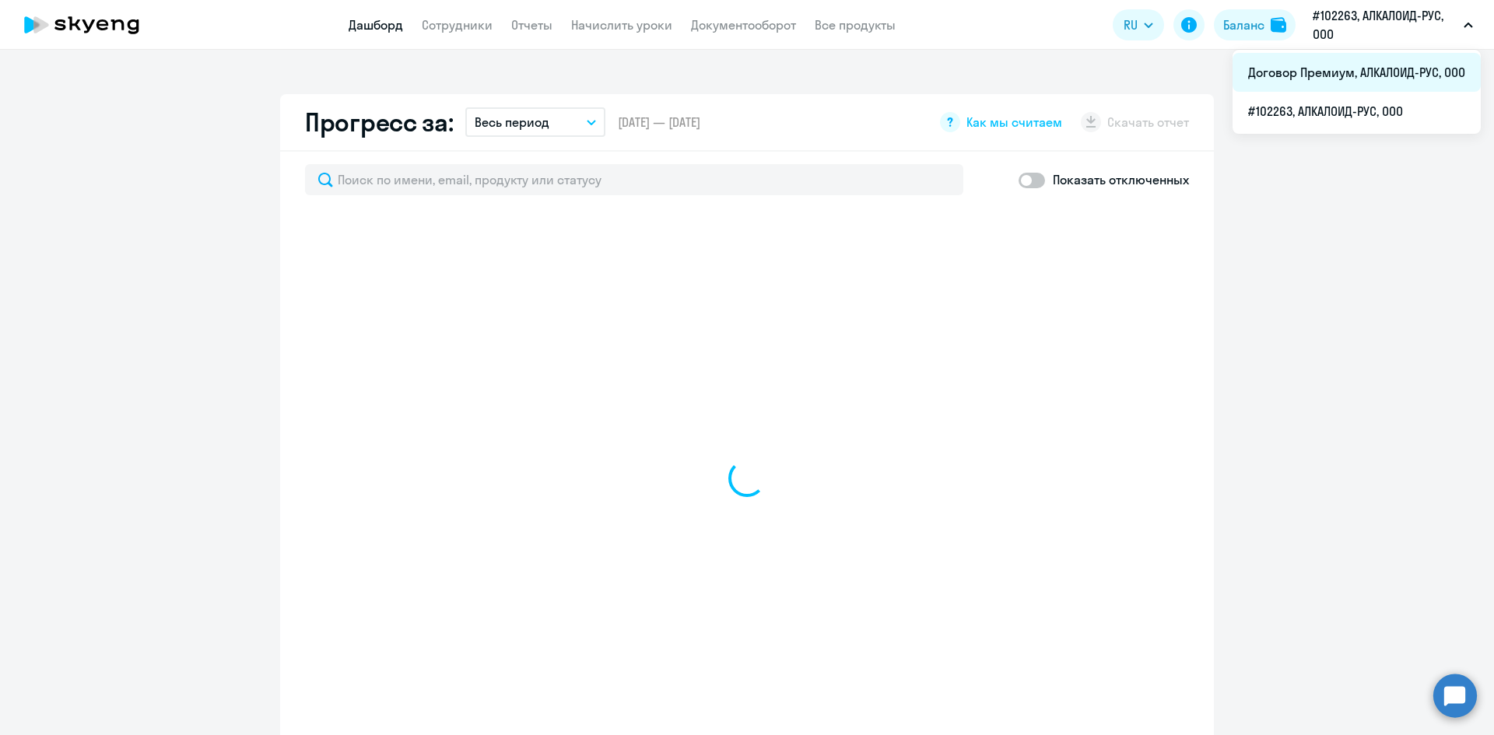
click at [1332, 71] on li "Договор Премиум, АЛКАЛОИД-РУС, ООО" at bounding box center [1356, 72] width 248 height 39
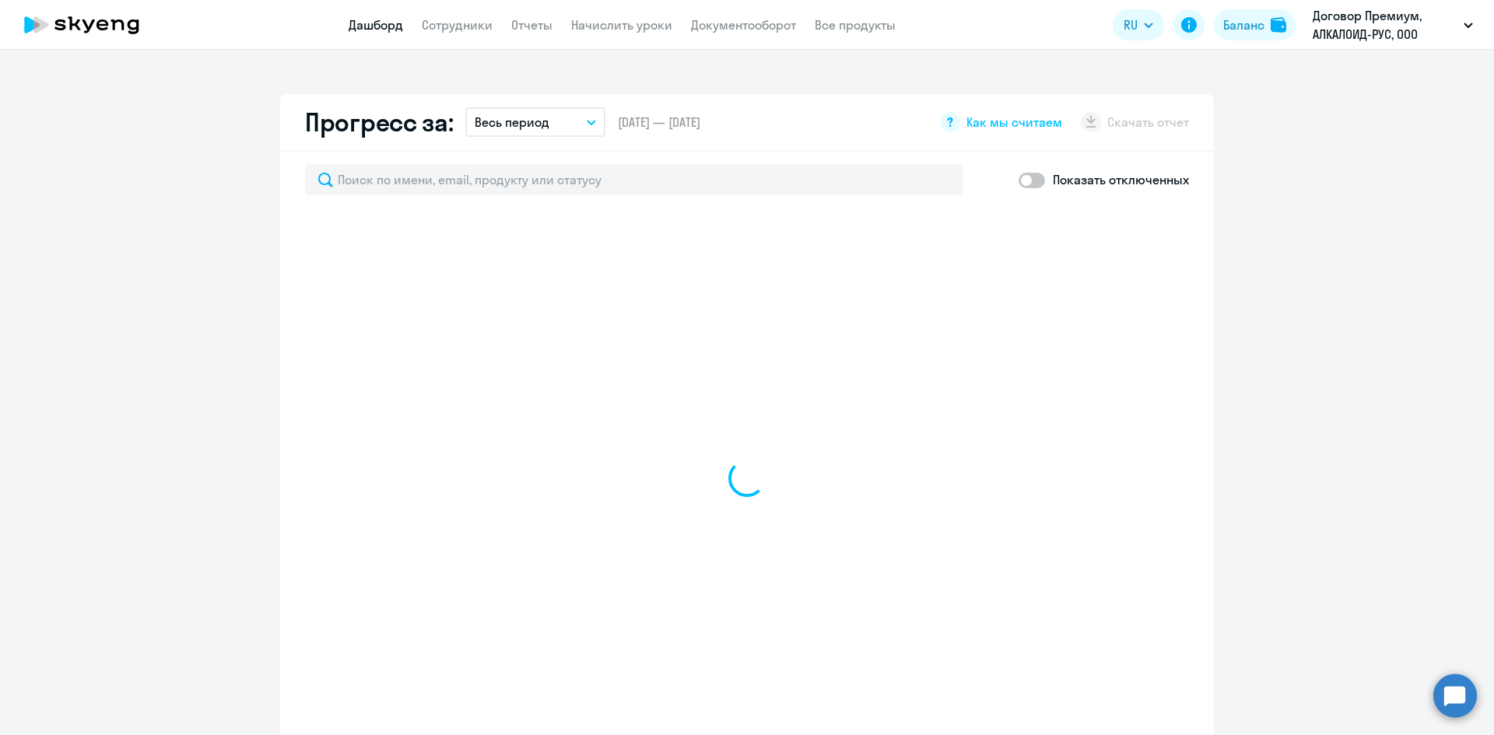
select select "30"
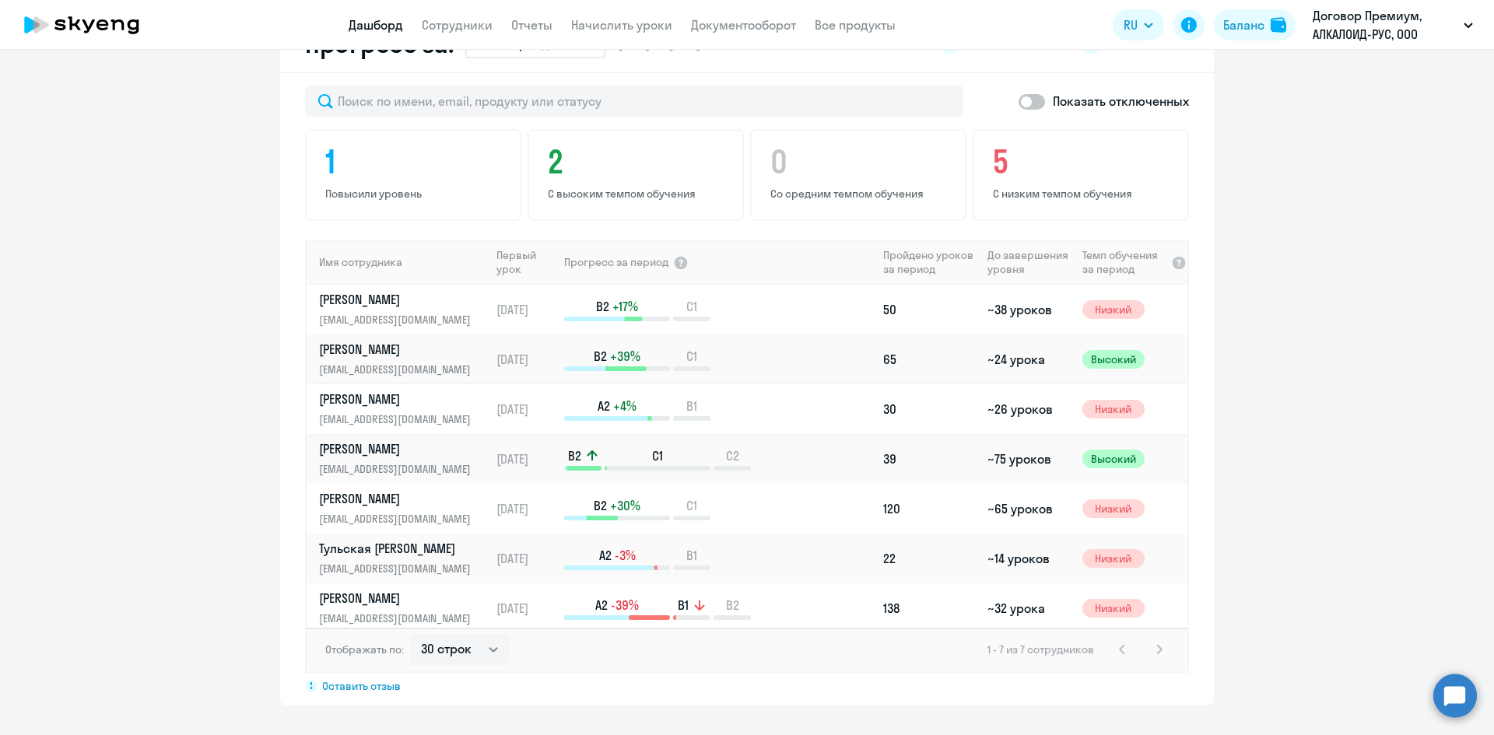
scroll to position [931, 0]
click at [1341, 100] on li "#102263, АЛКАЛОИД-РУС, ООО" at bounding box center [1356, 111] width 248 height 39
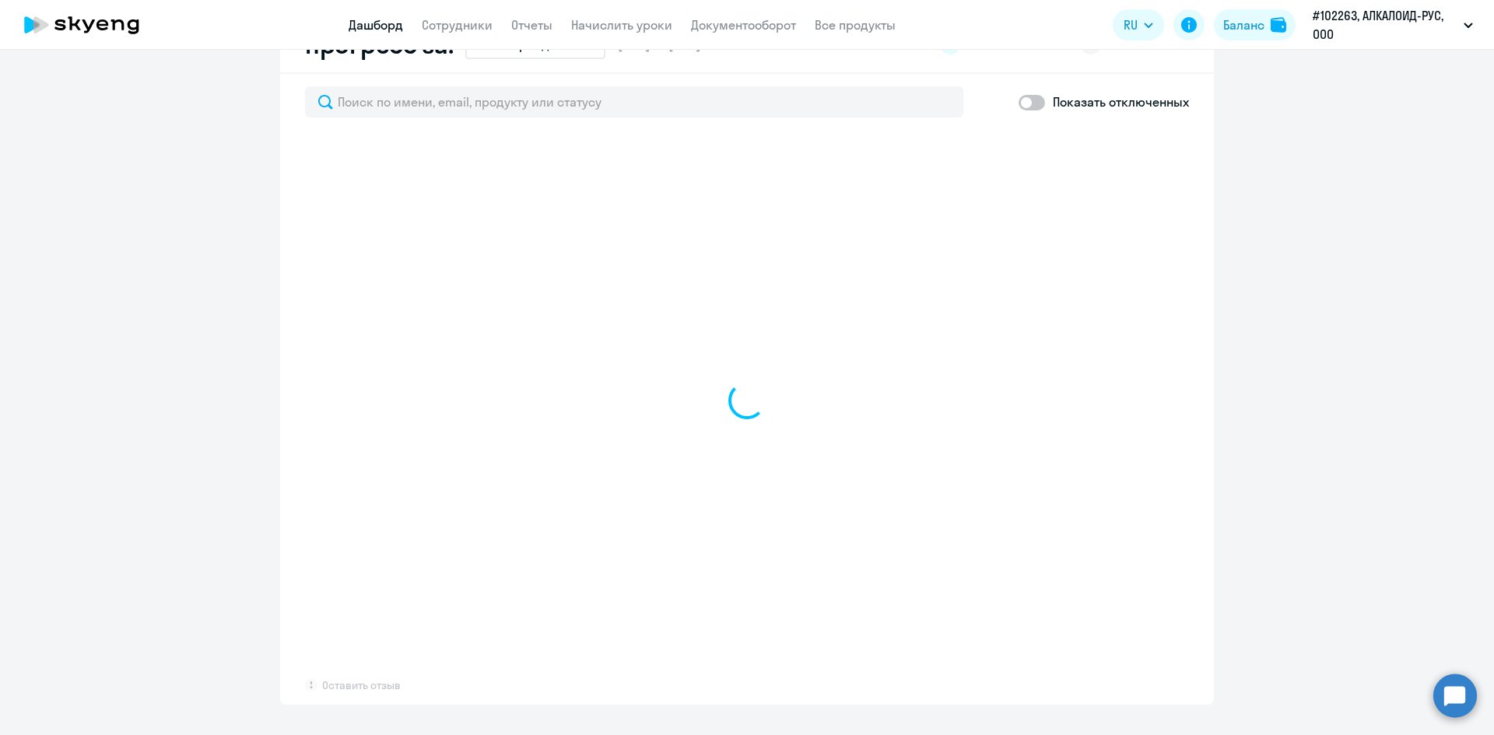
select select "30"
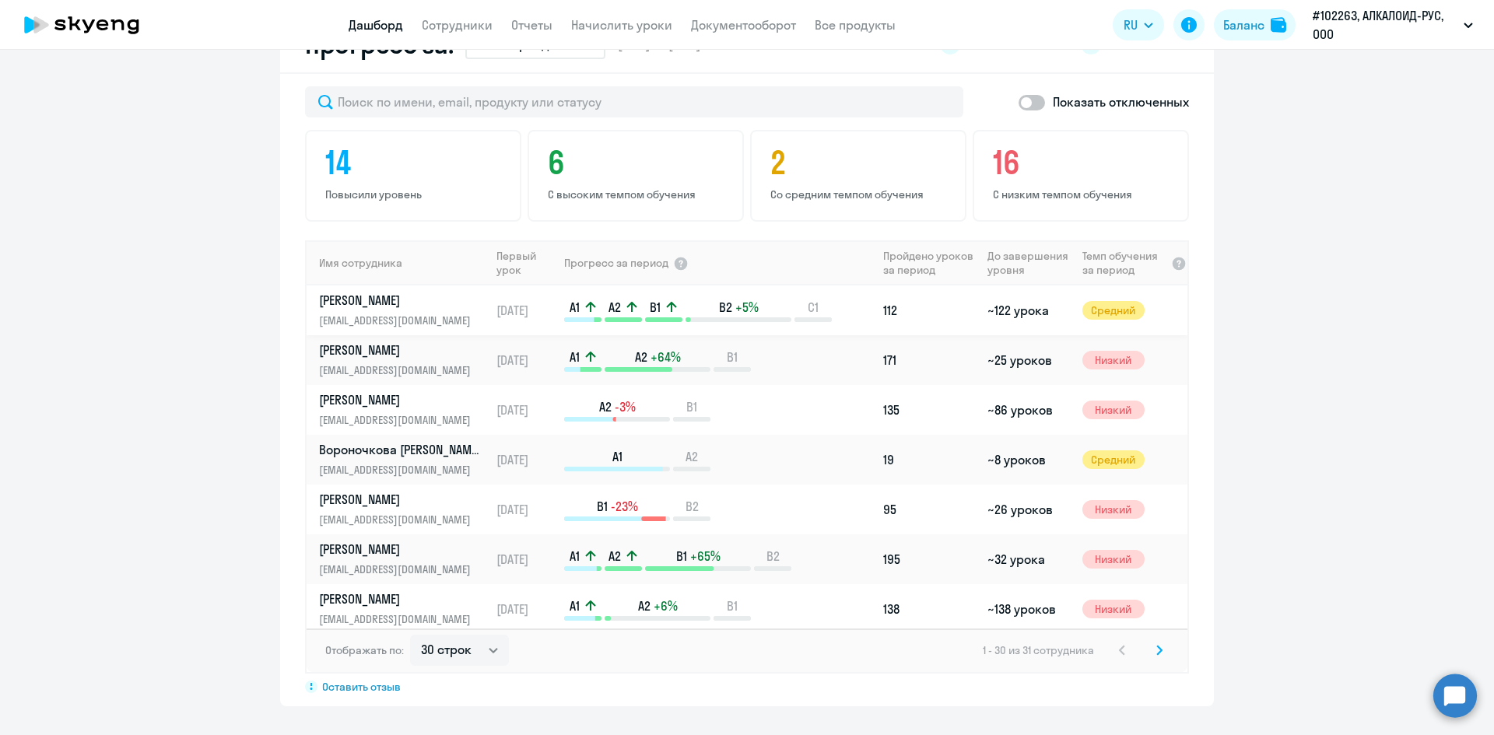
scroll to position [776, 0]
